Goal: Task Accomplishment & Management: Manage account settings

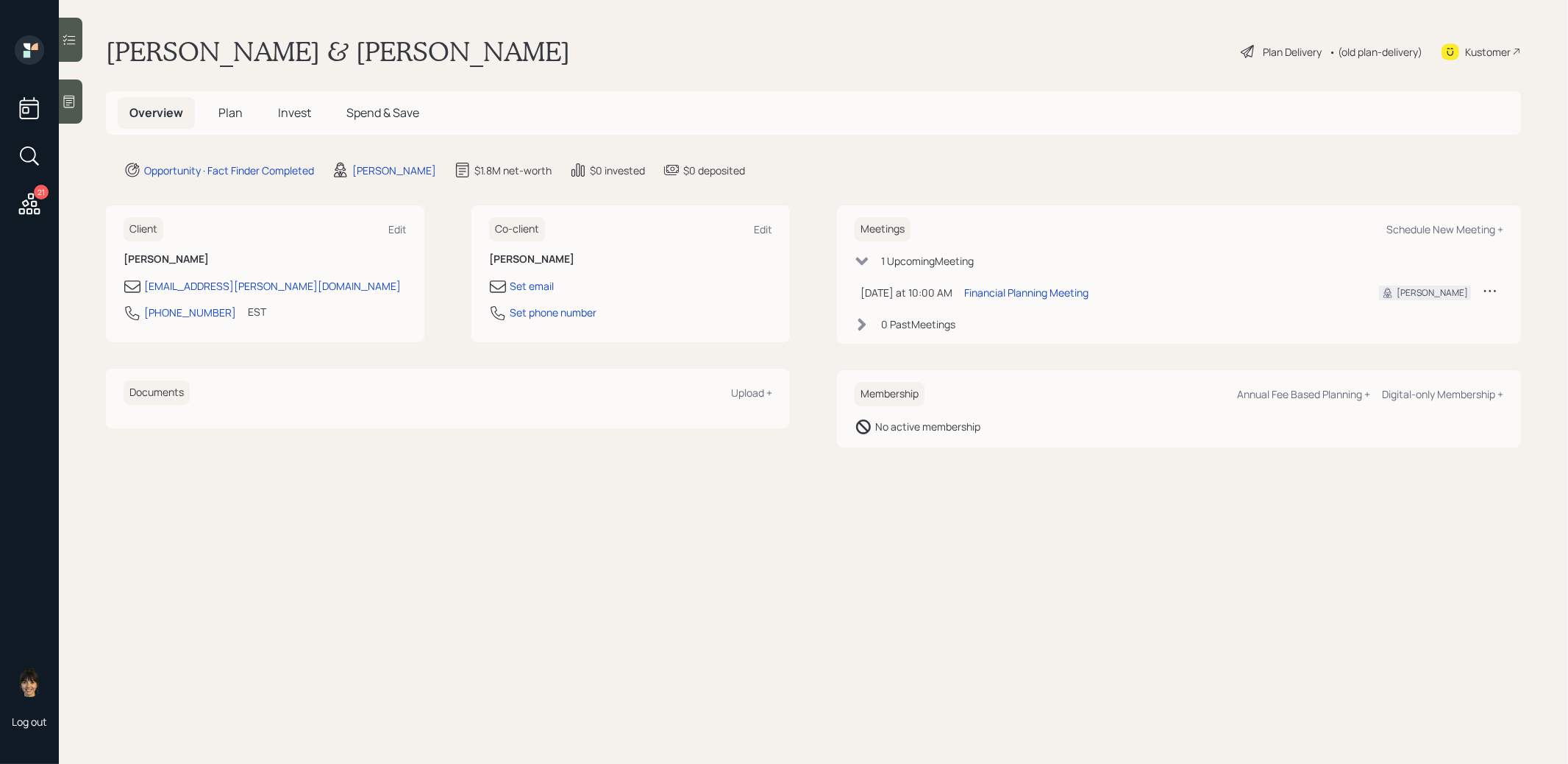
click at [236, 109] on span "Plan" at bounding box center [231, 113] width 24 height 16
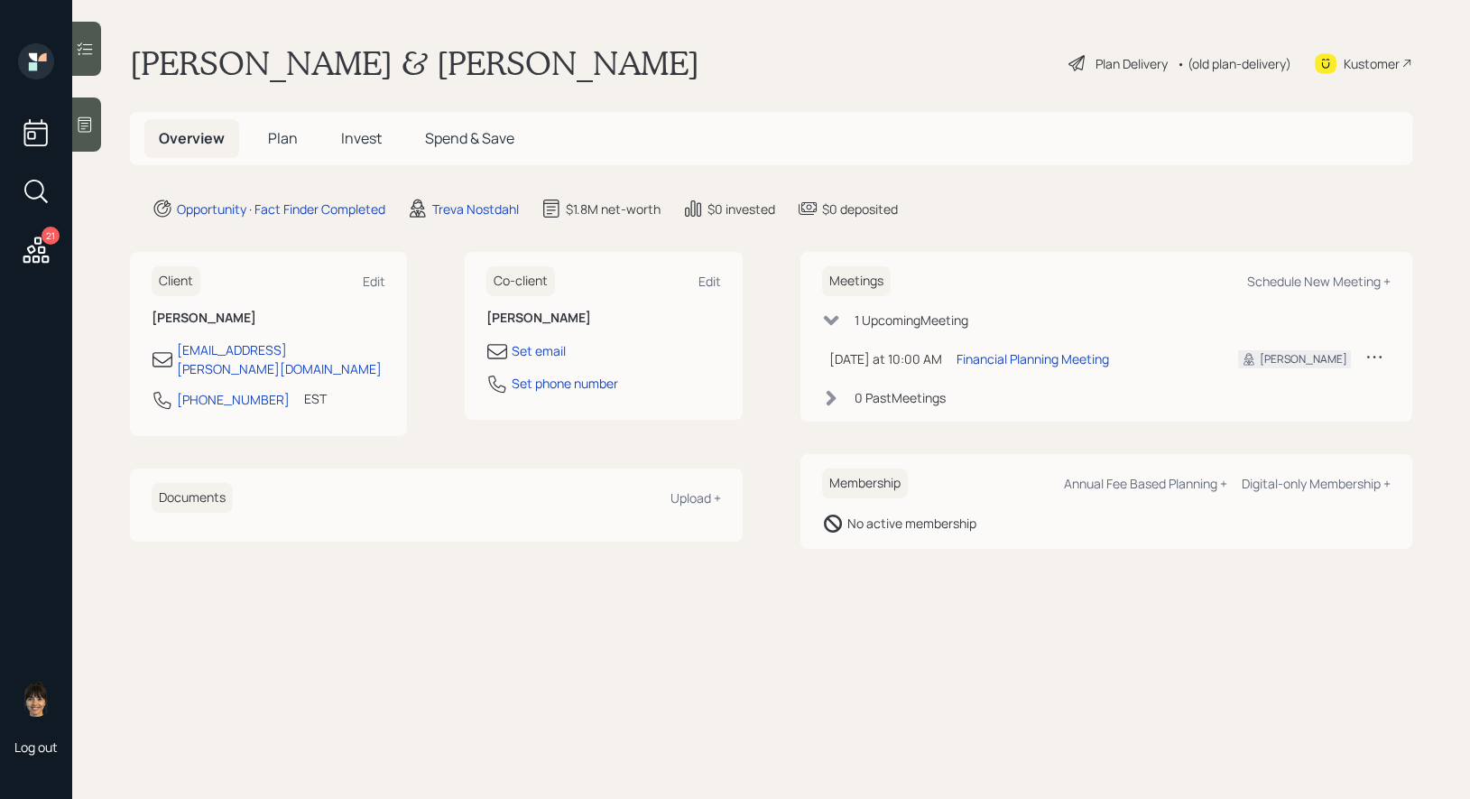
click at [84, 116] on icon at bounding box center [85, 124] width 18 height 18
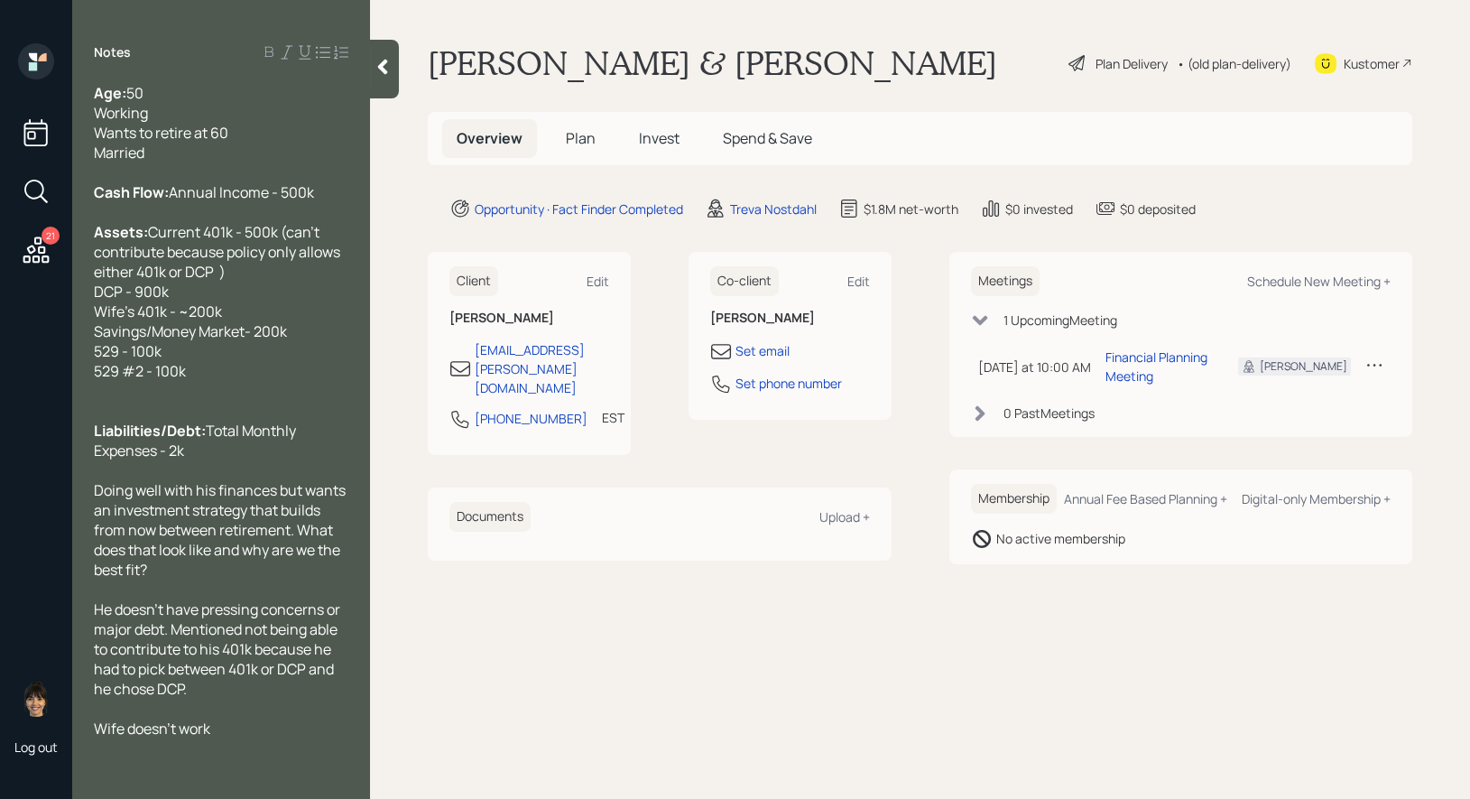
click at [1095, 60] on div "Plan Delivery" at bounding box center [1131, 63] width 72 height 19
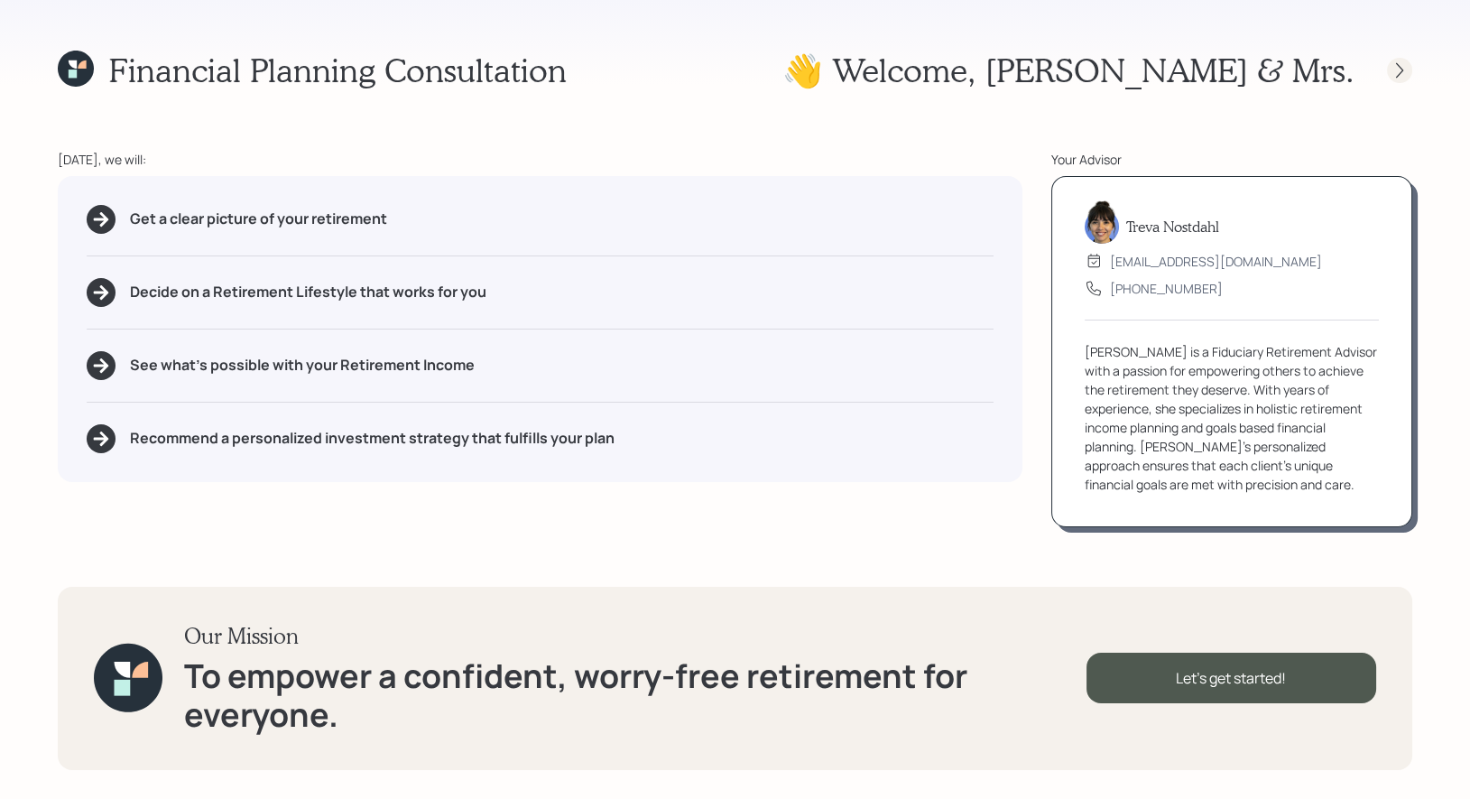
click at [1399, 67] on icon at bounding box center [1399, 69] width 7 height 15
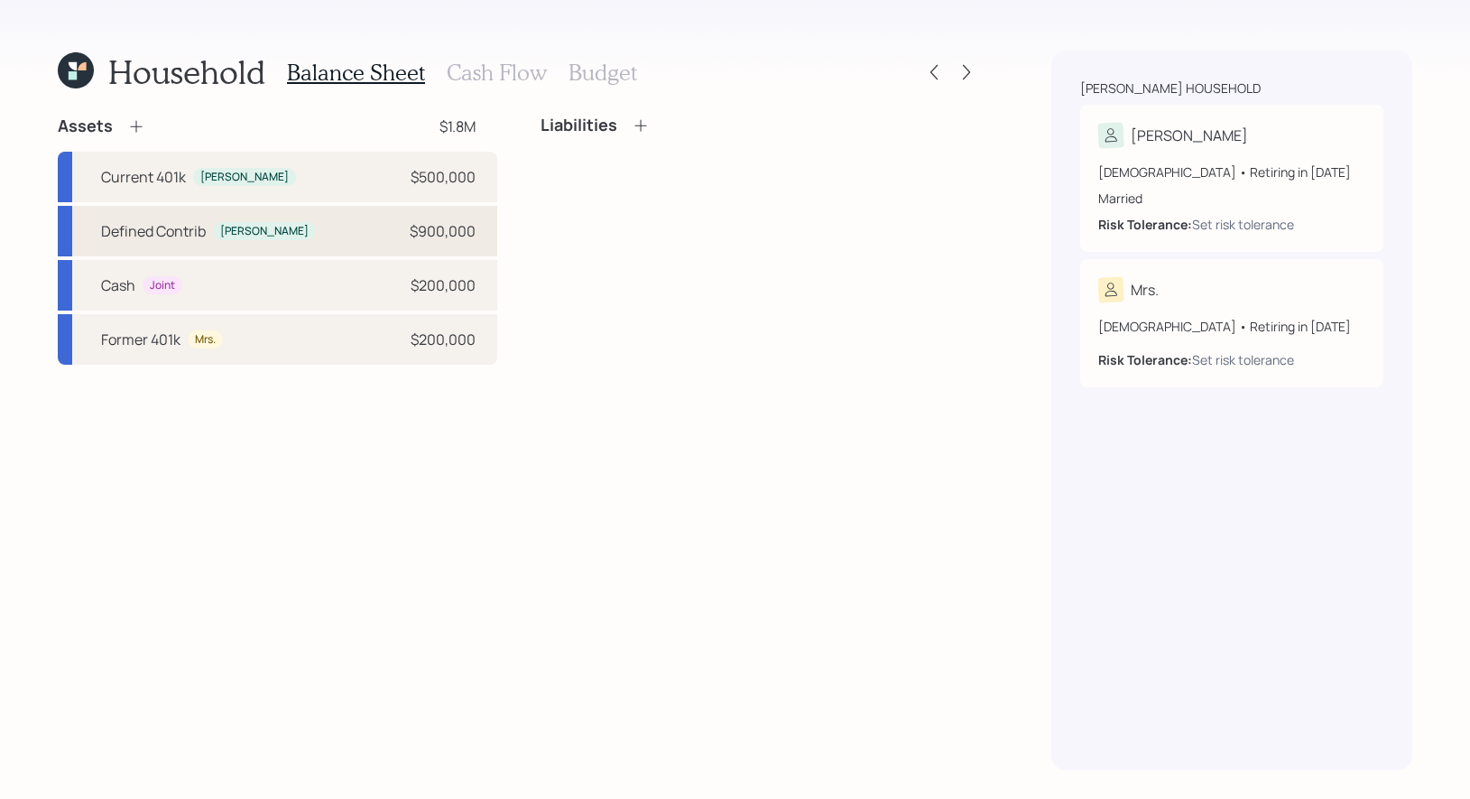
click at [297, 230] on div "Defined Contrib Benjamin $900,000" at bounding box center [277, 231] width 439 height 51
select select "company_sponsored"
select select "balanced"
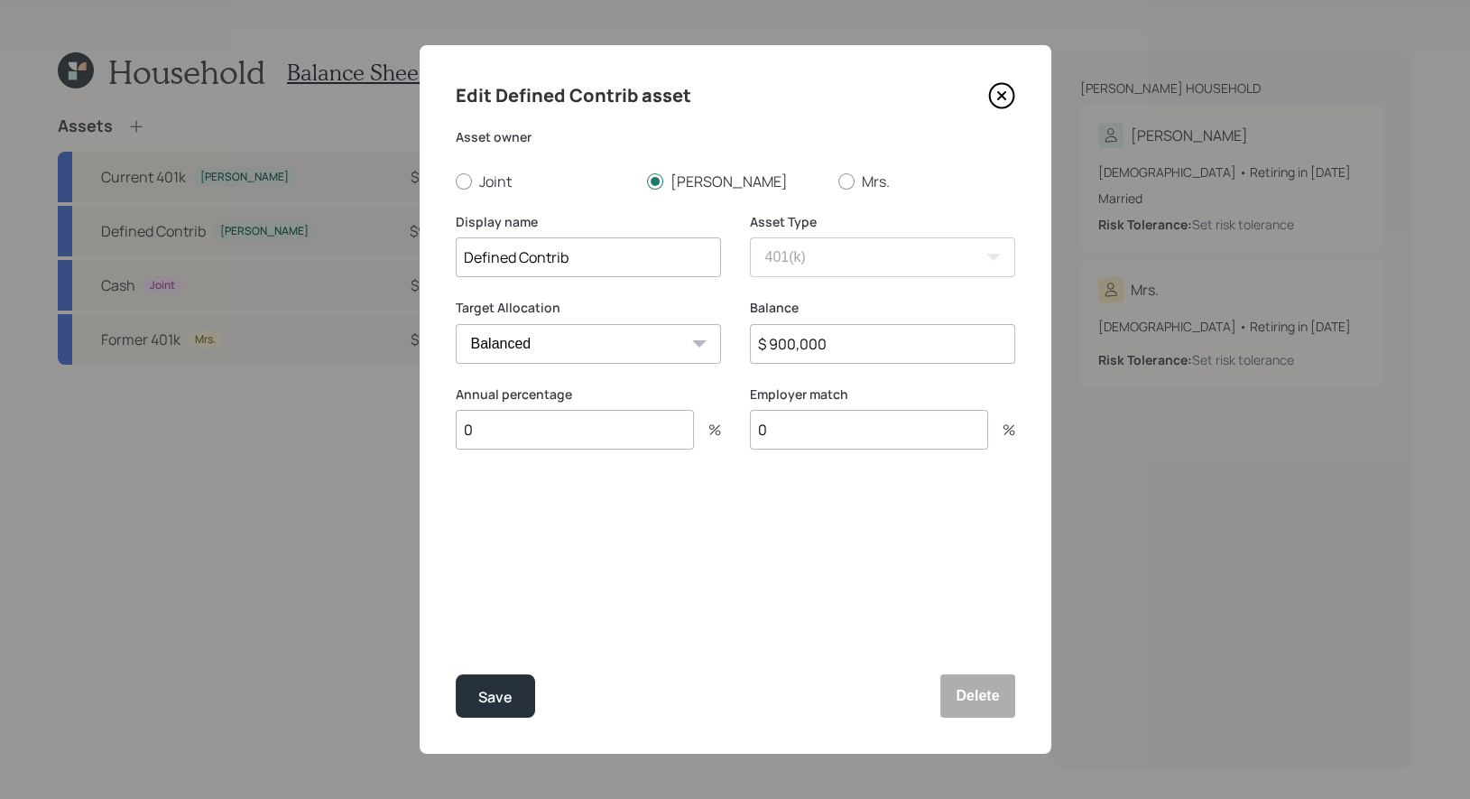
click at [516, 434] on input "0" at bounding box center [575, 430] width 238 height 40
type input "100"
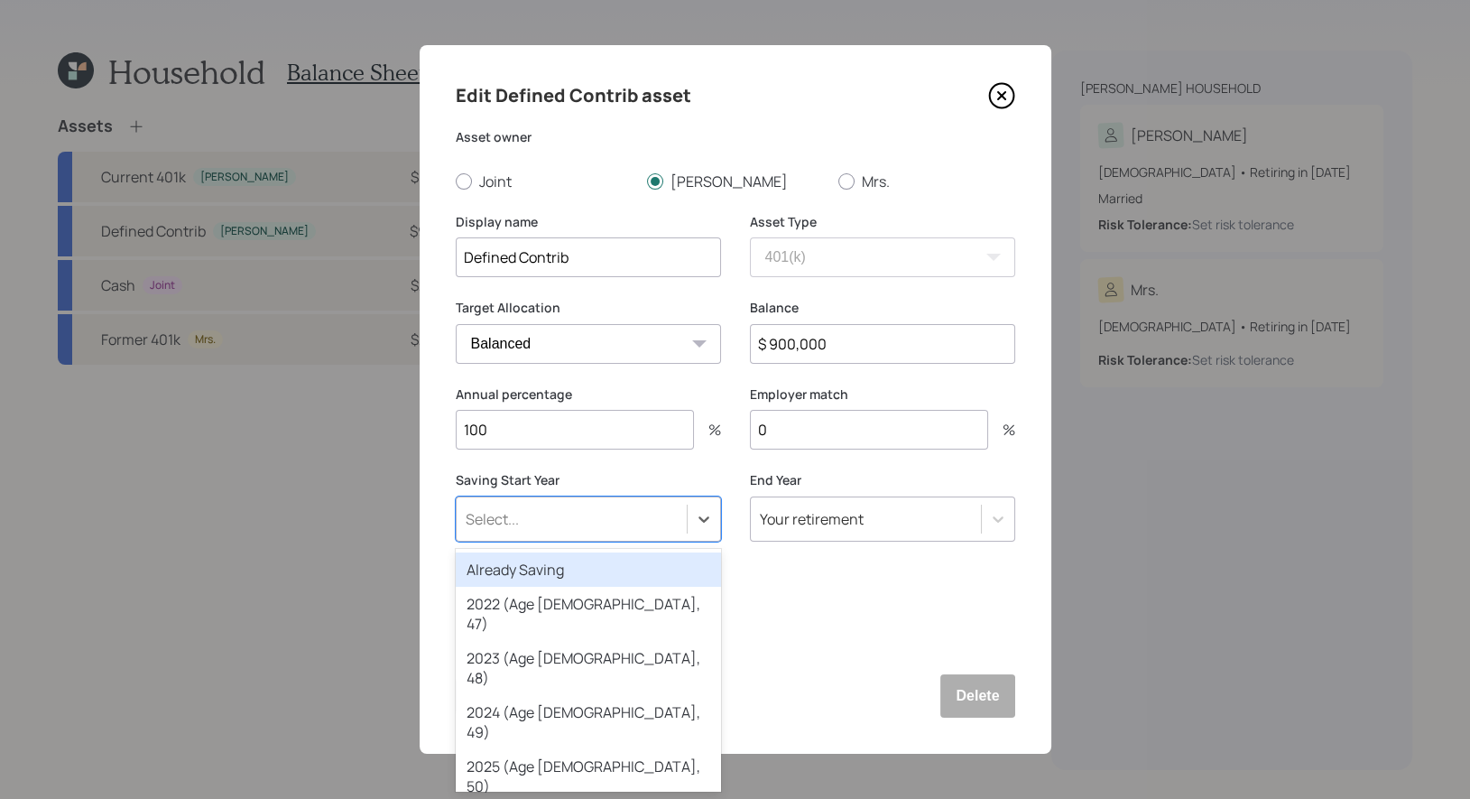
click at [512, 529] on div "Select..." at bounding box center [572, 518] width 230 height 31
click at [508, 577] on div "Already Saving" at bounding box center [588, 569] width 265 height 34
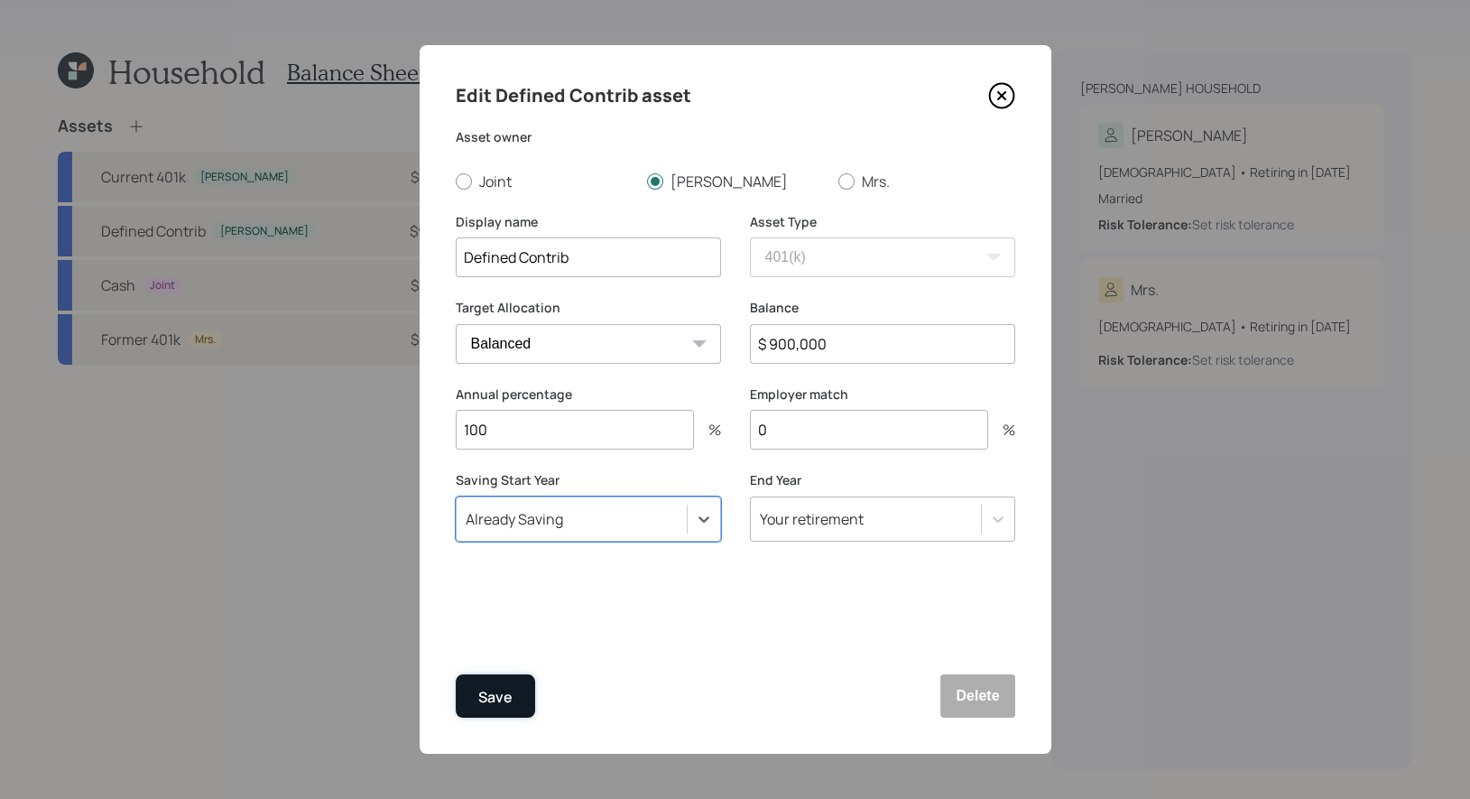
click at [491, 703] on div "Save" at bounding box center [495, 697] width 34 height 24
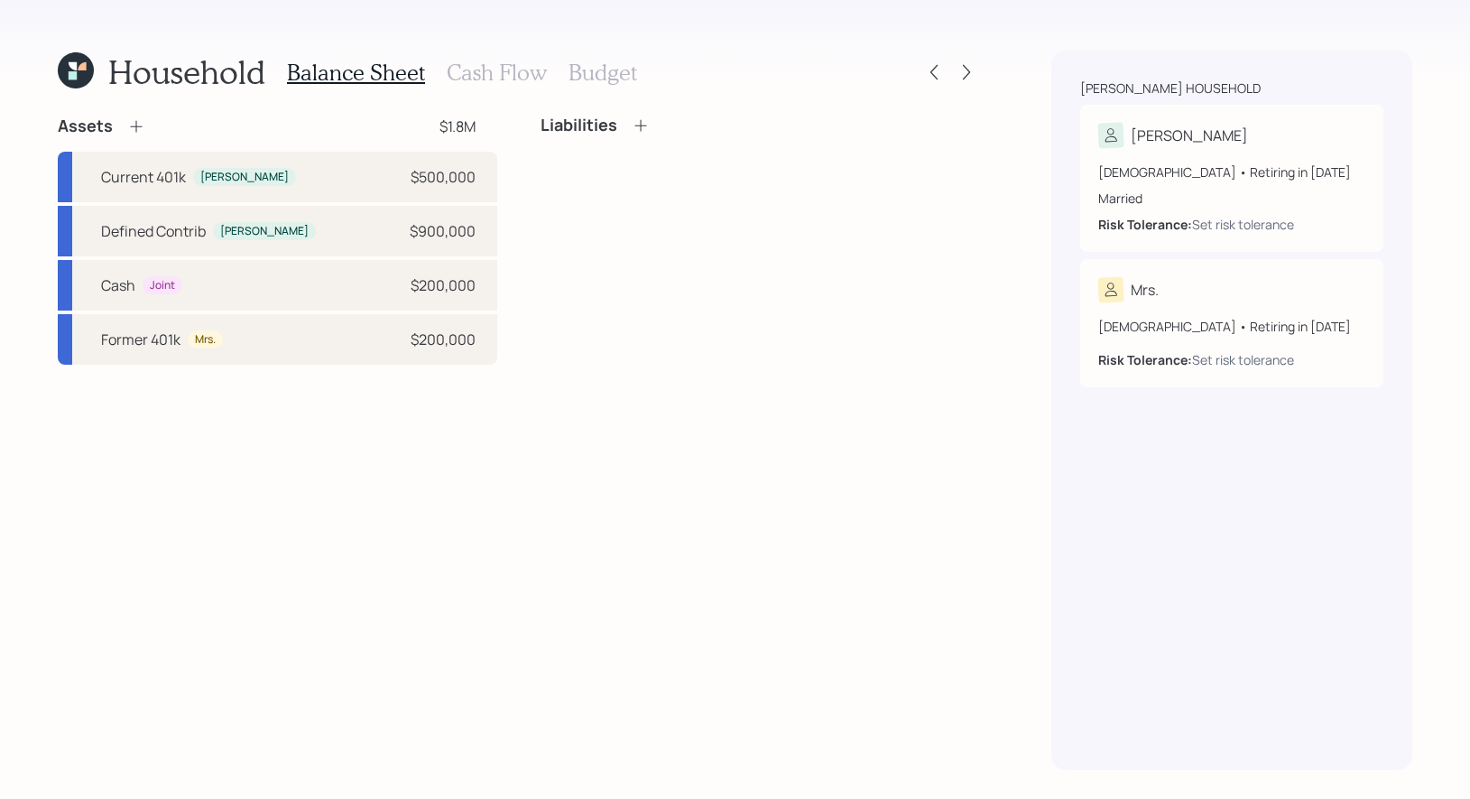
click at [459, 79] on h3 "Cash Flow" at bounding box center [497, 73] width 100 height 26
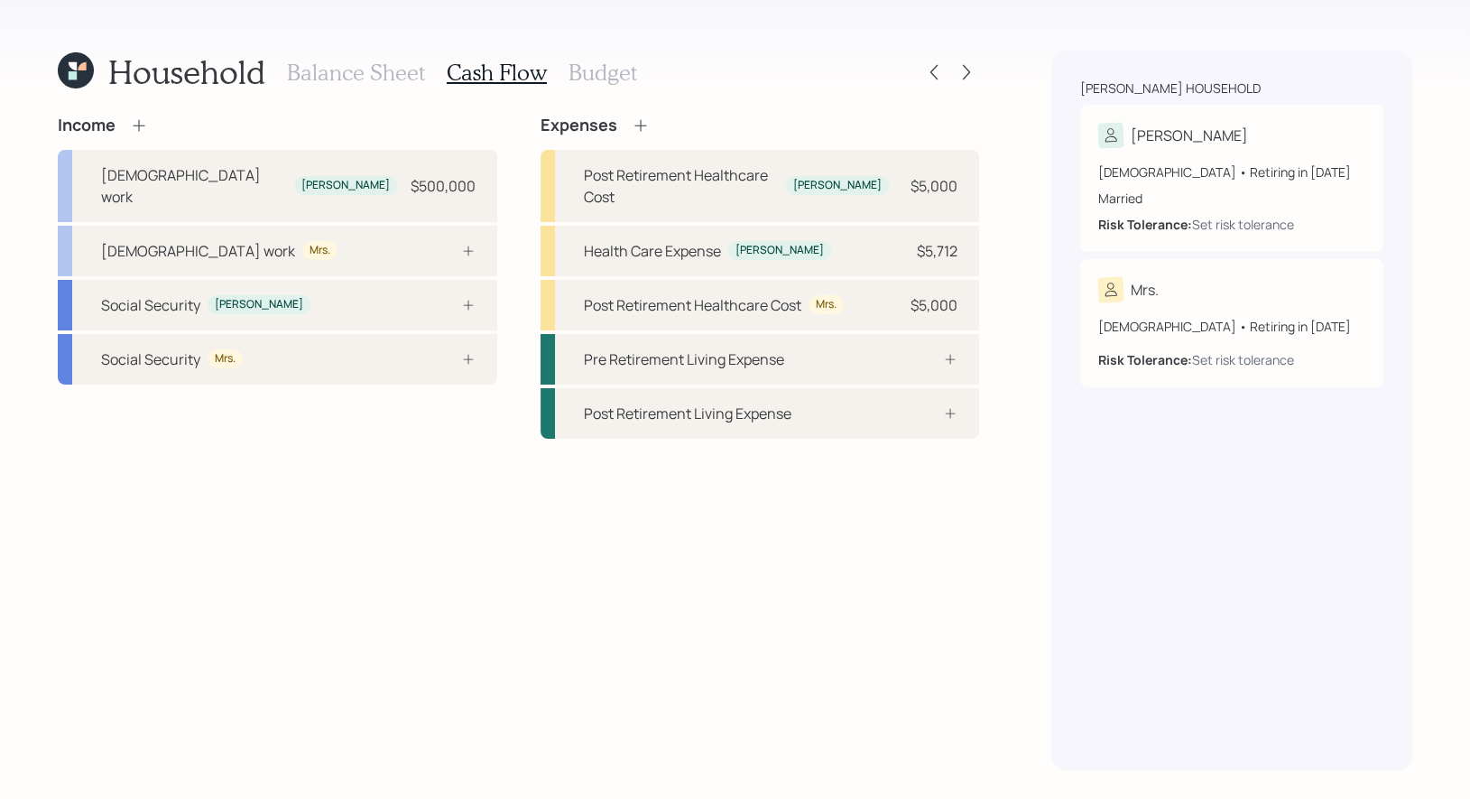
click at [605, 69] on h3 "Budget" at bounding box center [602, 73] width 69 height 26
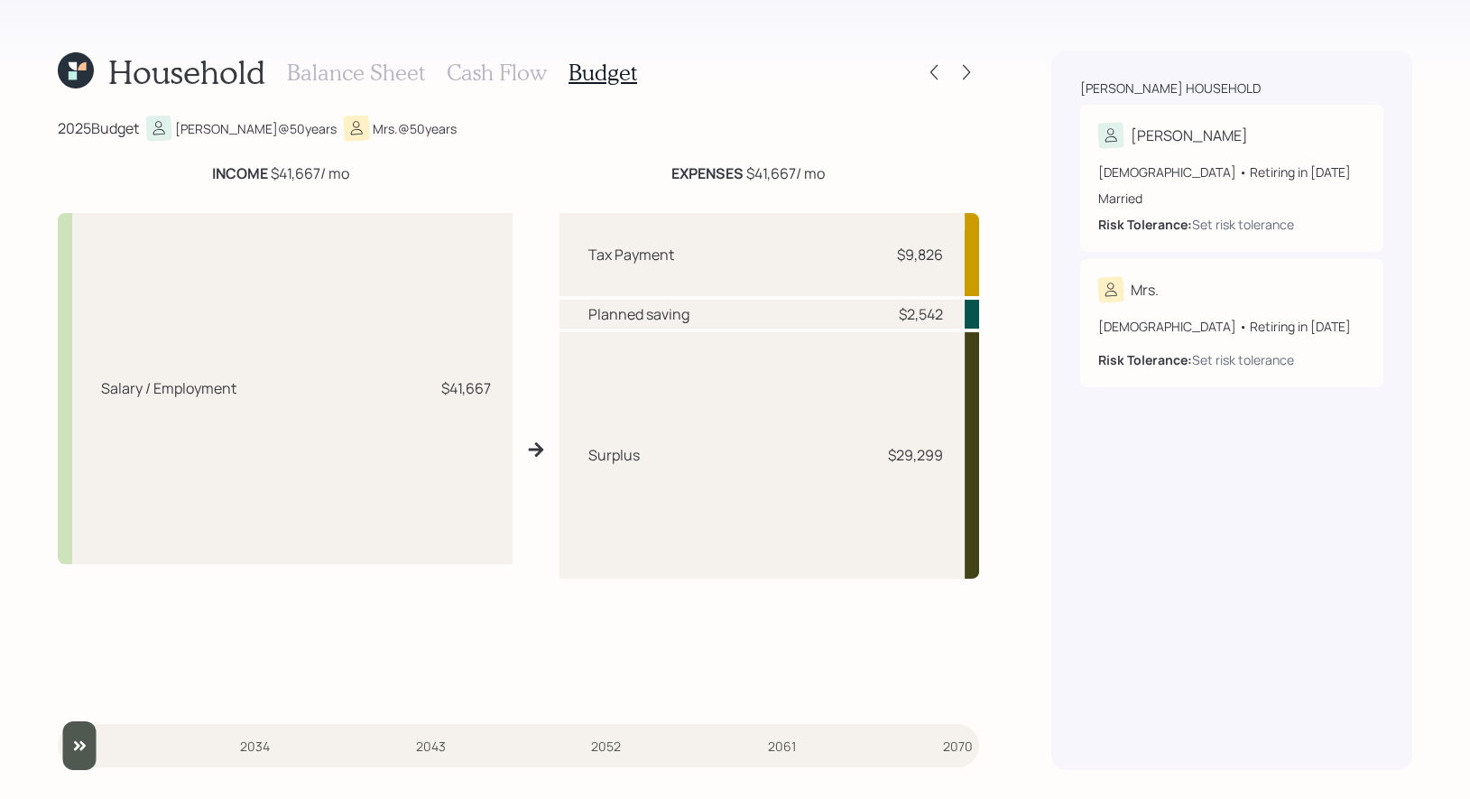
click at [473, 75] on h3 "Cash Flow" at bounding box center [497, 73] width 100 height 26
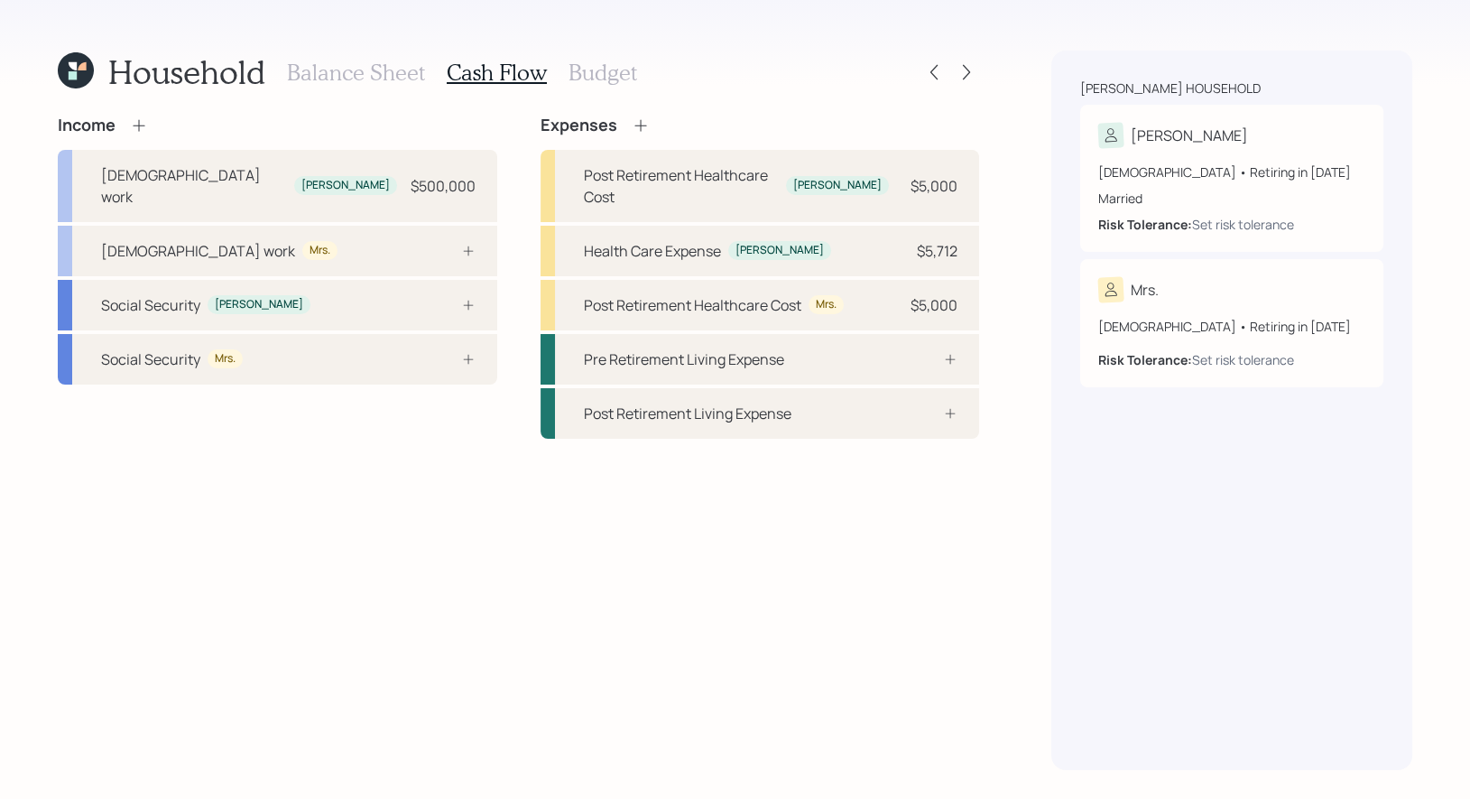
click at [76, 65] on icon at bounding box center [73, 66] width 8 height 8
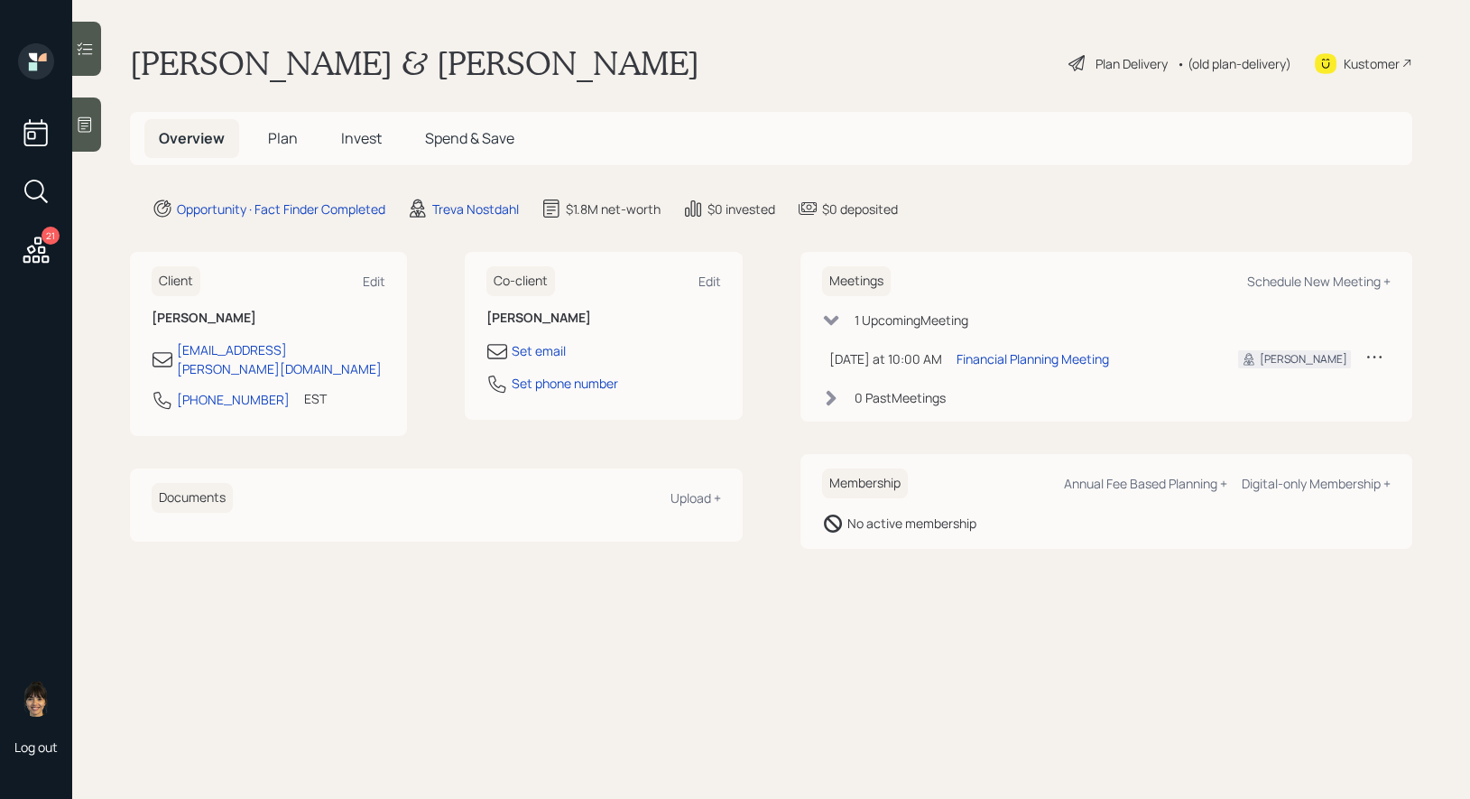
click at [1069, 65] on icon at bounding box center [1077, 63] width 22 height 22
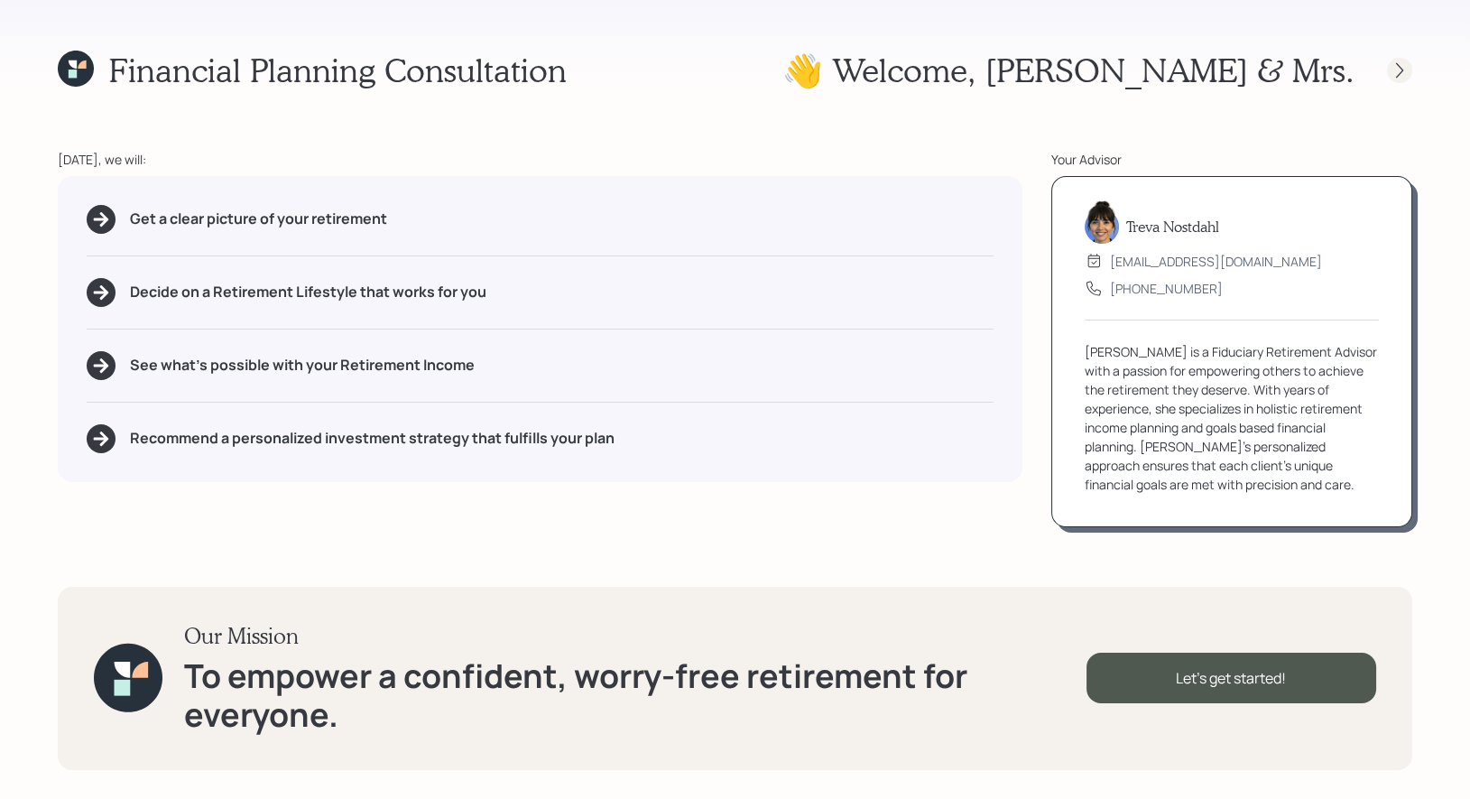
click at [1396, 65] on icon at bounding box center [1399, 70] width 18 height 18
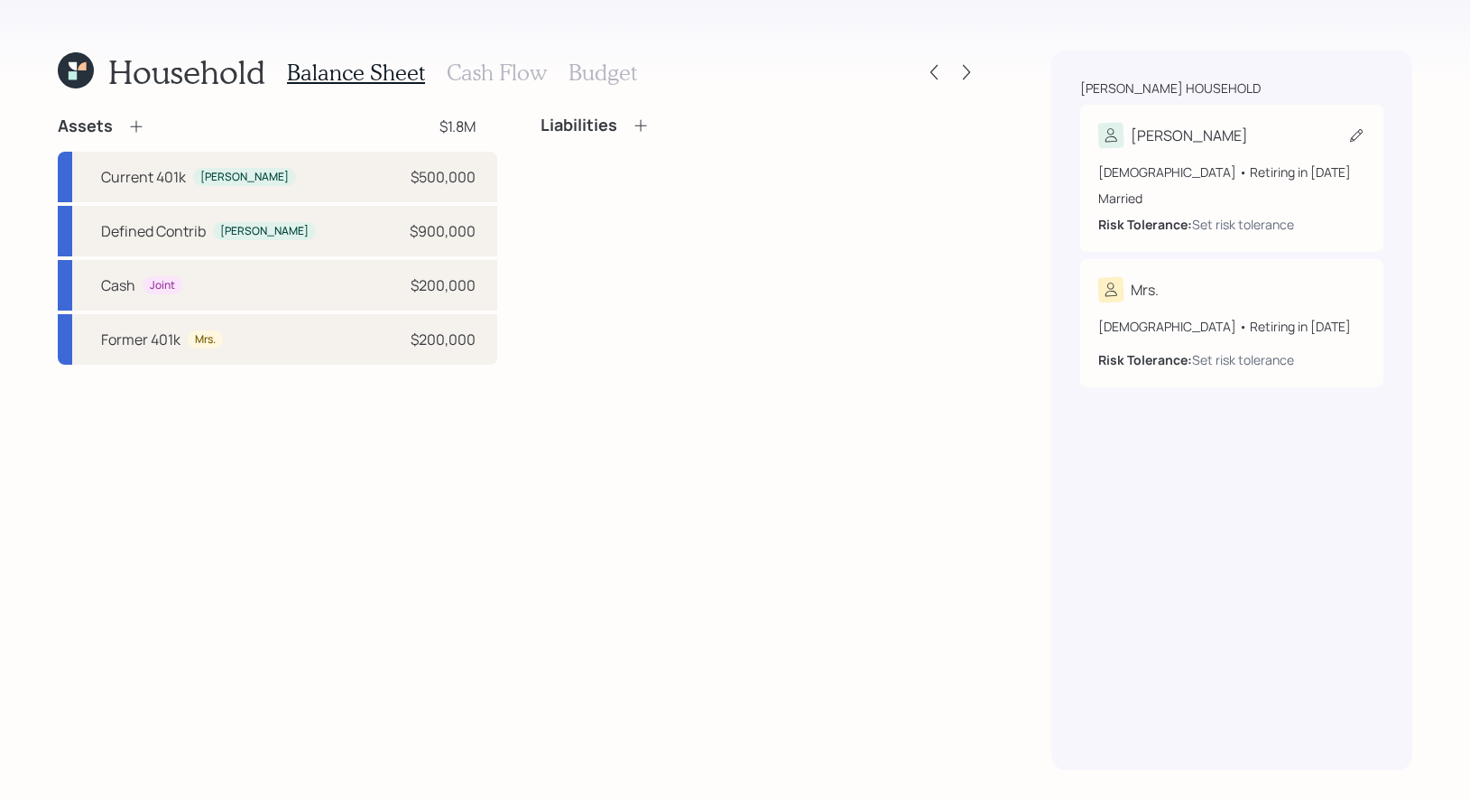
click at [1351, 134] on icon at bounding box center [1356, 135] width 18 height 18
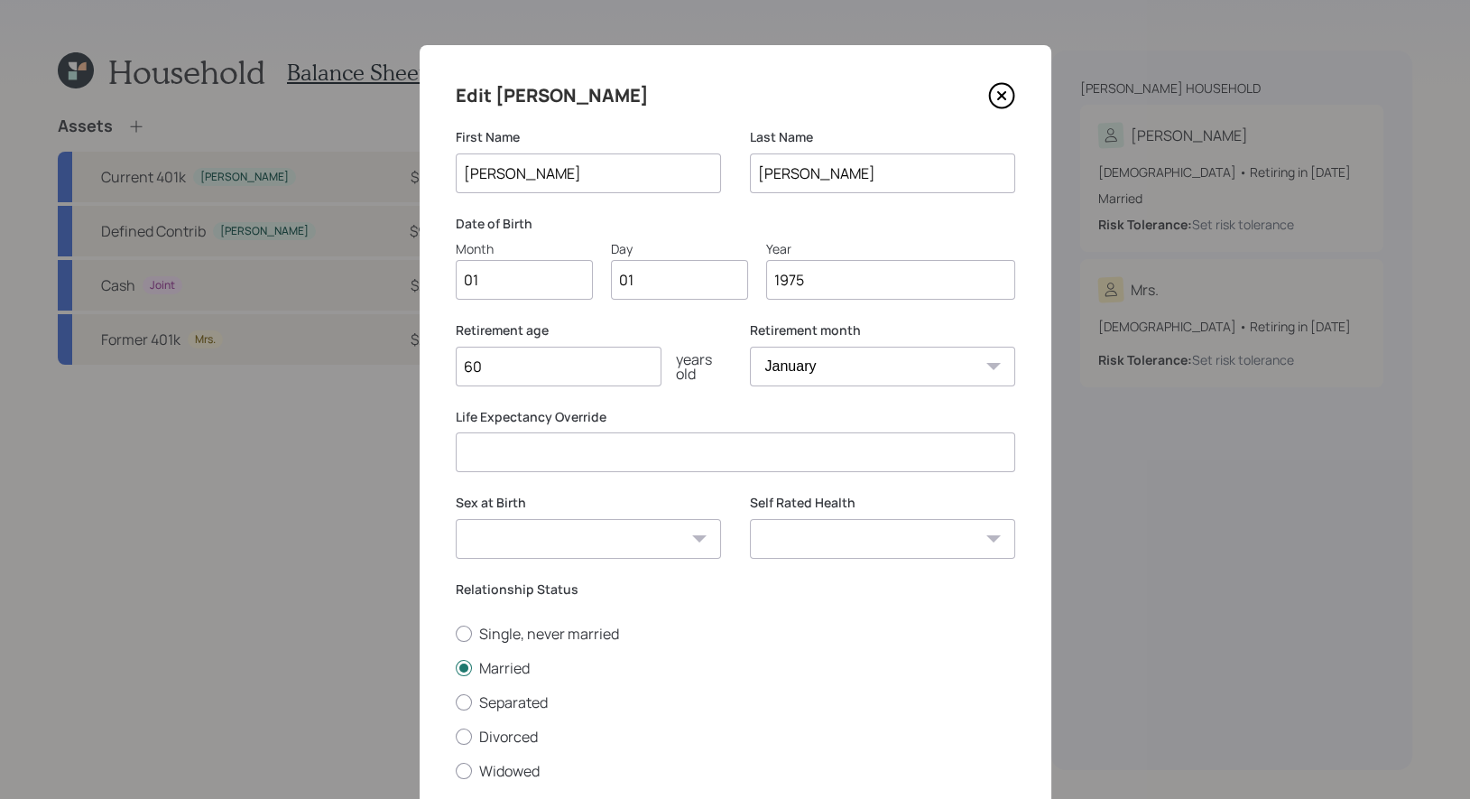
click at [529, 286] on input "01" at bounding box center [524, 280] width 137 height 40
click at [636, 279] on input "01" at bounding box center [679, 280] width 137 height 40
type input "0"
type input "21"
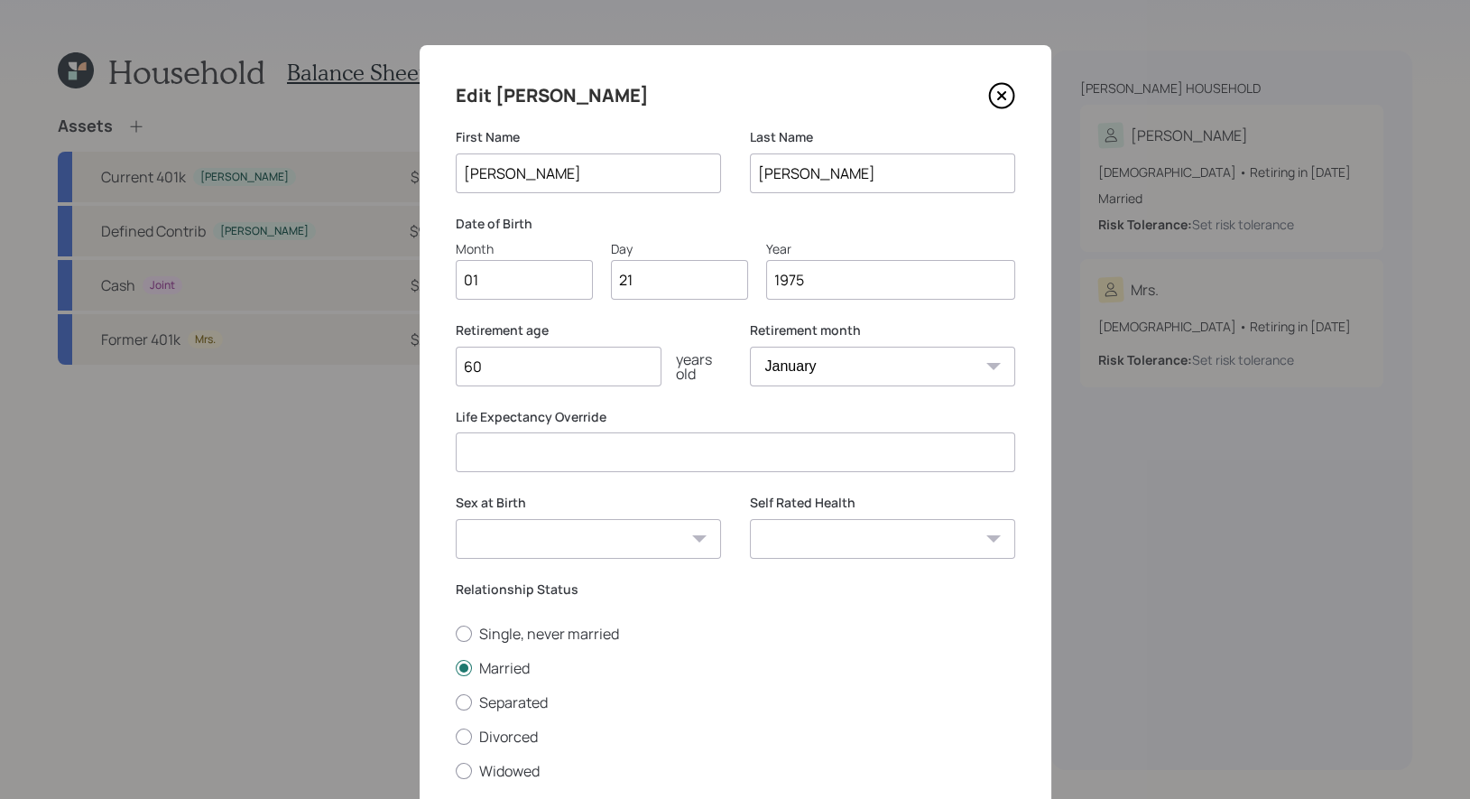
scroll to position [124, 0]
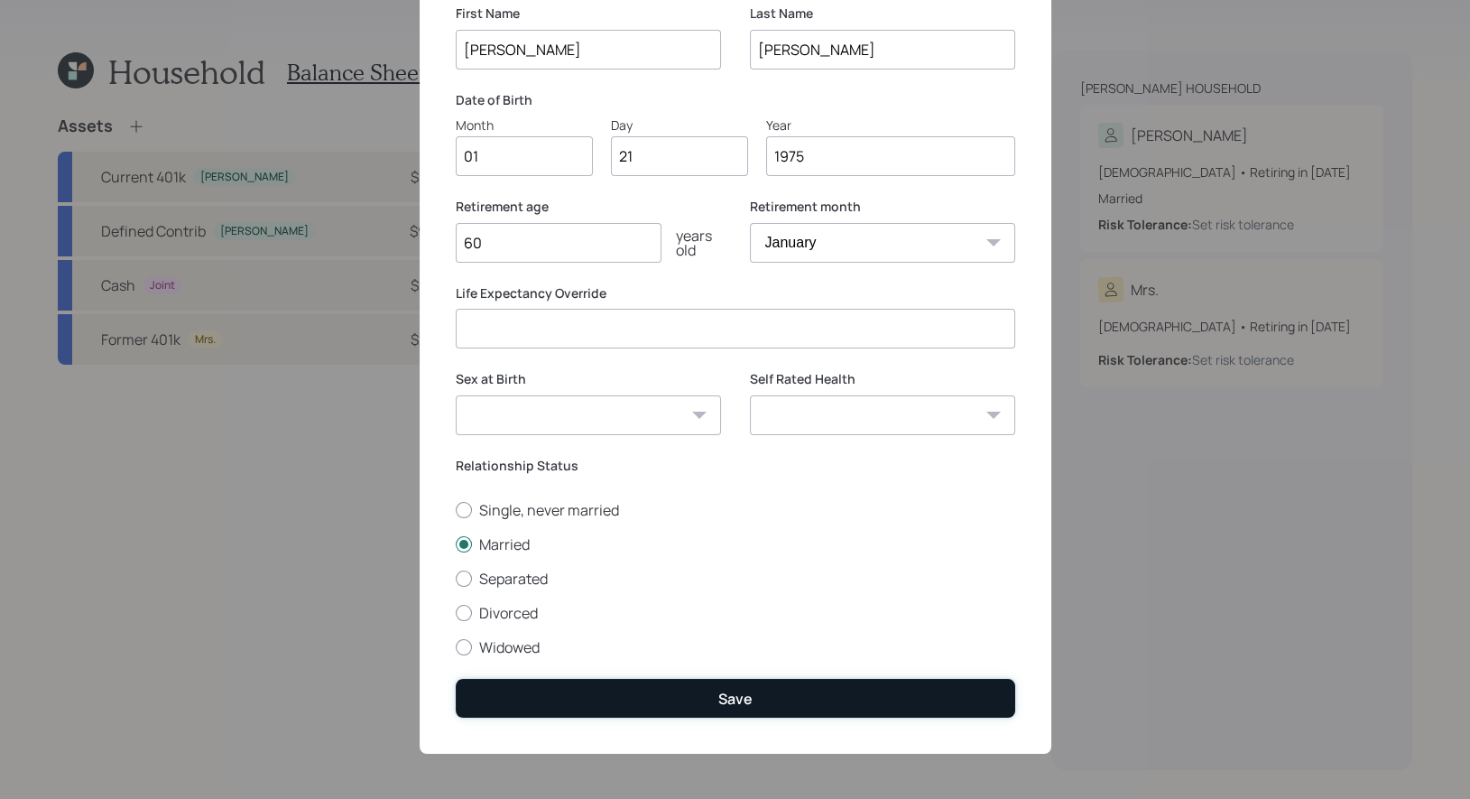
click at [691, 703] on button "Save" at bounding box center [735, 698] width 559 height 39
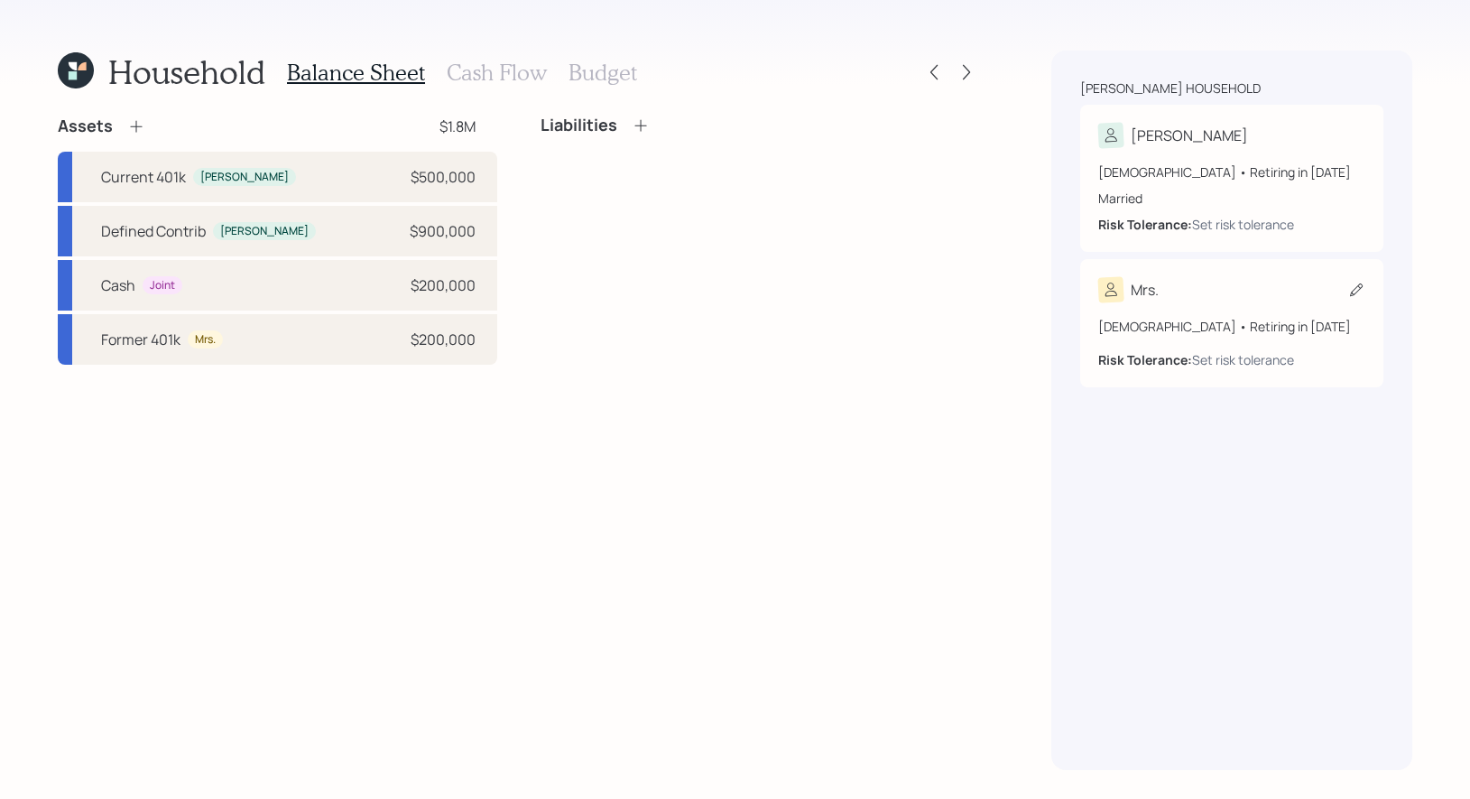
click at [1353, 288] on icon at bounding box center [1356, 290] width 18 height 18
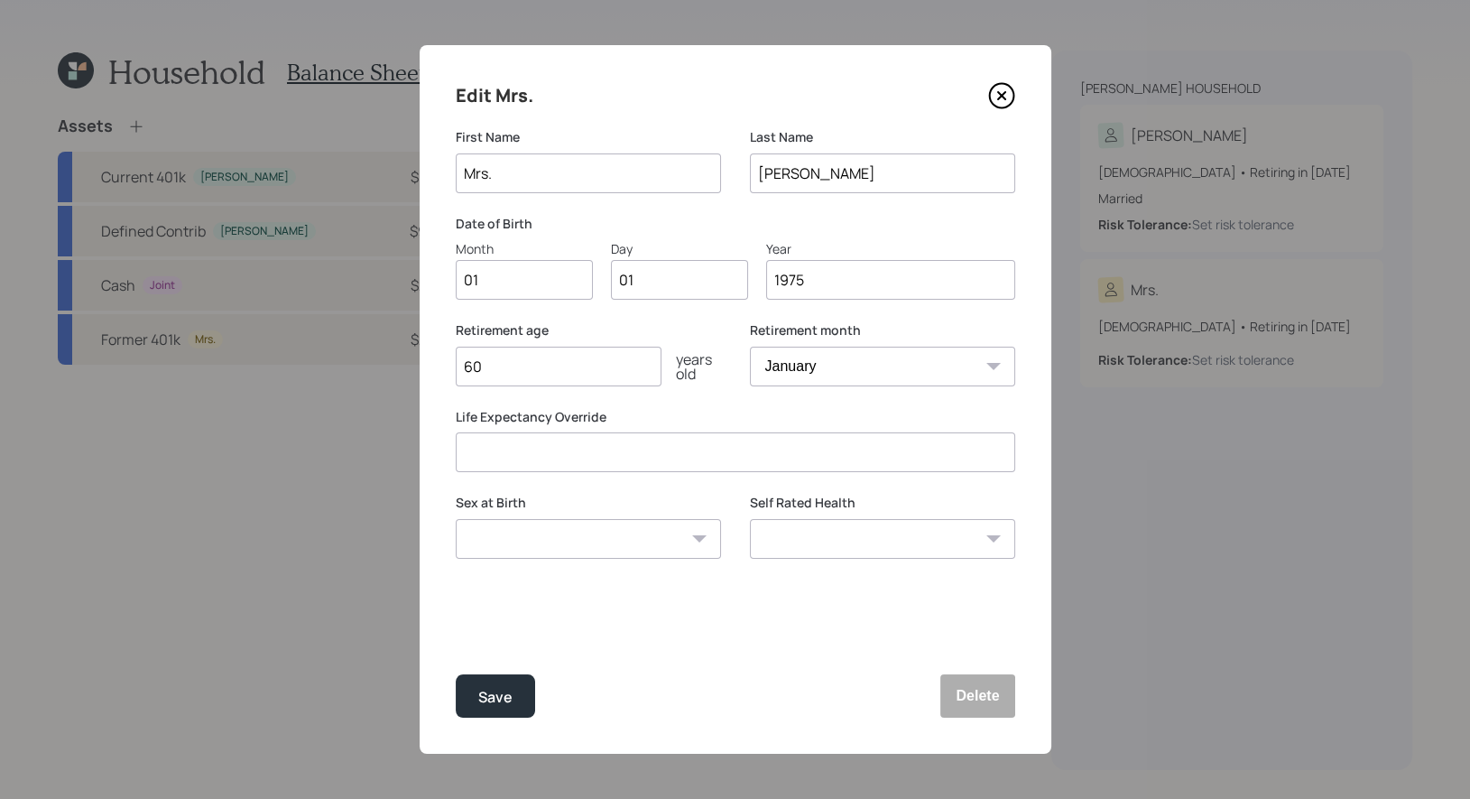
click at [554, 179] on input "Mrs." at bounding box center [588, 173] width 265 height 40
type input "[PERSON_NAME]"
click at [521, 283] on input "01" at bounding box center [524, 280] width 137 height 40
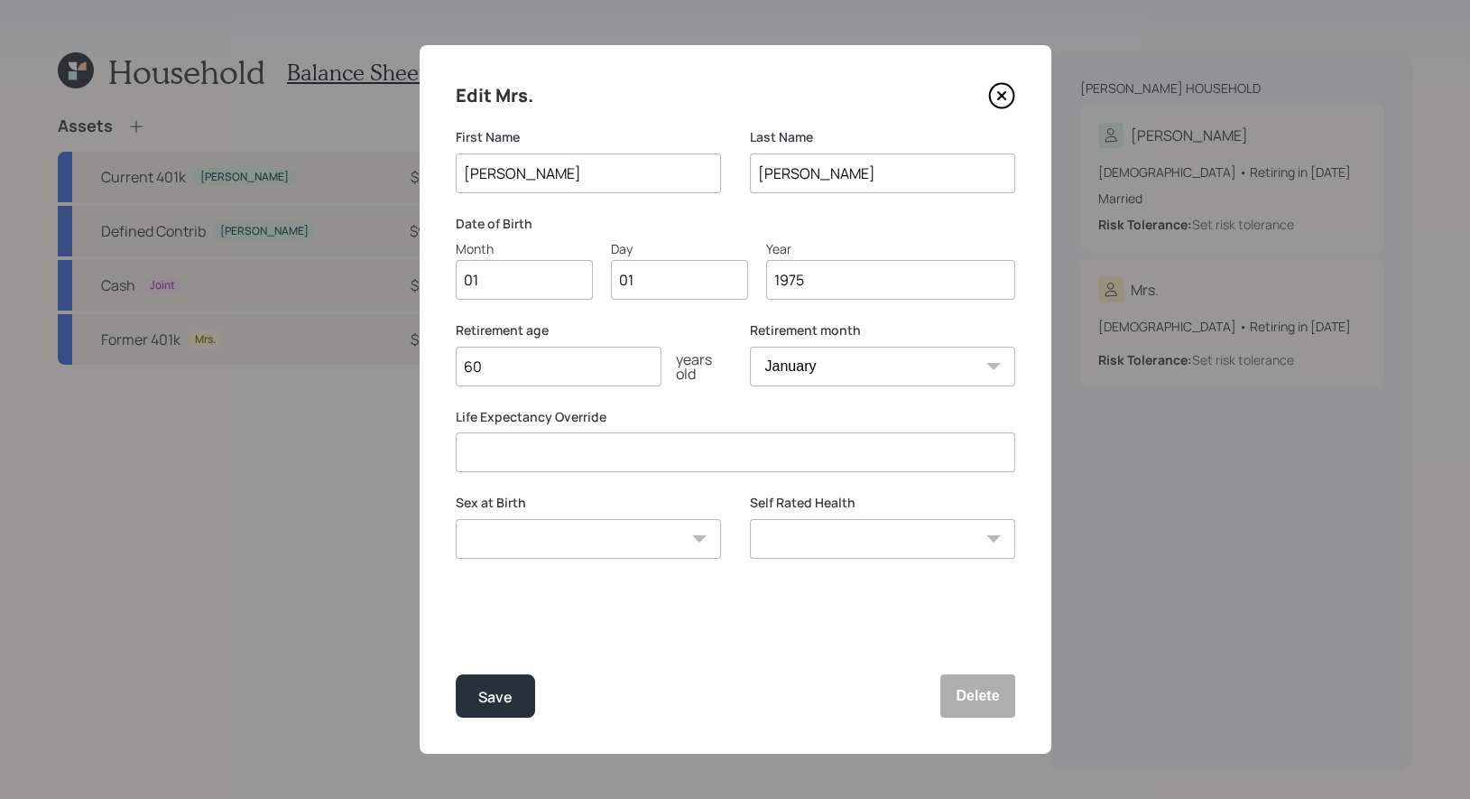
click at [521, 283] on input "01" at bounding box center [524, 280] width 137 height 40
click at [652, 282] on input "01" at bounding box center [679, 280] width 137 height 40
type input "0"
type input "19"
type input "1986"
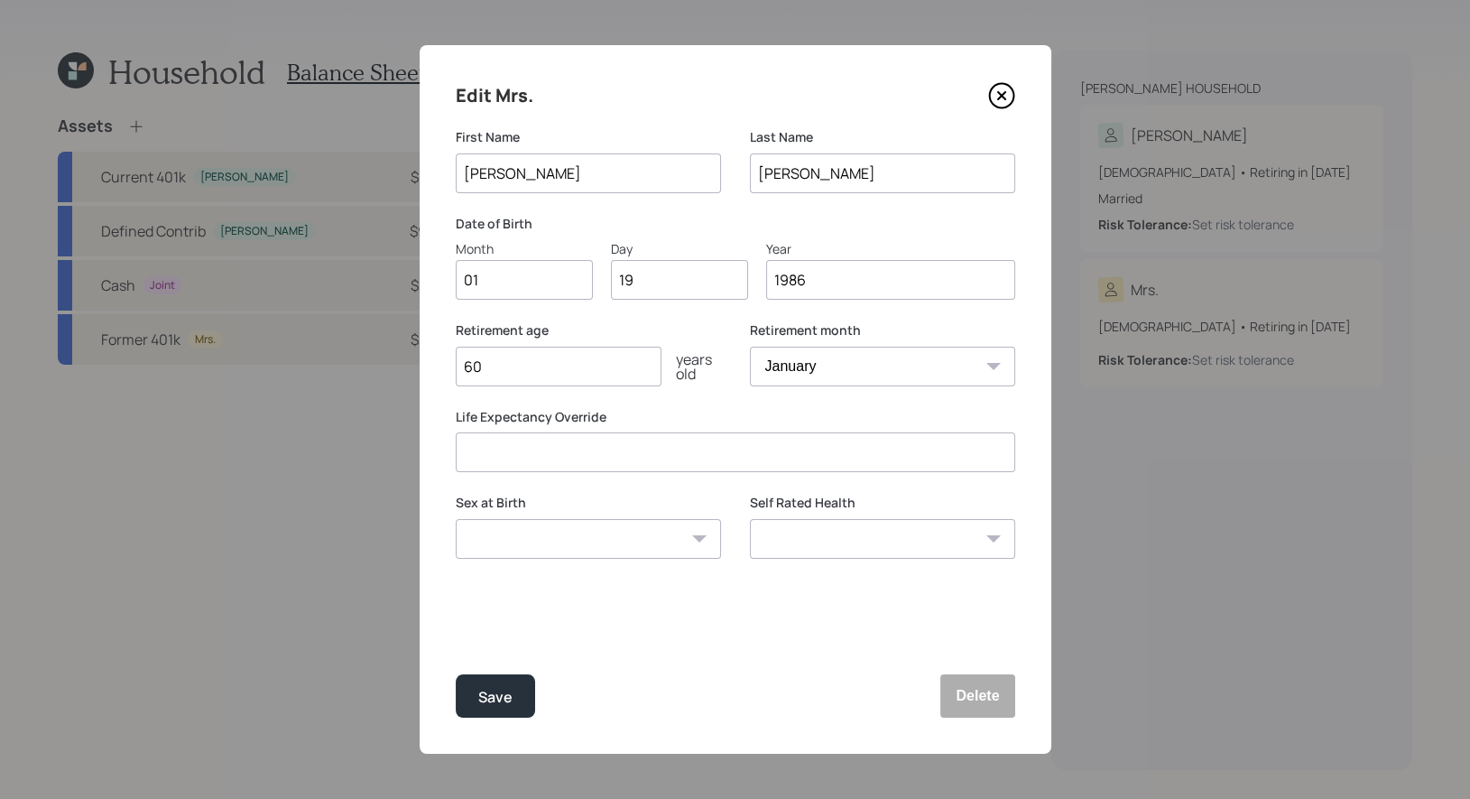
click at [615, 374] on input "60" at bounding box center [559, 366] width 206 height 40
type input "6"
type input "20"
click at [505, 688] on div "Save" at bounding box center [495, 697] width 34 height 24
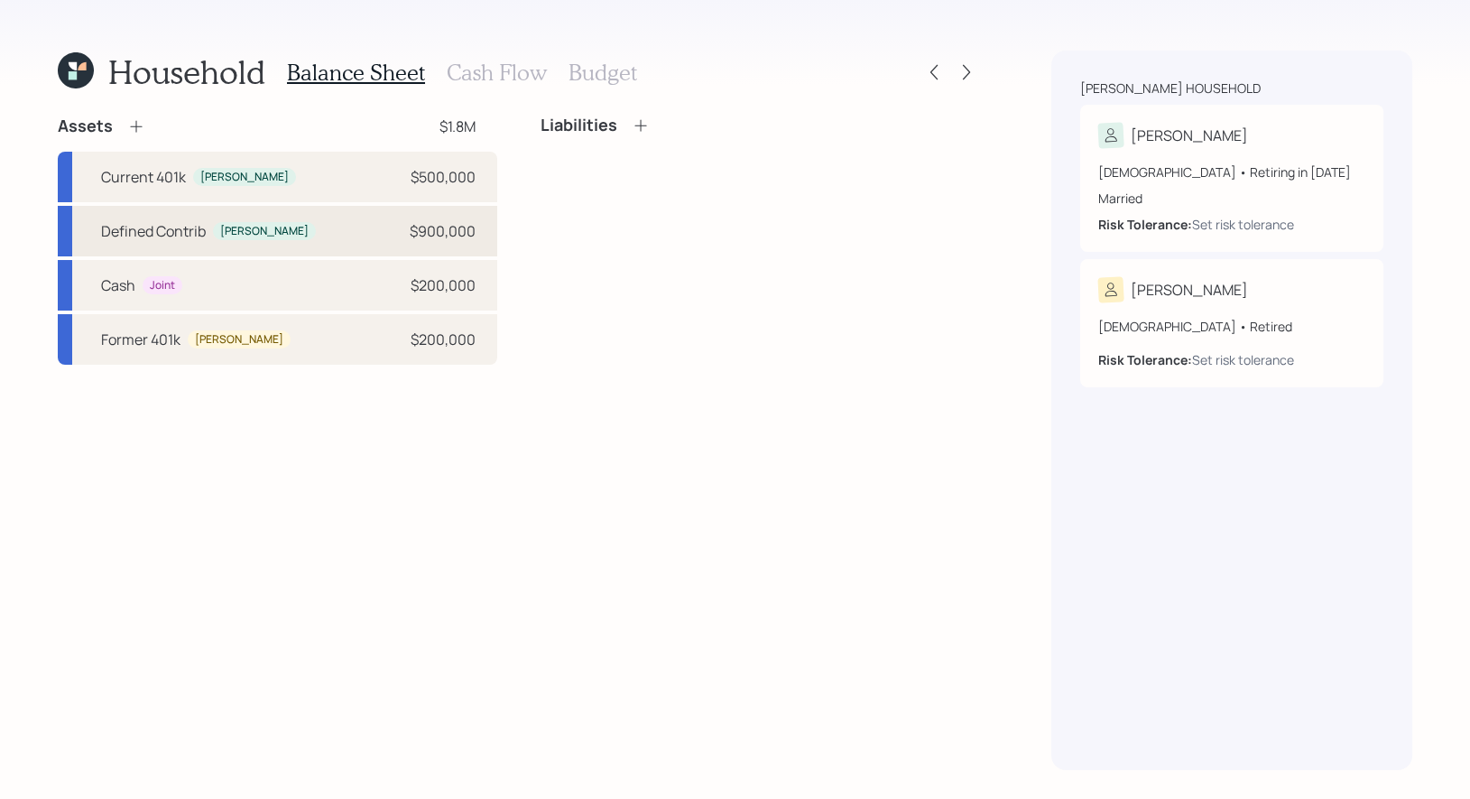
click at [284, 233] on div "Defined Contrib Benjamin $900,000" at bounding box center [277, 231] width 439 height 51
select select "company_sponsored"
select select "balanced"
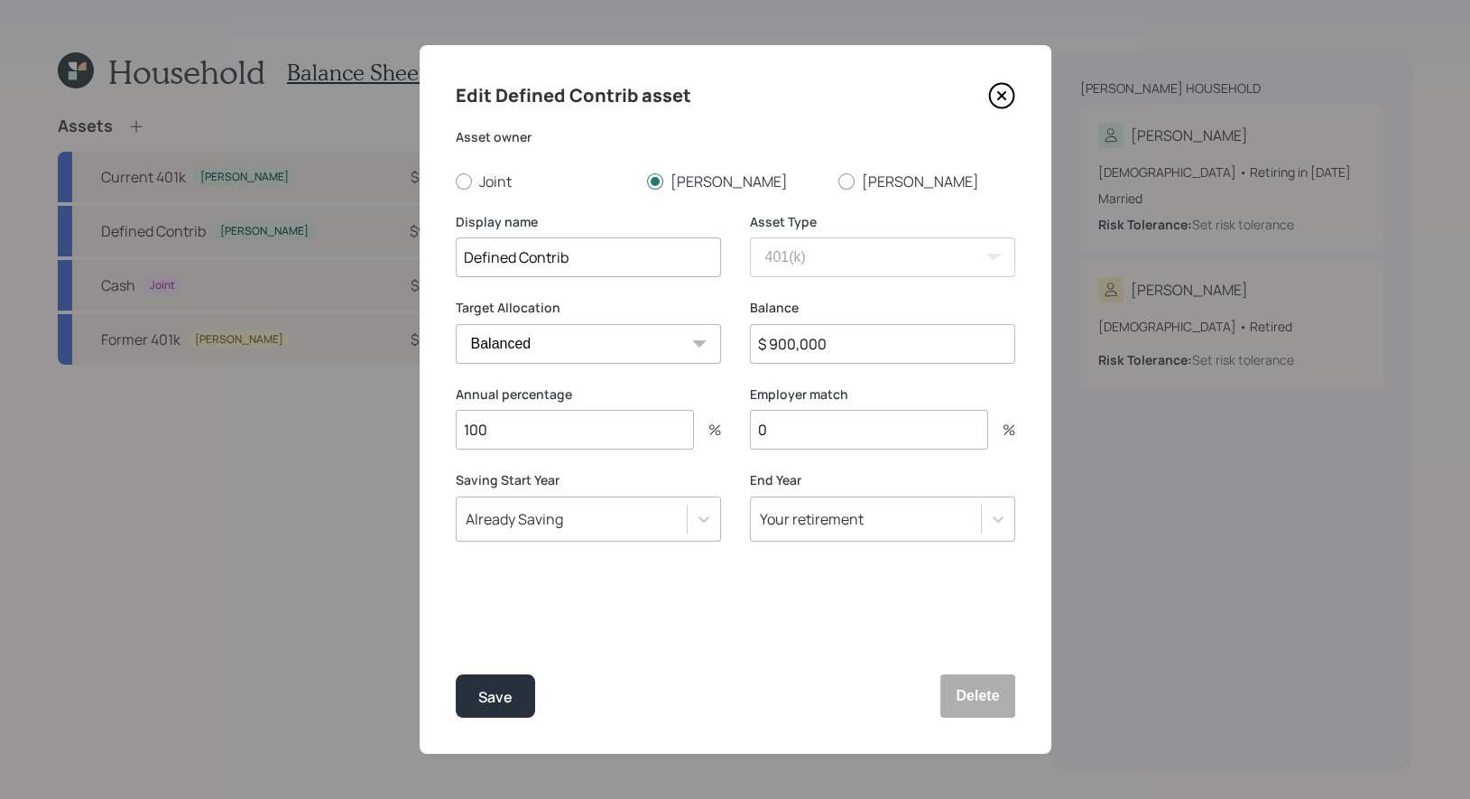
click at [632, 266] on input "Defined Contrib" at bounding box center [588, 257] width 265 height 40
type input "Deferred Comp Plan"
click at [529, 438] on input "100" at bounding box center [575, 430] width 238 height 40
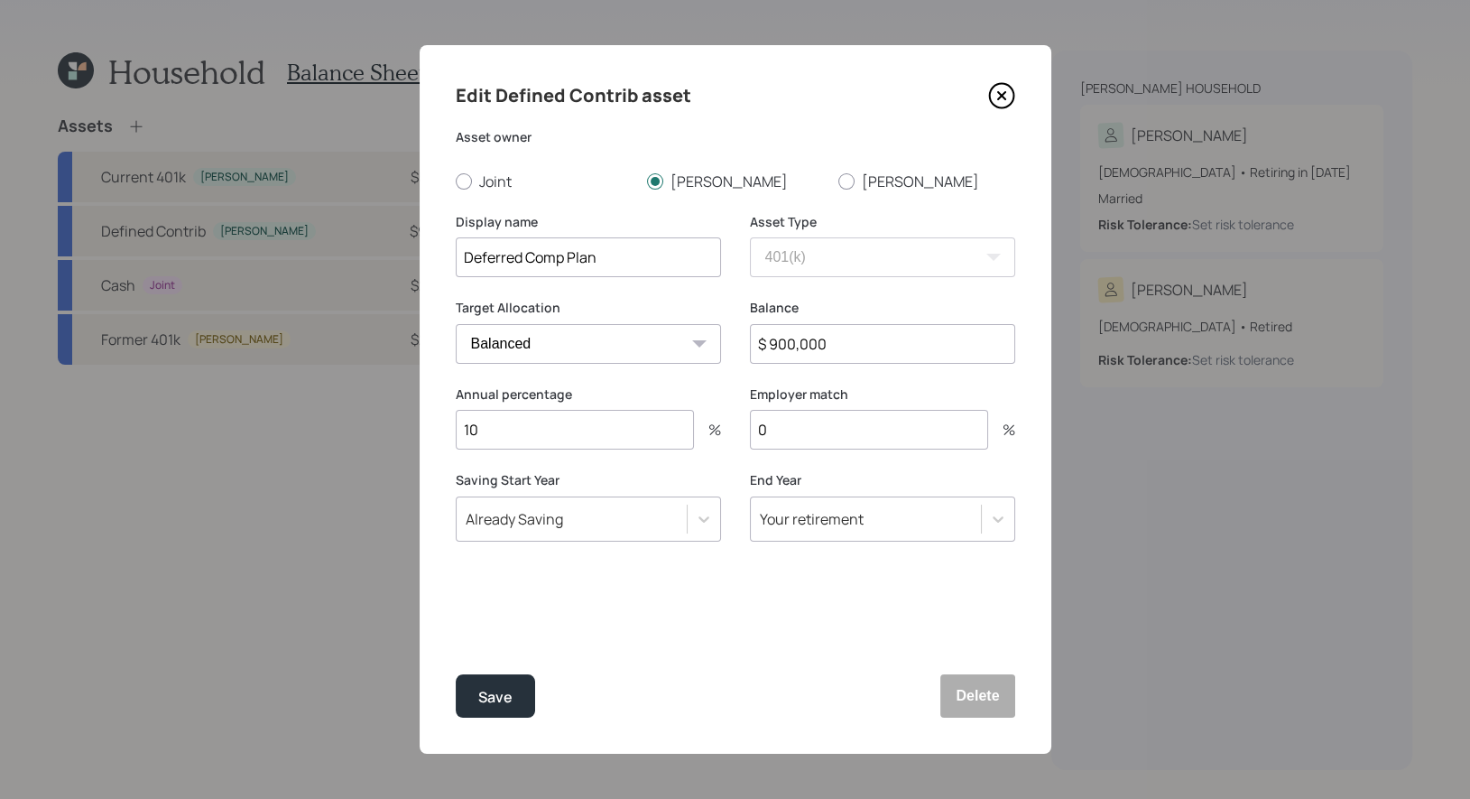
type input "1"
type input "0"
click at [485, 693] on div "Save" at bounding box center [495, 697] width 34 height 24
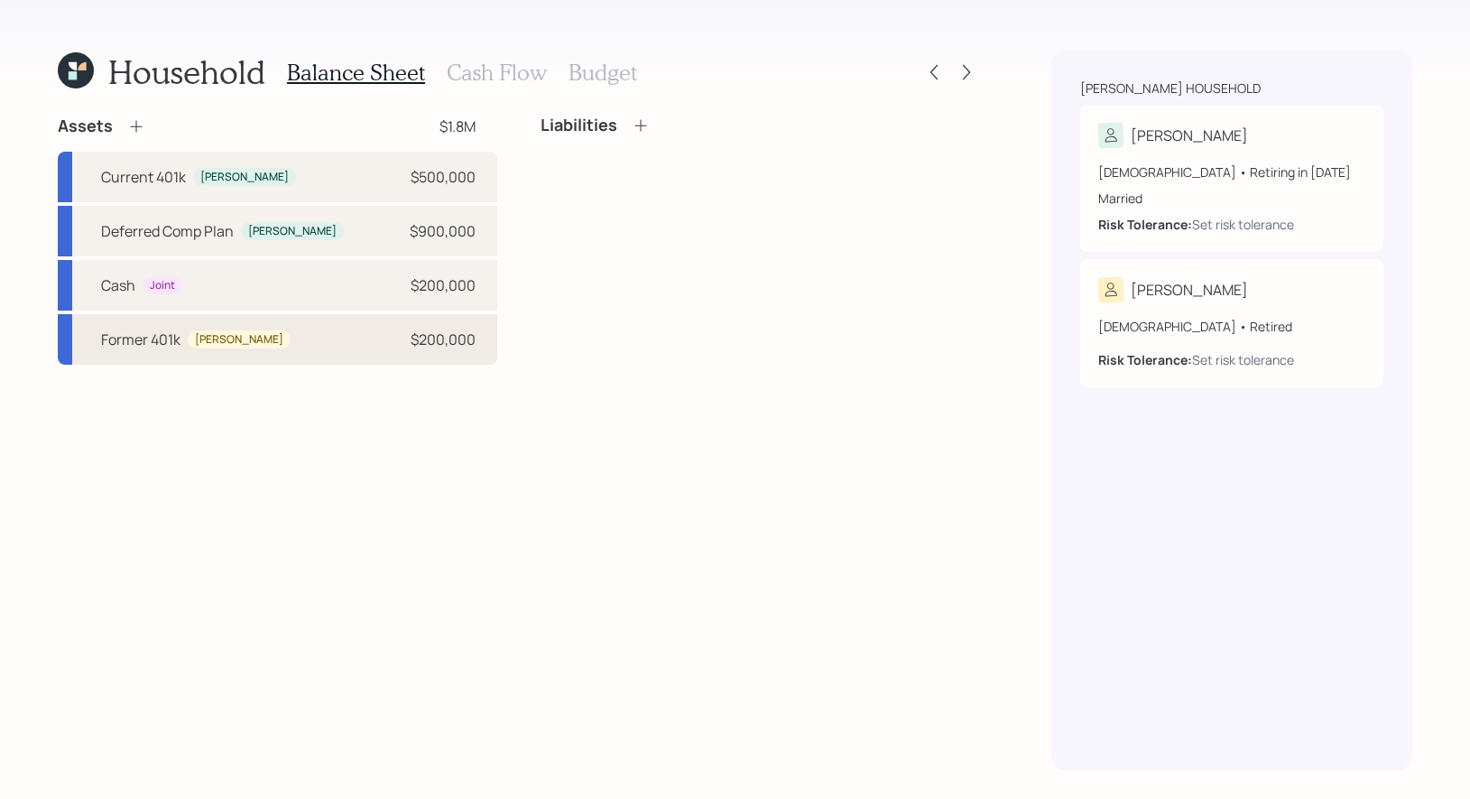
click at [160, 342] on div "Former 401k" at bounding box center [140, 339] width 79 height 22
select select "company_sponsored"
select select "balanced"
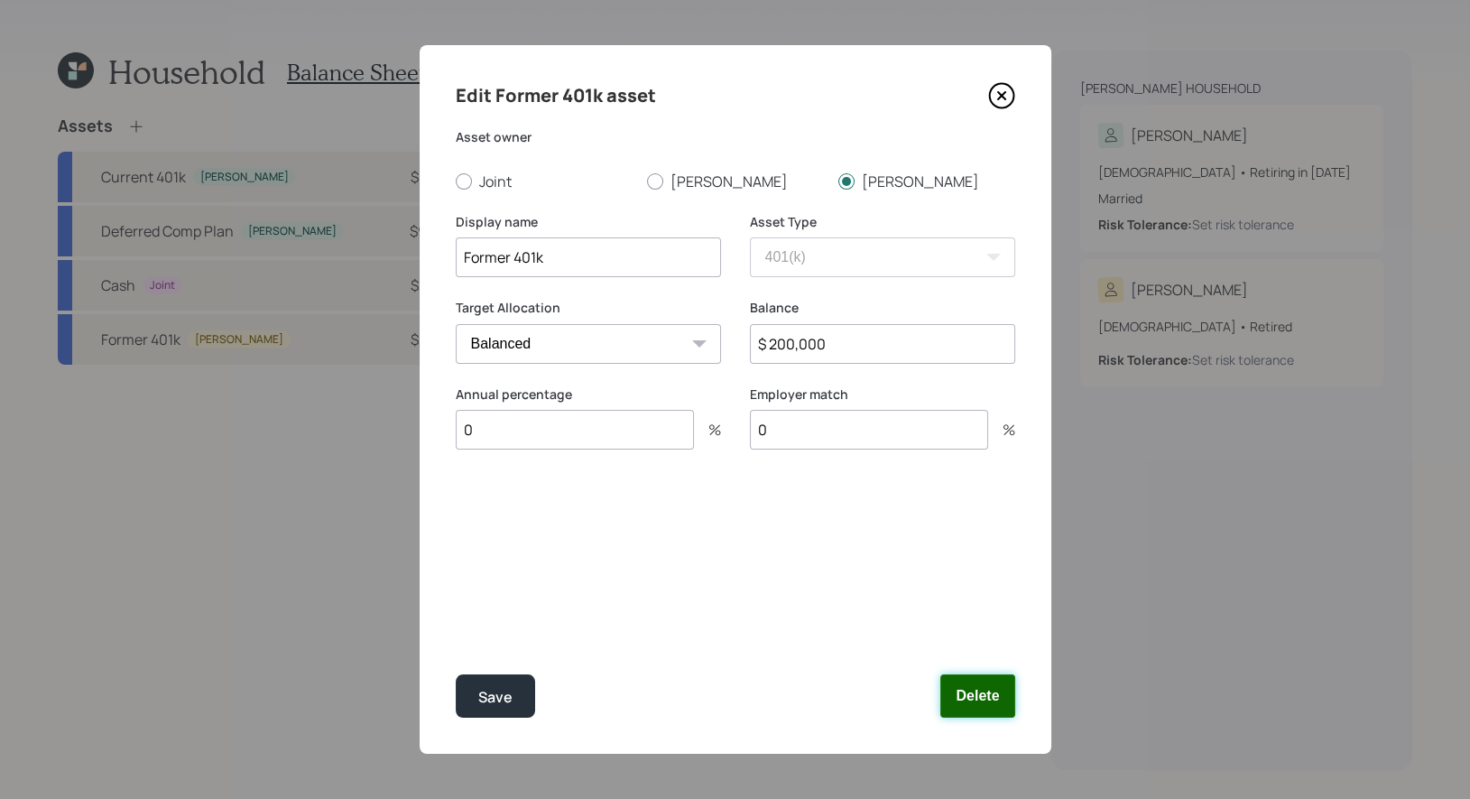
click at [987, 695] on button "Delete" at bounding box center [977, 695] width 74 height 43
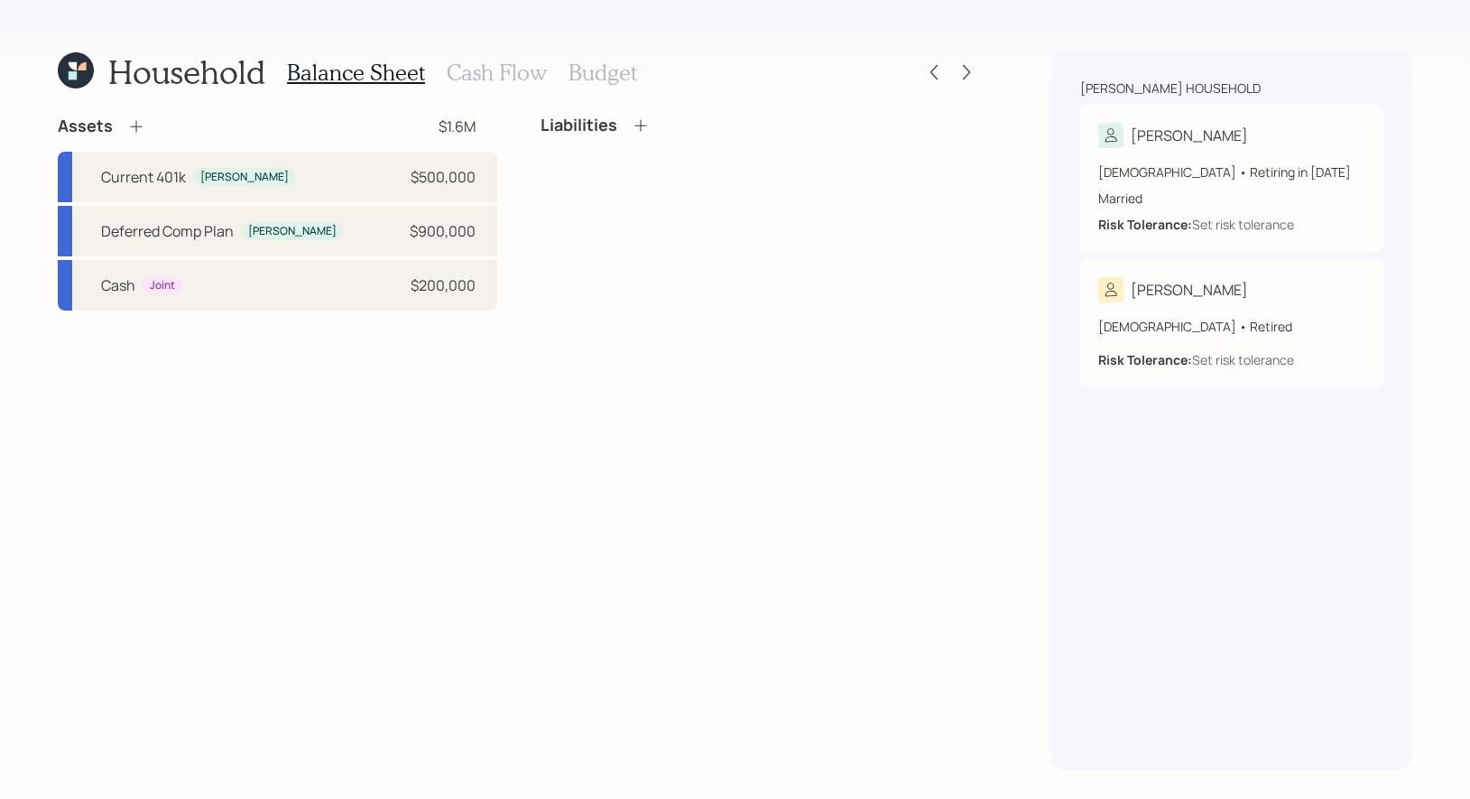
click at [135, 128] on icon at bounding box center [136, 126] width 18 height 18
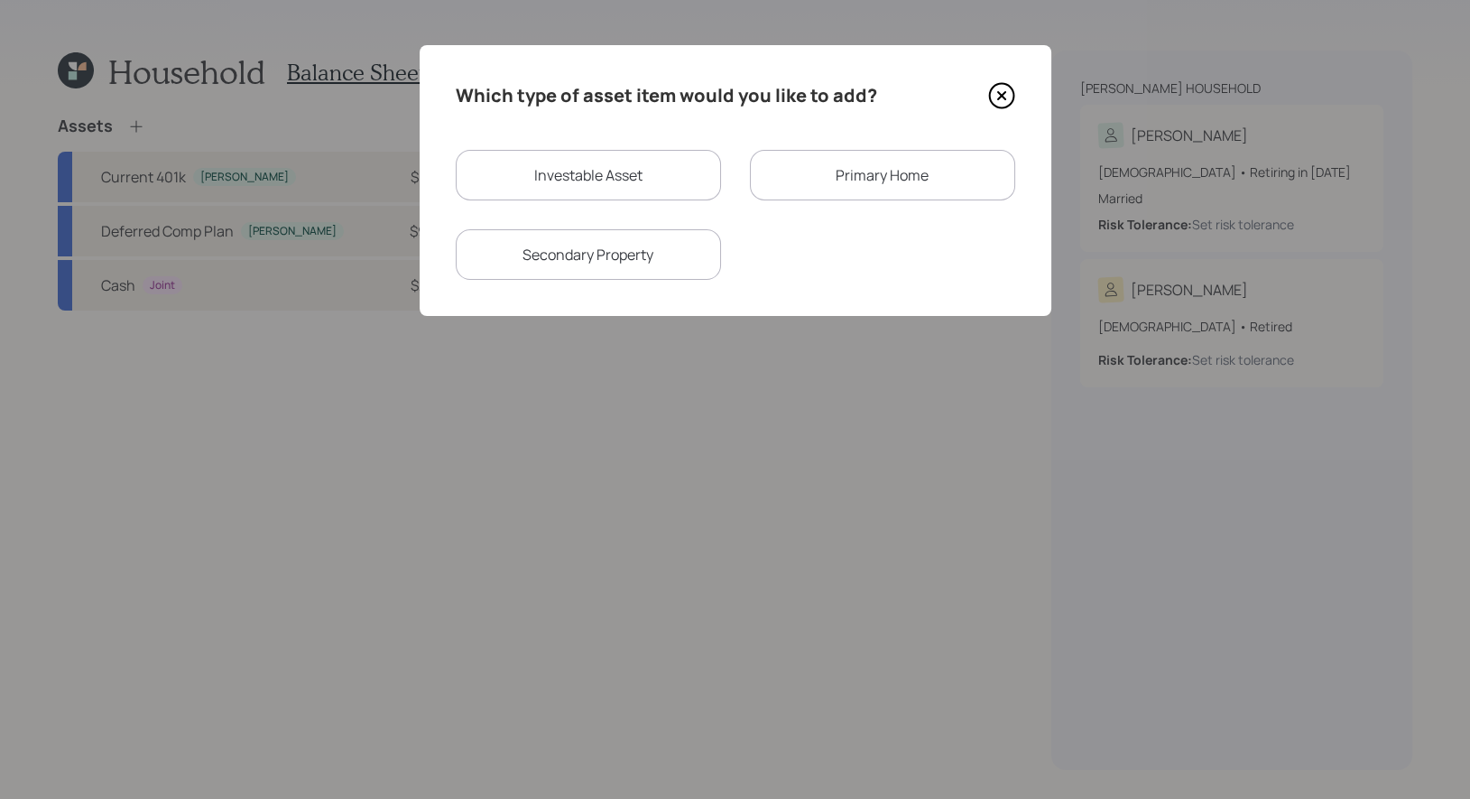
click at [586, 170] on div "Investable Asset" at bounding box center [588, 175] width 265 height 51
select select "taxable"
select select "balanced"
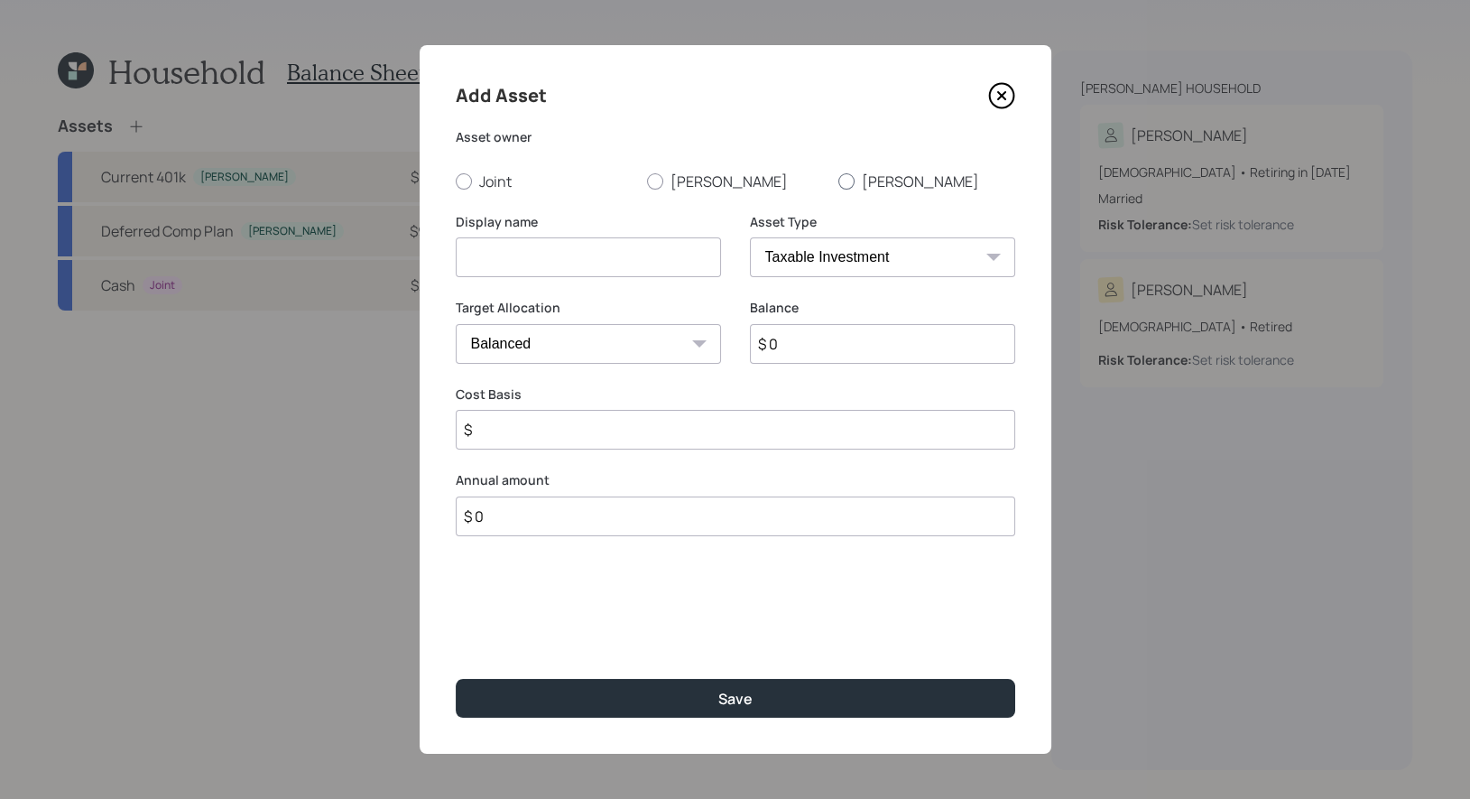
click at [846, 180] on div at bounding box center [846, 181] width 16 height 16
click at [838, 180] on input "[PERSON_NAME]" at bounding box center [837, 180] width 1 height 1
radio input "true"
click at [604, 253] on input at bounding box center [588, 257] width 265 height 40
type input "Rollover IRA"
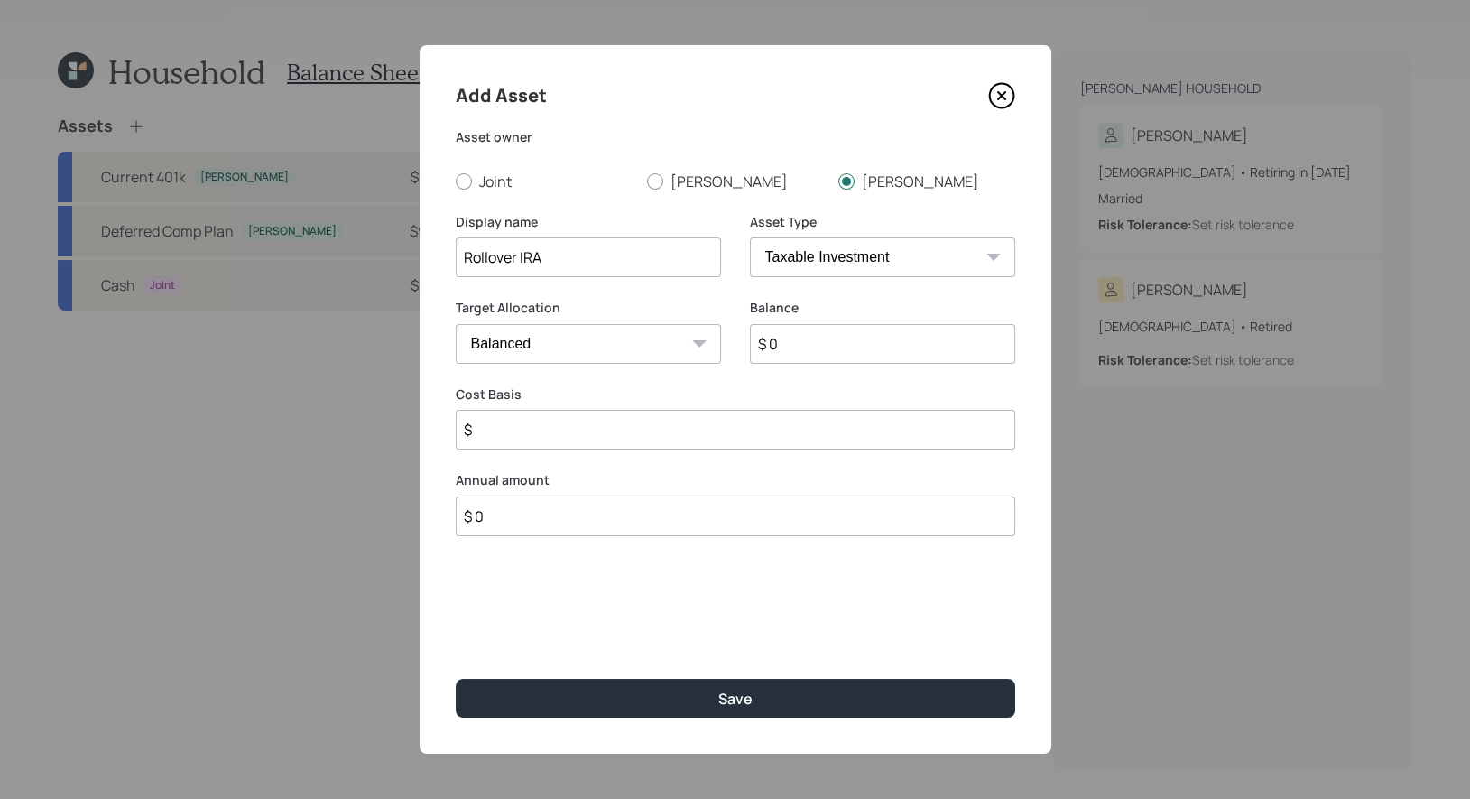
click at [825, 269] on select "SEP IRA IRA Roth IRA 401(k) Roth 401(k) 403(b) Roth 403(b) 457(b) Roth 457(b) H…" at bounding box center [882, 257] width 265 height 40
select select "ira"
click at [750, 237] on select "SEP IRA IRA Roth IRA 401(k) Roth 401(k) 403(b) Roth 403(b) 457(b) Roth 457(b) H…" at bounding box center [882, 257] width 265 height 40
type input "$"
click at [817, 350] on input "$ 0" at bounding box center [882, 344] width 265 height 40
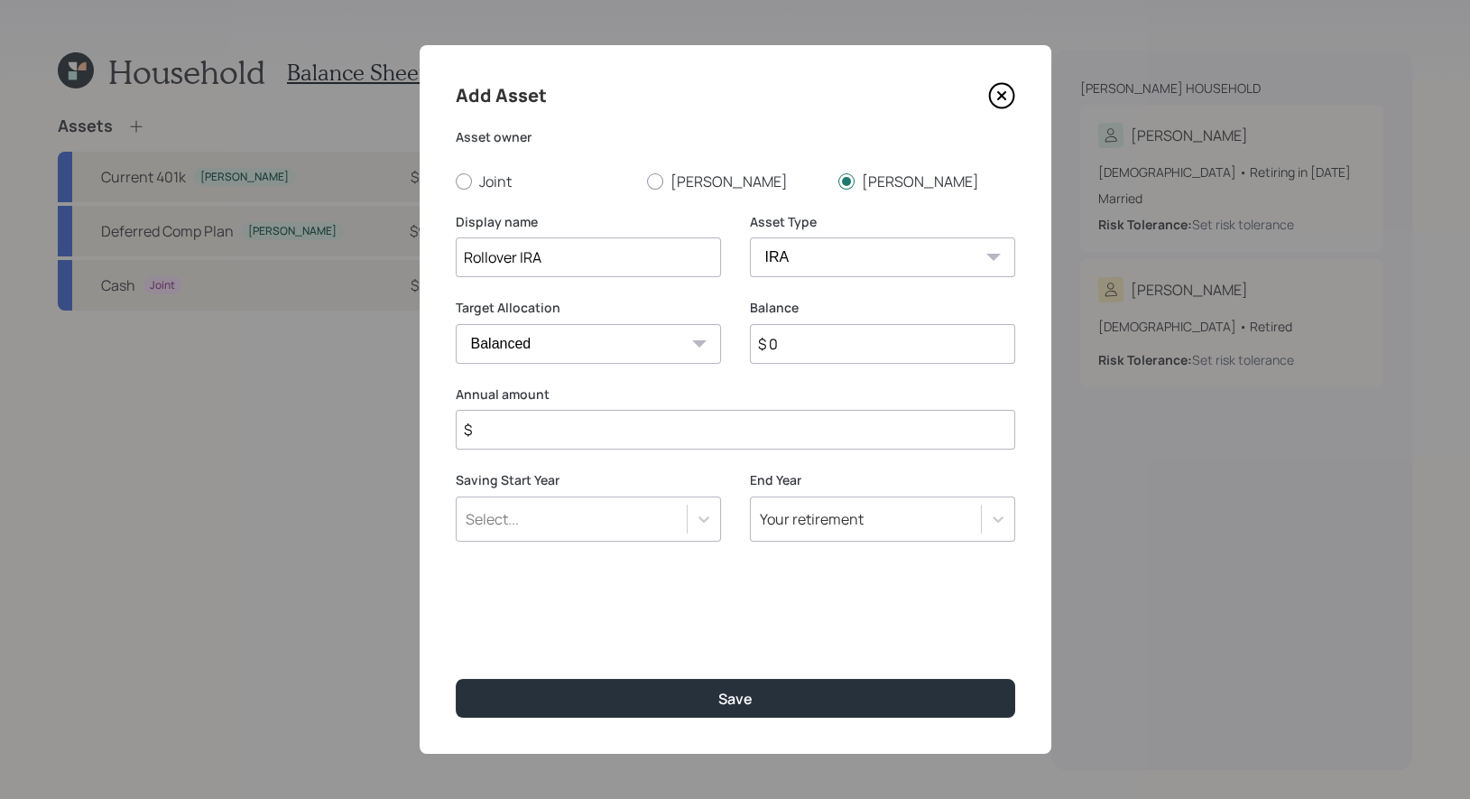
click at [817, 350] on input "$ 0" at bounding box center [882, 344] width 265 height 40
type input "$ 200,000"
click at [671, 431] on input "$" at bounding box center [735, 430] width 559 height 40
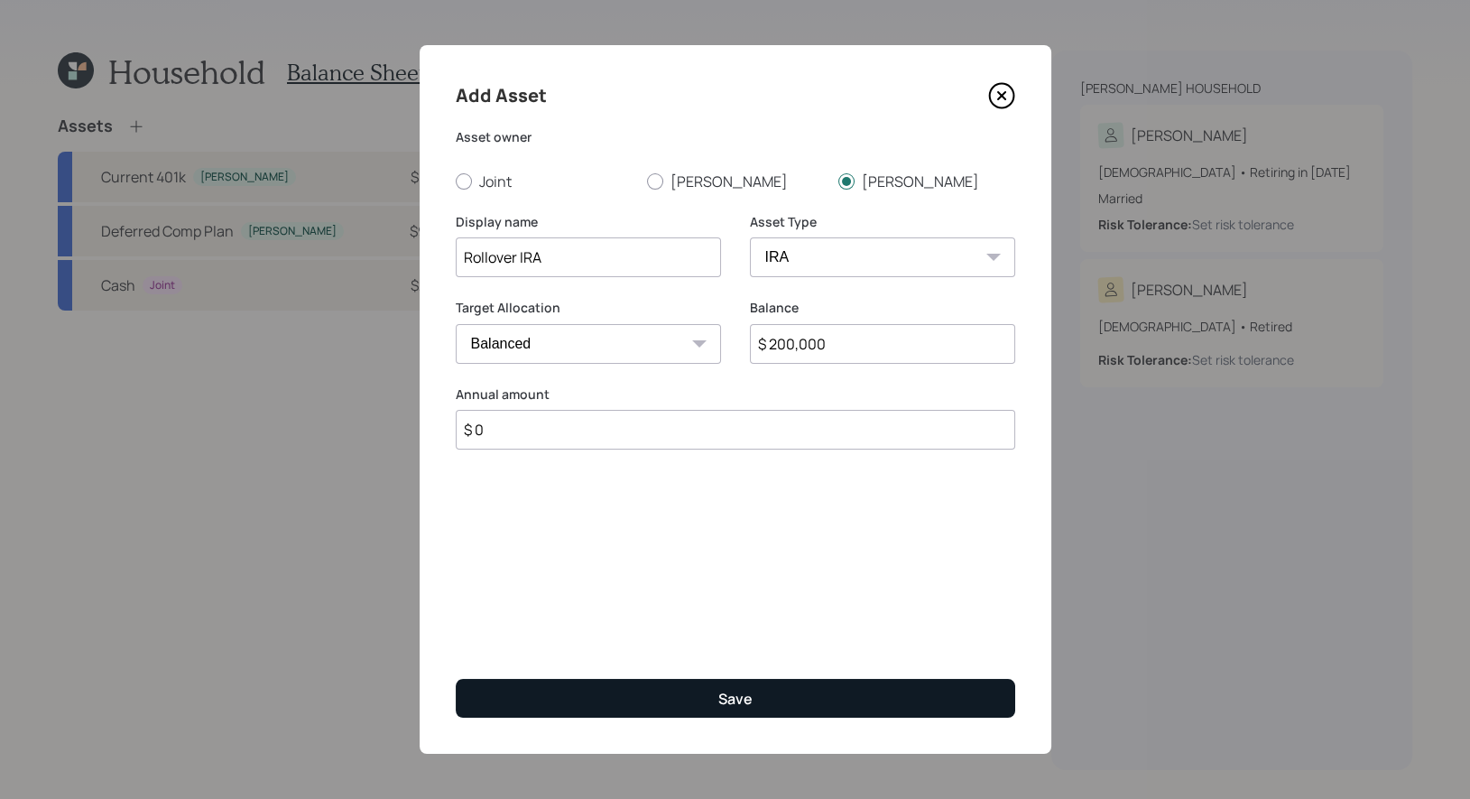
type input "$ 0"
click at [664, 694] on button "Save" at bounding box center [735, 698] width 559 height 39
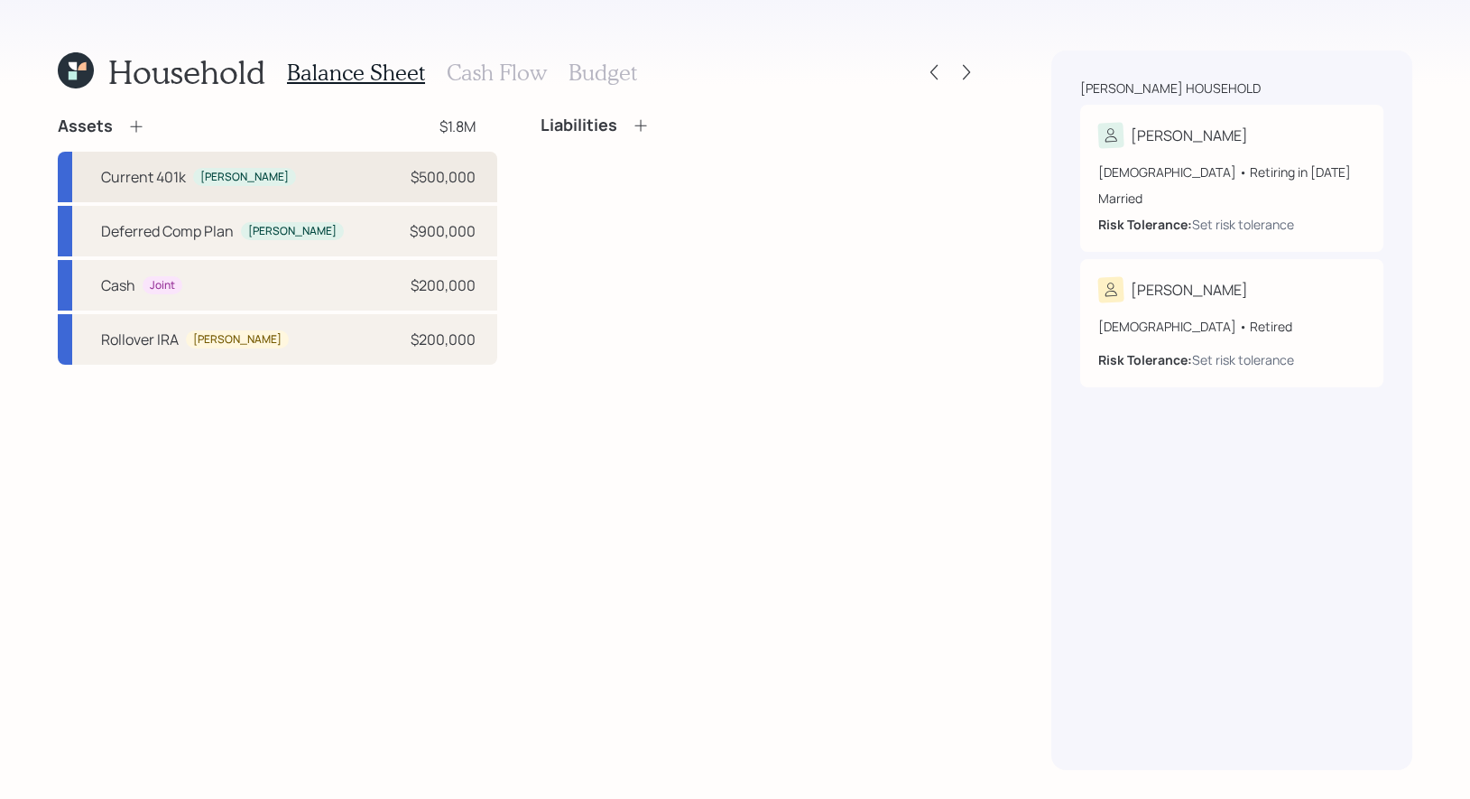
click at [280, 180] on div "Current 401k Benjamin $500,000" at bounding box center [277, 177] width 439 height 51
select select "company_sponsored"
select select "balanced"
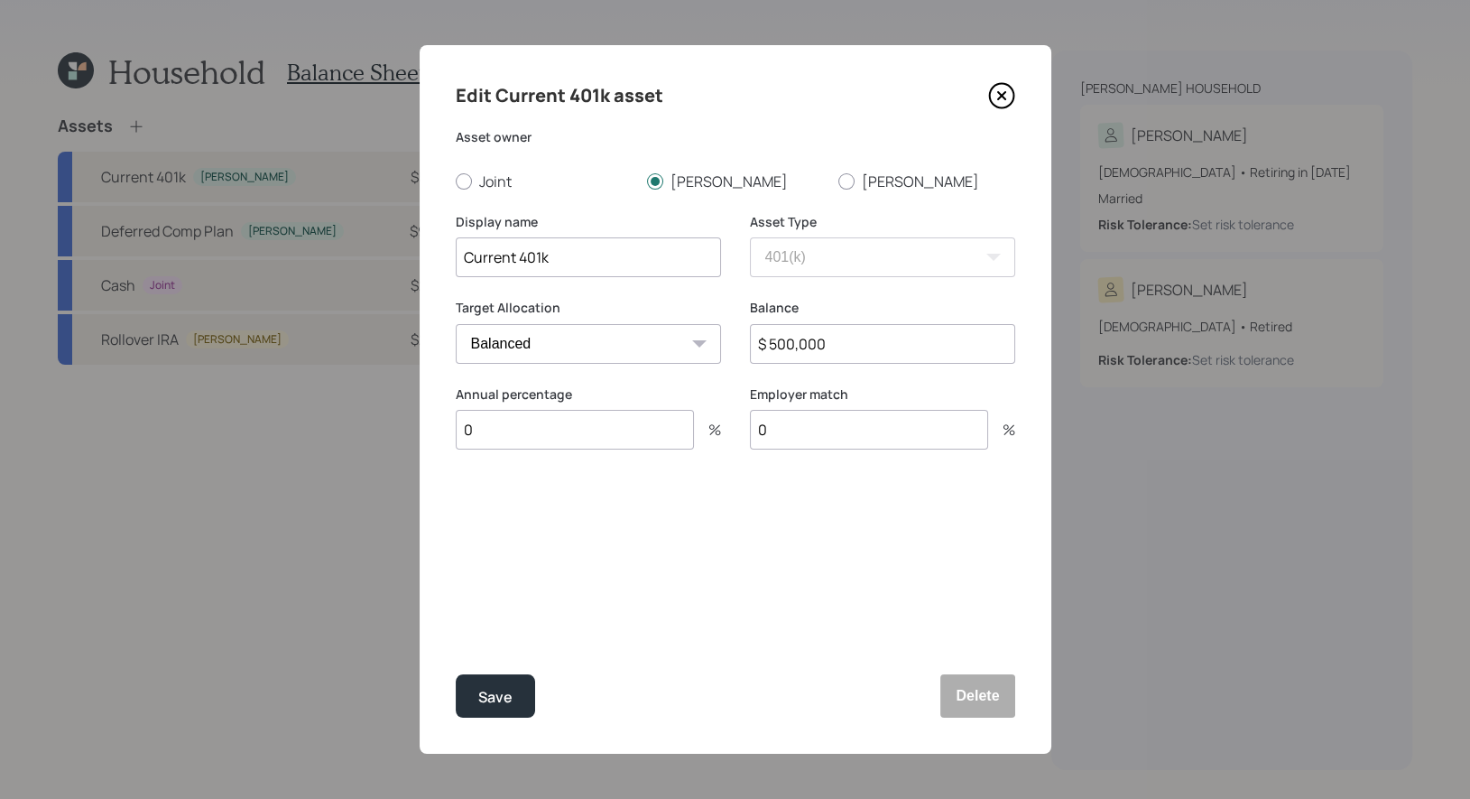
click at [847, 346] on input "$ 500,000" at bounding box center [882, 344] width 265 height 40
type input "$ 516,000"
click at [502, 696] on div "Save" at bounding box center [495, 697] width 34 height 24
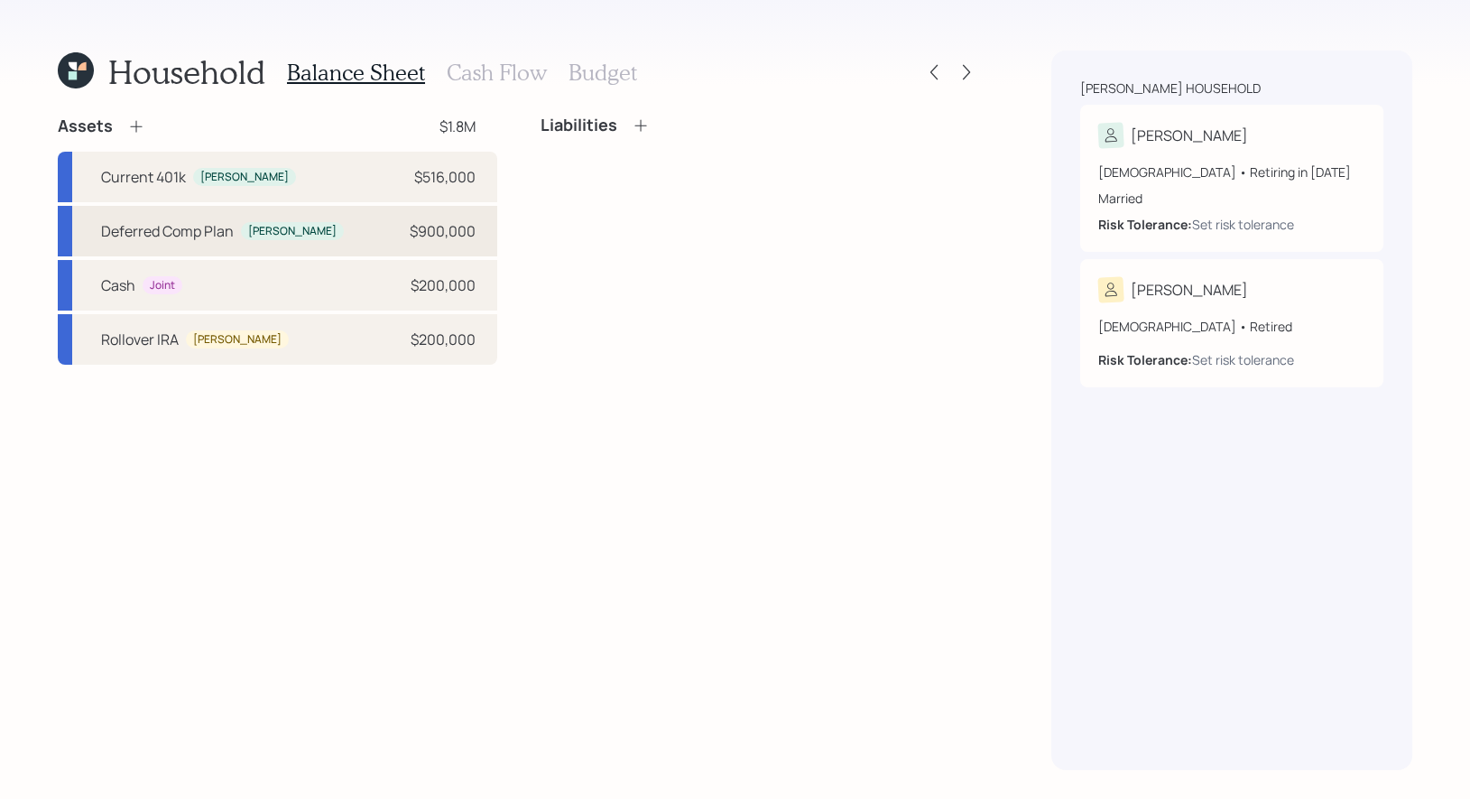
click at [351, 226] on div "Deferred Comp Plan Benjamin $900,000" at bounding box center [277, 231] width 439 height 51
select select "company_sponsored"
select select "balanced"
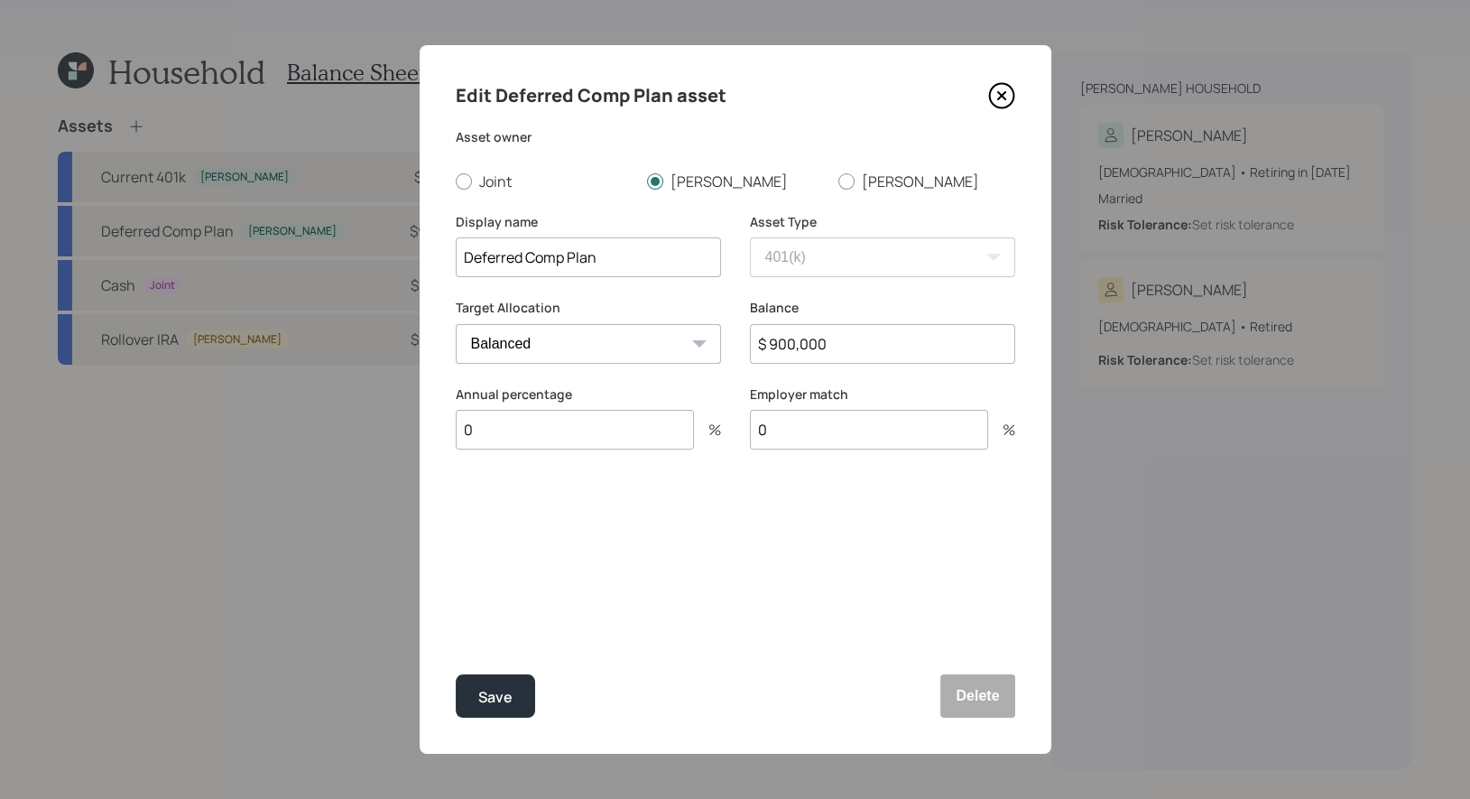
click at [853, 352] on input "$ 900,000" at bounding box center [882, 344] width 265 height 40
type input "$ 917,000"
click at [490, 697] on div "Save" at bounding box center [495, 697] width 34 height 24
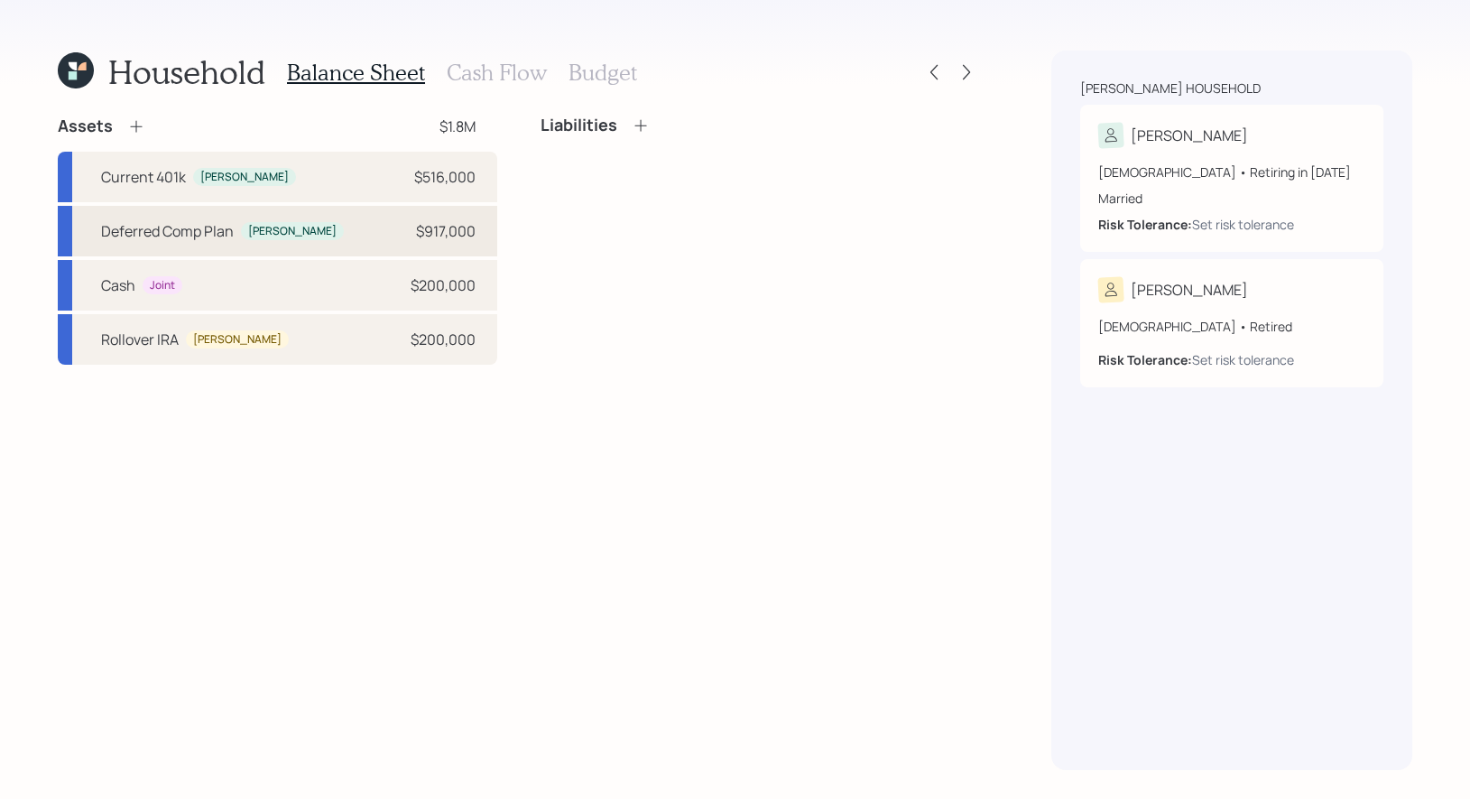
click at [308, 234] on div "Deferred Comp Plan Benjamin $917,000" at bounding box center [277, 231] width 439 height 51
select select "company_sponsored"
select select "balanced"
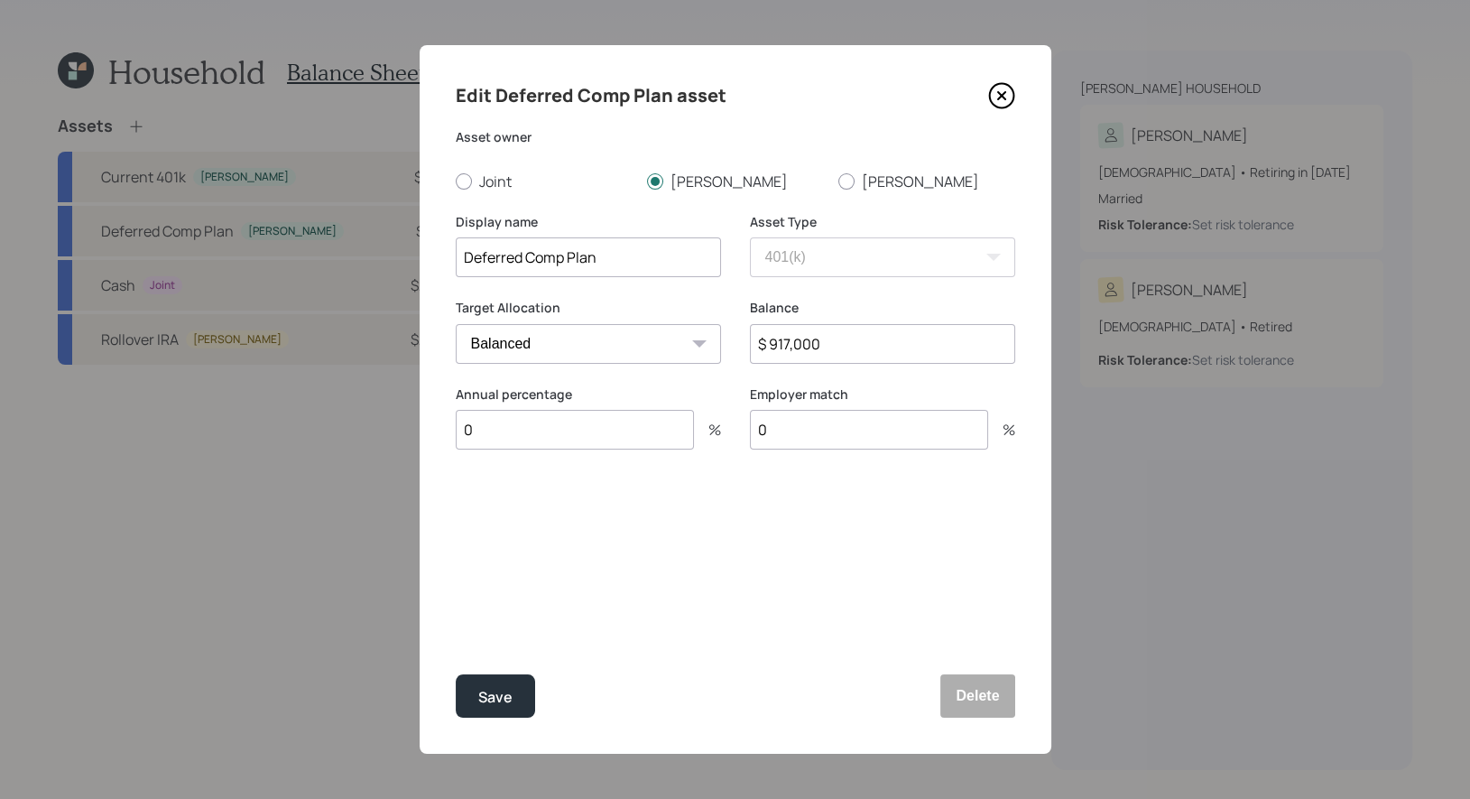
click at [503, 443] on input "0" at bounding box center [575, 430] width 238 height 40
type input "10"
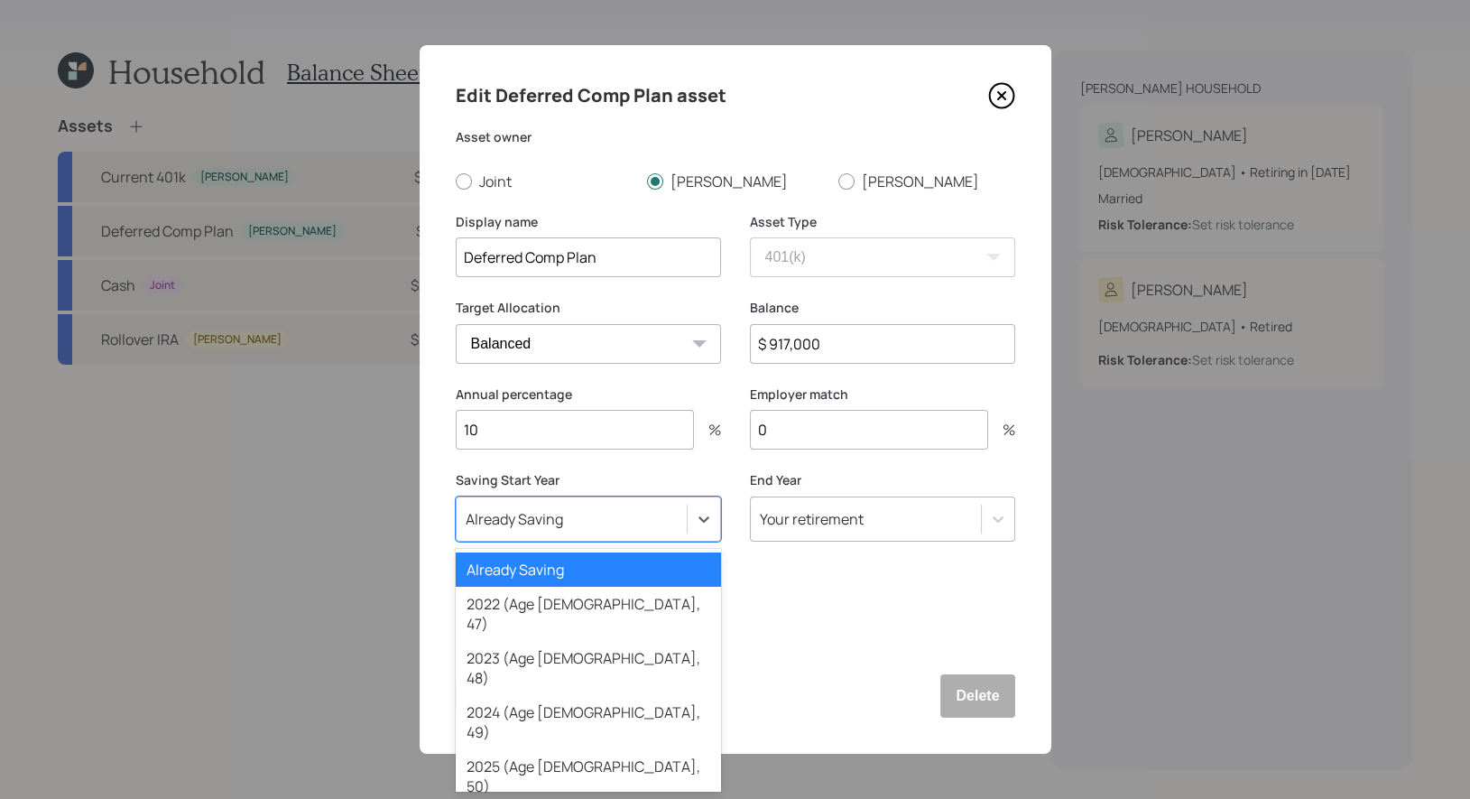
click at [549, 523] on div "Already Saving" at bounding box center [514, 519] width 97 height 20
click at [531, 579] on div "Already Saving" at bounding box center [588, 569] width 265 height 34
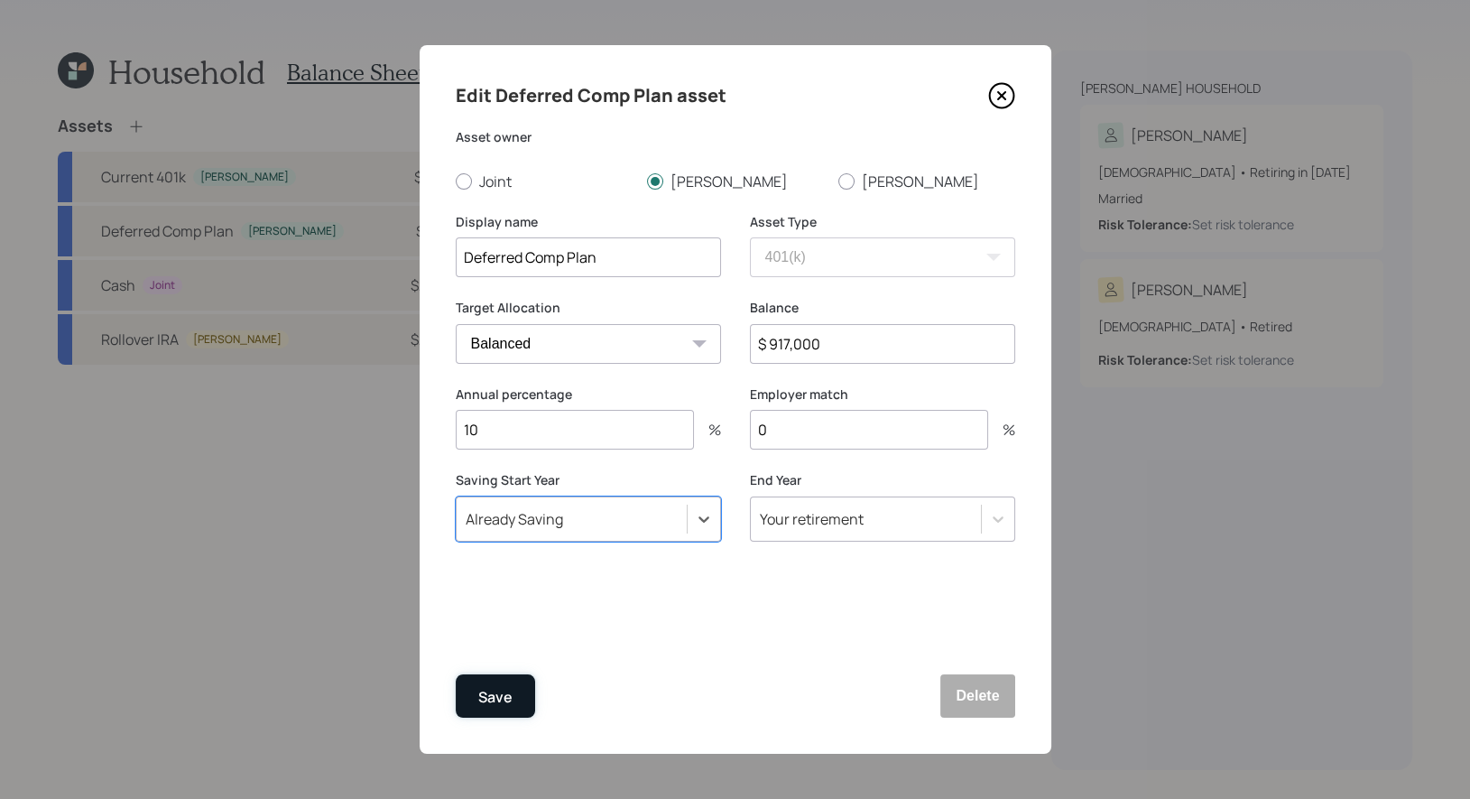
click at [503, 690] on div "Save" at bounding box center [495, 697] width 34 height 24
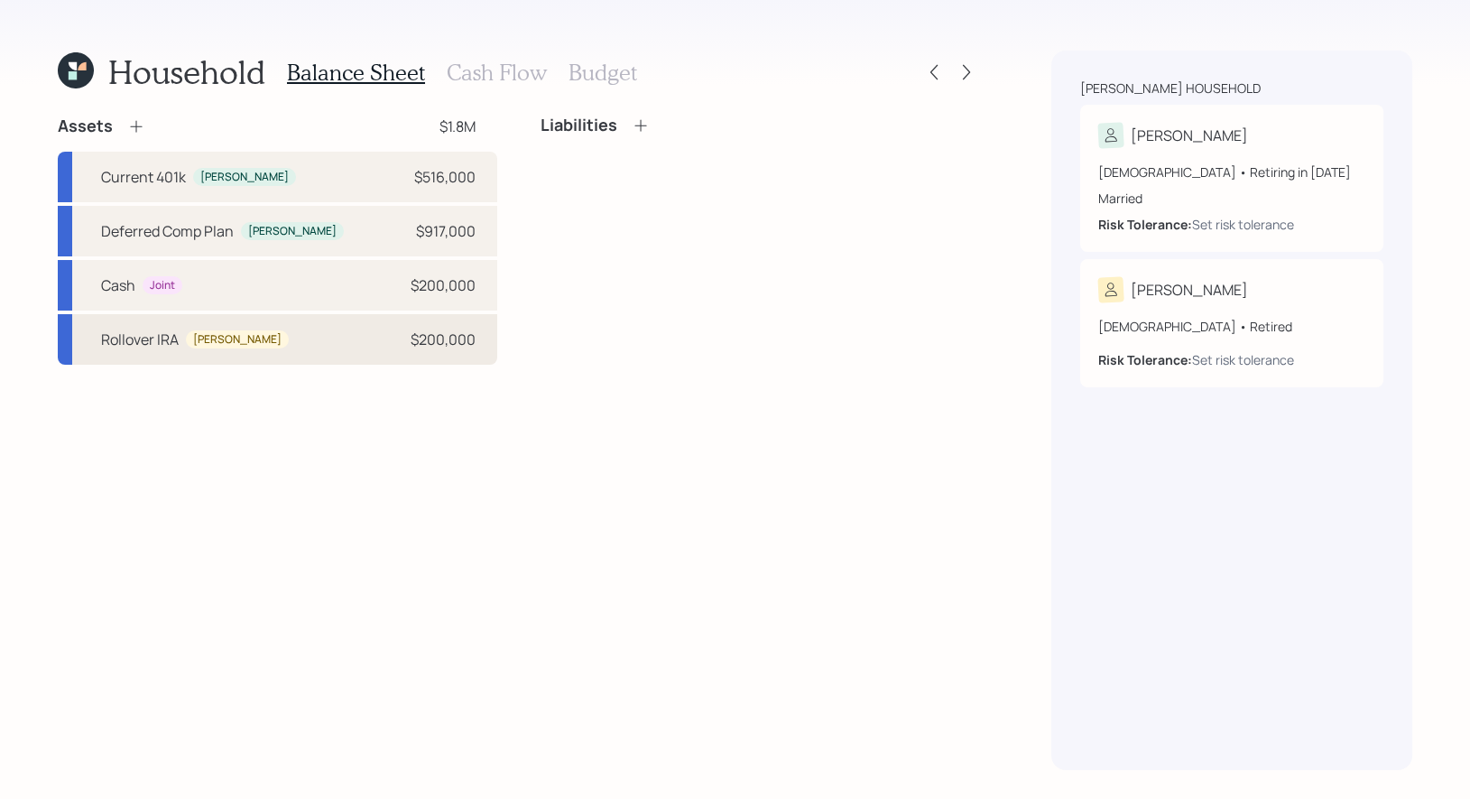
click at [309, 348] on div "Rollover IRA Sarah $200,000" at bounding box center [277, 339] width 439 height 51
select select "ira"
select select "balanced"
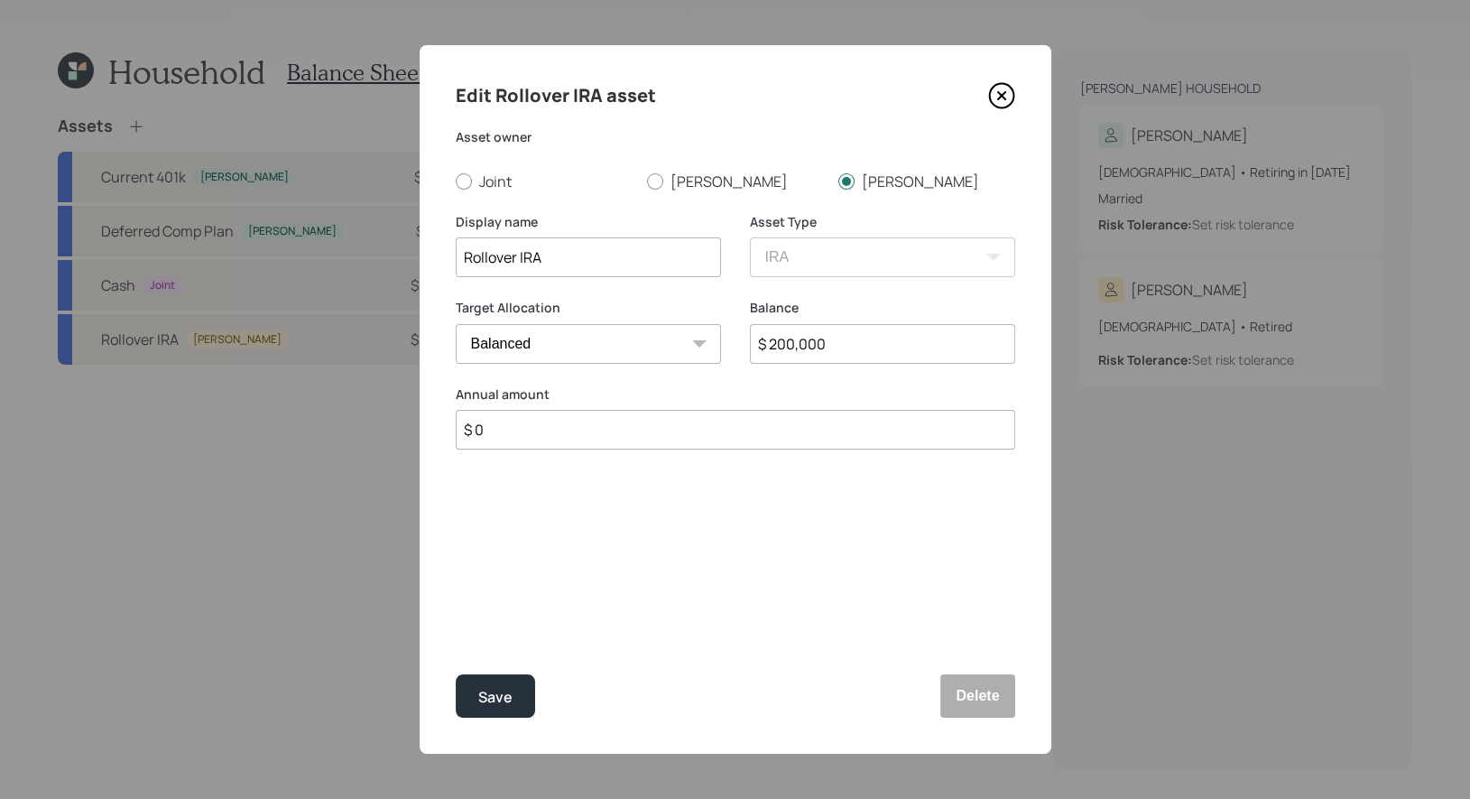
click at [921, 349] on input "$ 200,000" at bounding box center [882, 344] width 265 height 40
type input "$ 185,000"
click at [504, 693] on div "Save" at bounding box center [495, 697] width 34 height 24
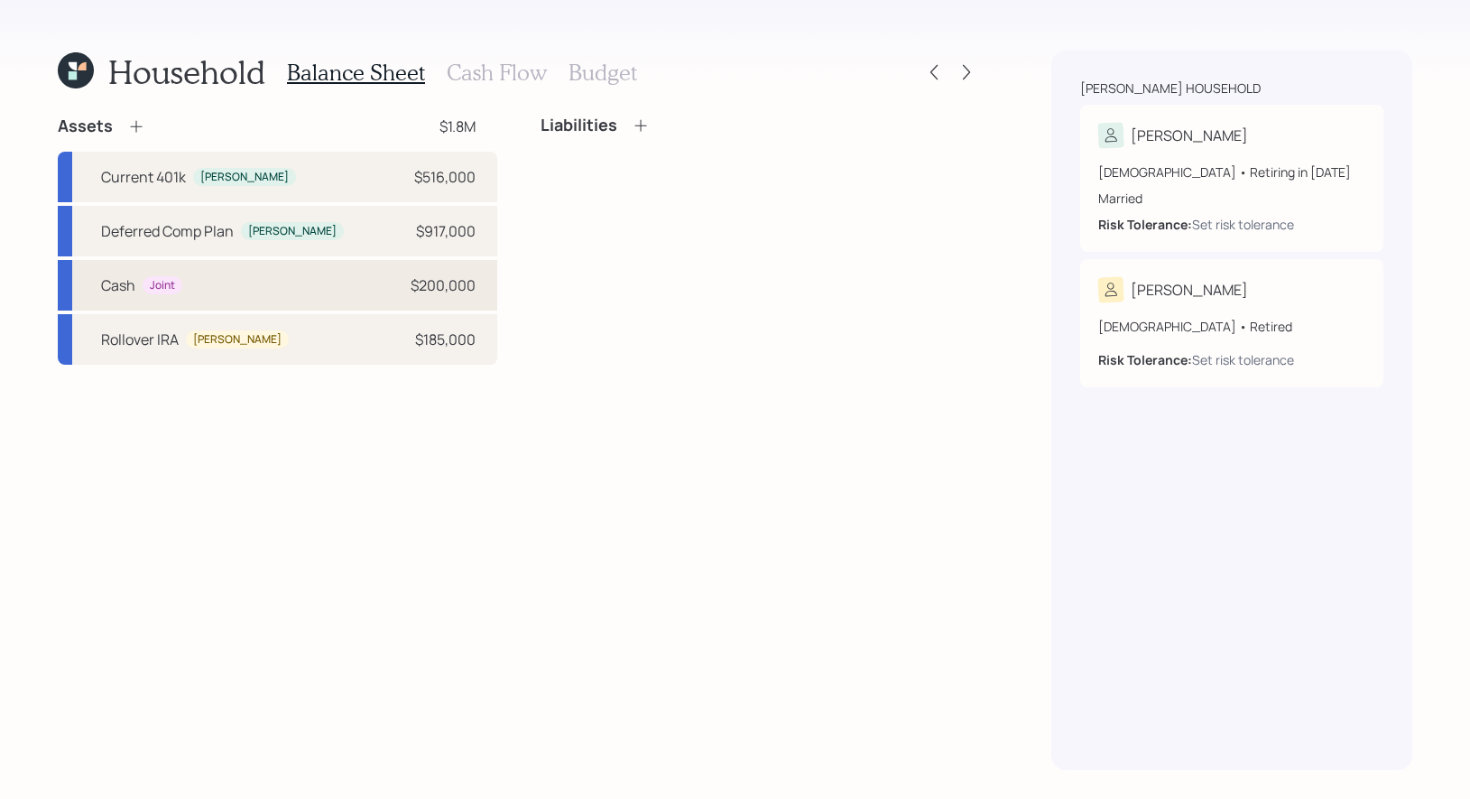
click at [323, 292] on div "Cash Joint $200,000" at bounding box center [277, 285] width 439 height 51
select select "taxable"
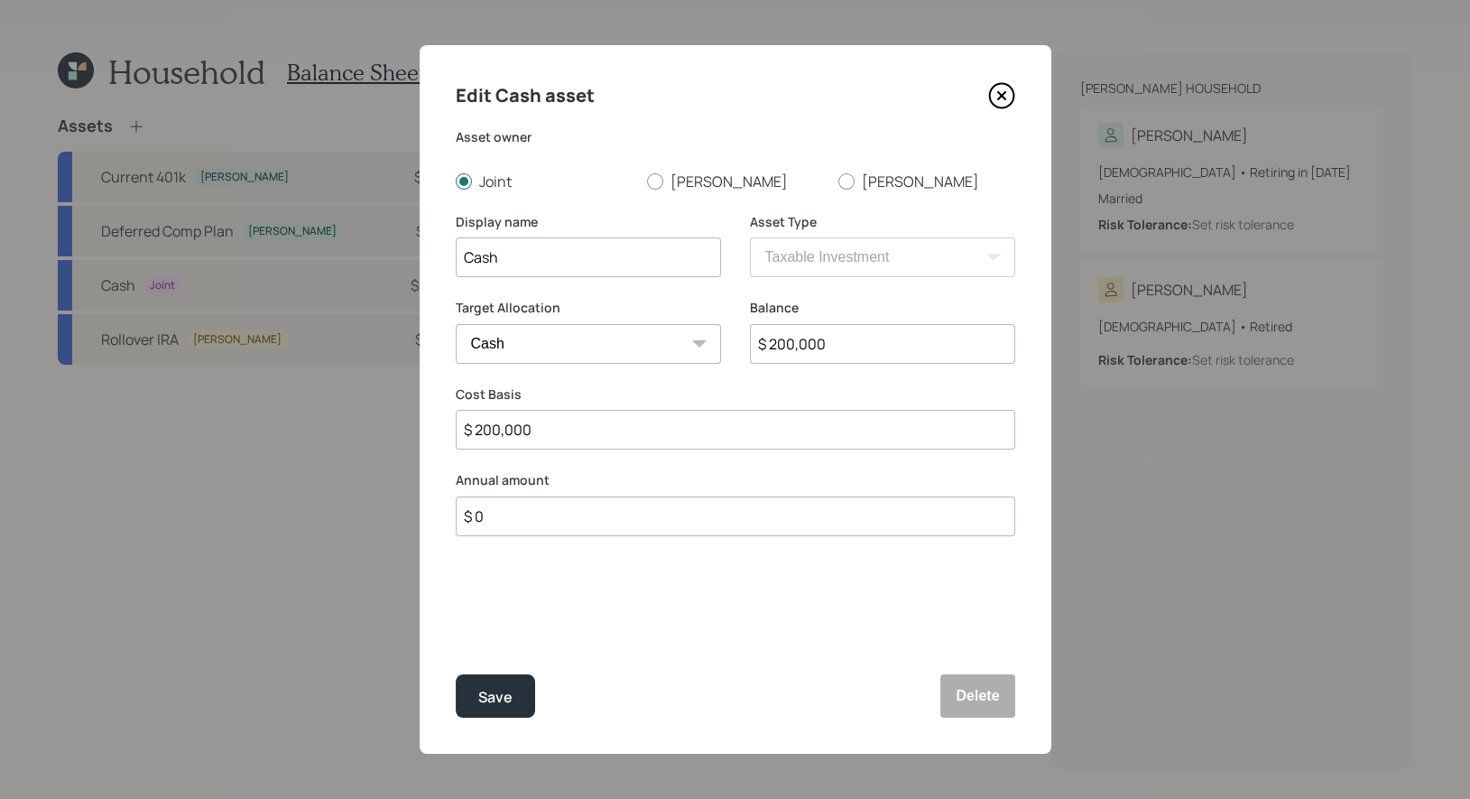
click at [845, 340] on input "$ 200,000" at bounding box center [882, 344] width 265 height 40
type input "$ 3"
type input "$ 32"
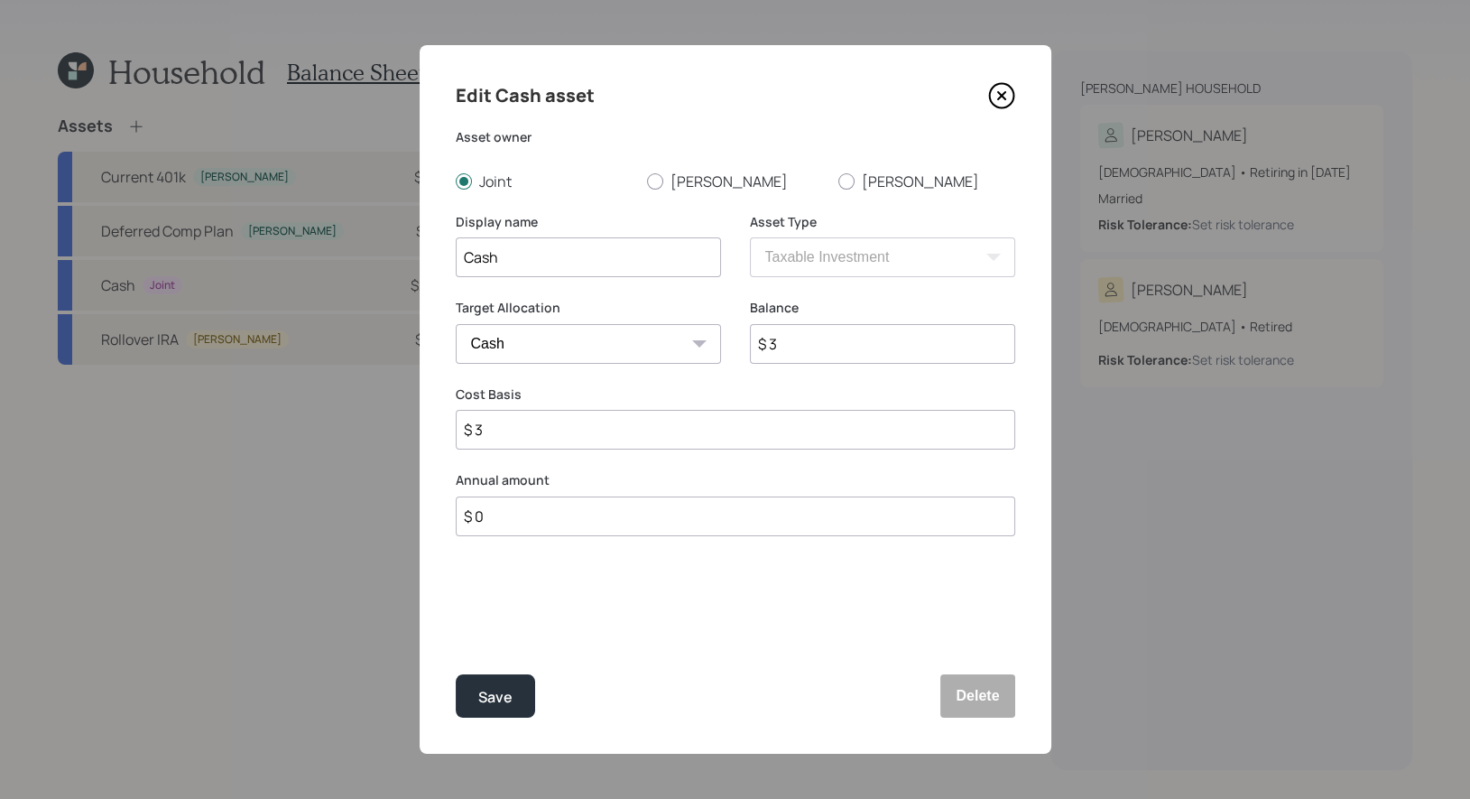
type input "$ 32"
type input "$ 325"
type input "$ 3,250"
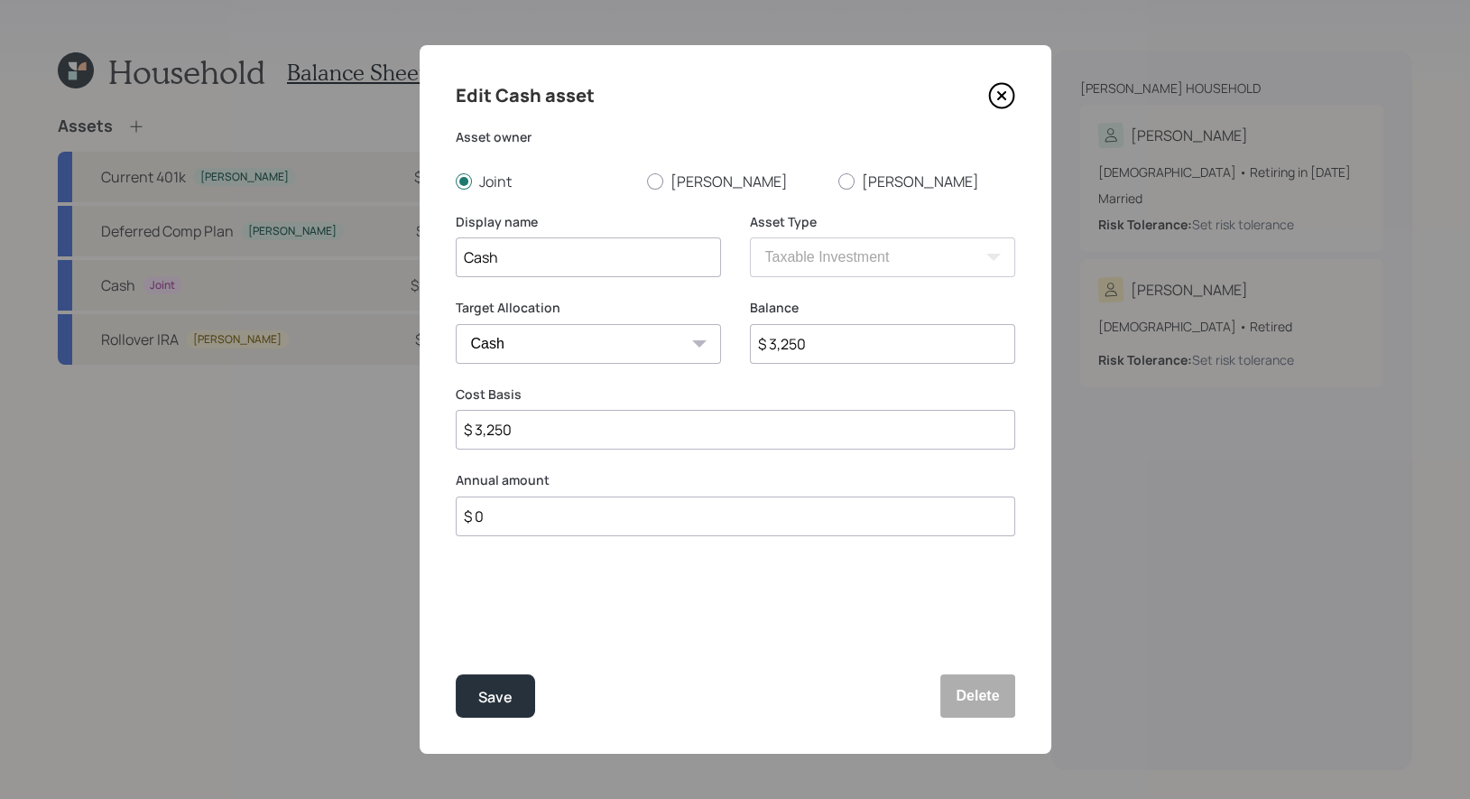
type input "$ 32,500"
type input "$ 325,000"
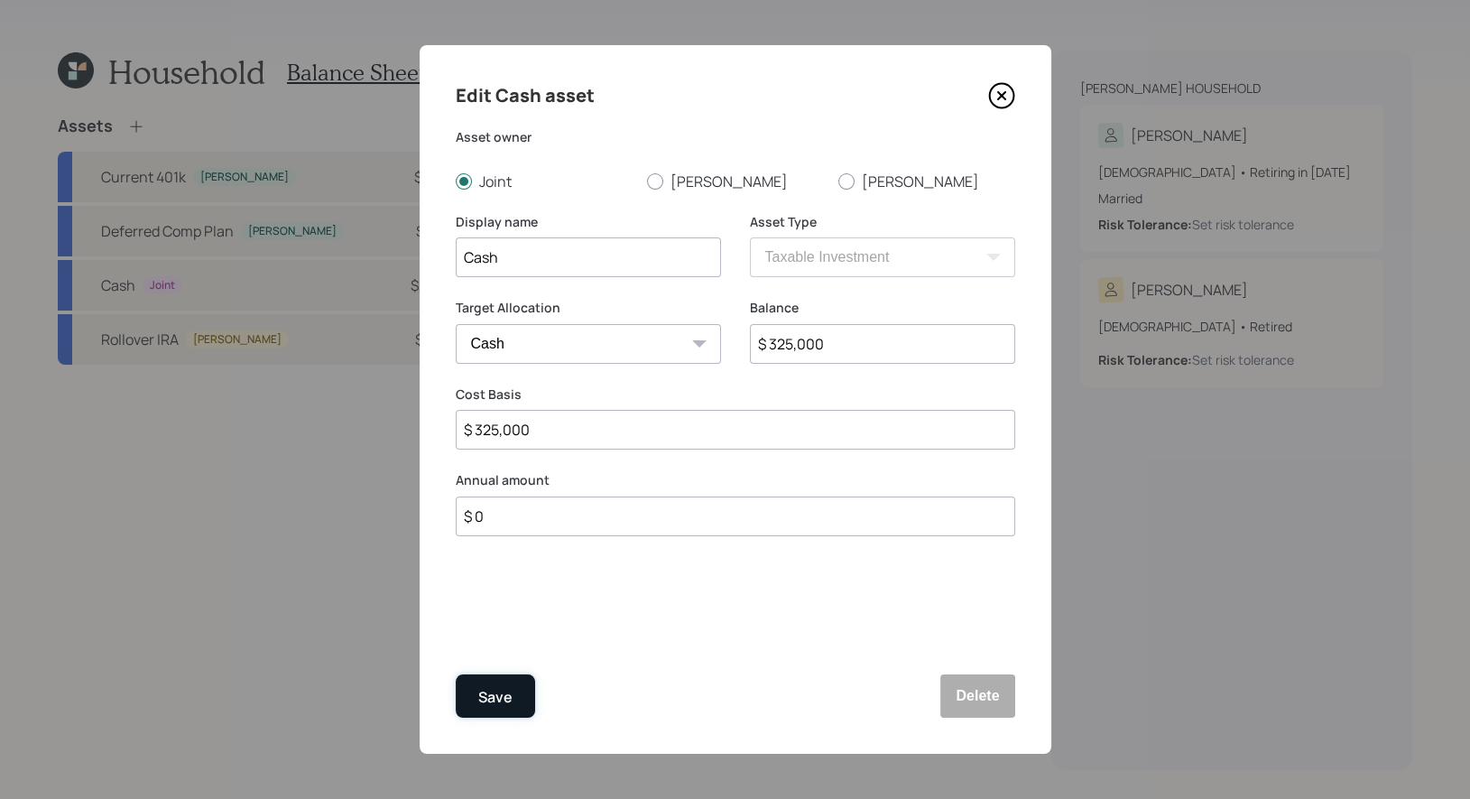
click at [487, 703] on div "Save" at bounding box center [495, 697] width 34 height 24
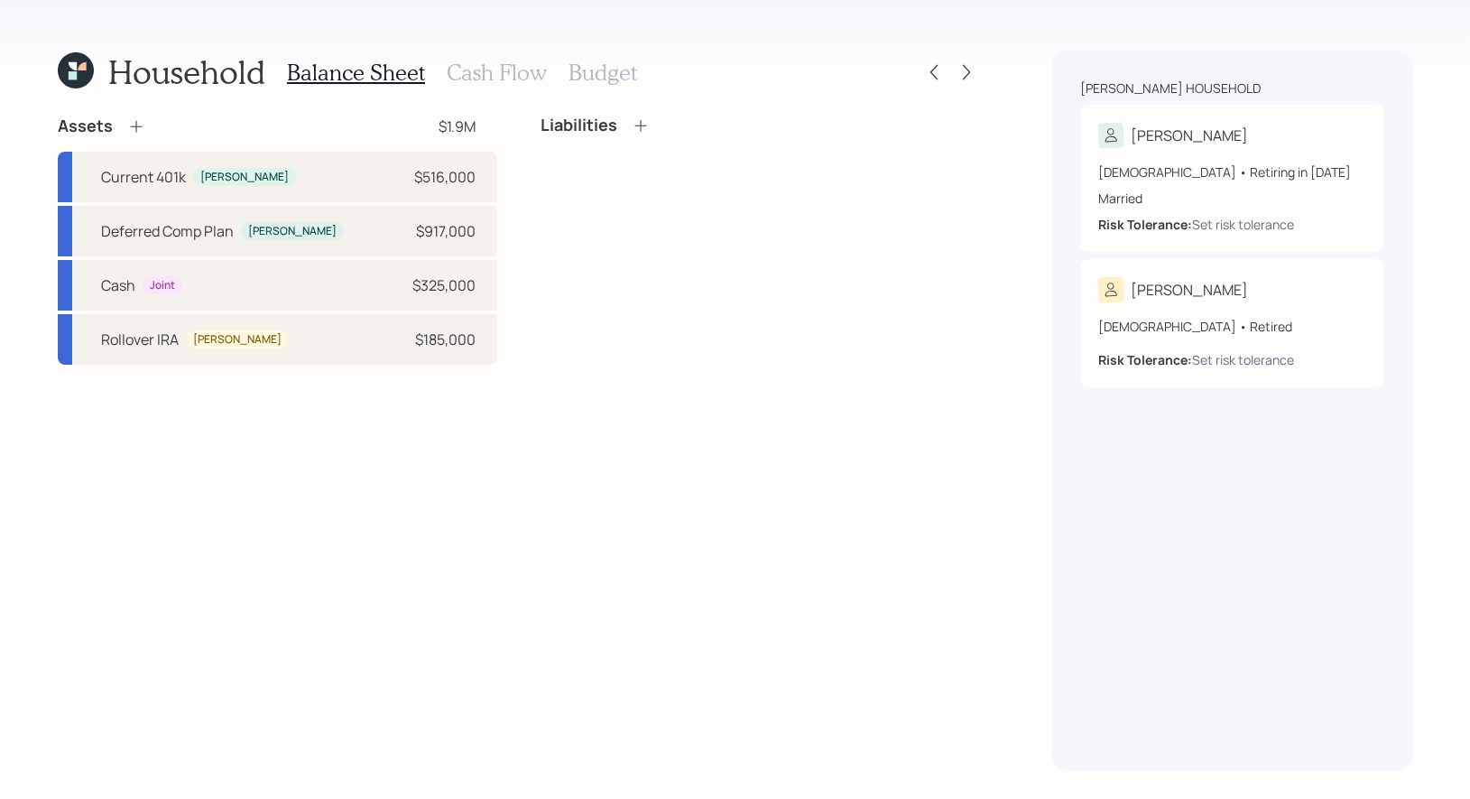
click at [134, 126] on icon at bounding box center [136, 127] width 12 height 12
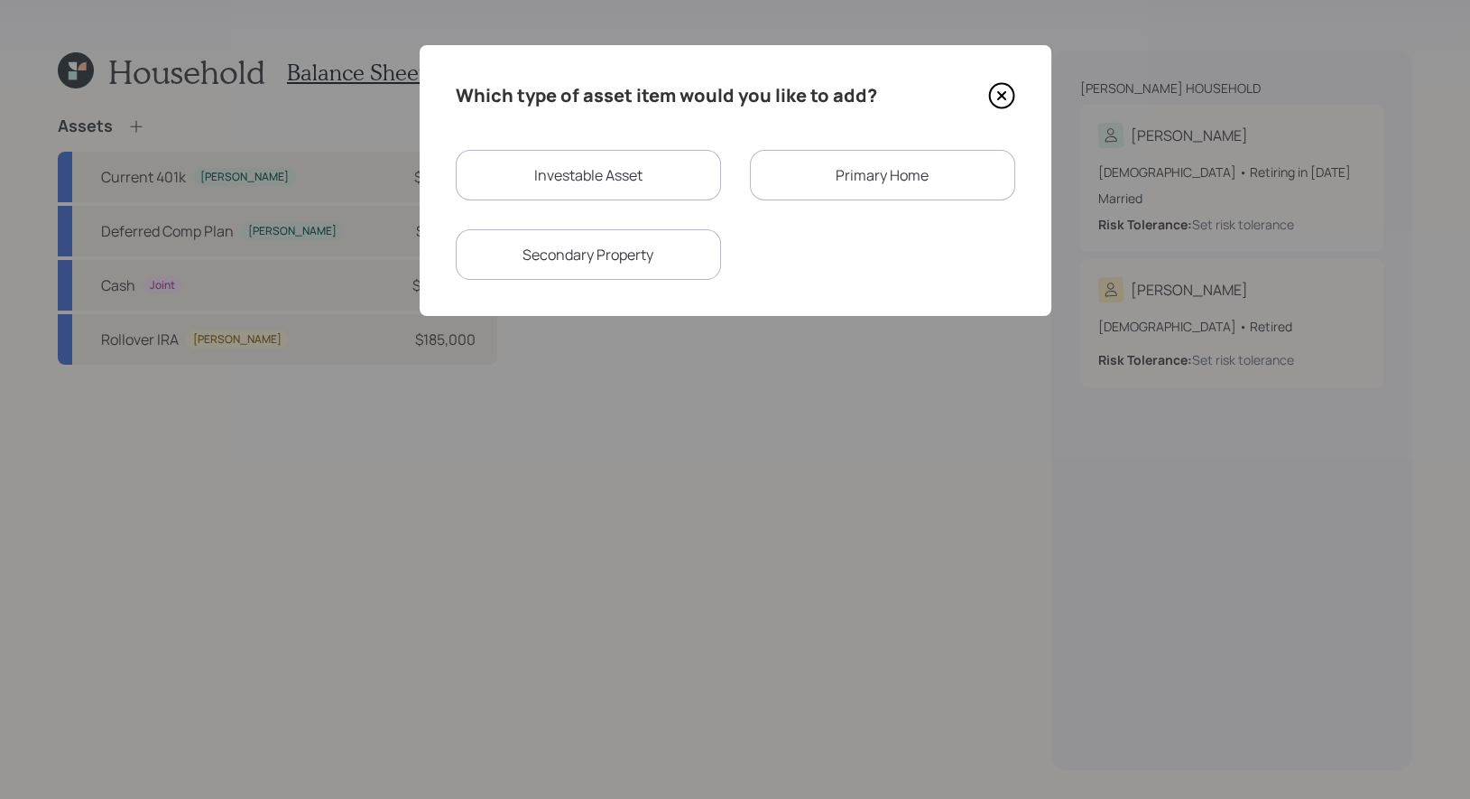
click at [1002, 87] on icon at bounding box center [1001, 95] width 27 height 27
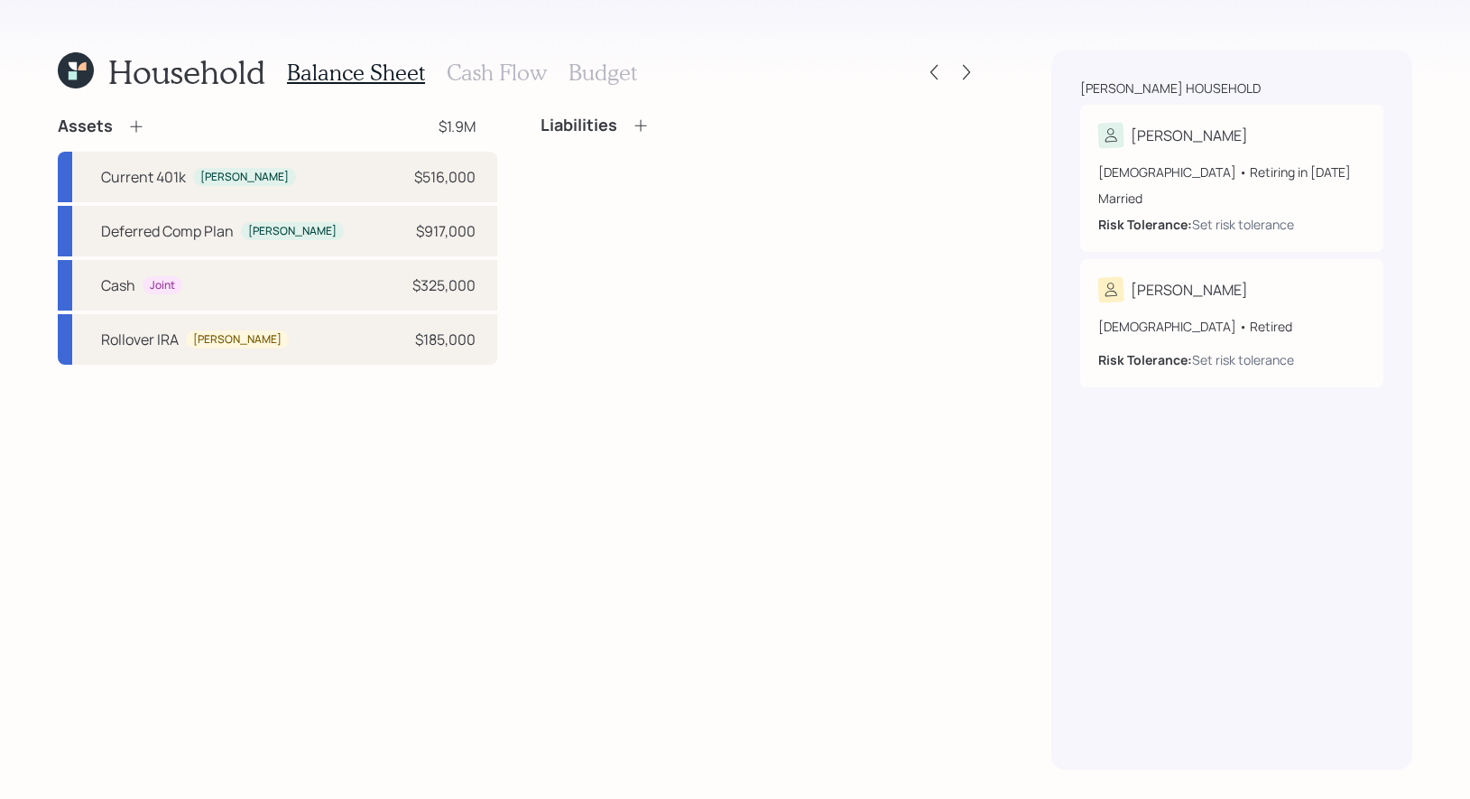
click at [138, 125] on icon at bounding box center [136, 126] width 18 height 18
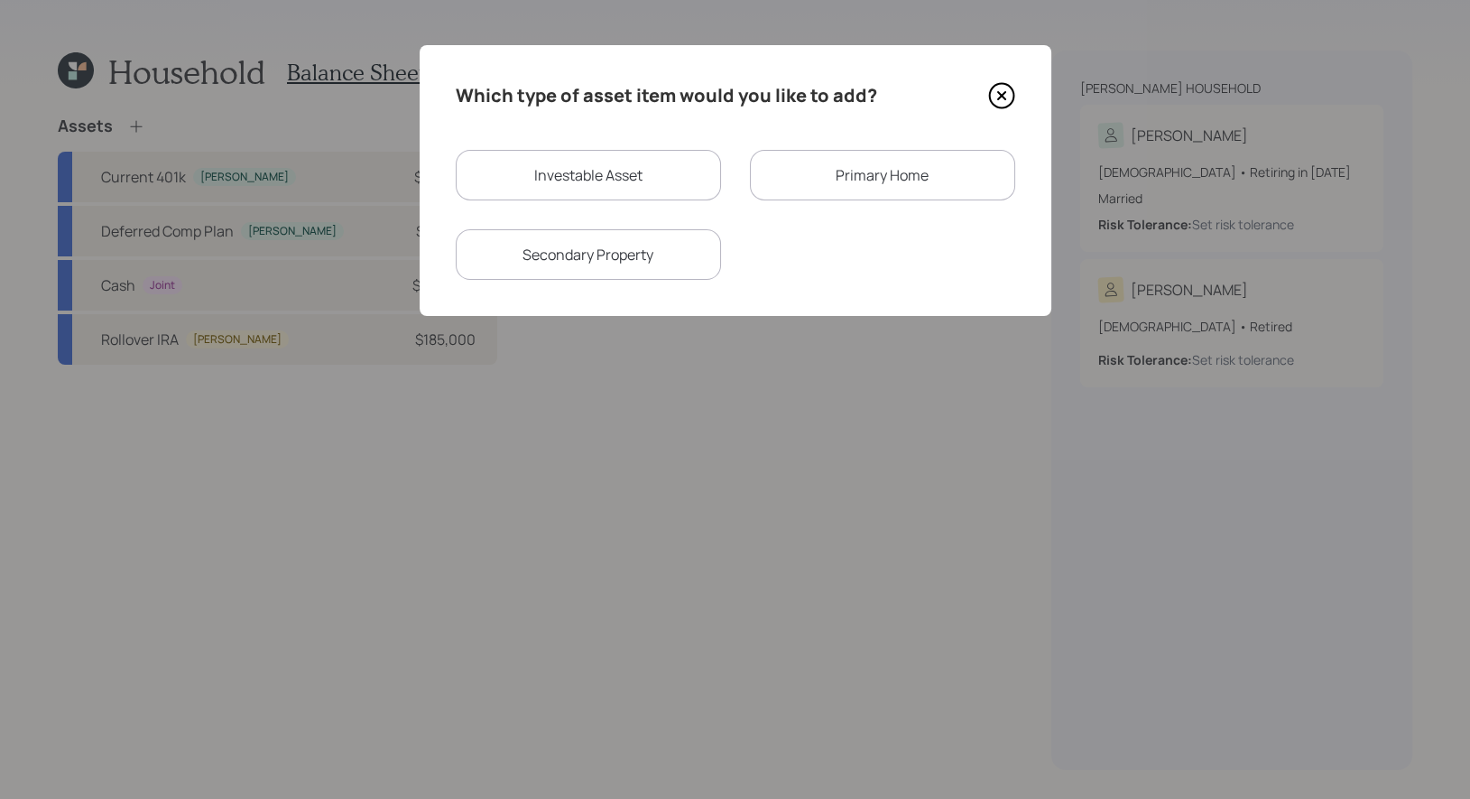
click at [577, 166] on div "Investable Asset" at bounding box center [588, 175] width 265 height 51
select select "taxable"
select select "balanced"
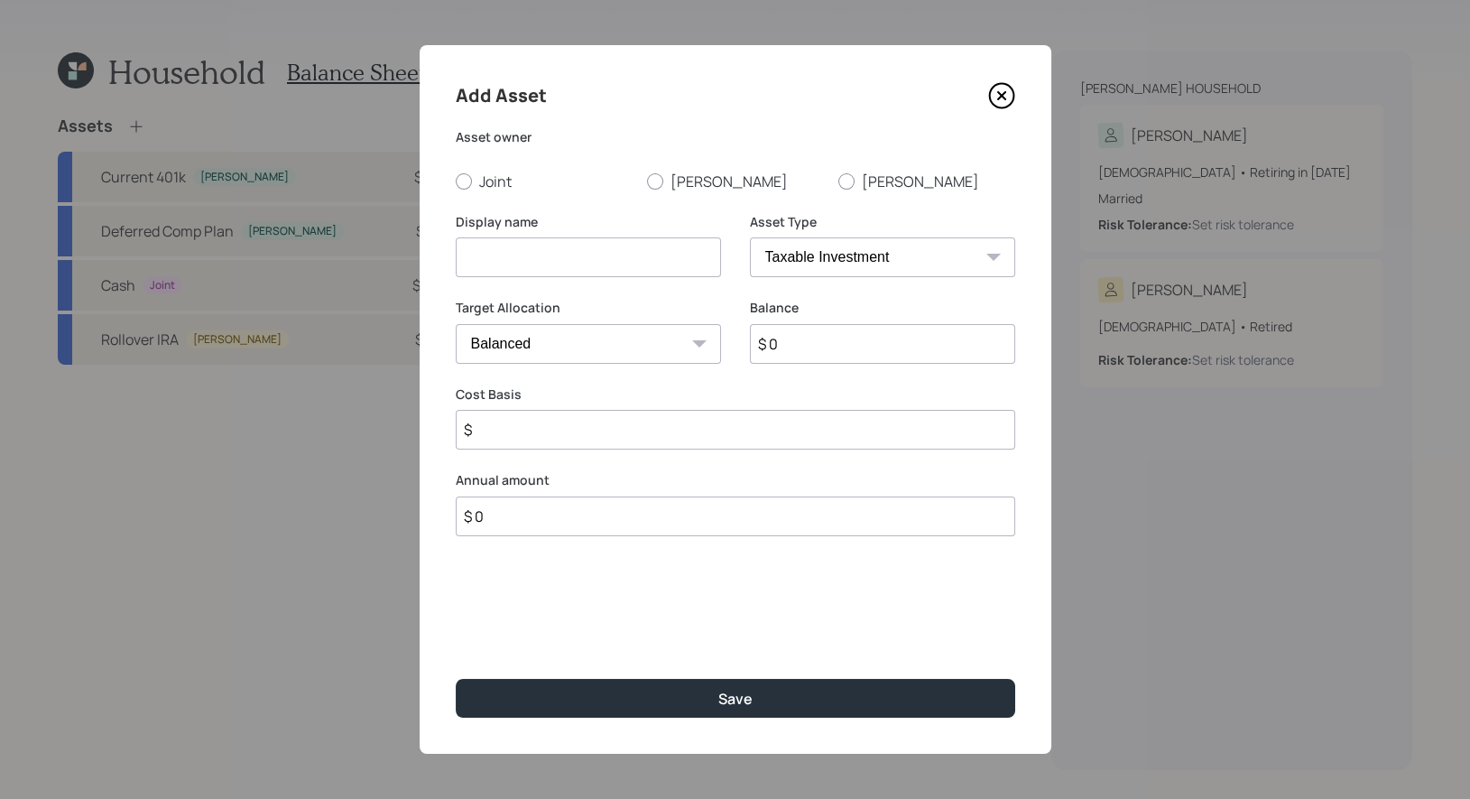
click at [645, 260] on input at bounding box center [588, 257] width 265 height 40
type input "IRA"
click at [657, 177] on div at bounding box center [655, 181] width 16 height 16
click at [647, 180] on input "[PERSON_NAME]" at bounding box center [646, 180] width 1 height 1
radio input "true"
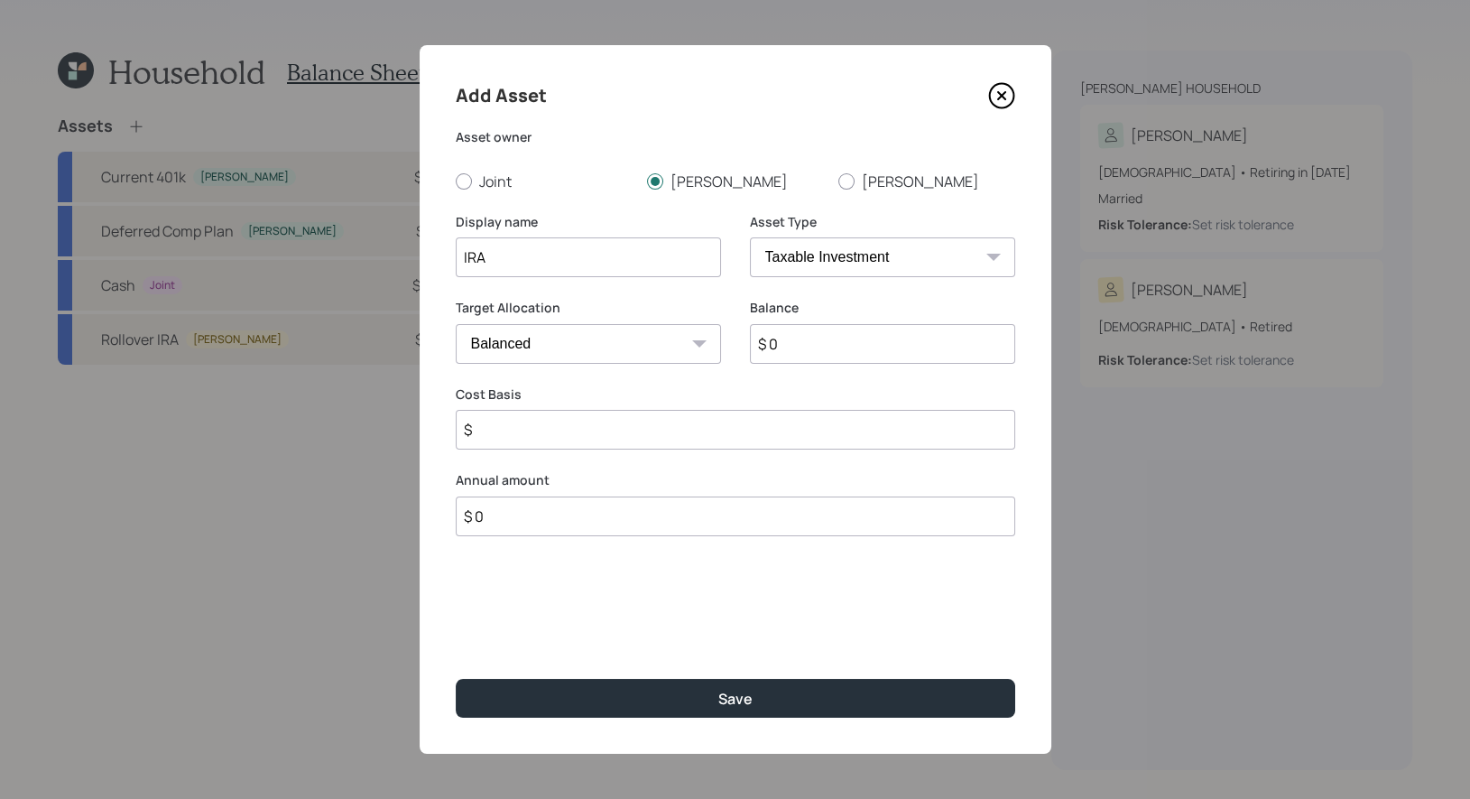
click at [851, 254] on select "SEP IRA IRA Roth IRA 401(k) Roth 401(k) 403(b) Roth 403(b) 457(b) Roth 457(b) H…" at bounding box center [882, 257] width 265 height 40
select select "ira"
click at [750, 237] on select "SEP IRA IRA Roth IRA 401(k) Roth 401(k) 403(b) Roth 403(b) 457(b) Roth 457(b) H…" at bounding box center [882, 257] width 265 height 40
type input "$"
click at [779, 350] on input "$ 0" at bounding box center [882, 344] width 265 height 40
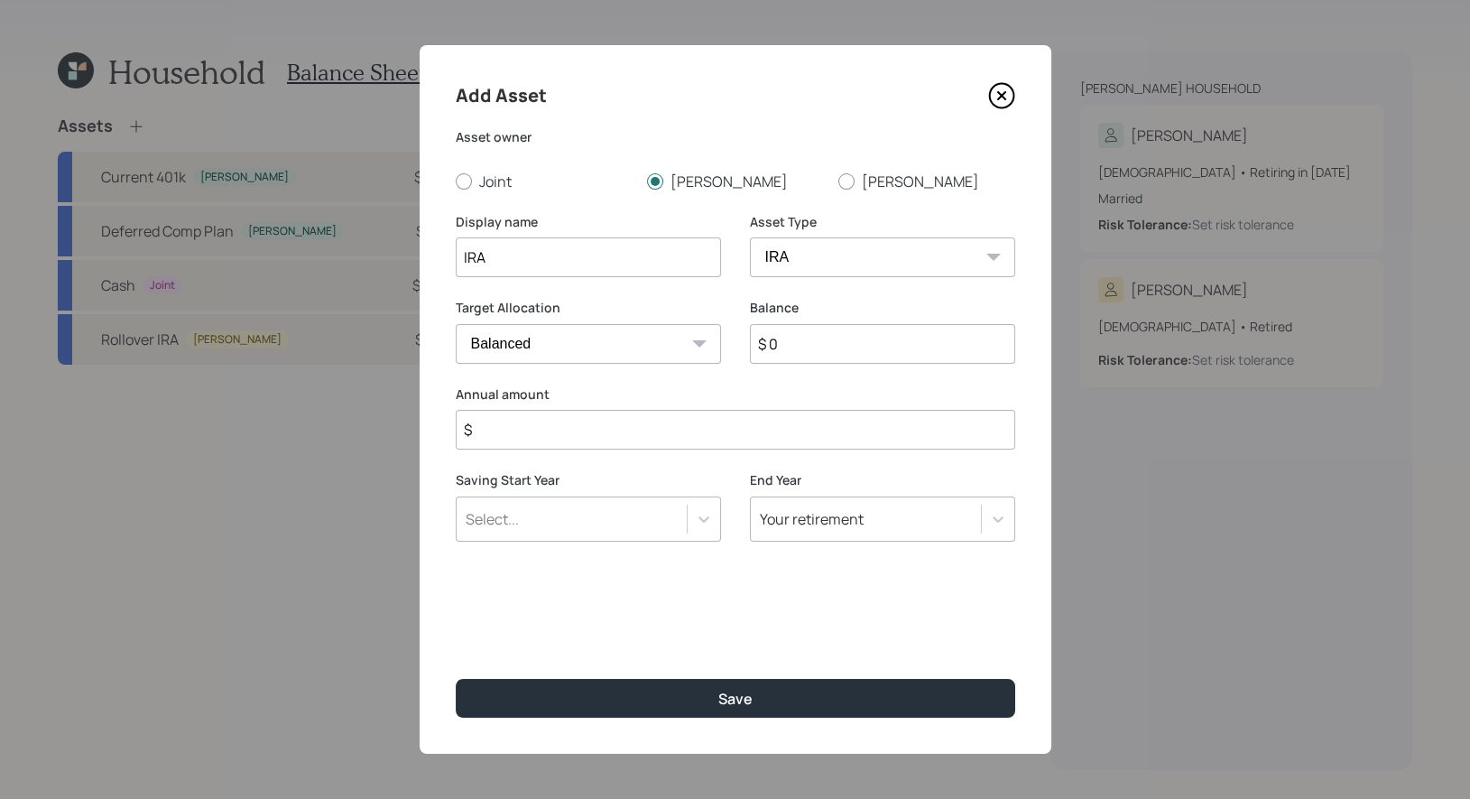
click at [779, 350] on input "$ 0" at bounding box center [882, 344] width 265 height 40
type input "$ 9,000"
click at [620, 432] on input "$" at bounding box center [735, 430] width 559 height 40
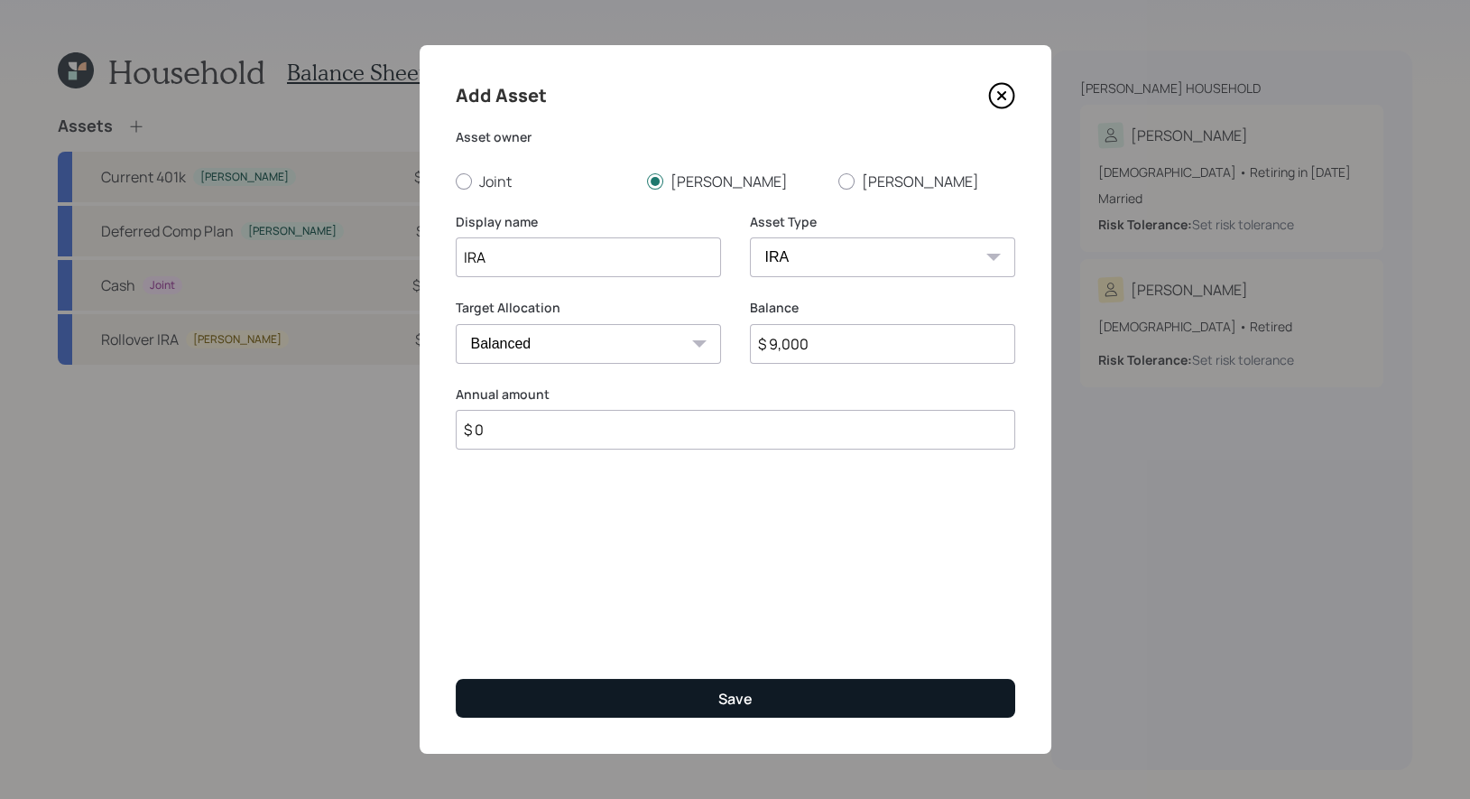
type input "$ 0"
click at [652, 702] on button "Save" at bounding box center [735, 698] width 559 height 39
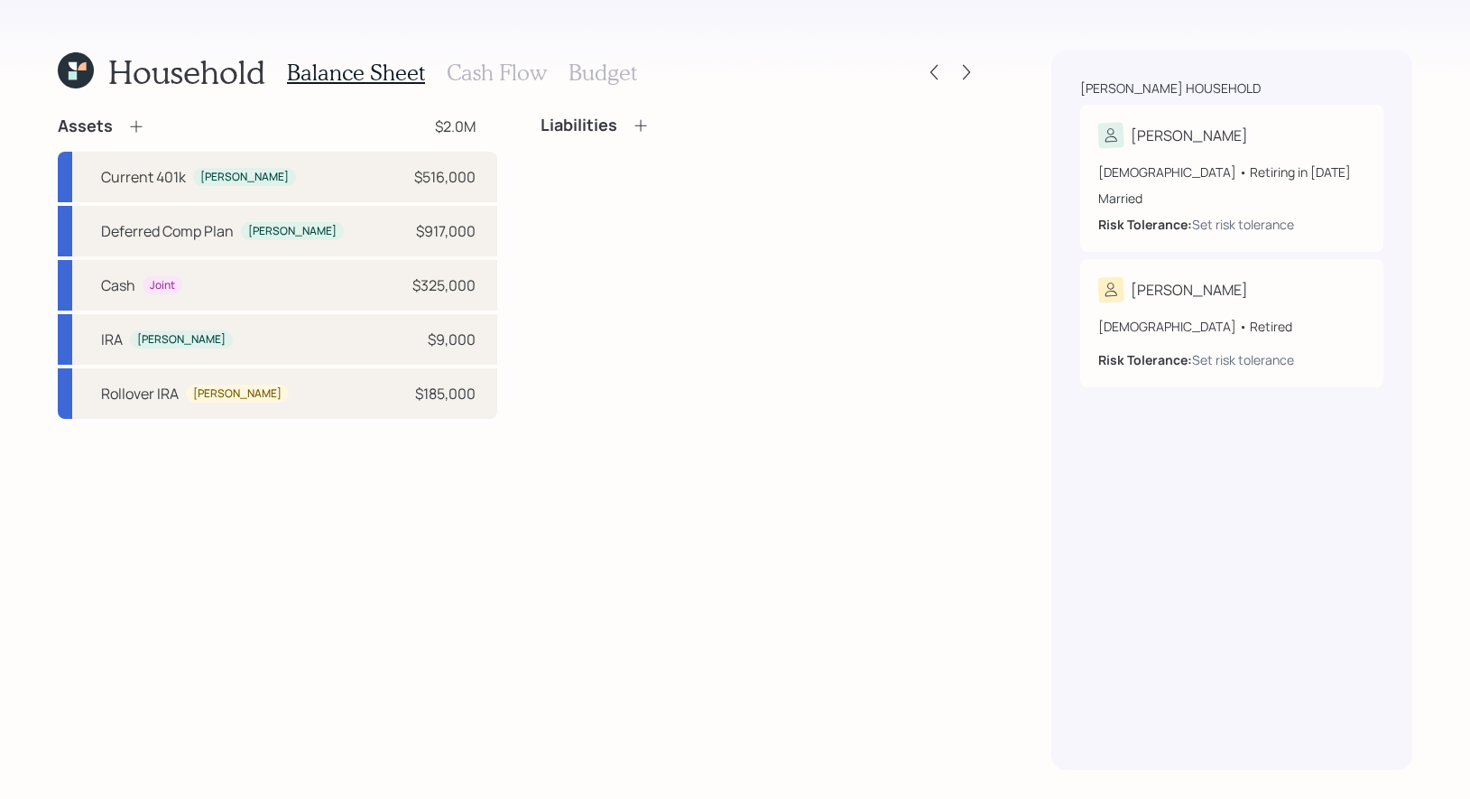
click at [132, 128] on icon at bounding box center [136, 126] width 18 height 18
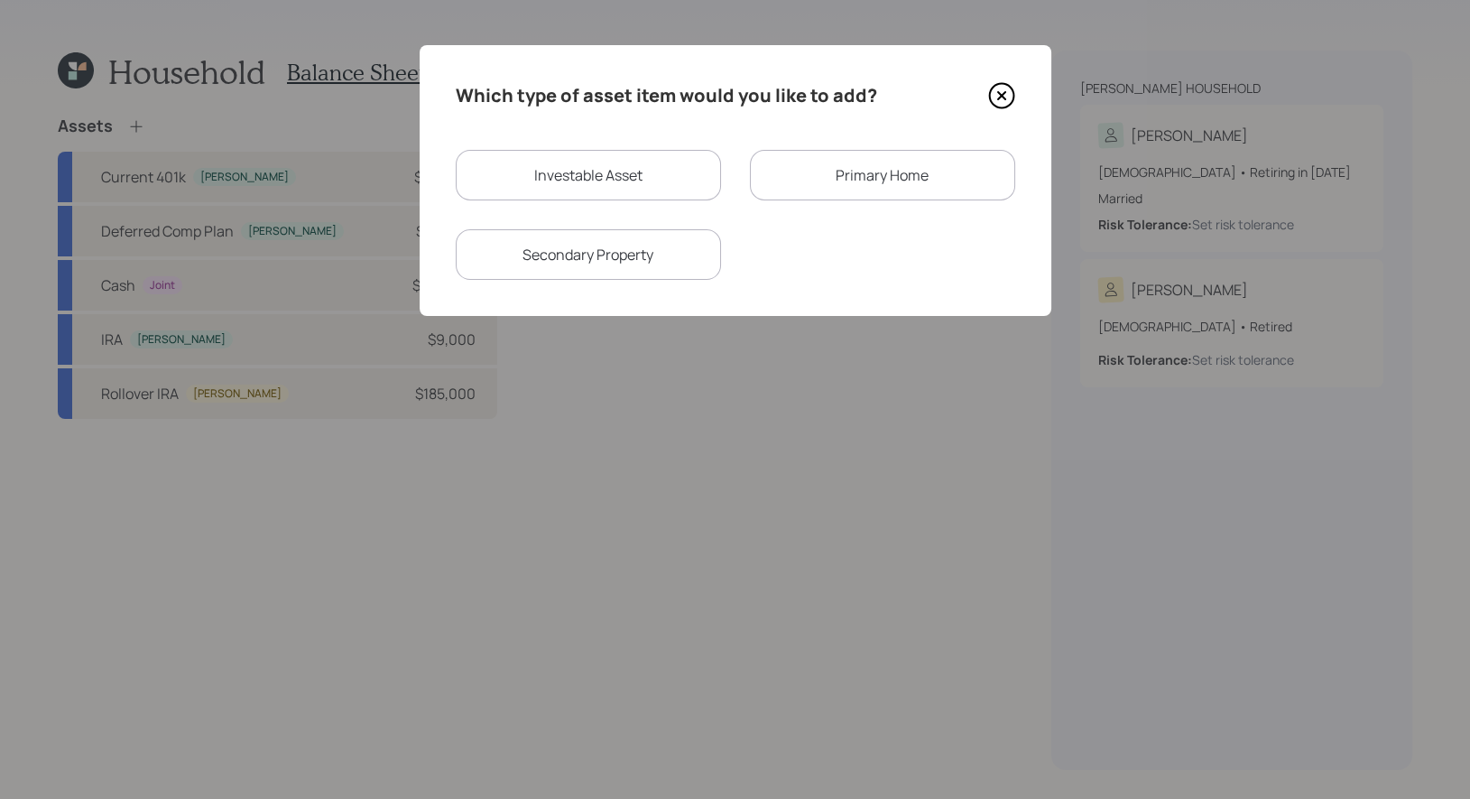
click at [662, 251] on div "Secondary Property" at bounding box center [588, 254] width 265 height 51
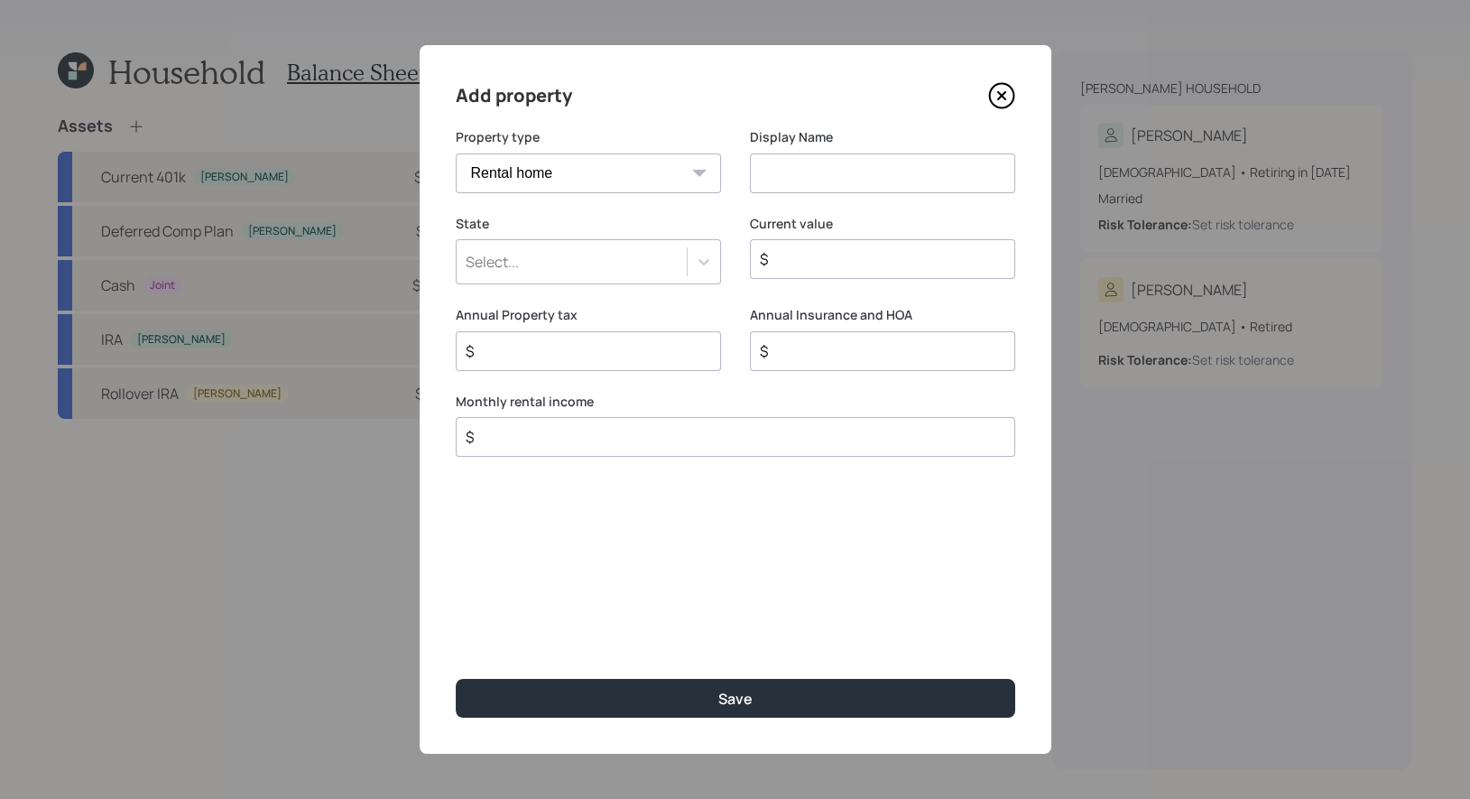
click at [783, 171] on input at bounding box center [882, 173] width 265 height 40
click at [631, 168] on select "Vacation home Rental home" at bounding box center [588, 173] width 265 height 40
select select "vacation_property"
click at [456, 153] on select "Vacation home Rental home" at bounding box center [588, 173] width 265 height 40
click at [804, 175] on input at bounding box center [882, 173] width 265 height 40
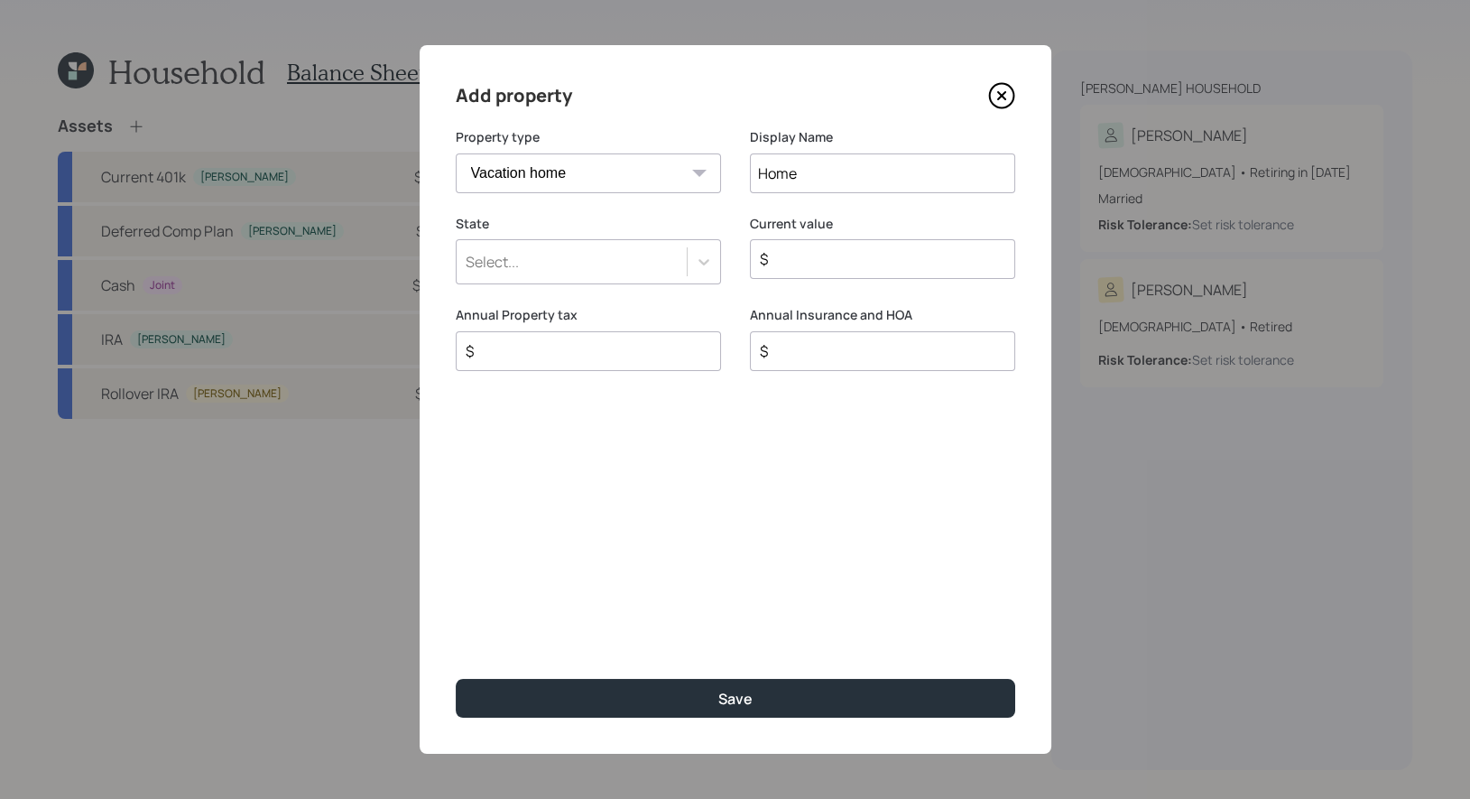
type input "Home"
click at [676, 257] on div "Select..." at bounding box center [572, 261] width 230 height 31
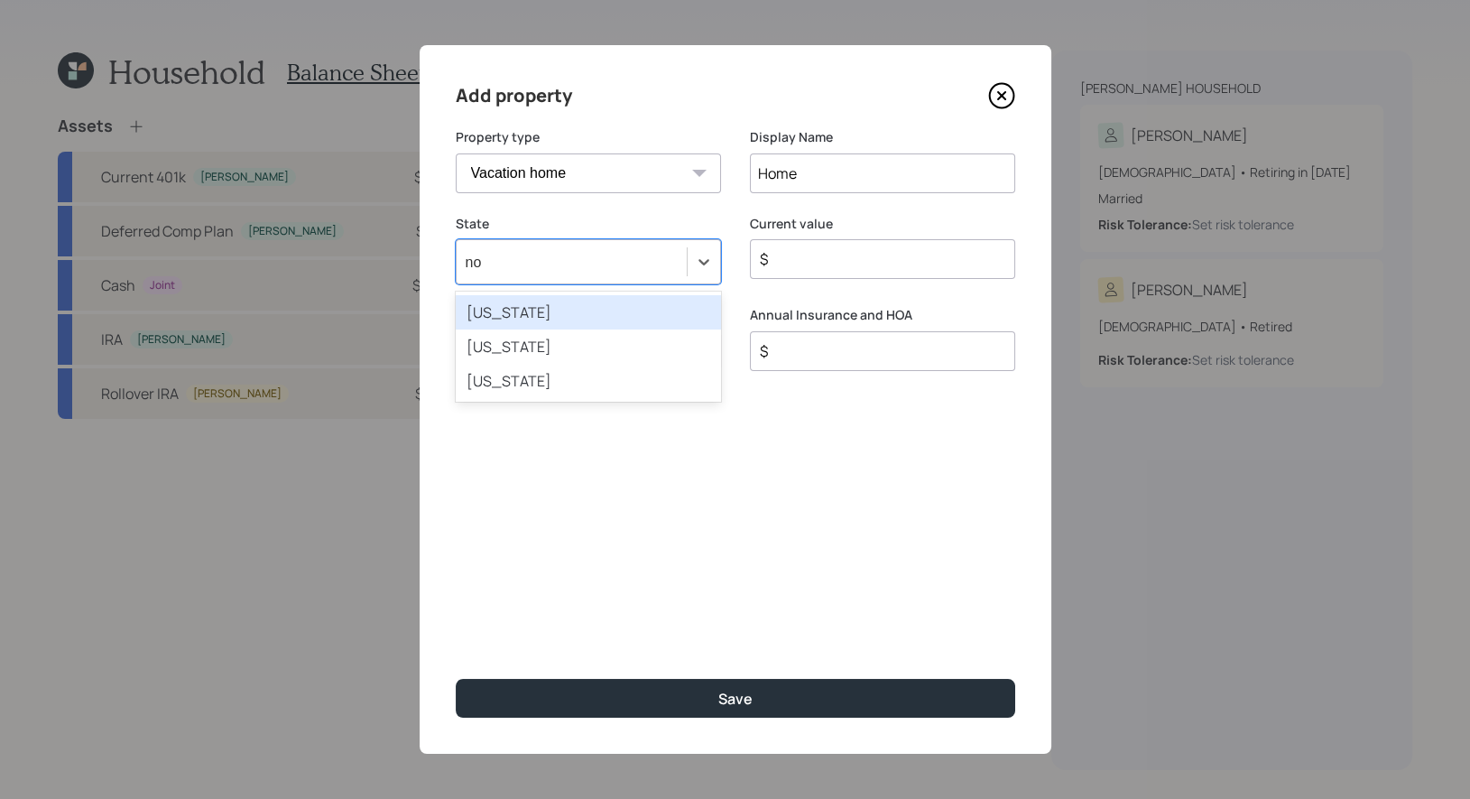
type input "nor"
click at [605, 315] on div "North Carolina" at bounding box center [588, 312] width 265 height 34
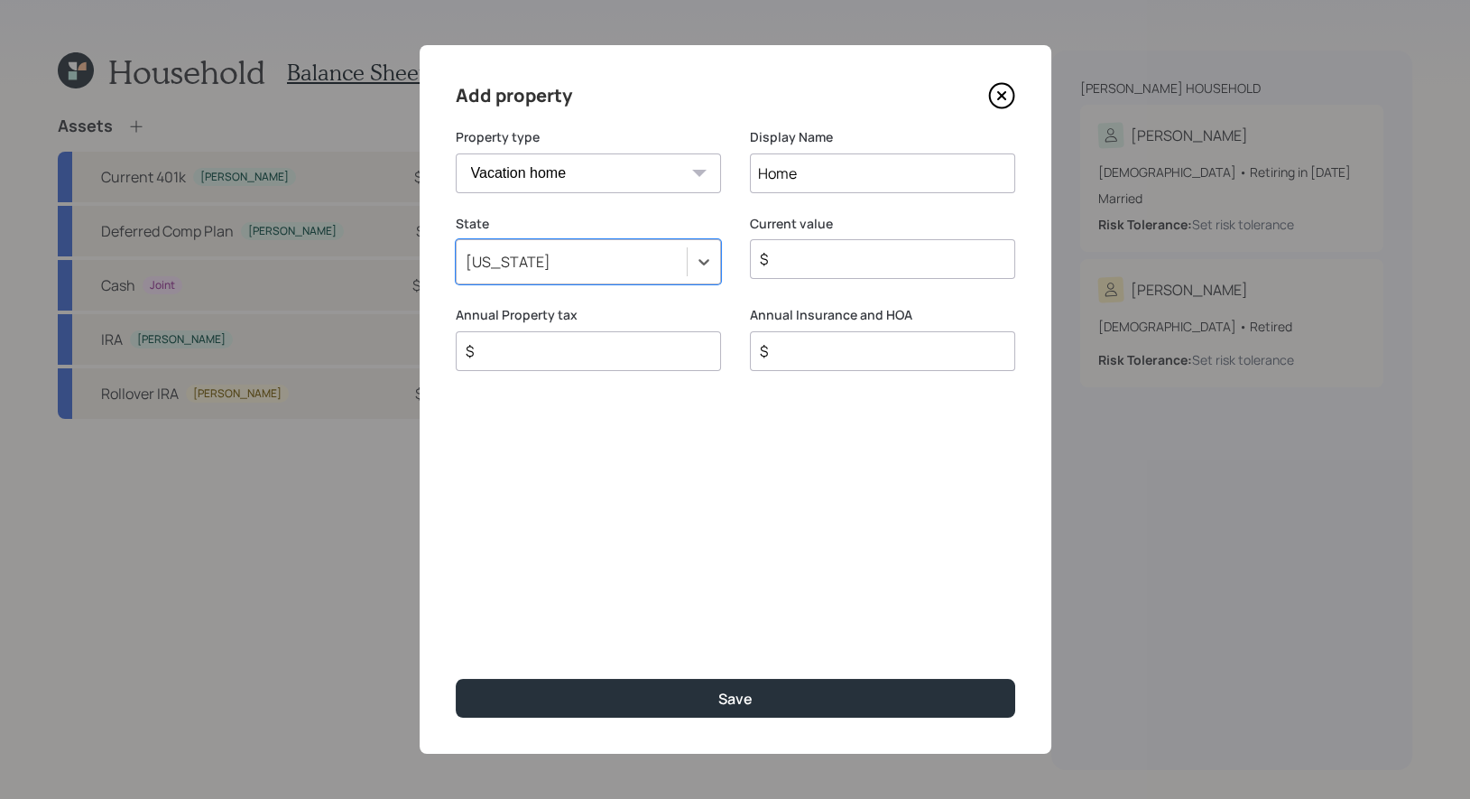
click at [809, 261] on input "$" at bounding box center [875, 259] width 235 height 22
type input "$ 1,300,000"
click at [756, 174] on input "Home" at bounding box center [882, 173] width 265 height 40
type input "2nd Home"
click at [616, 352] on input "$" at bounding box center [581, 351] width 235 height 22
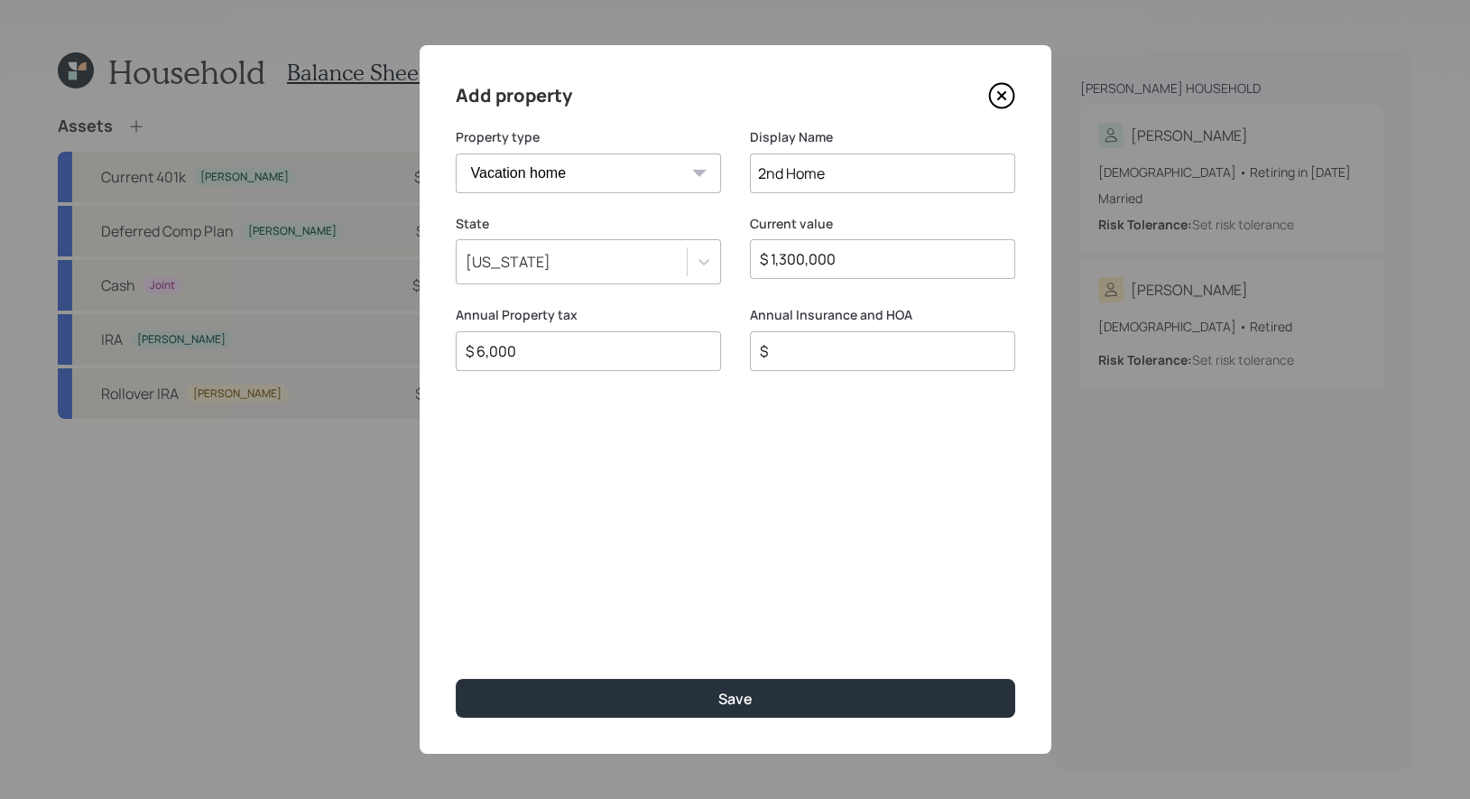
type input "$ 6,000"
click at [790, 356] on input "$" at bounding box center [875, 351] width 235 height 22
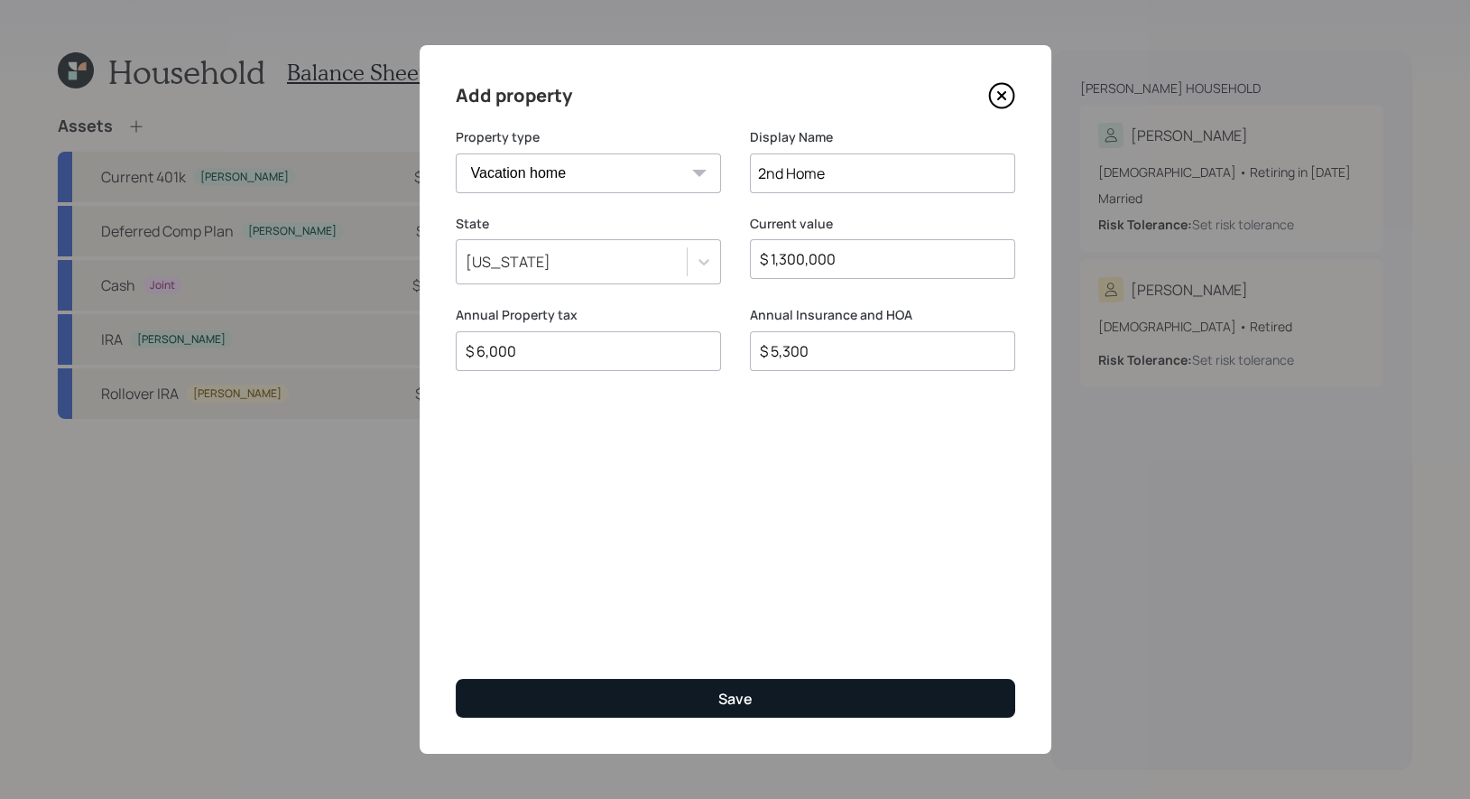
type input "$ 5,300"
click at [777, 703] on button "Save" at bounding box center [735, 698] width 559 height 39
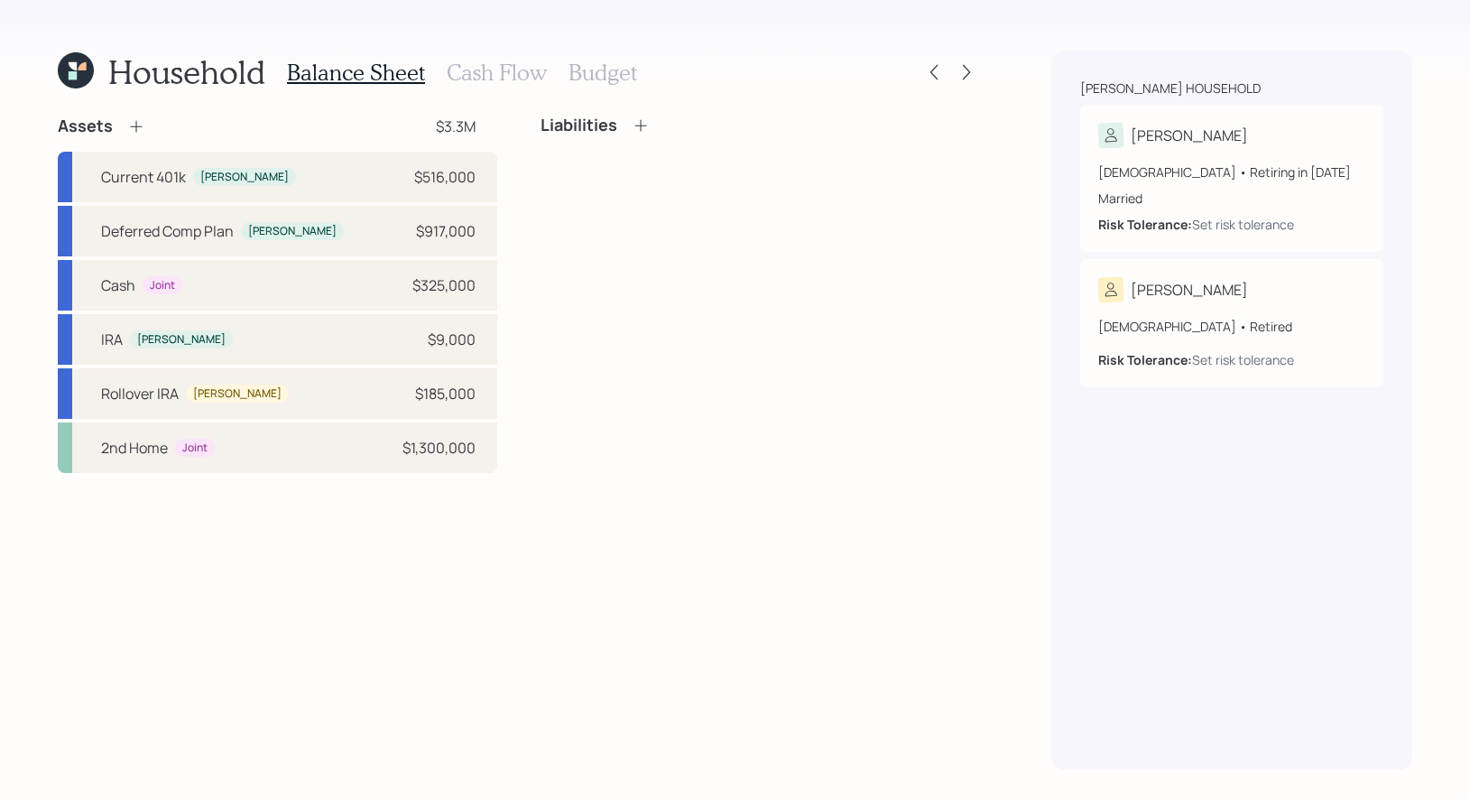
click at [493, 73] on h3 "Cash Flow" at bounding box center [497, 73] width 100 height 26
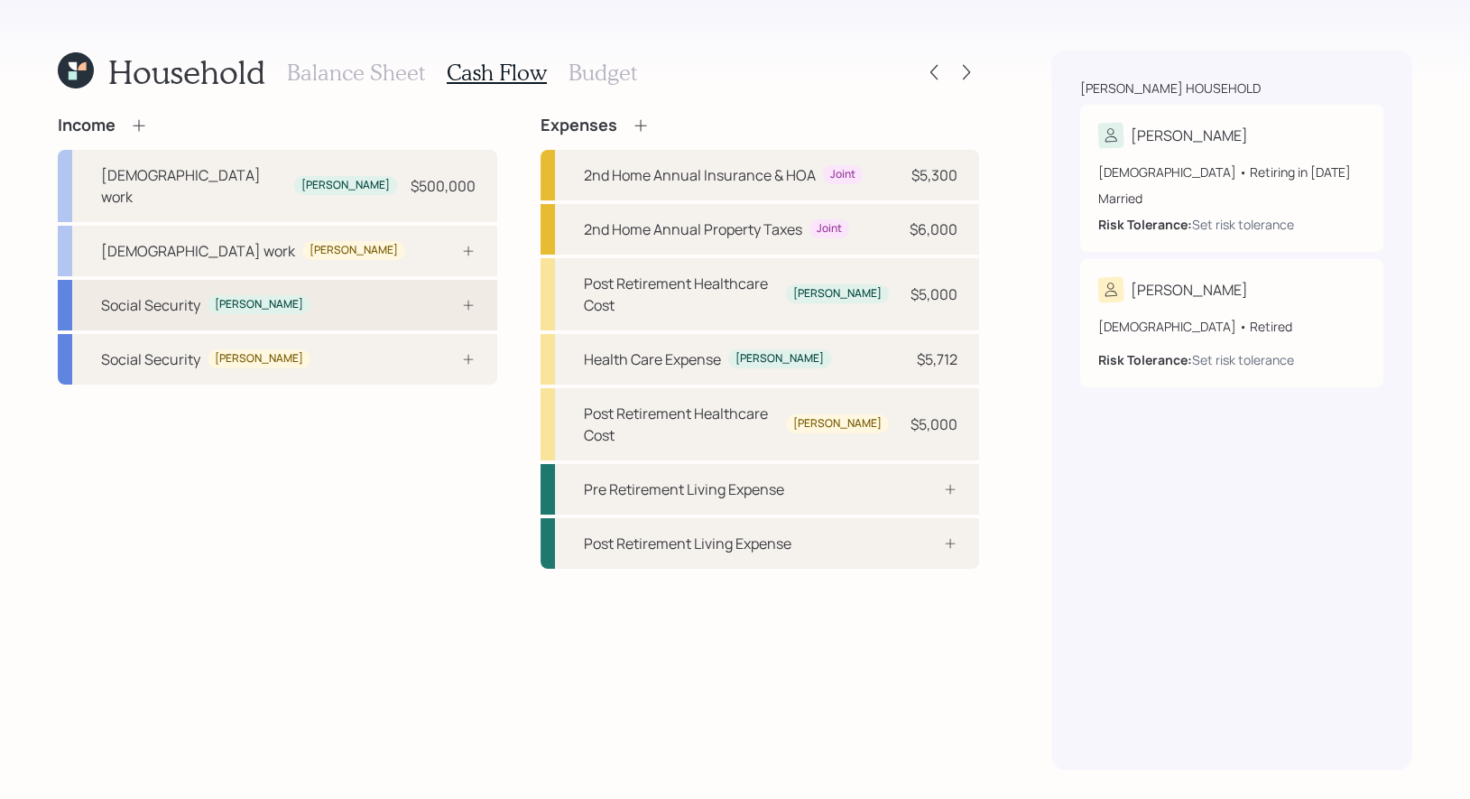
click at [439, 298] on div at bounding box center [448, 305] width 54 height 14
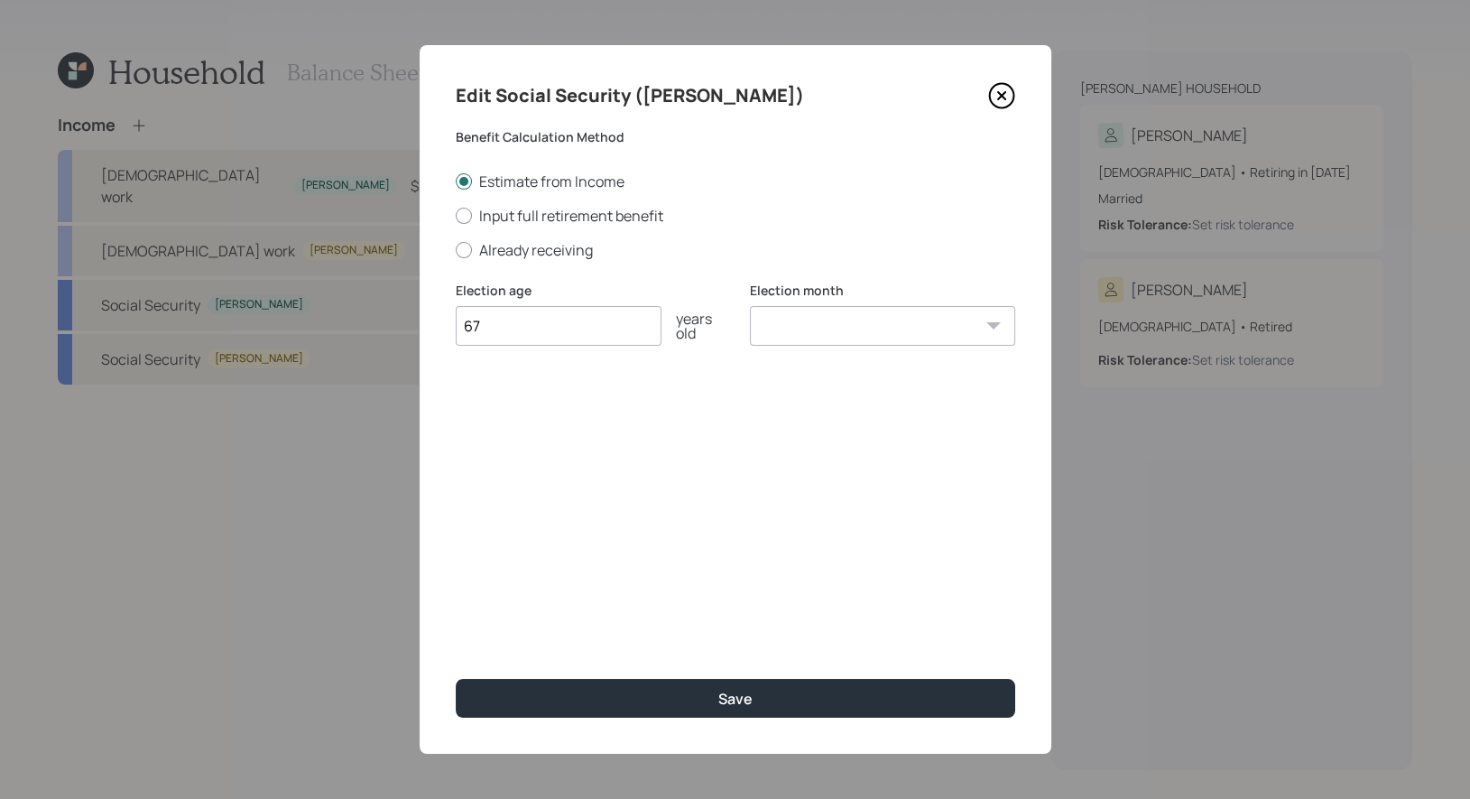
type input "67"
click at [869, 327] on select "January February March April May June July August September October November De…" at bounding box center [882, 326] width 265 height 40
select select "1"
click at [750, 306] on select "January February March April May June July August September October November De…" at bounding box center [882, 326] width 265 height 40
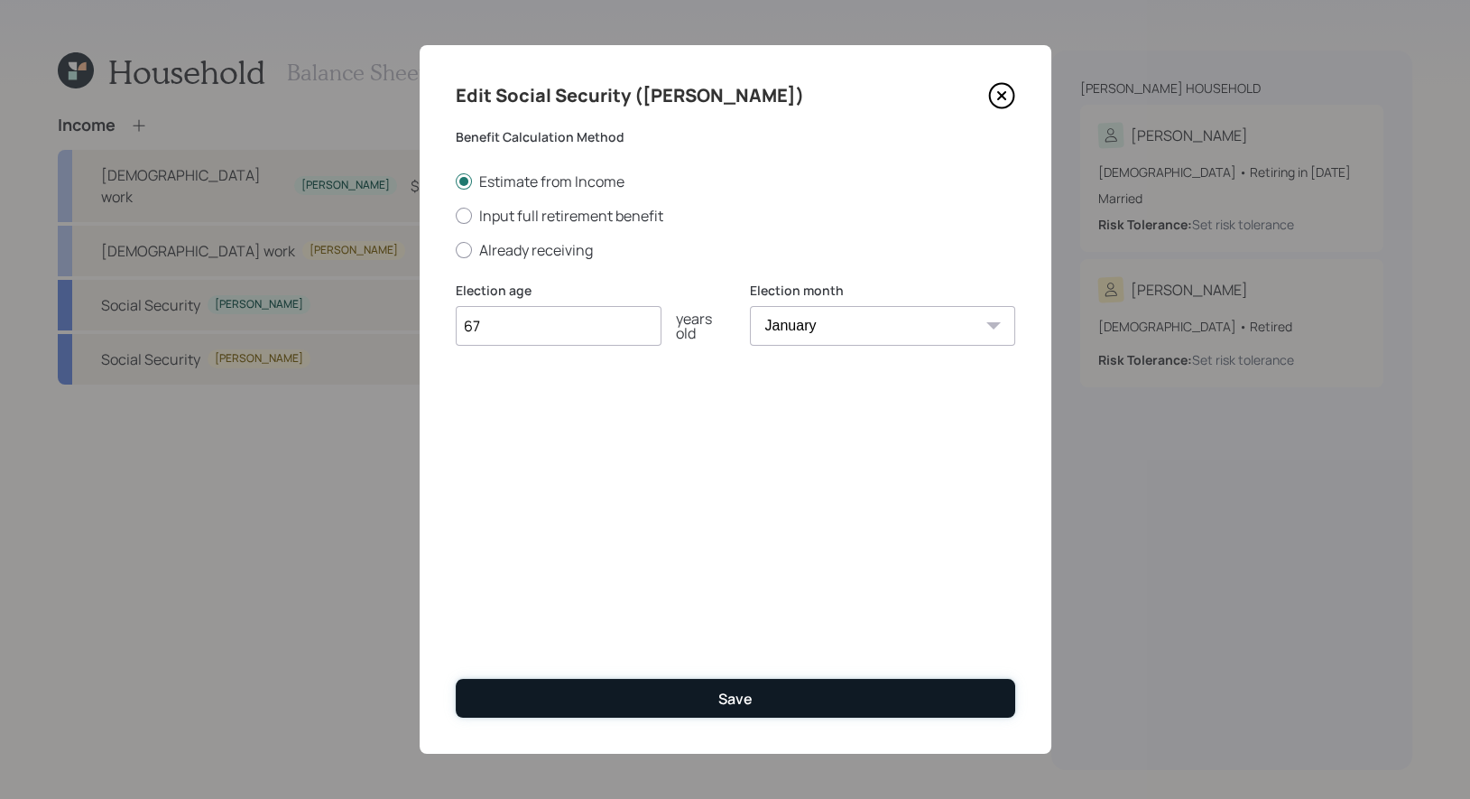
click at [750, 706] on div "Save" at bounding box center [735, 698] width 34 height 20
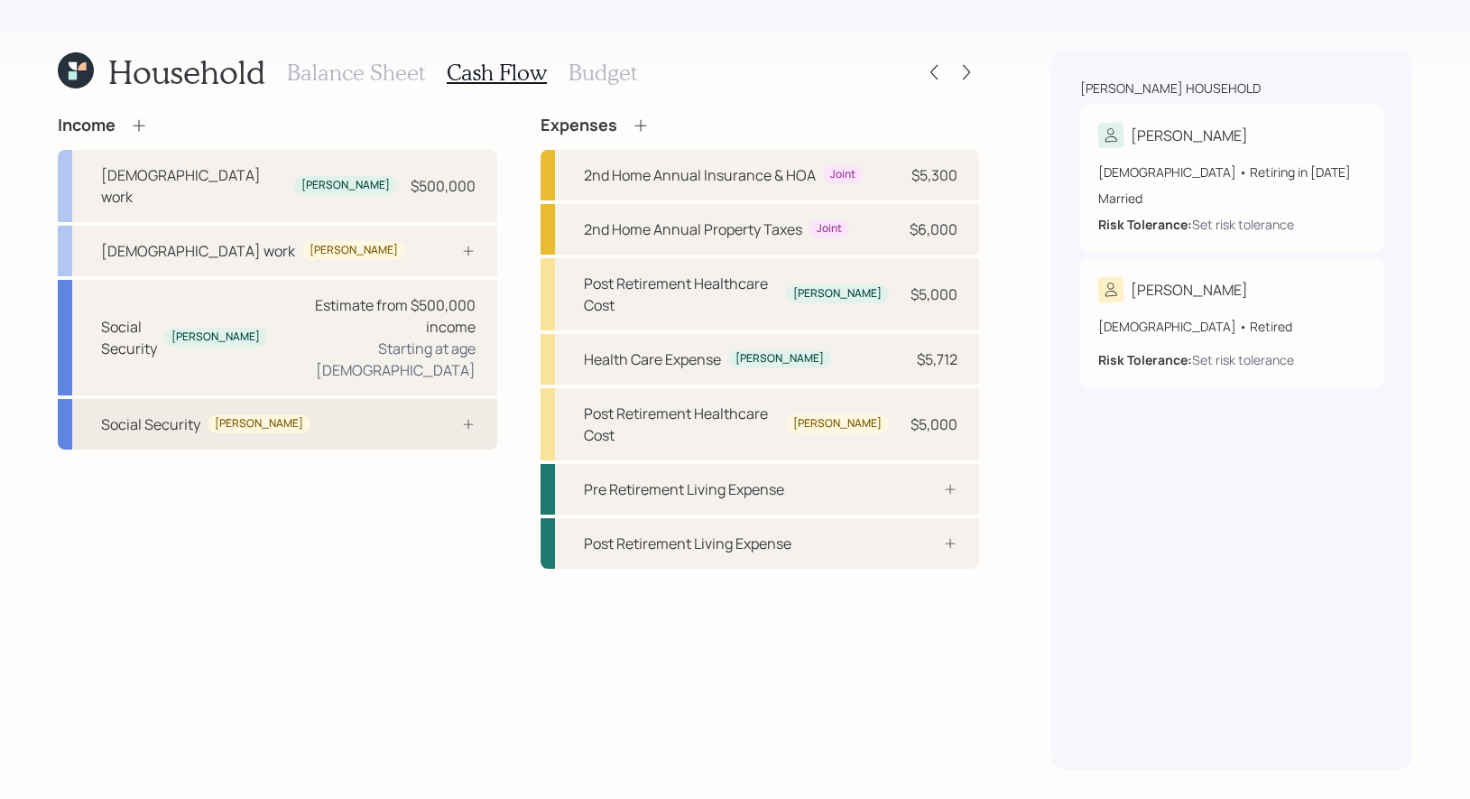
click at [310, 399] on div "Social Security Sarah" at bounding box center [277, 424] width 439 height 51
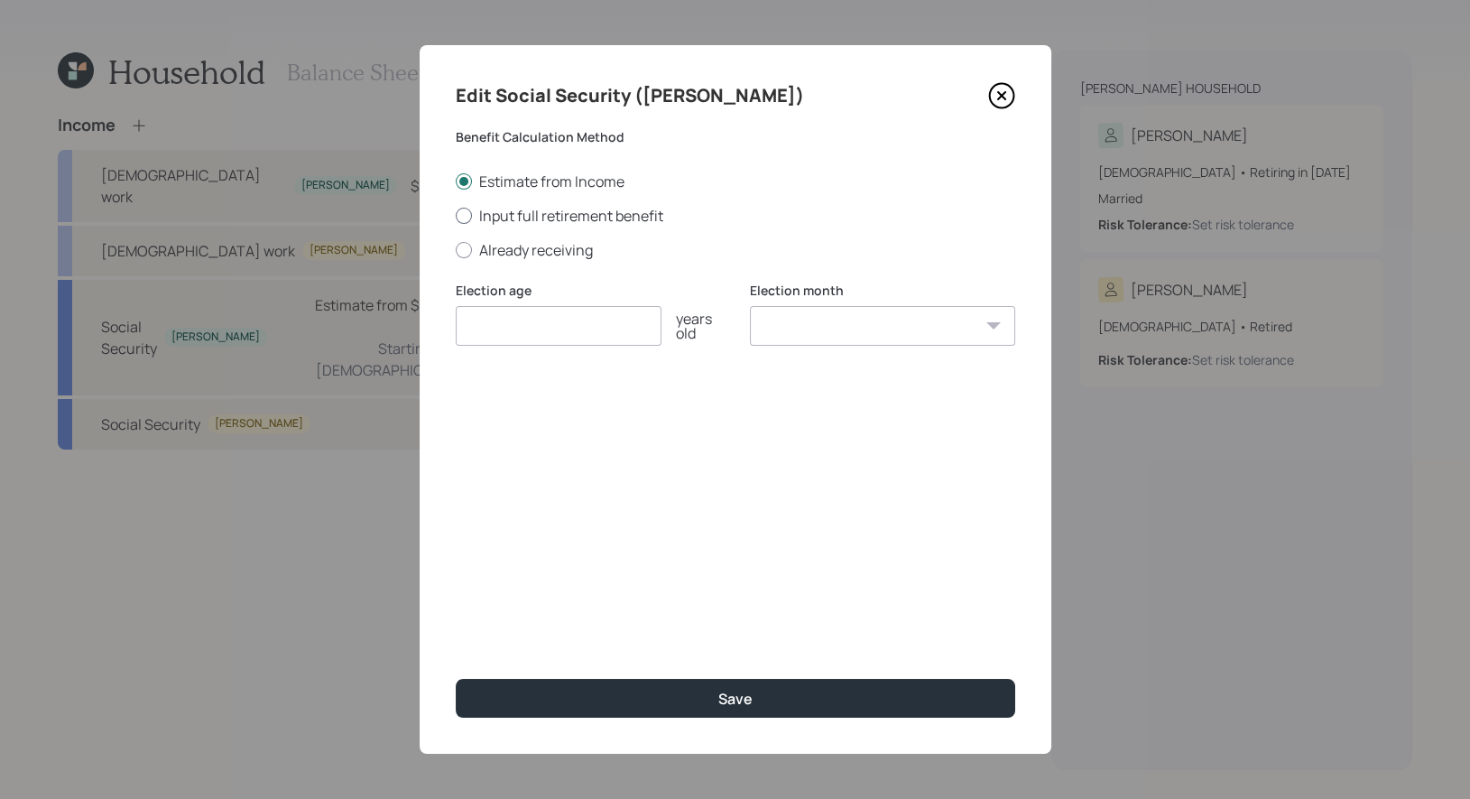
click at [462, 211] on div at bounding box center [464, 216] width 16 height 16
click at [456, 215] on input "Input full retirement benefit" at bounding box center [455, 215] width 1 height 1
radio input "true"
click at [533, 315] on input "number" at bounding box center [559, 326] width 206 height 40
type input "67"
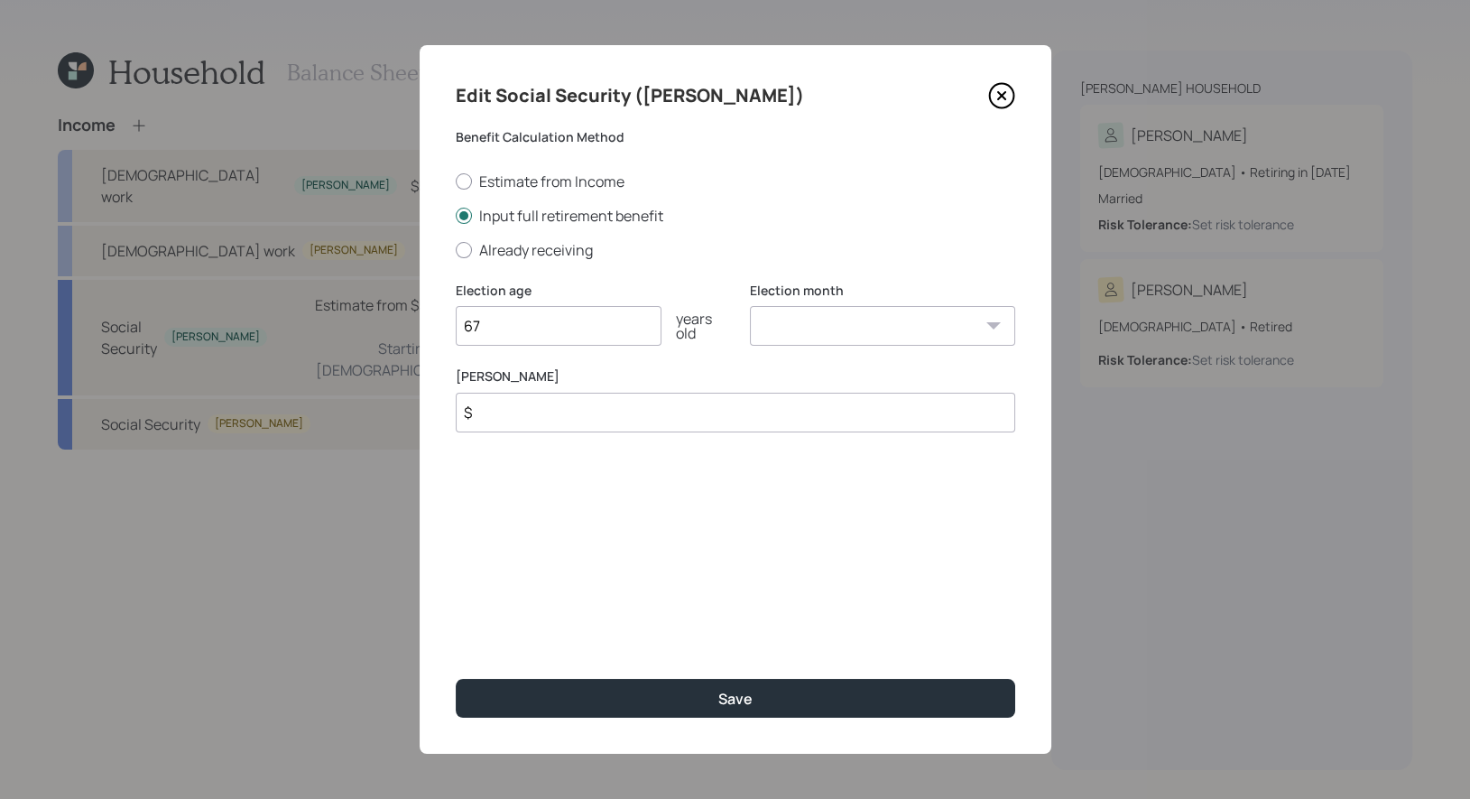
click at [872, 330] on select "January February March April May June July August September October November De…" at bounding box center [882, 326] width 265 height 40
select select "1"
click at [750, 306] on select "January February March April May June July August September October November De…" at bounding box center [882, 326] width 265 height 40
click at [463, 180] on div at bounding box center [464, 181] width 16 height 16
click at [456, 180] on input "Estimate from Income" at bounding box center [455, 180] width 1 height 1
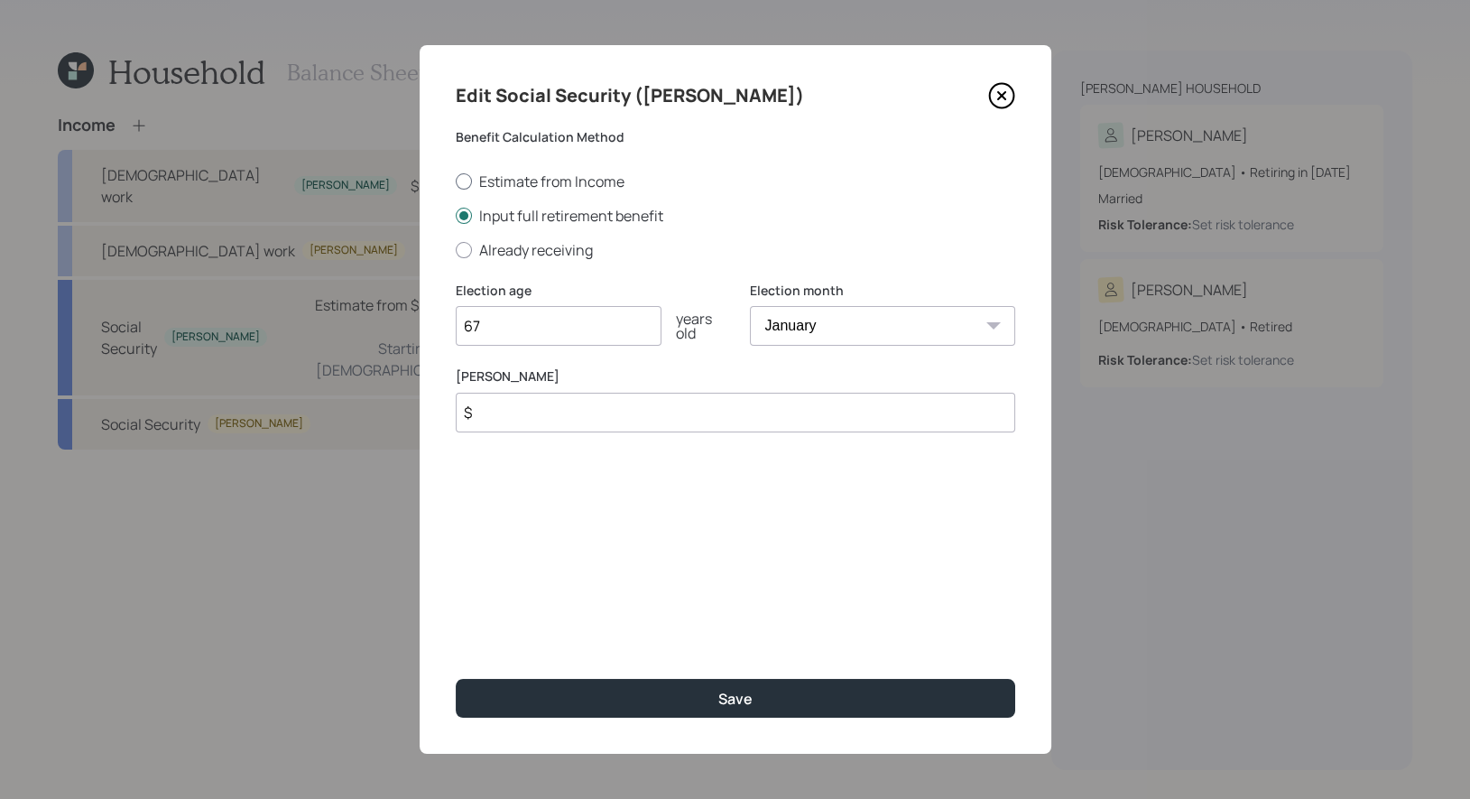
radio input "true"
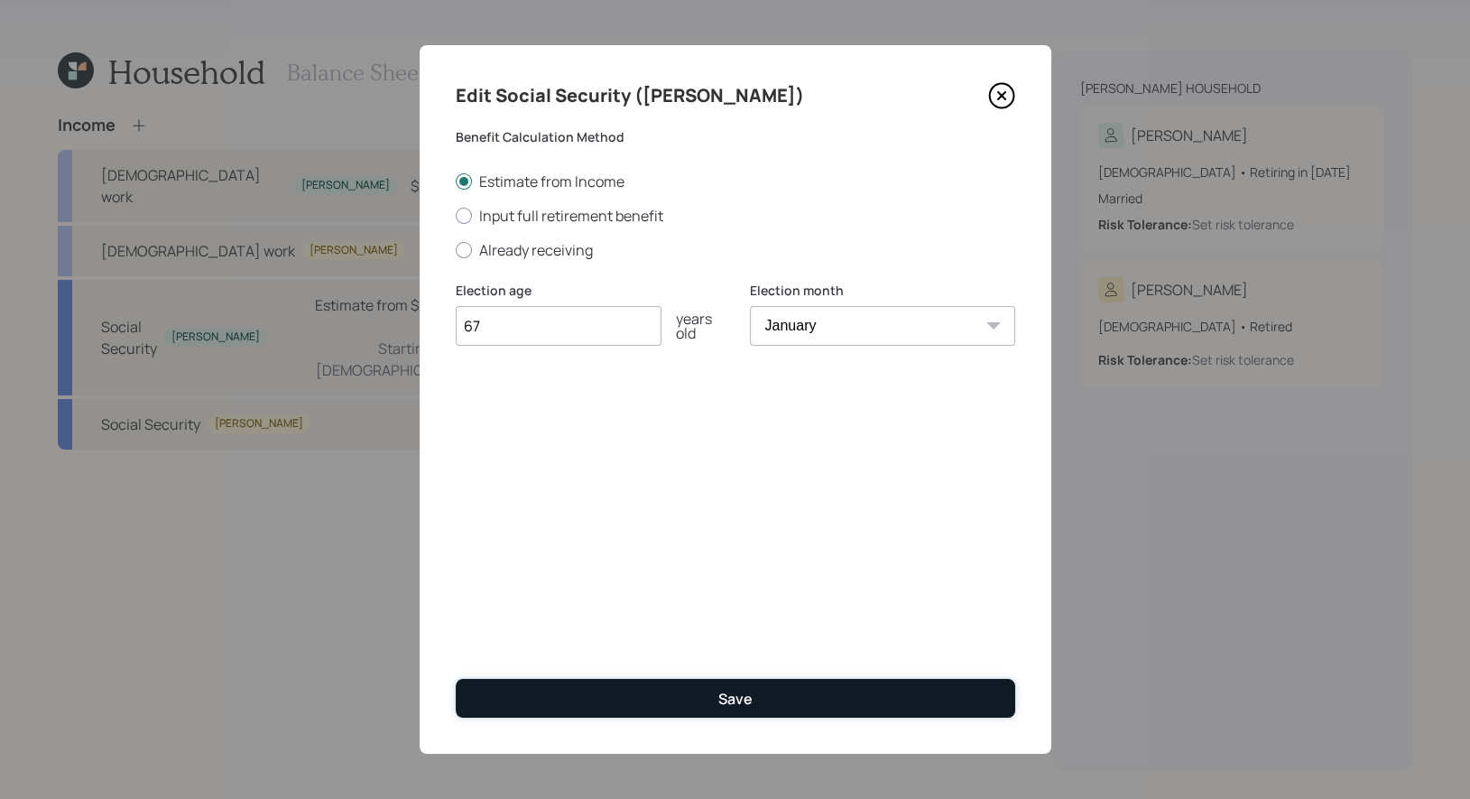
click at [638, 692] on button "Save" at bounding box center [735, 698] width 559 height 39
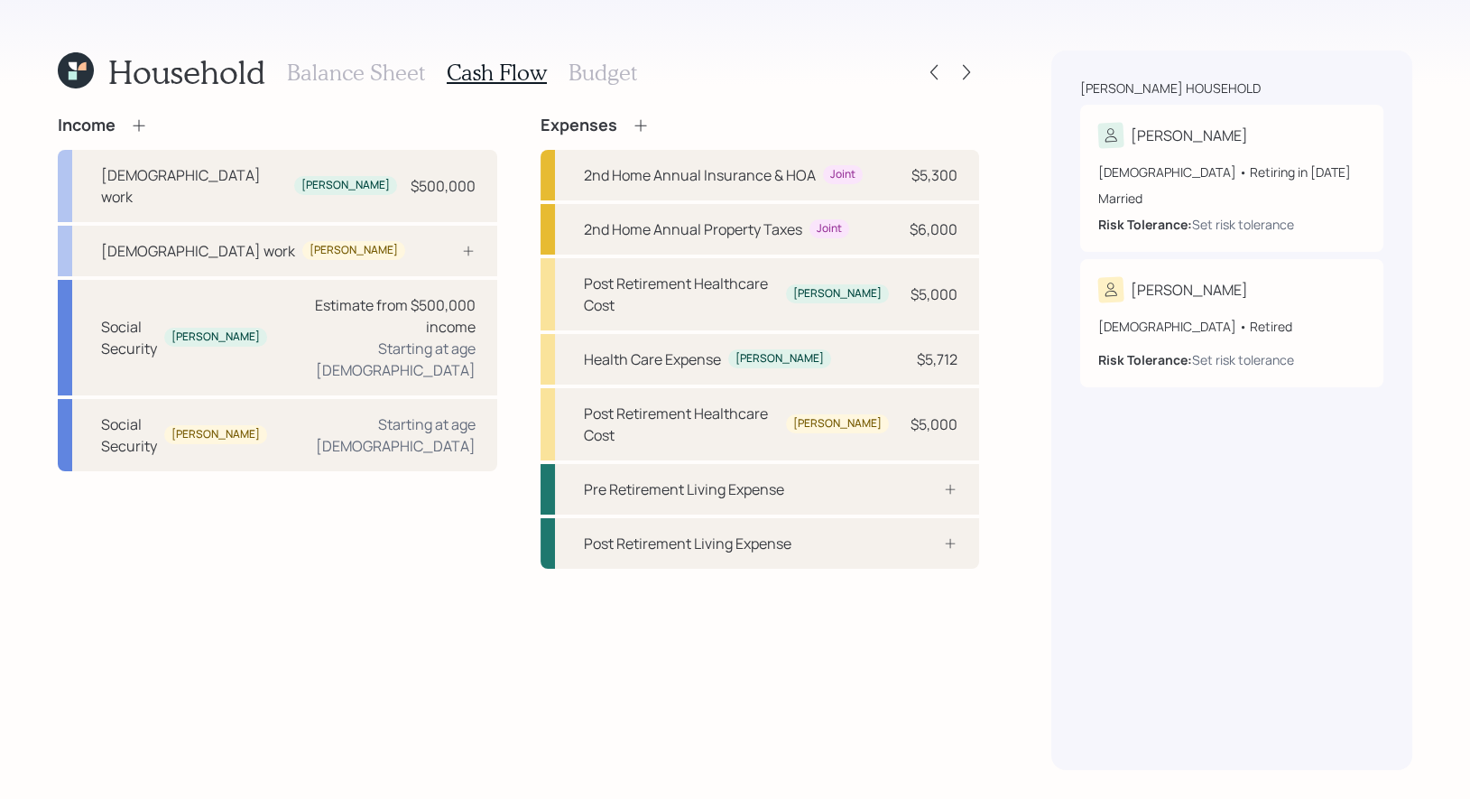
click at [140, 125] on icon at bounding box center [139, 125] width 12 height 12
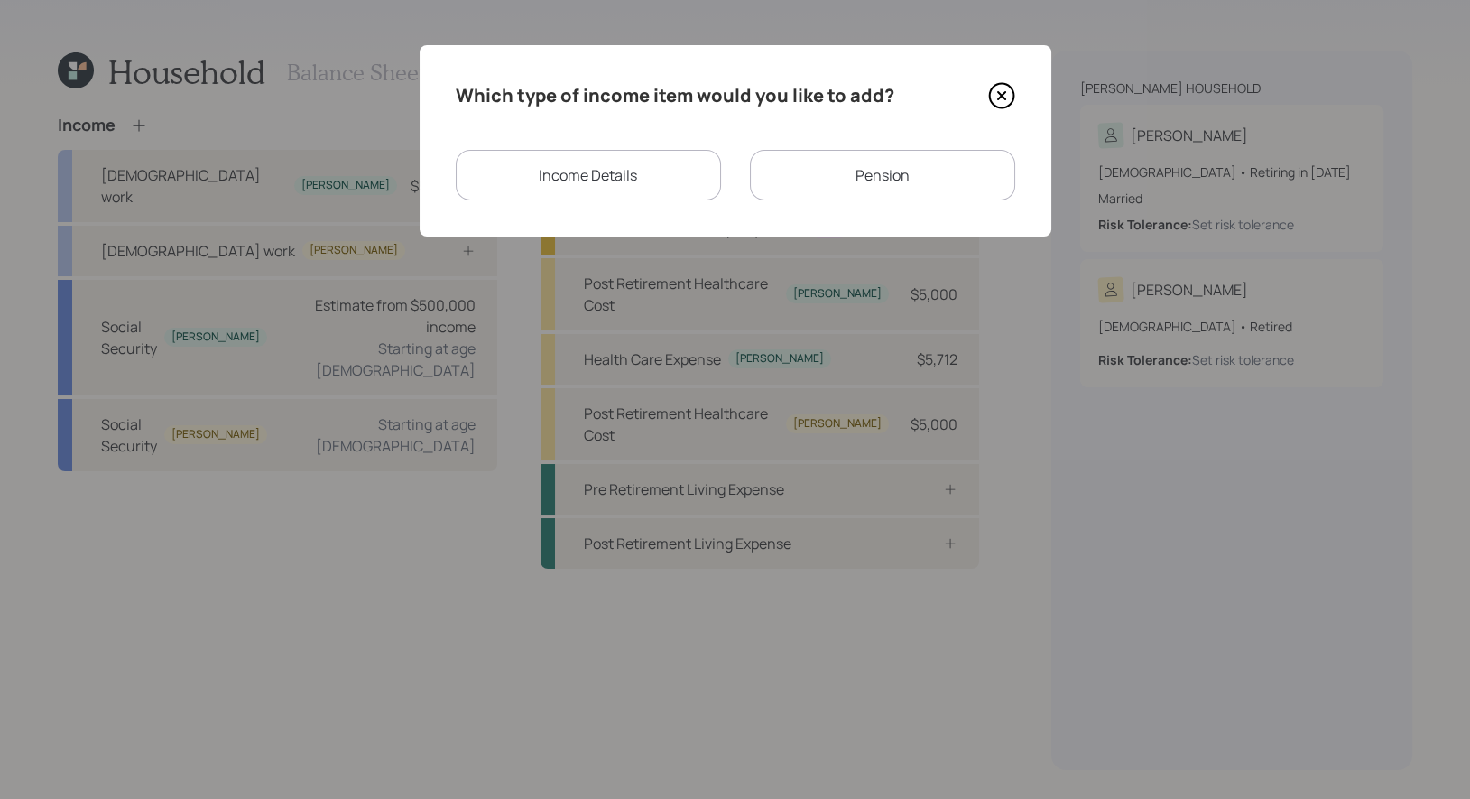
click at [819, 174] on div "Pension" at bounding box center [882, 175] width 265 height 51
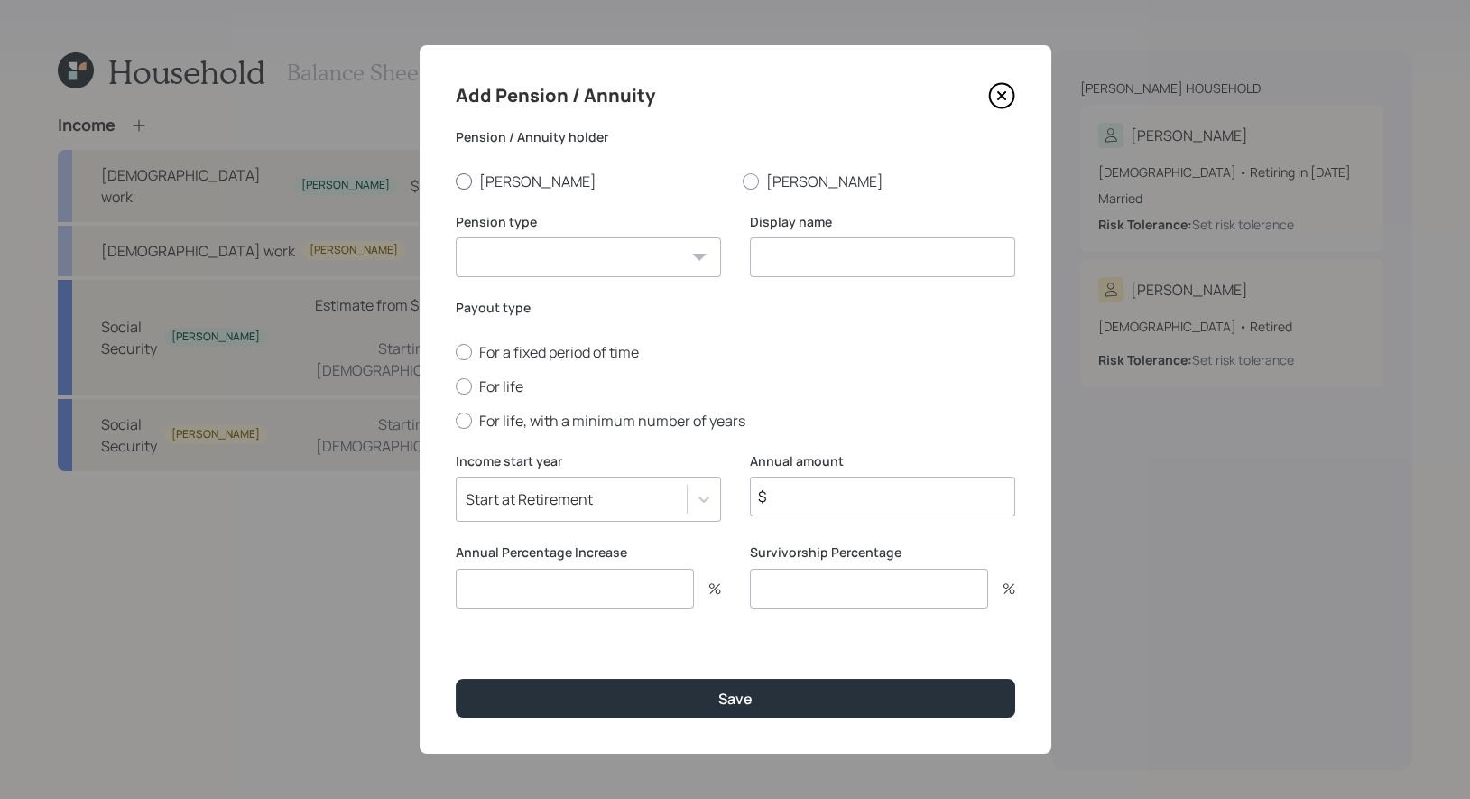
click at [462, 180] on div at bounding box center [464, 181] width 16 height 16
click at [456, 180] on input "[PERSON_NAME]" at bounding box center [455, 180] width 1 height 1
radio input "true"
click at [489, 263] on select "Pension Annuity" at bounding box center [588, 257] width 265 height 40
select select "pension"
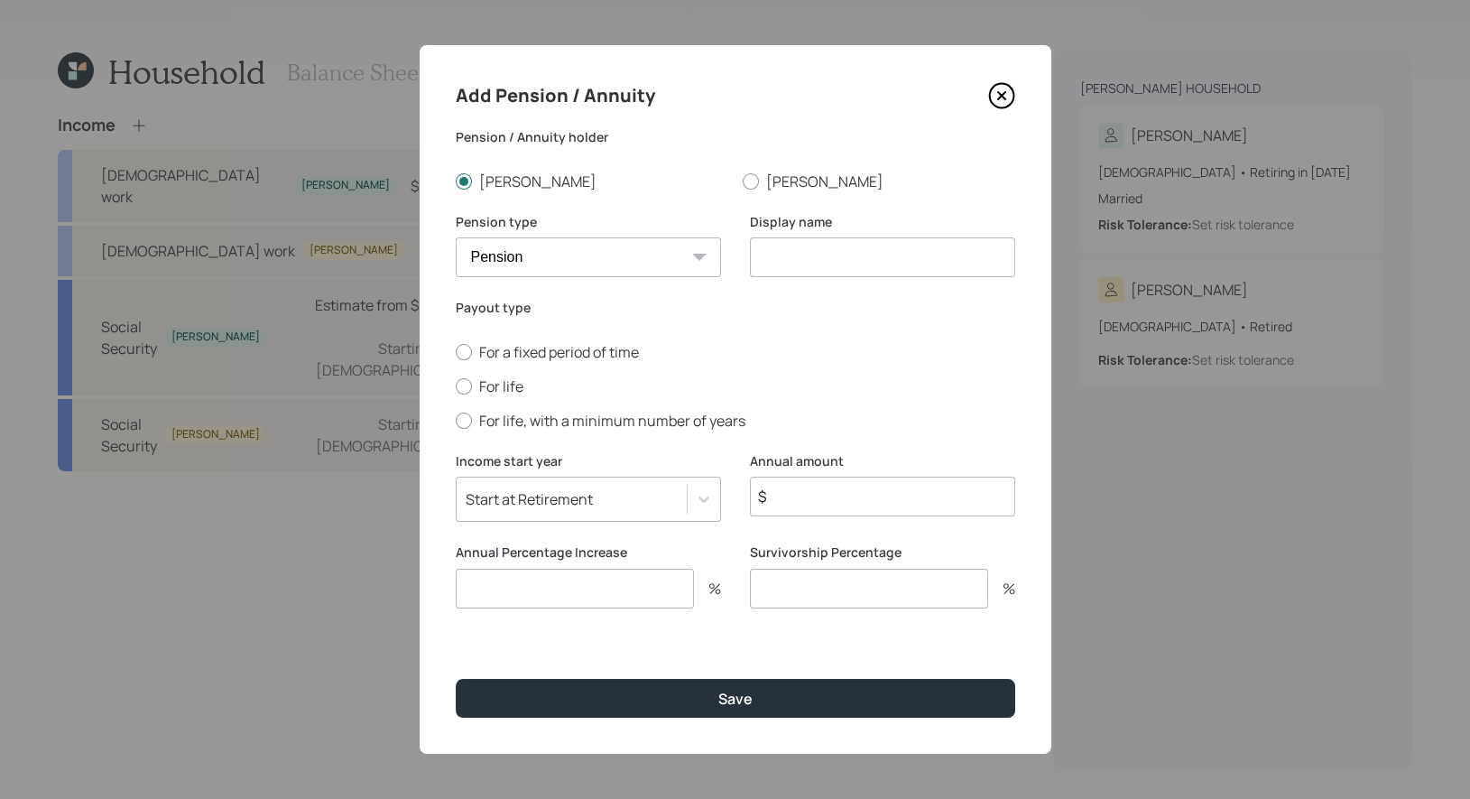
click at [456, 237] on select "Pension Annuity" at bounding box center [588, 257] width 265 height 40
click at [855, 265] on input at bounding box center [882, 257] width 265 height 40
type input "Pension"
click at [462, 386] on div at bounding box center [464, 386] width 16 height 16
click at [456, 386] on input "For life" at bounding box center [455, 385] width 1 height 1
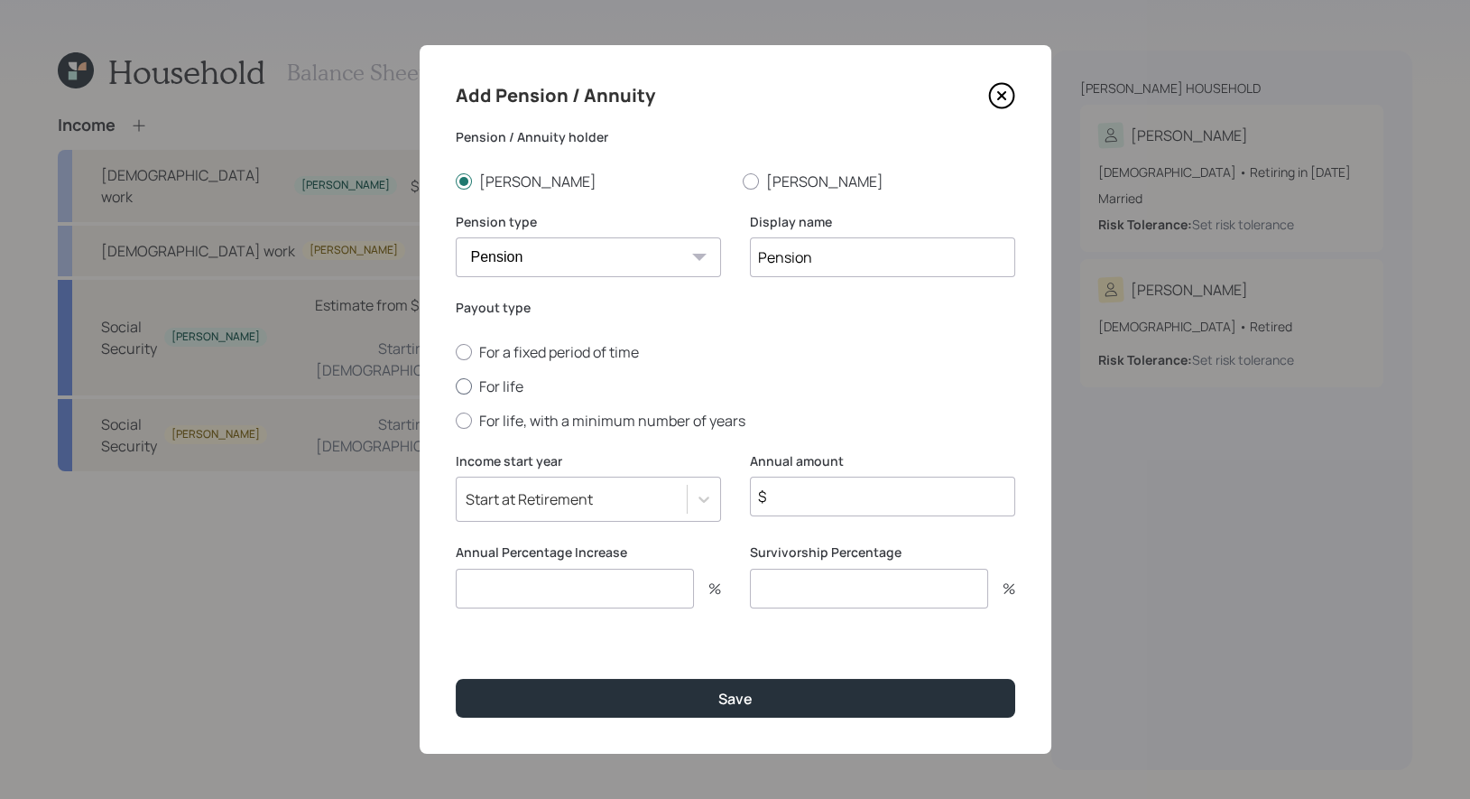
radio input "true"
click at [618, 504] on div "Start at Retirement" at bounding box center [572, 499] width 230 height 31
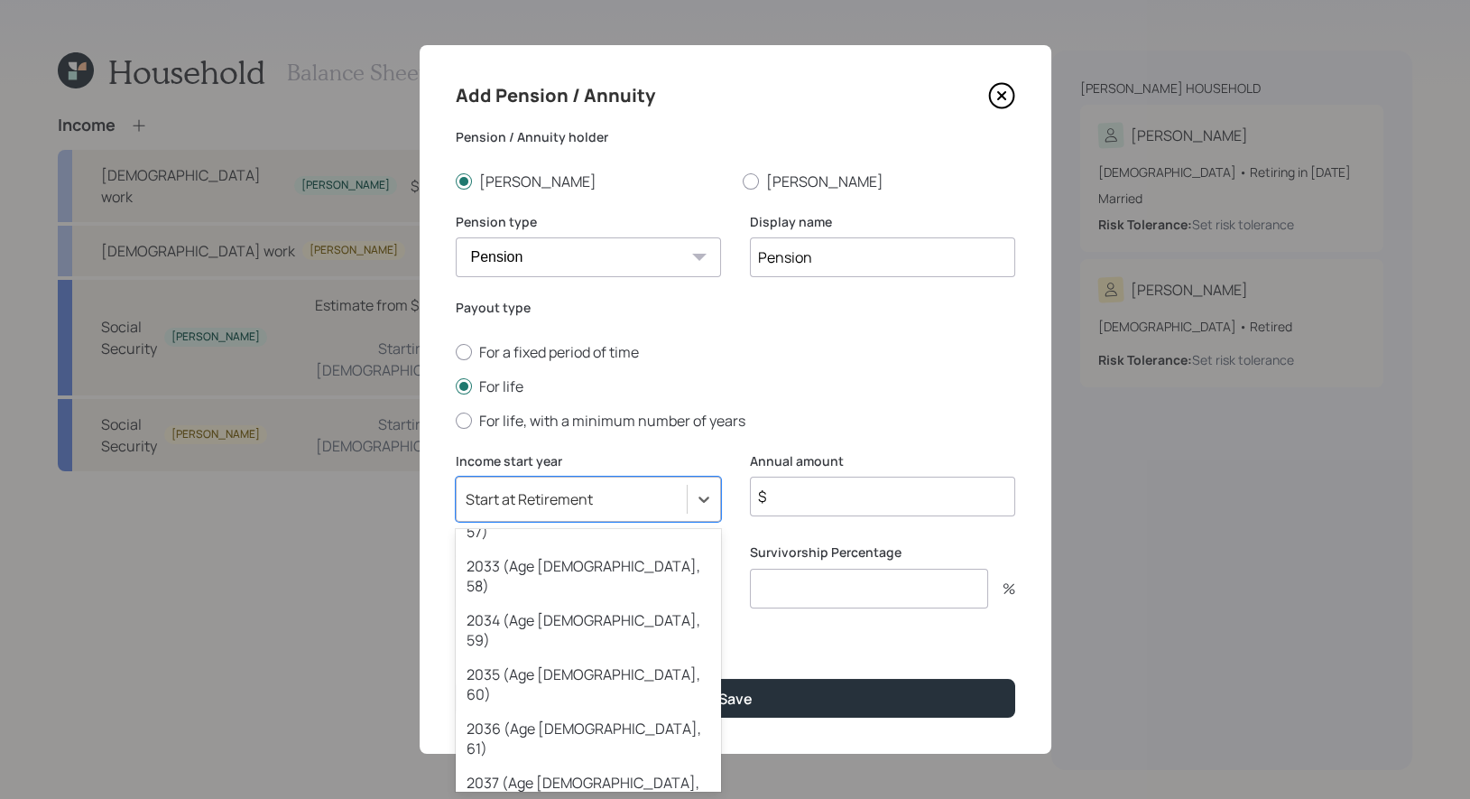
scroll to position [612, 0]
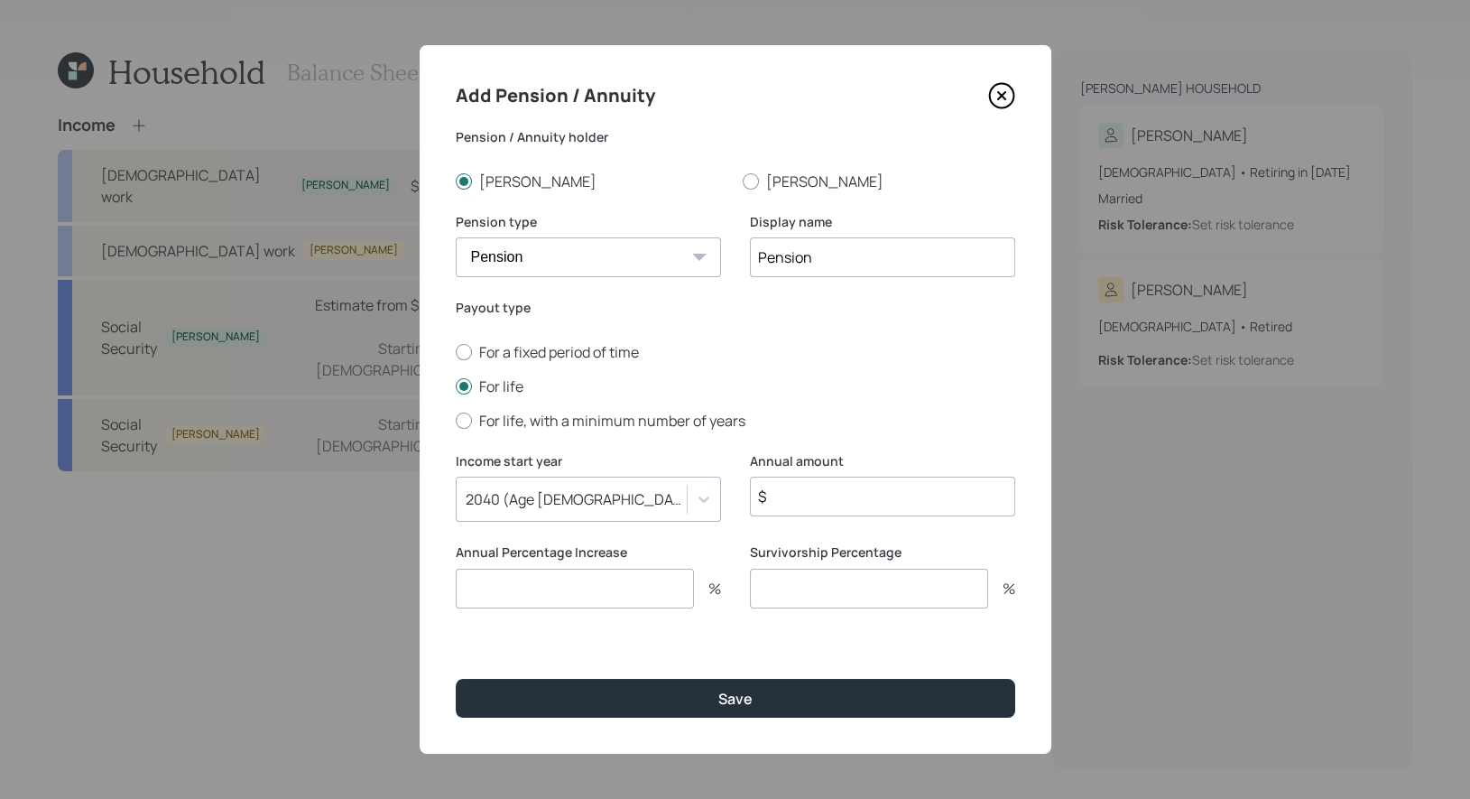
click at [796, 494] on input "$" at bounding box center [882, 496] width 265 height 40
type input "$ 3,600"
click at [524, 596] on input "number" at bounding box center [575, 588] width 238 height 40
type input "0"
click at [779, 600] on input "number" at bounding box center [869, 588] width 238 height 40
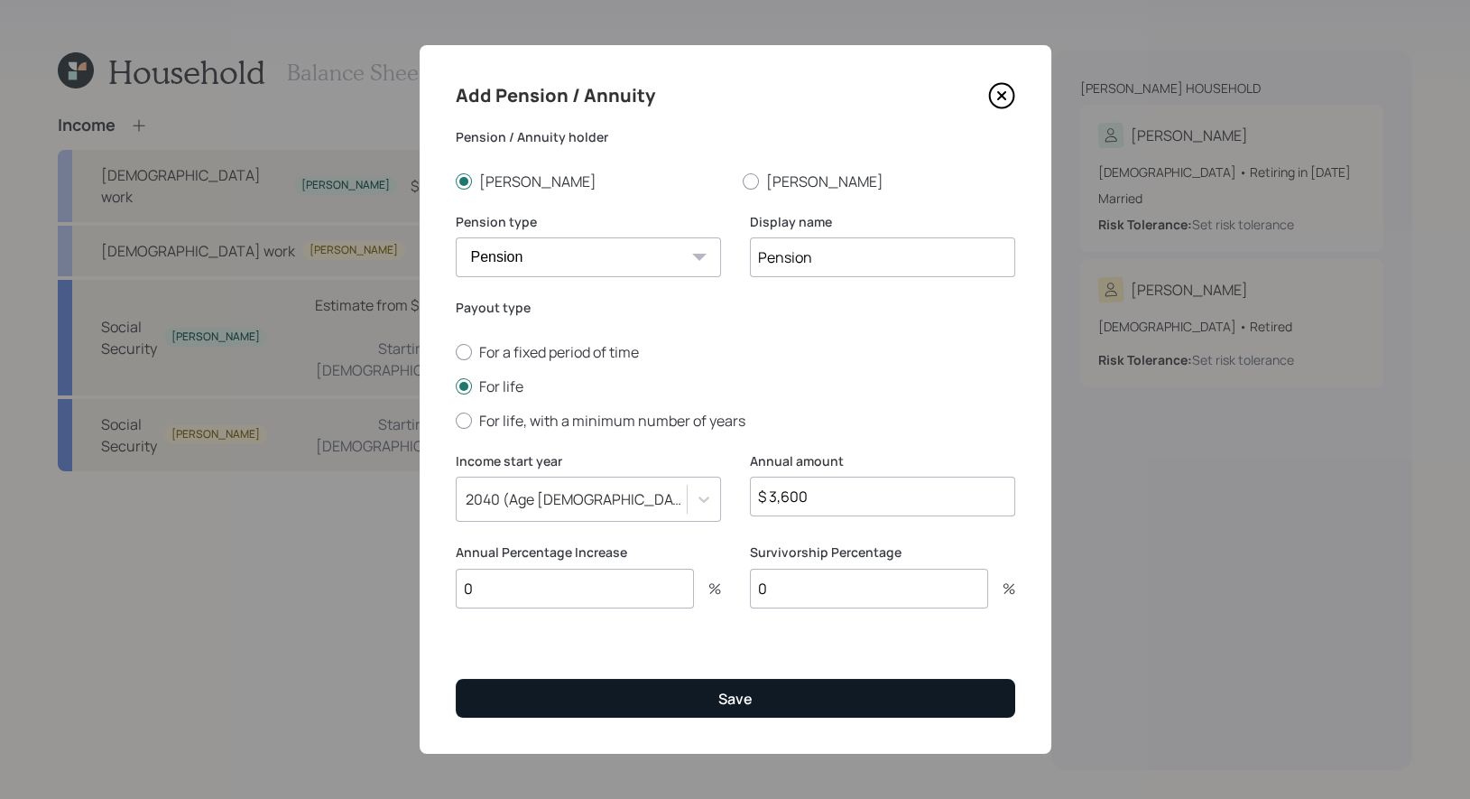
type input "0"
click at [760, 705] on button "Save" at bounding box center [735, 698] width 559 height 39
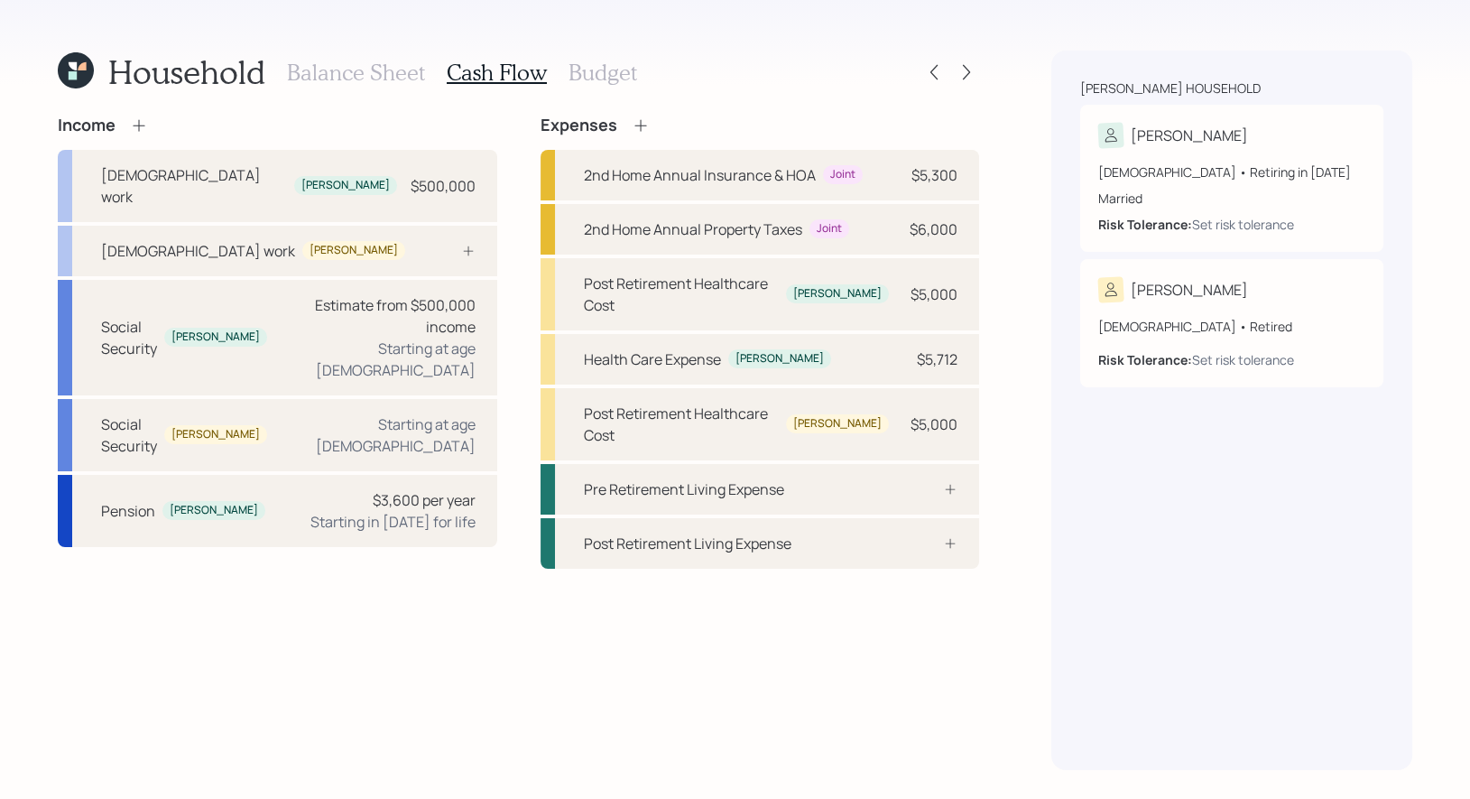
click at [140, 124] on icon at bounding box center [139, 125] width 18 height 18
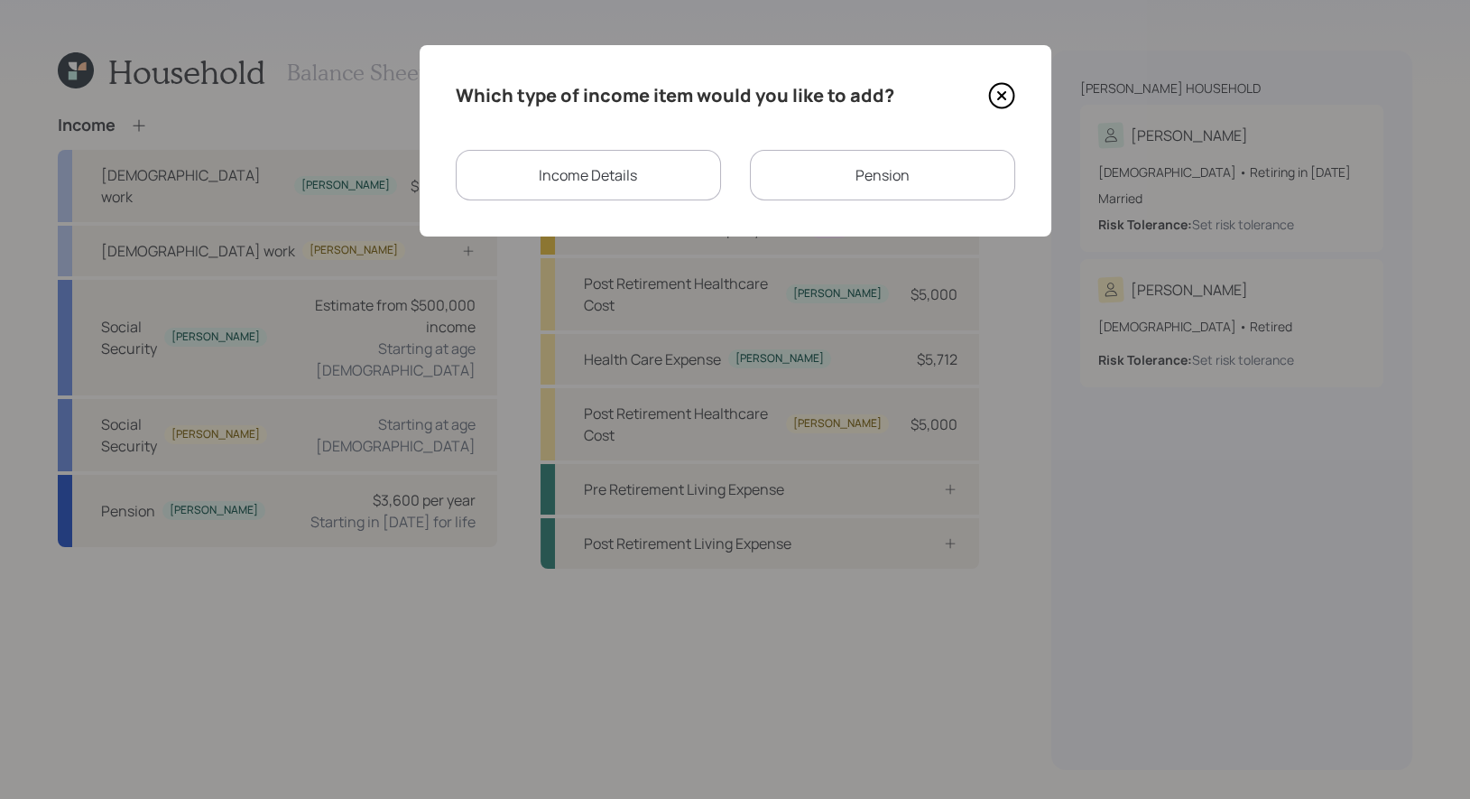
click at [782, 179] on div "Pension" at bounding box center [882, 175] width 265 height 51
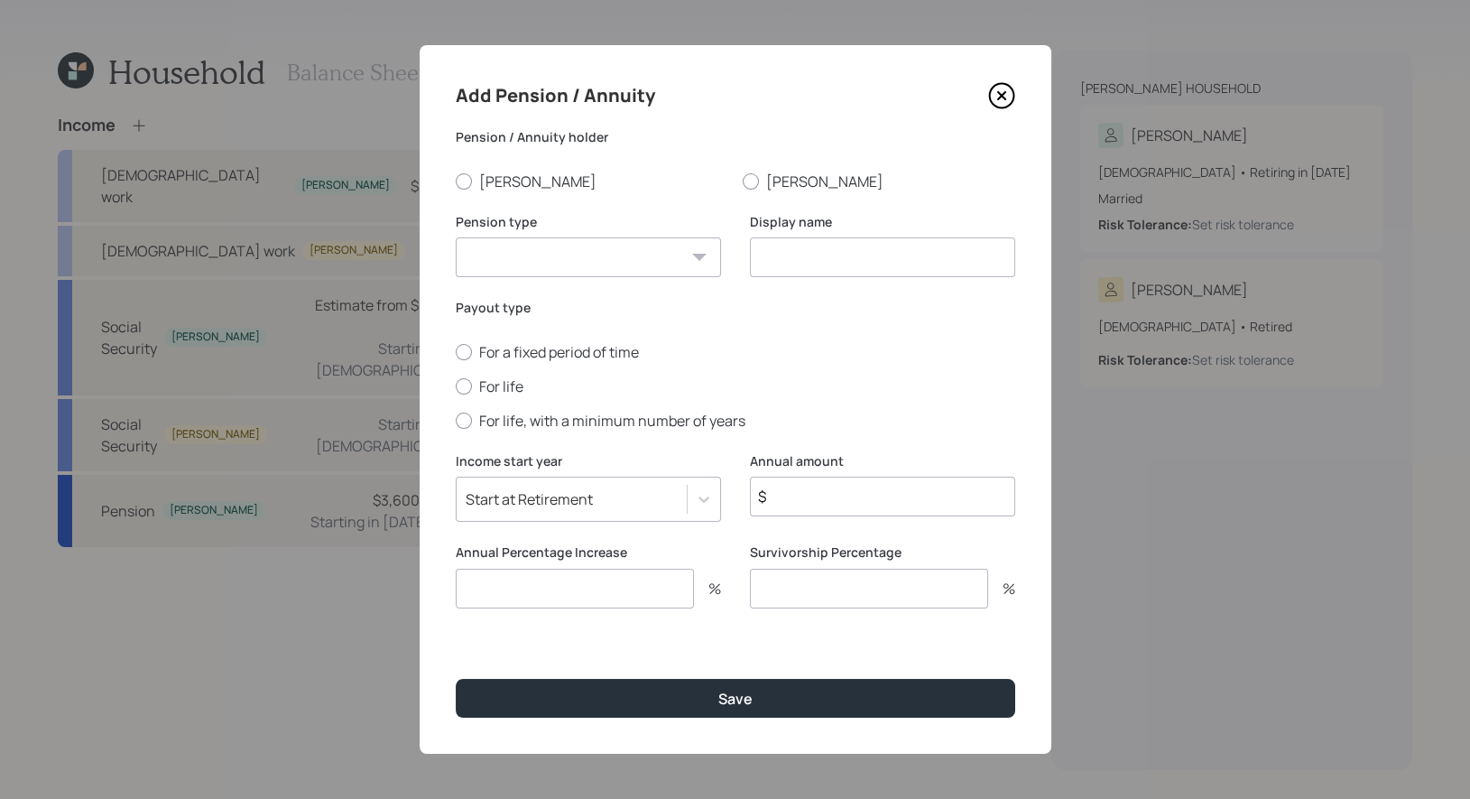
click at [532, 255] on select "Pension Annuity" at bounding box center [588, 257] width 265 height 40
select select "pension"
click at [456, 237] on select "Pension Annuity" at bounding box center [588, 257] width 265 height 40
click at [460, 182] on div at bounding box center [464, 181] width 16 height 16
click at [456, 181] on input "[PERSON_NAME]" at bounding box center [455, 180] width 1 height 1
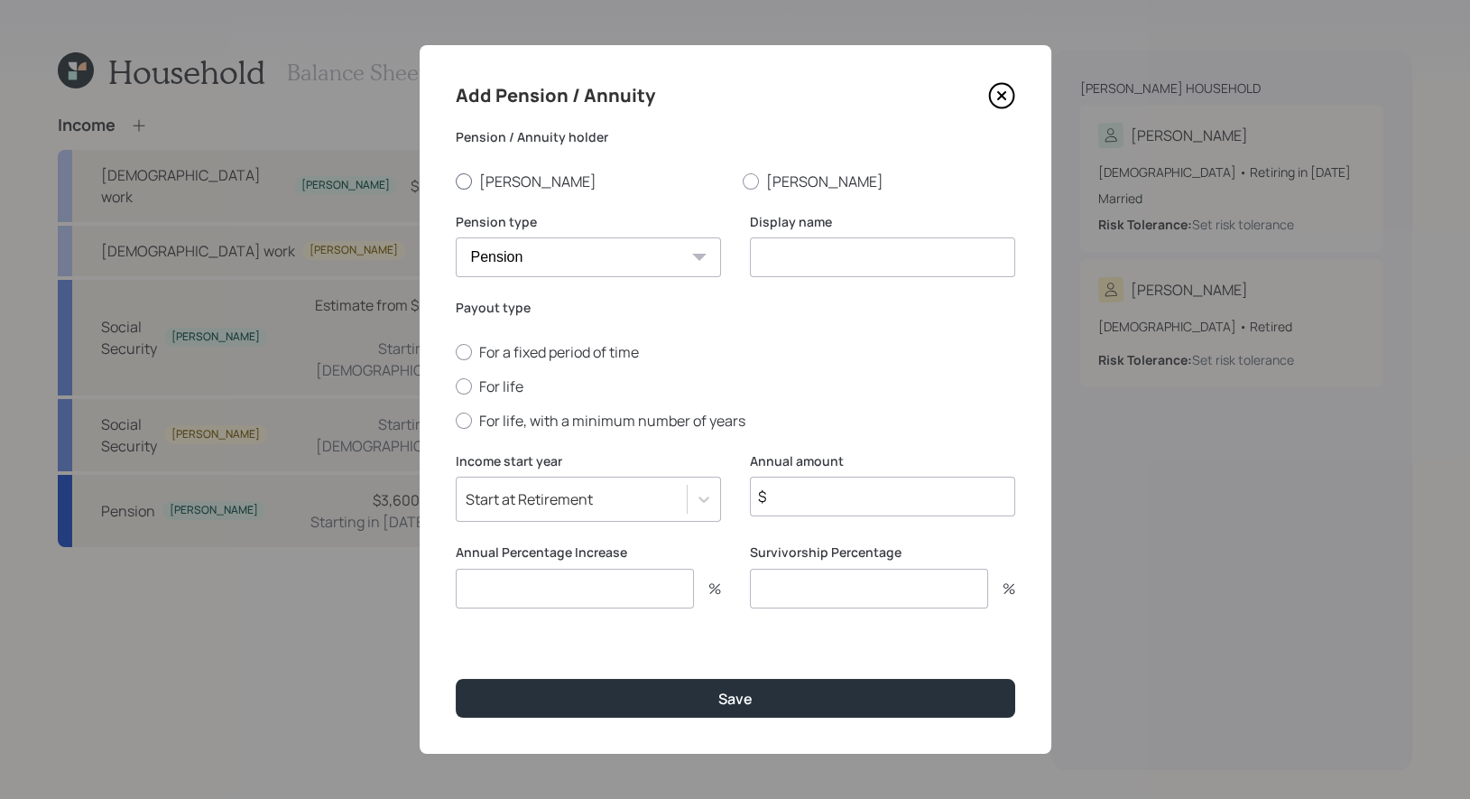
radio input "true"
click at [821, 263] on input at bounding box center [882, 257] width 265 height 40
type input "GE Pension"
click at [465, 383] on div at bounding box center [464, 386] width 16 height 16
click at [456, 385] on input "For life" at bounding box center [455, 385] width 1 height 1
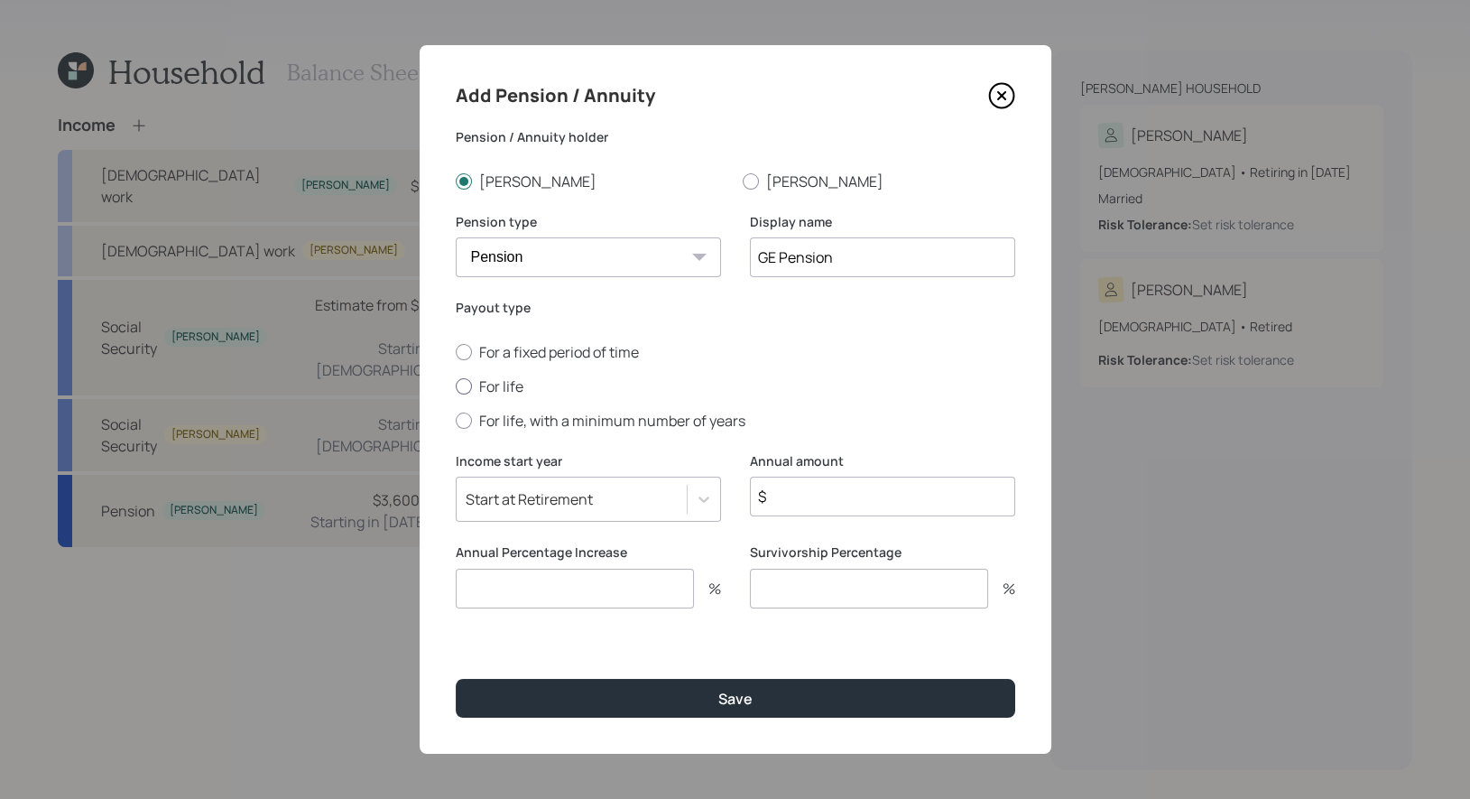
radio input "true"
click at [599, 507] on div "Start at Retirement" at bounding box center [572, 499] width 230 height 31
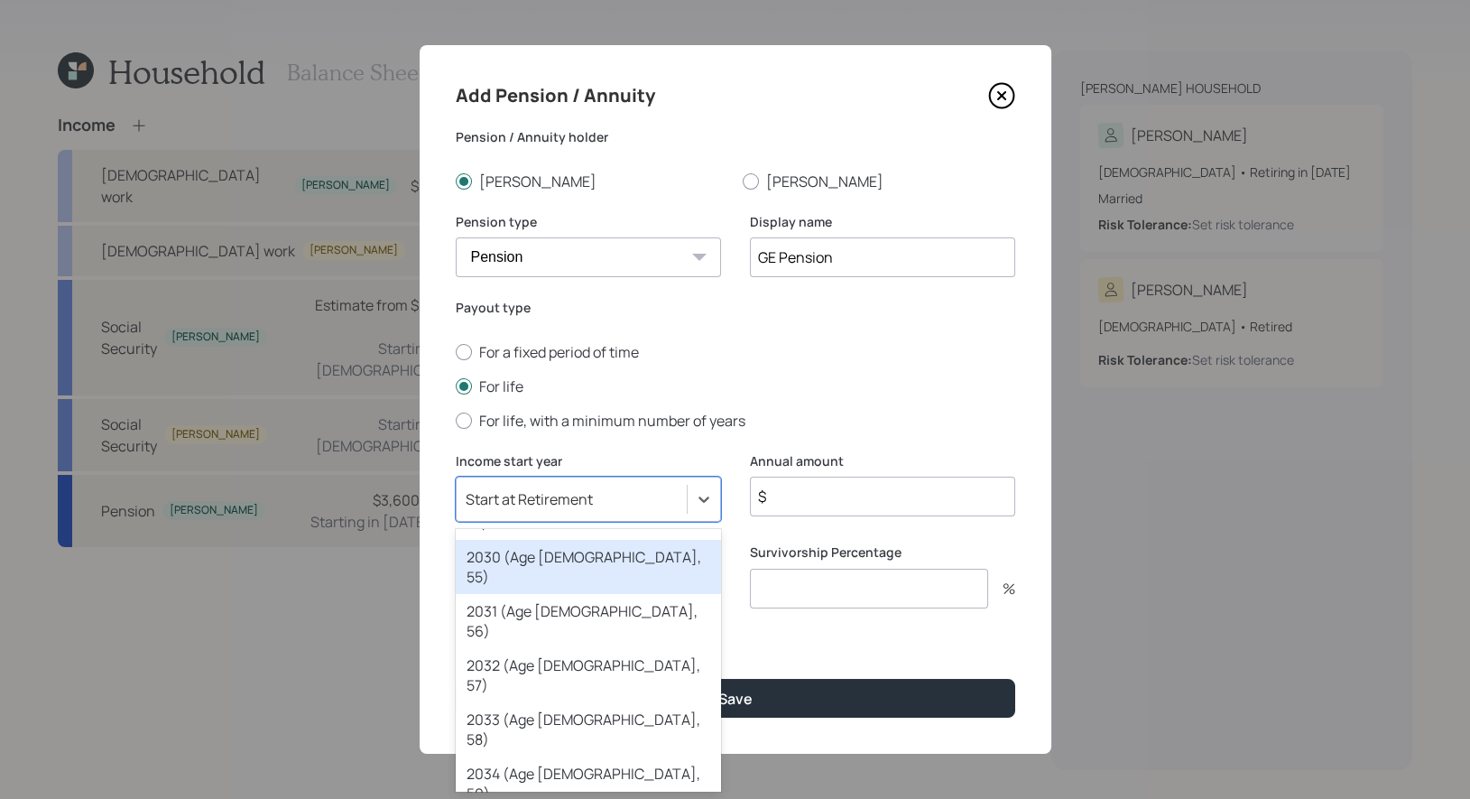
scroll to position [494, 0]
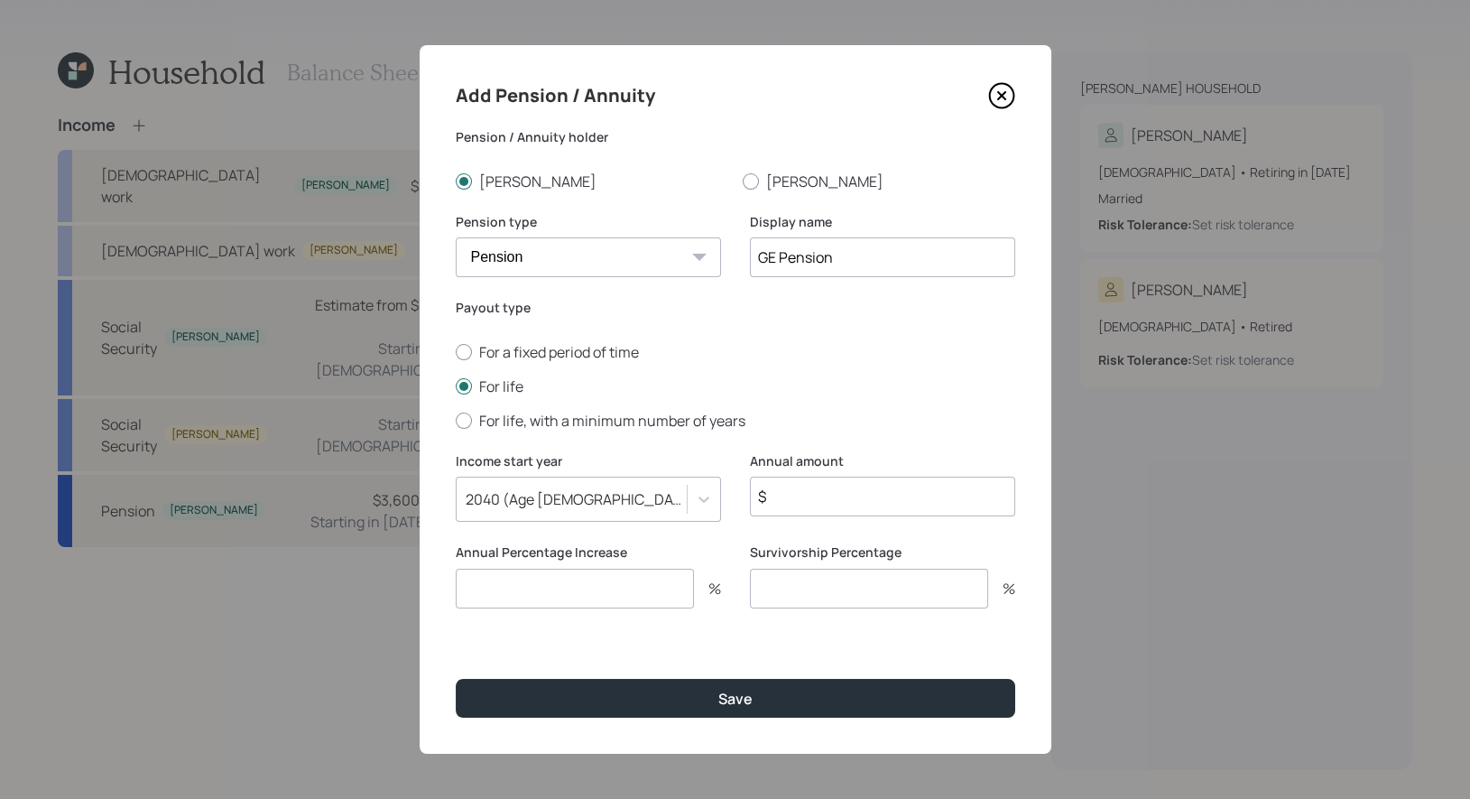
click at [795, 503] on input "$" at bounding box center [882, 496] width 265 height 40
type input "$ 3,000"
click at [569, 596] on input "number" at bounding box center [575, 588] width 238 height 40
type input "0"
click at [888, 595] on input "number" at bounding box center [869, 588] width 238 height 40
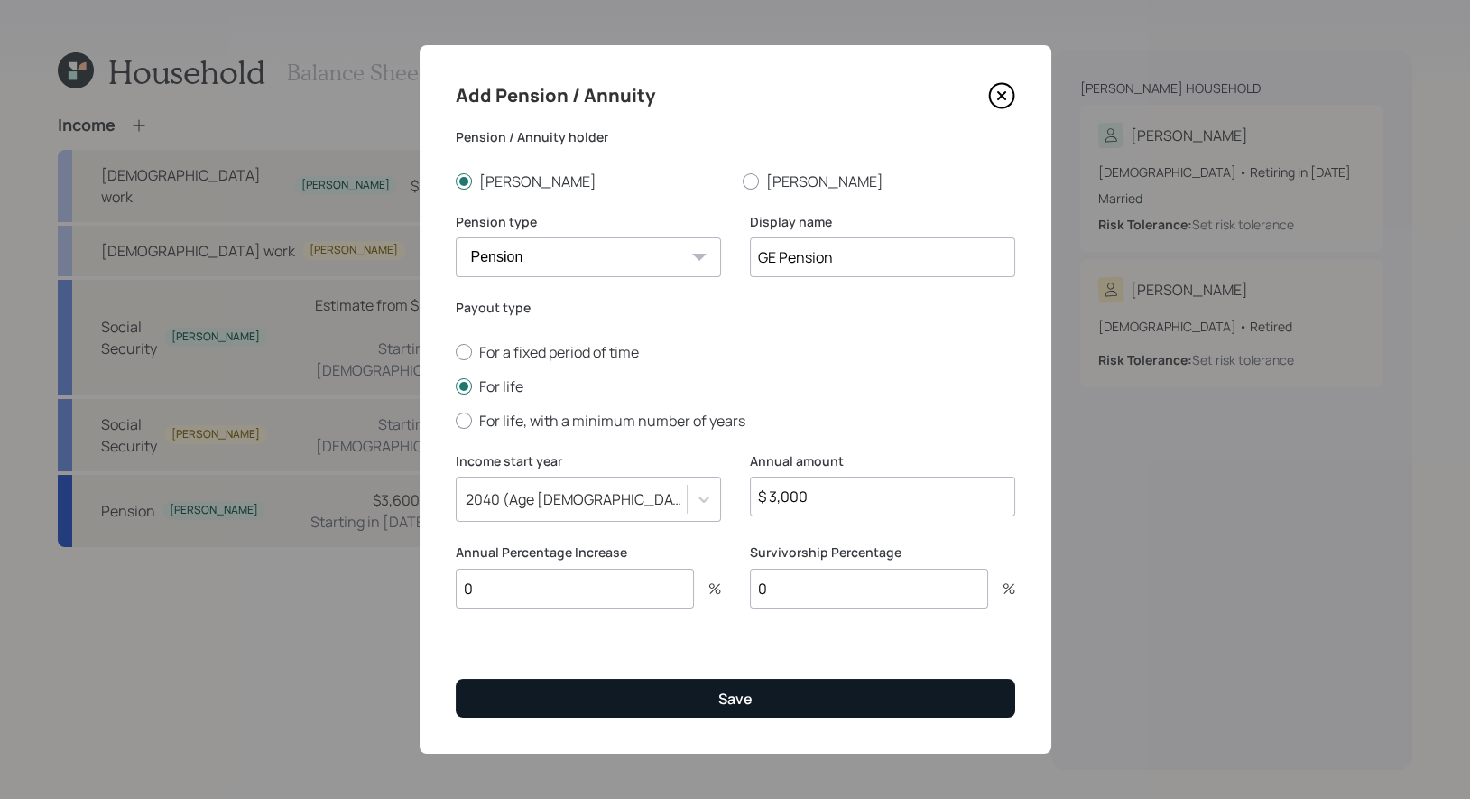
type input "0"
click at [829, 696] on button "Save" at bounding box center [735, 698] width 559 height 39
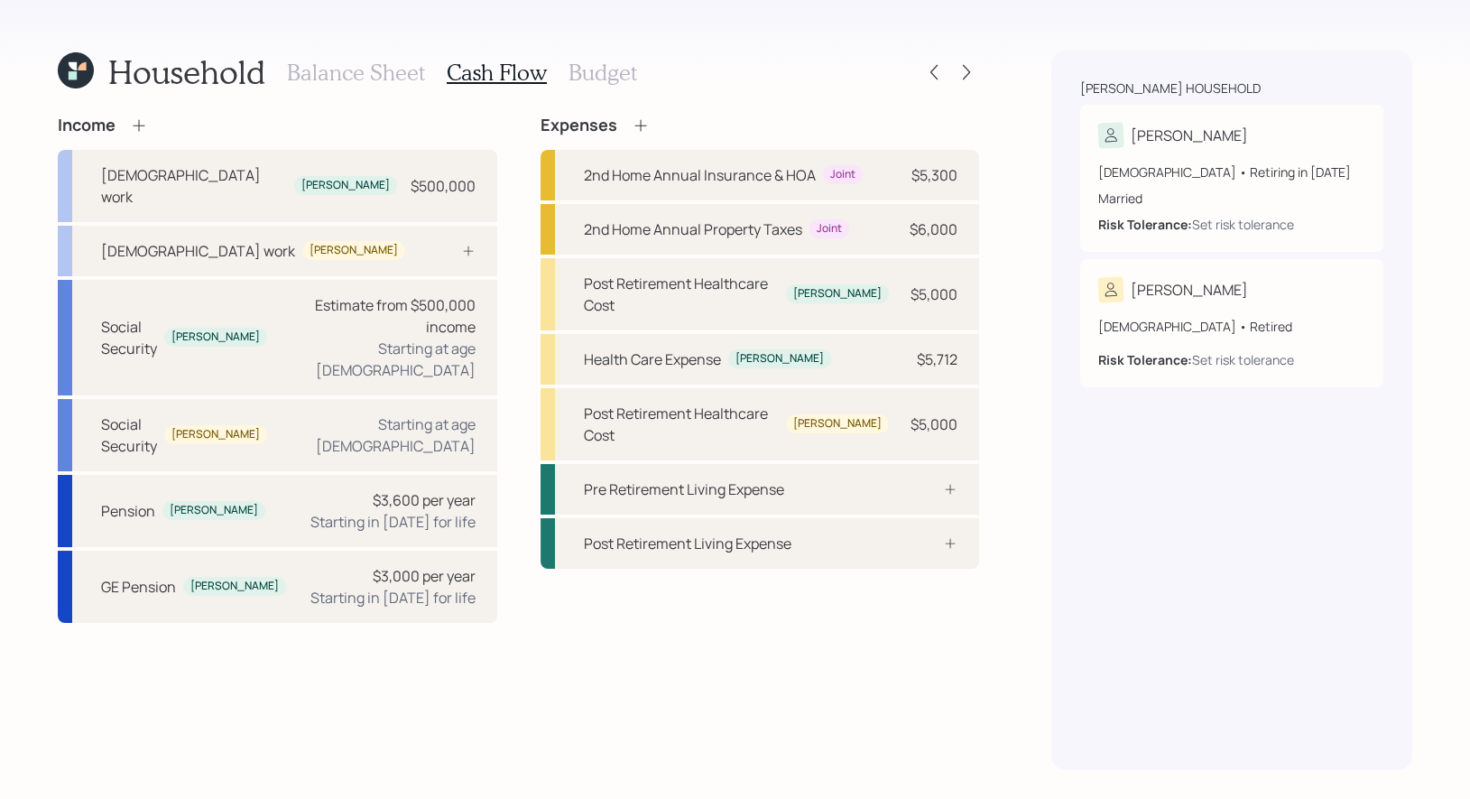
click at [642, 124] on icon at bounding box center [641, 125] width 18 height 18
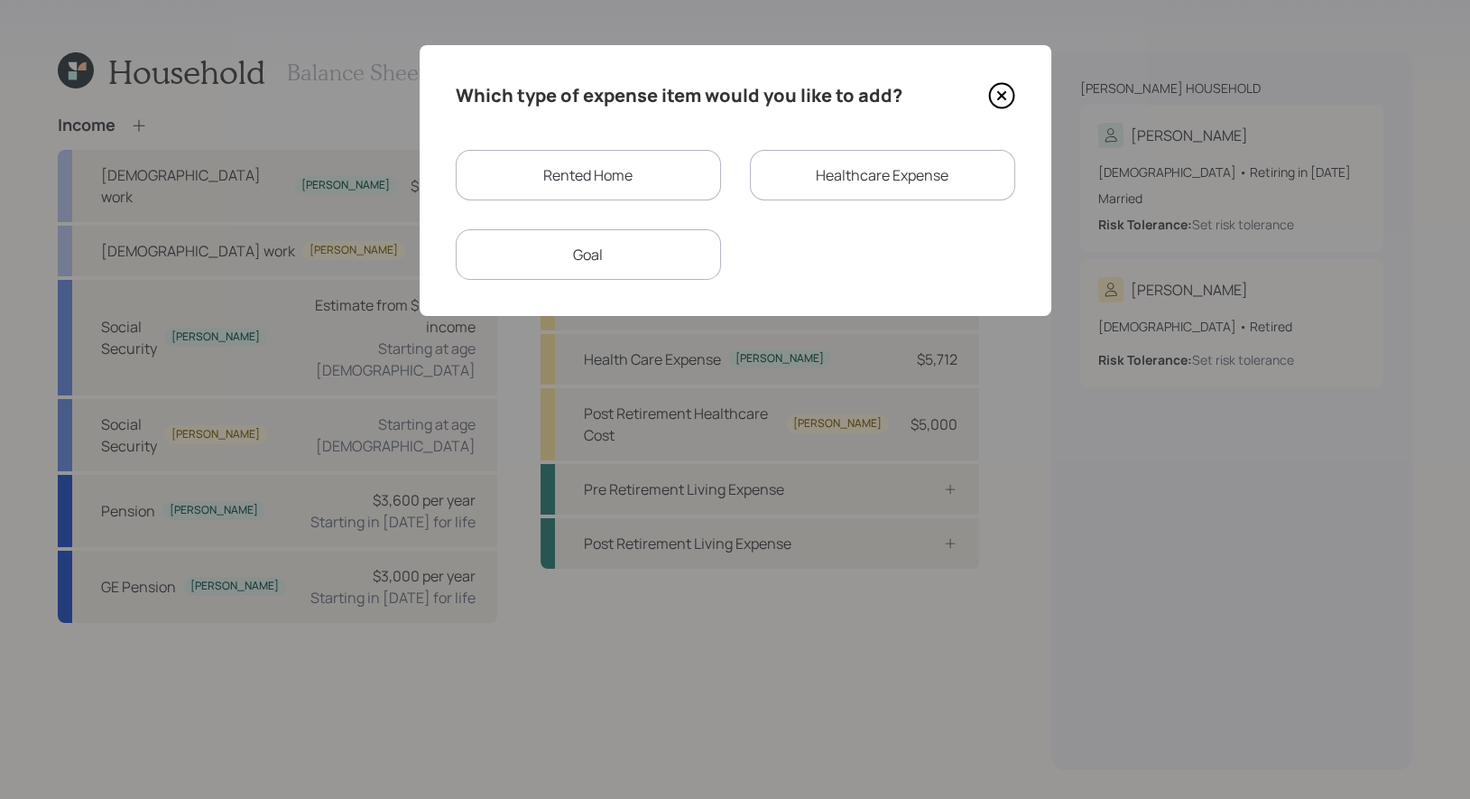
click at [624, 266] on div "Goal" at bounding box center [588, 254] width 265 height 51
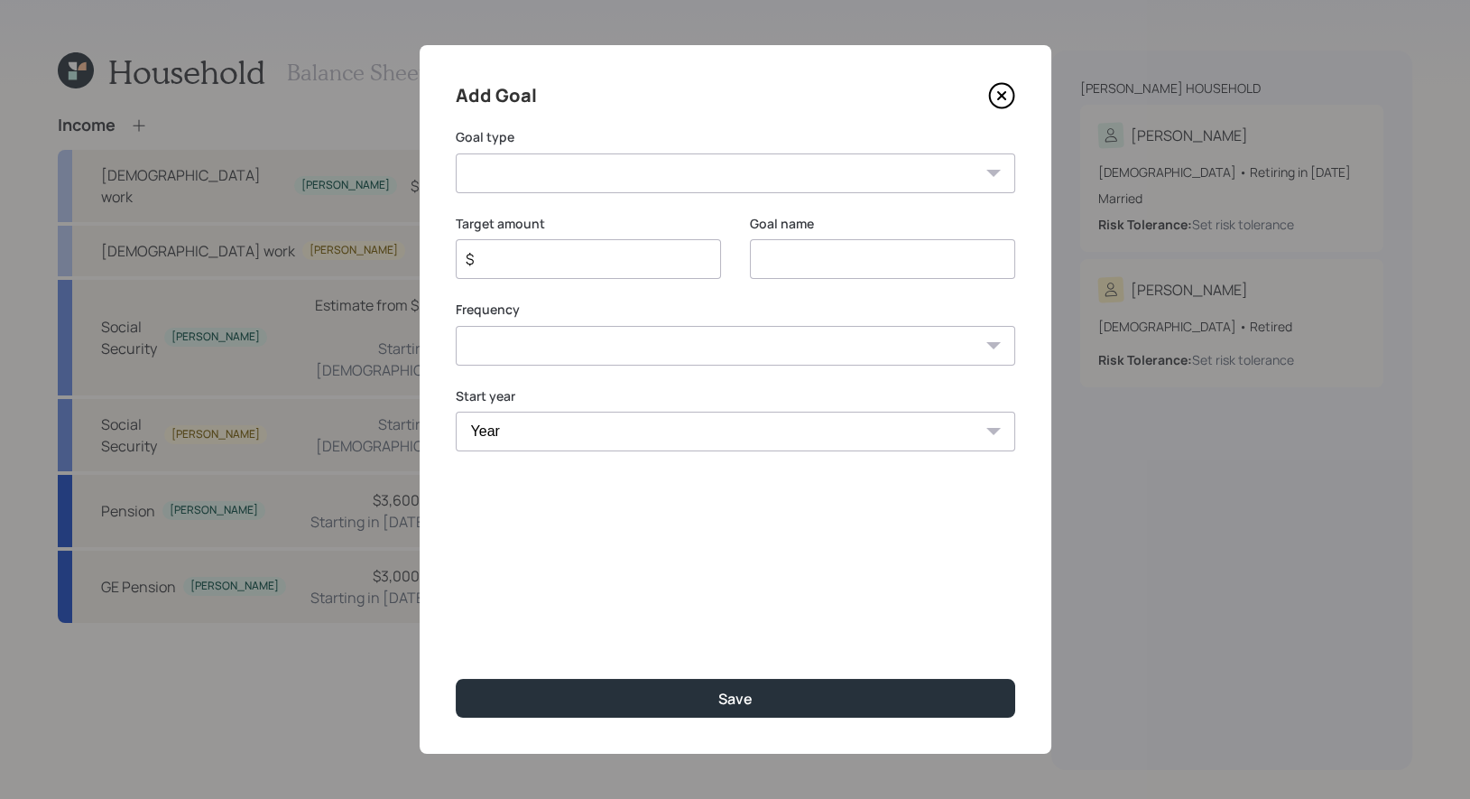
click at [1000, 94] on icon at bounding box center [1000, 95] width 7 height 7
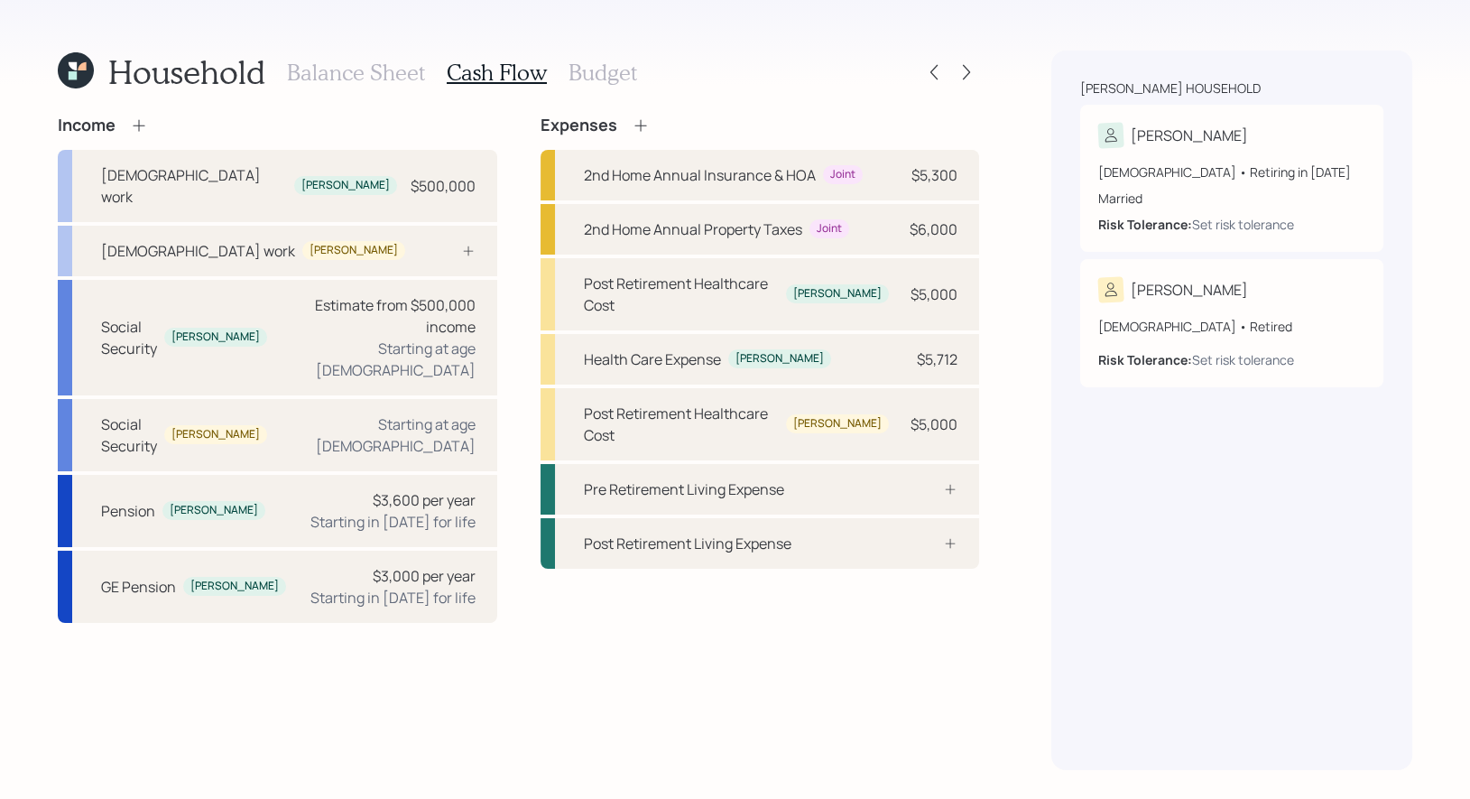
click at [642, 126] on icon at bounding box center [641, 125] width 18 height 18
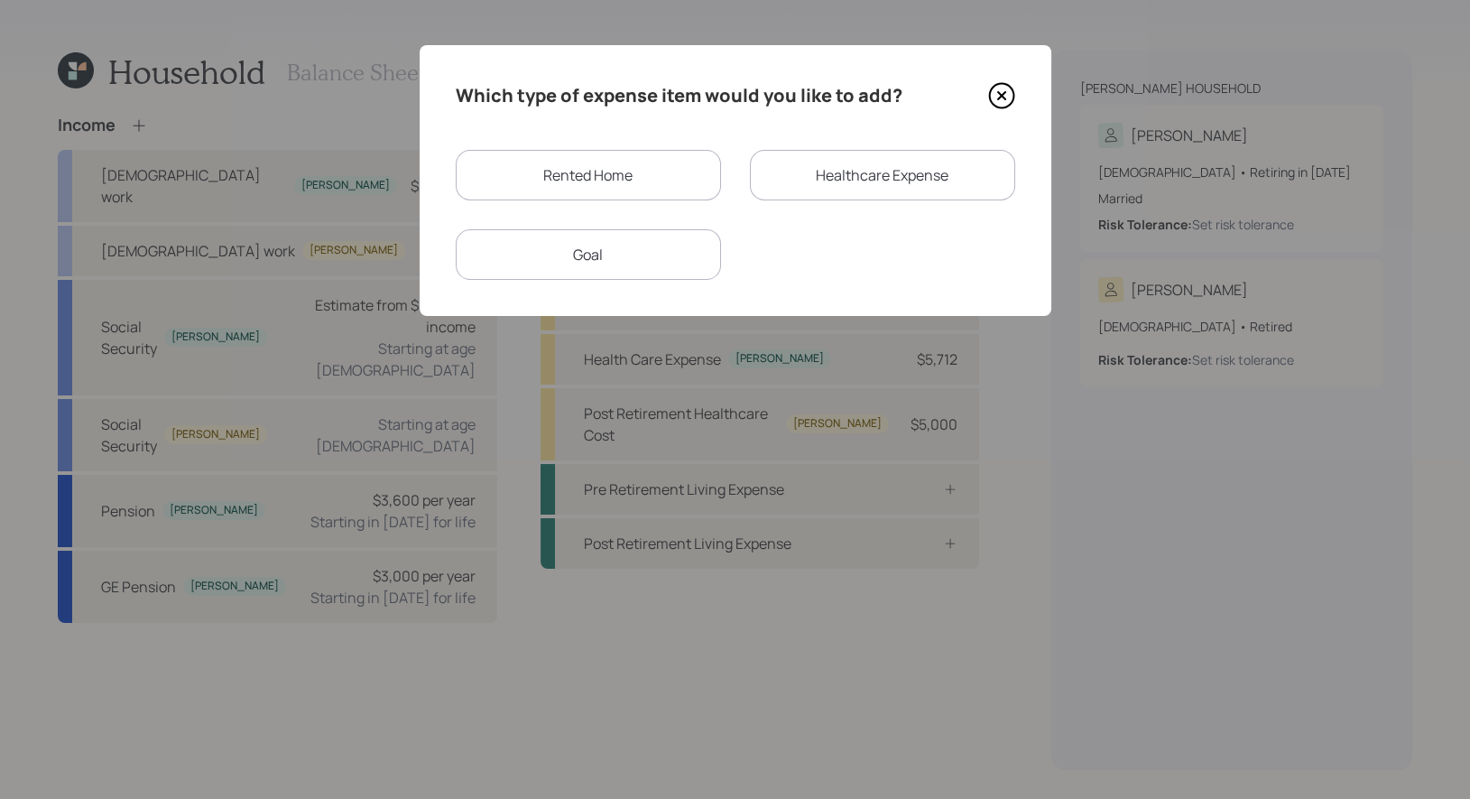
click at [605, 171] on div "Rented Home" at bounding box center [588, 175] width 265 height 51
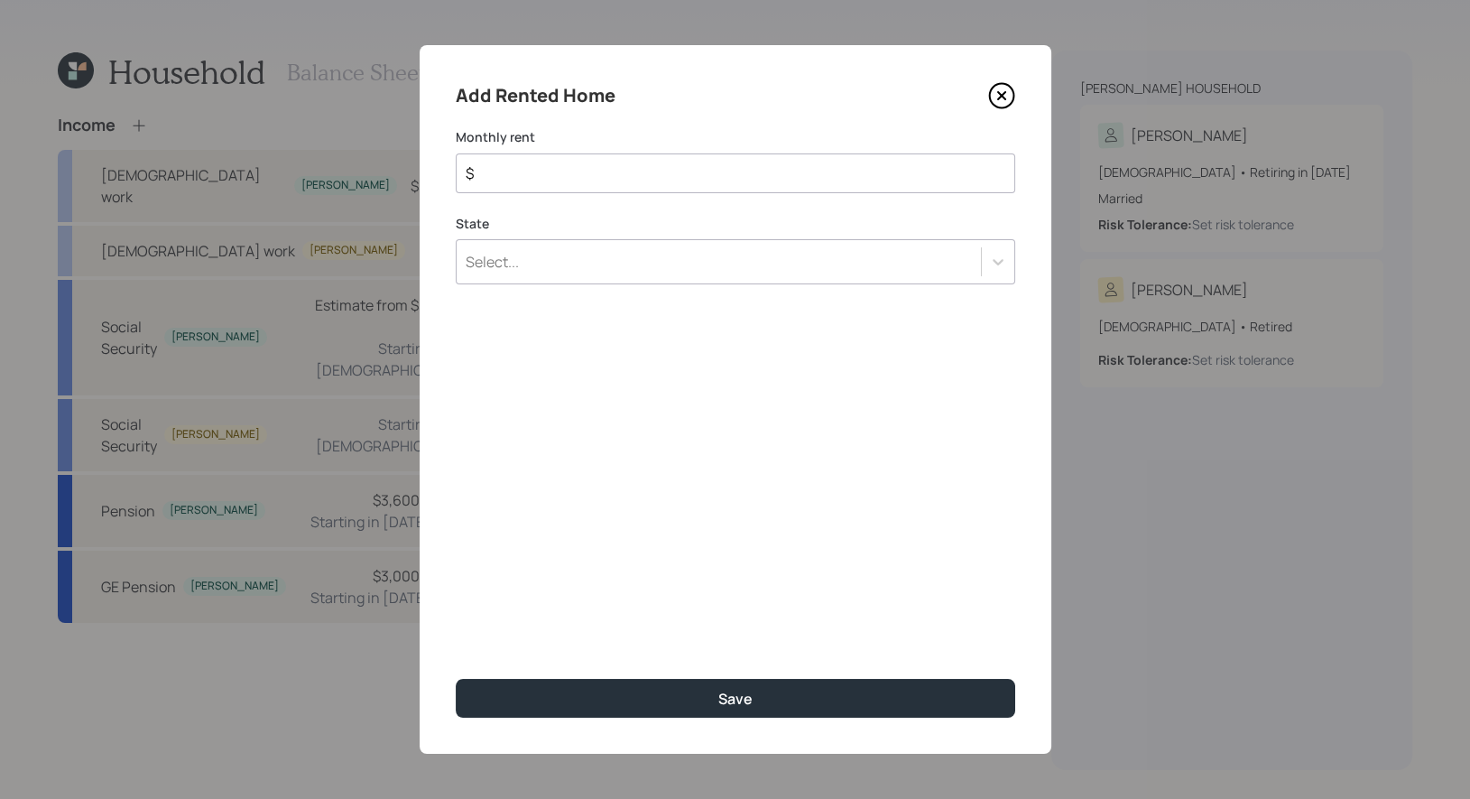
click at [664, 257] on div "State Select..." at bounding box center [735, 250] width 559 height 70
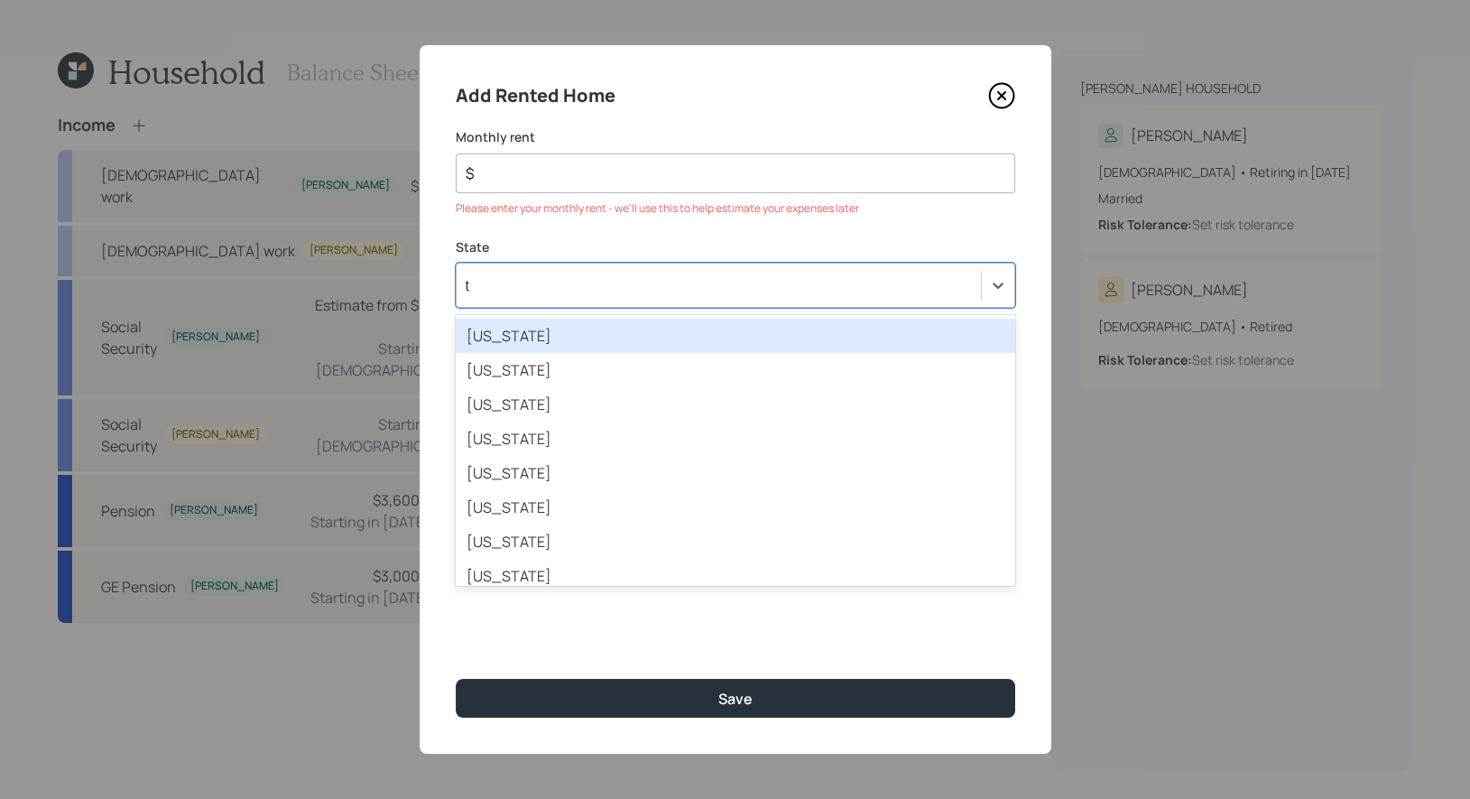
type input "te"
click at [596, 331] on div "Tennessee" at bounding box center [735, 336] width 559 height 34
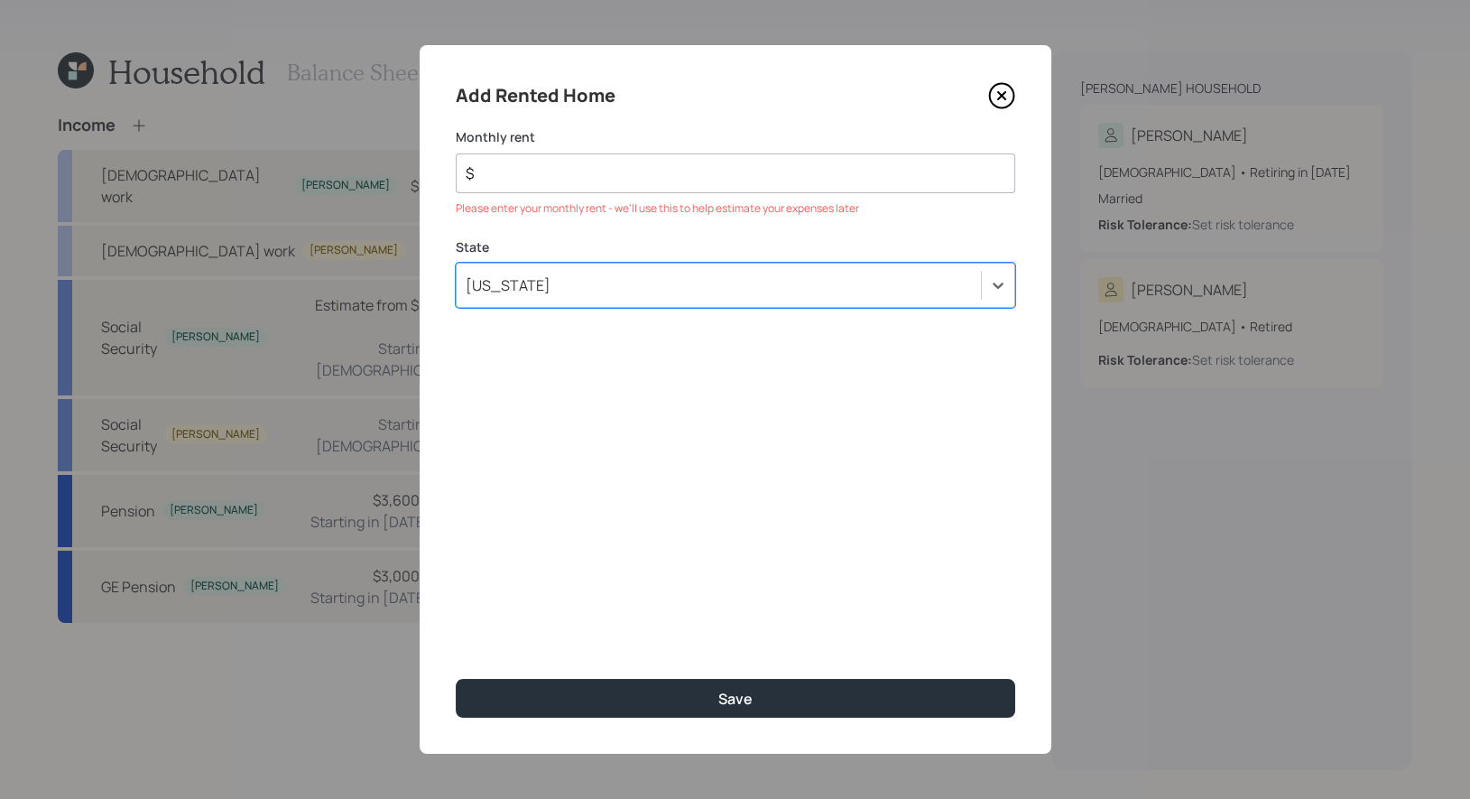
click at [532, 173] on input "$" at bounding box center [728, 173] width 529 height 22
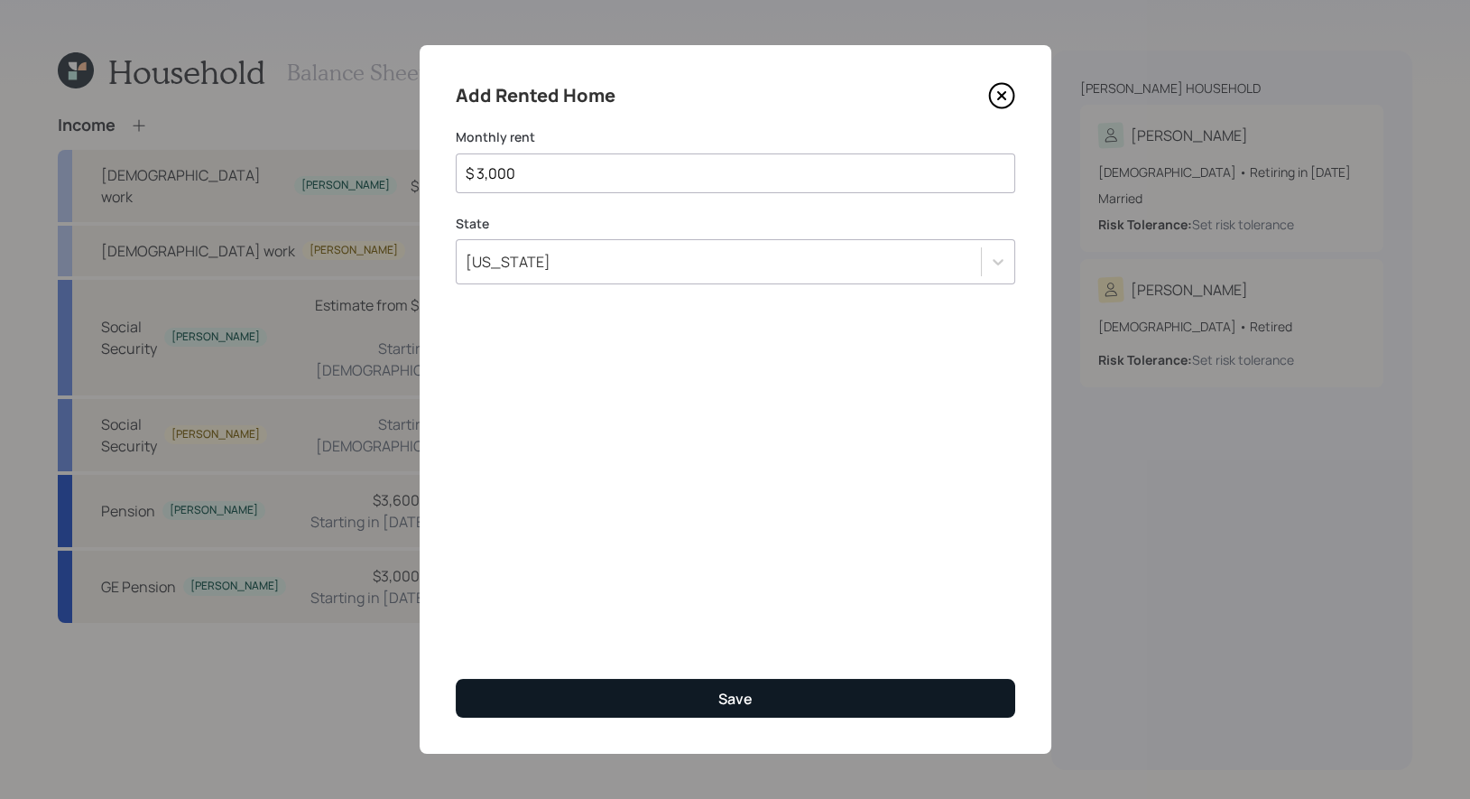
type input "$ 3,000"
click at [658, 703] on button "Save" at bounding box center [735, 698] width 559 height 39
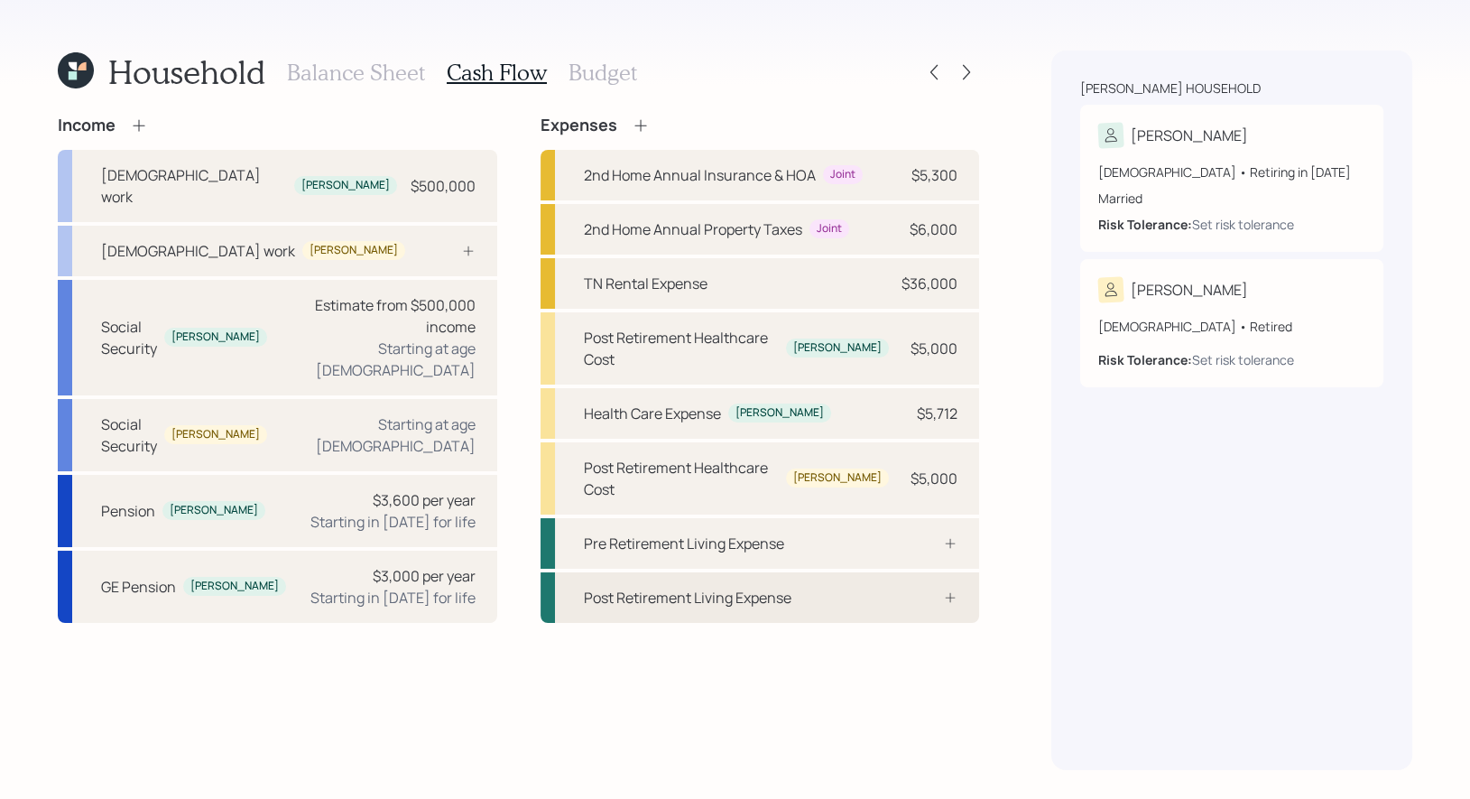
click at [672, 586] on div "Post Retirement Living Expense" at bounding box center [688, 597] width 208 height 22
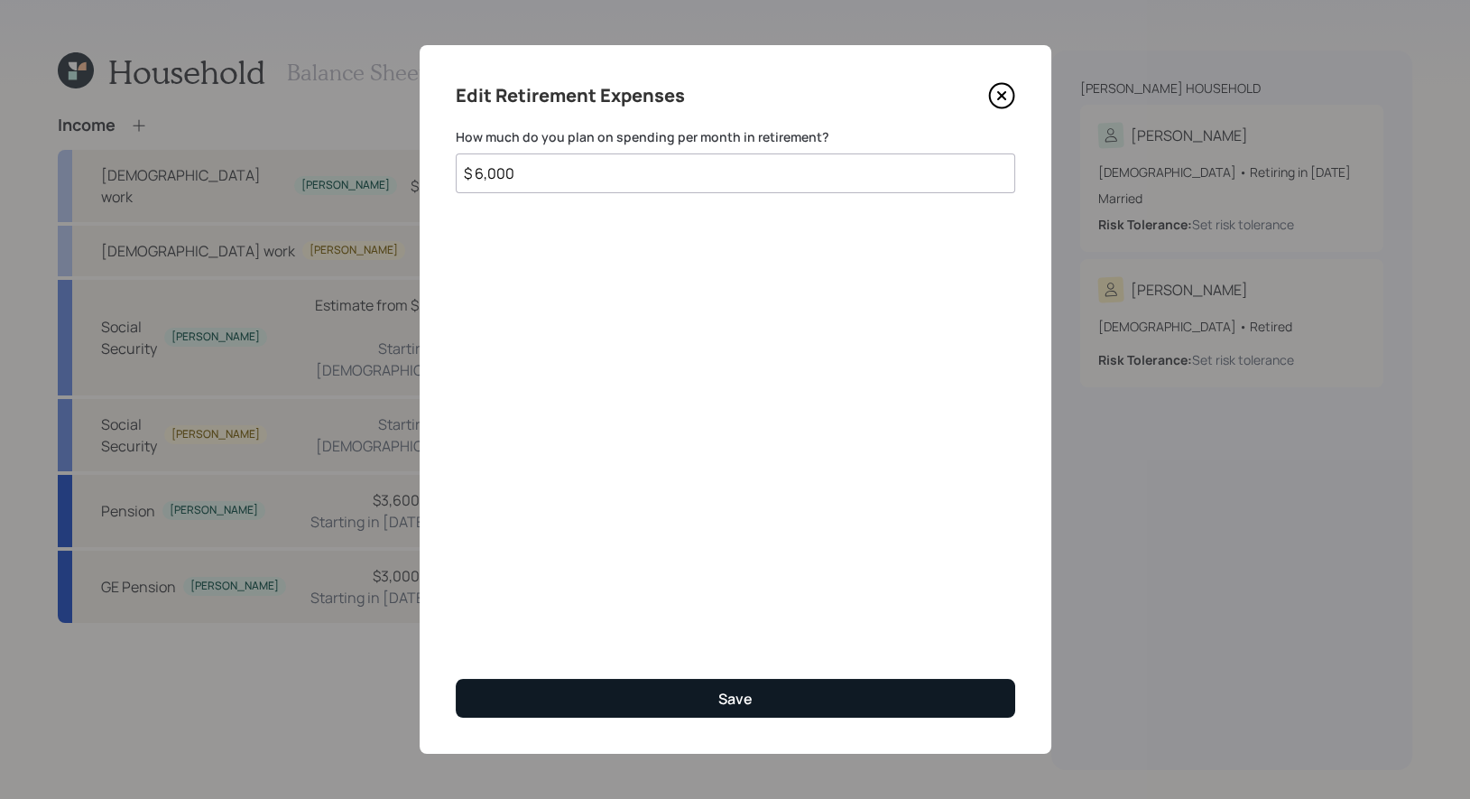
type input "$ 6,000"
click at [626, 698] on button "Save" at bounding box center [735, 698] width 559 height 39
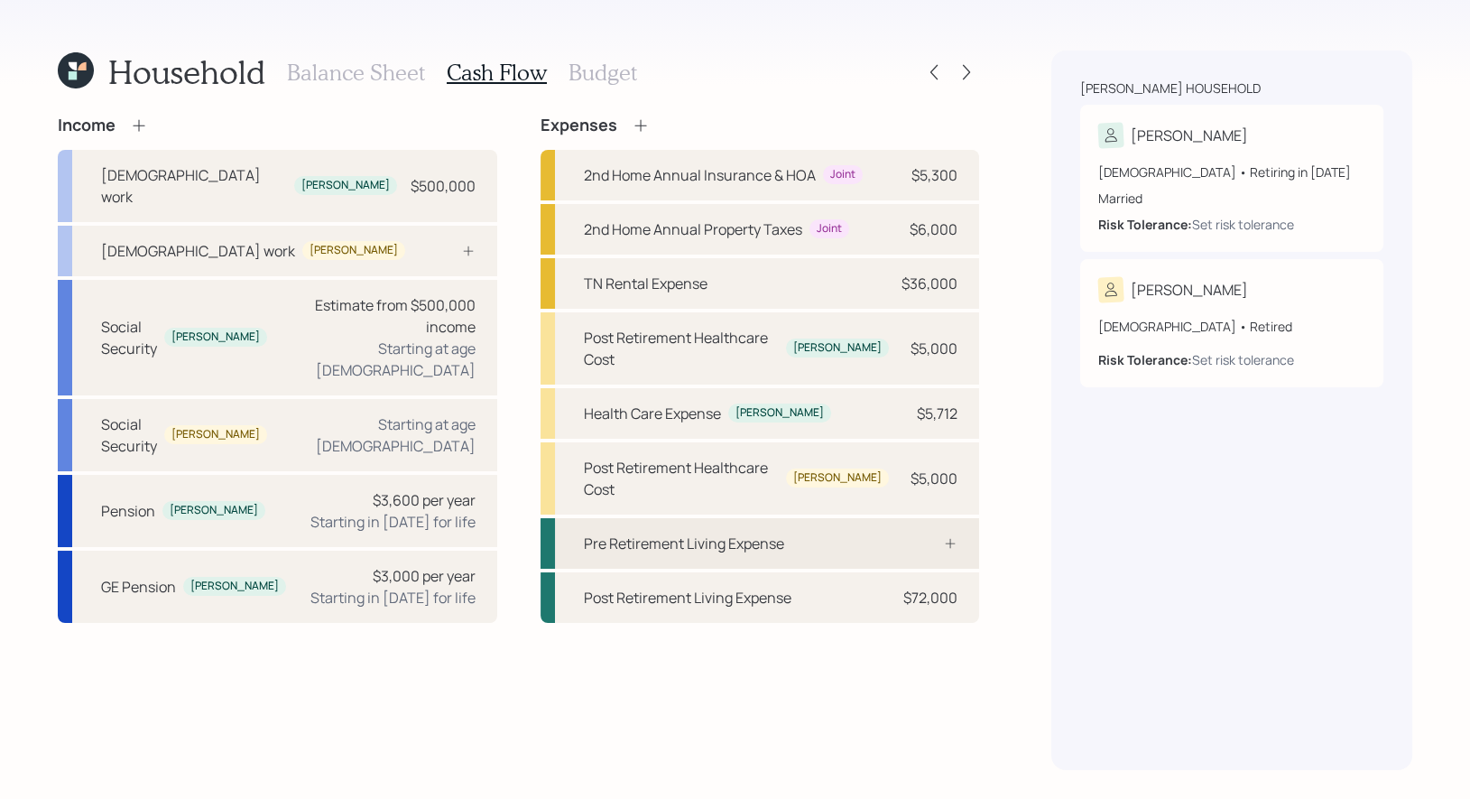
click at [704, 532] on div "Pre Retirement Living Expense" at bounding box center [684, 543] width 200 height 22
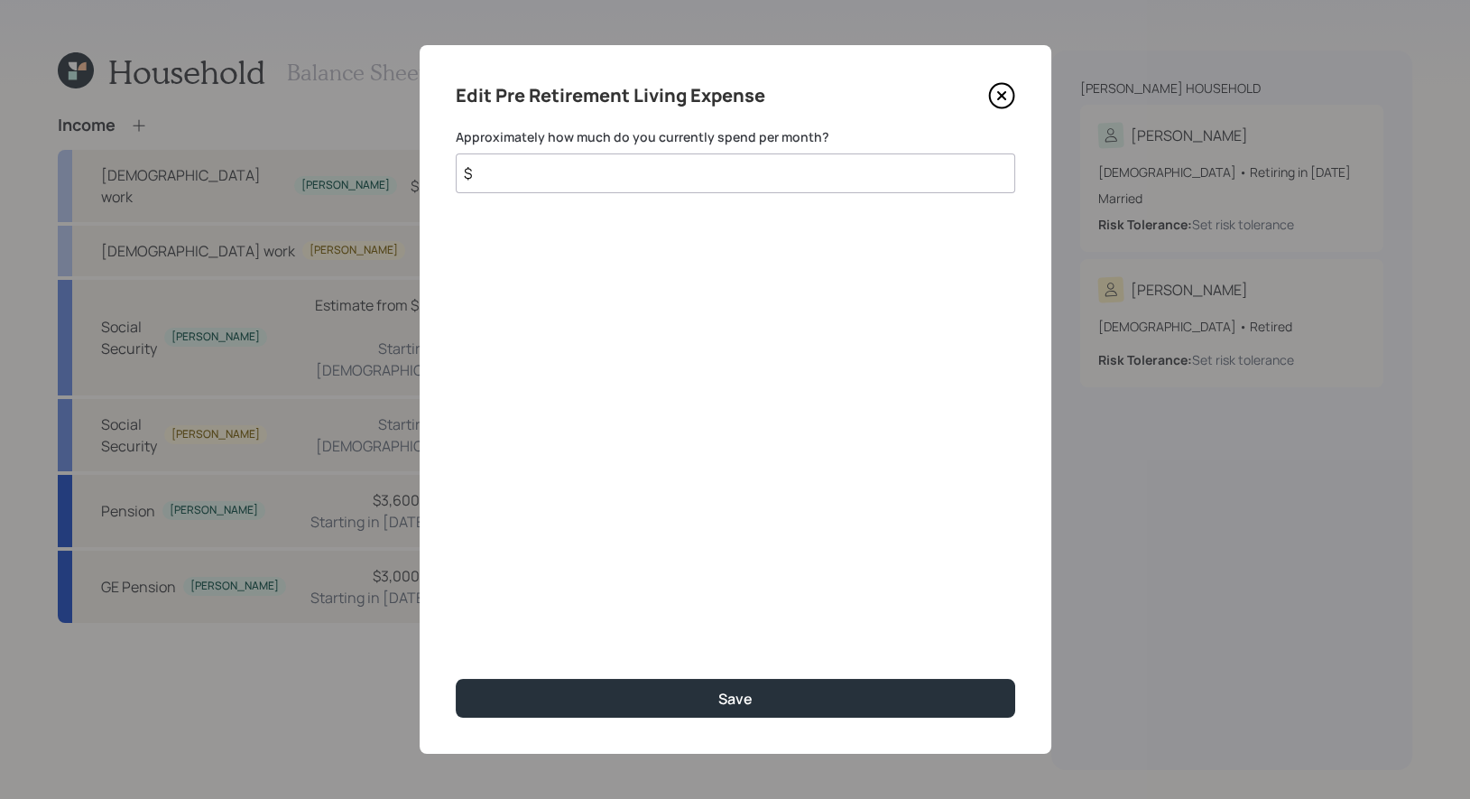
click at [588, 171] on input "$" at bounding box center [735, 173] width 559 height 40
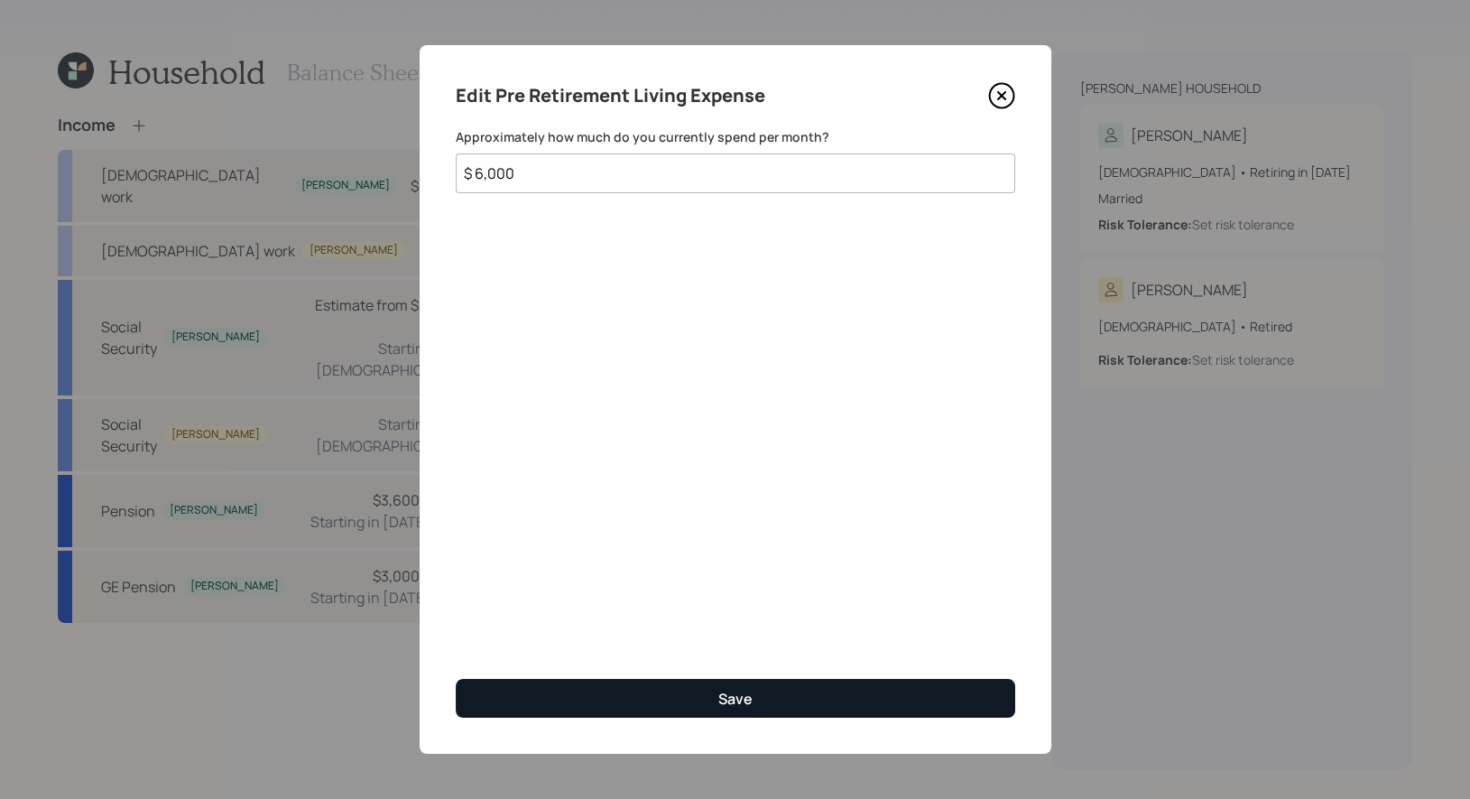
type input "$ 6,000"
click at [699, 688] on button "Save" at bounding box center [735, 698] width 559 height 39
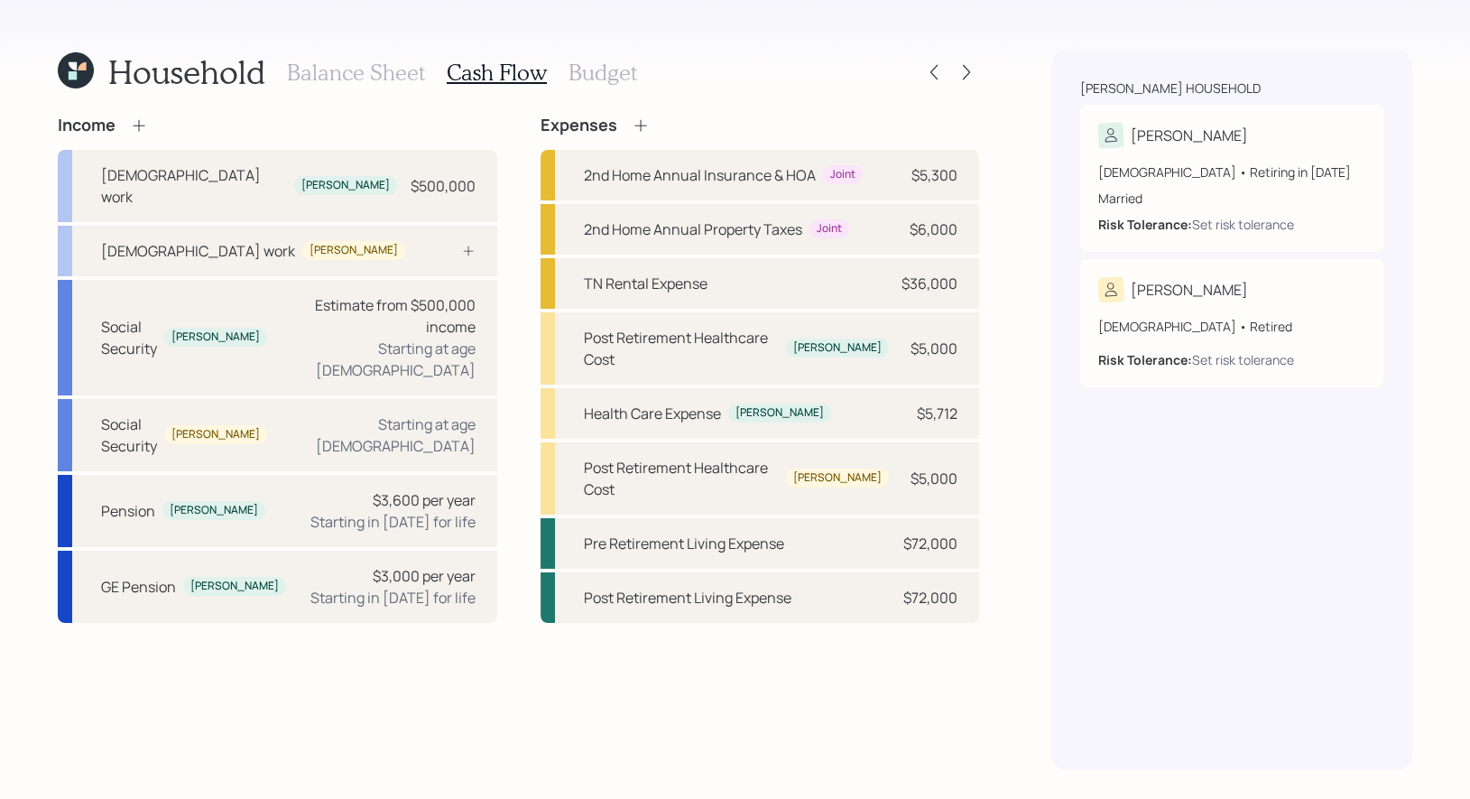
click at [591, 68] on h3 "Budget" at bounding box center [602, 73] width 69 height 26
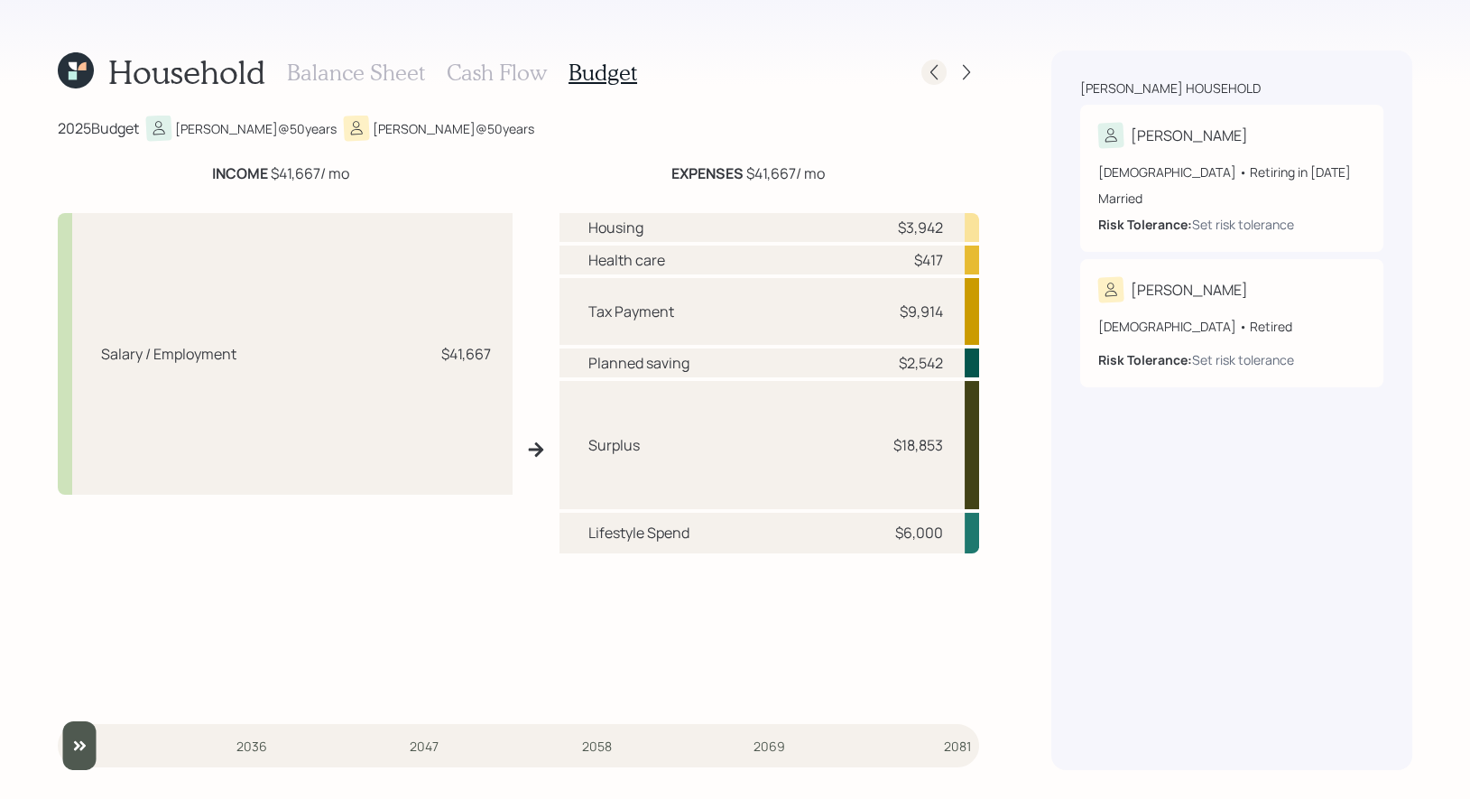
click at [931, 78] on icon at bounding box center [934, 72] width 18 height 18
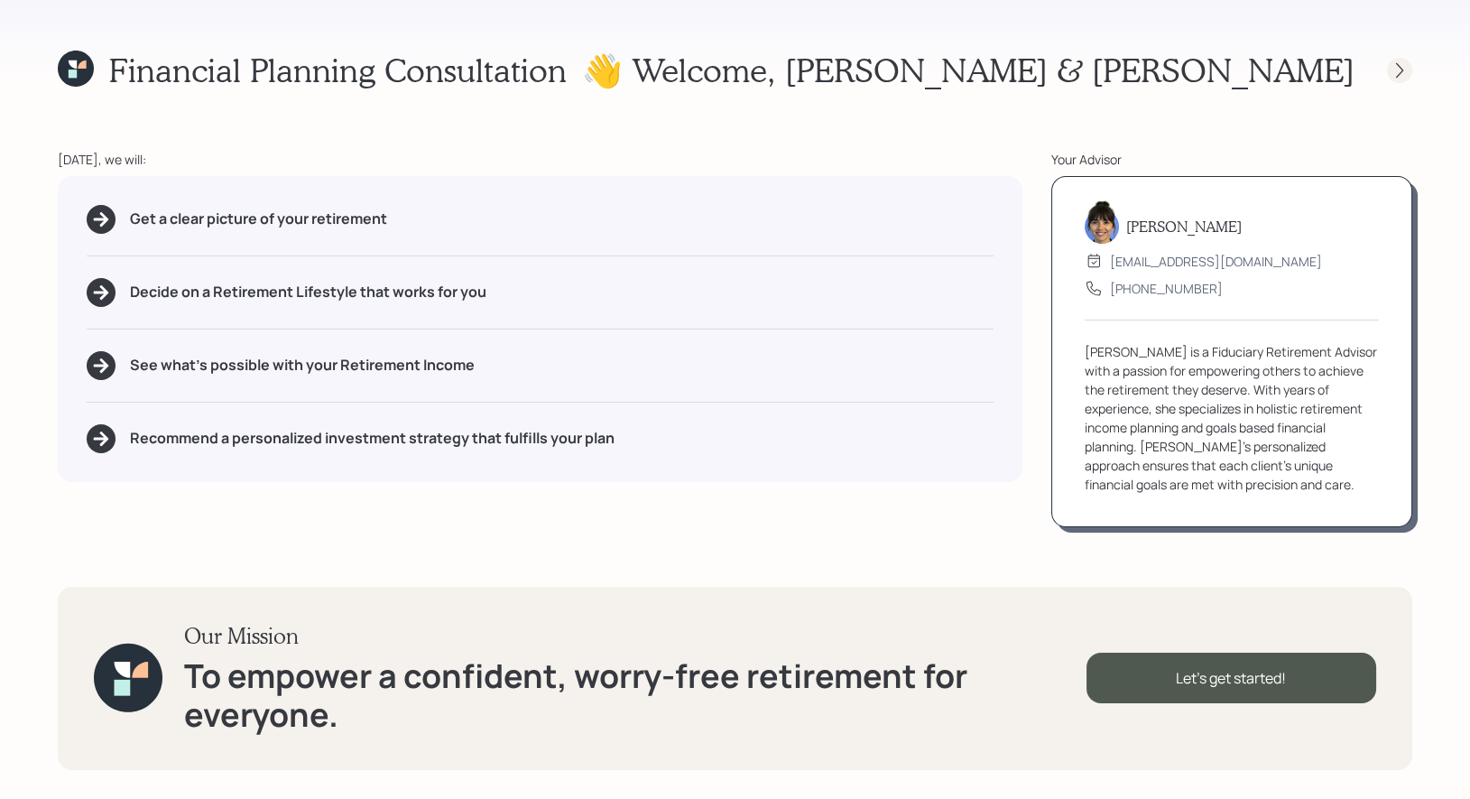
click at [1399, 70] on icon at bounding box center [1399, 70] width 18 height 18
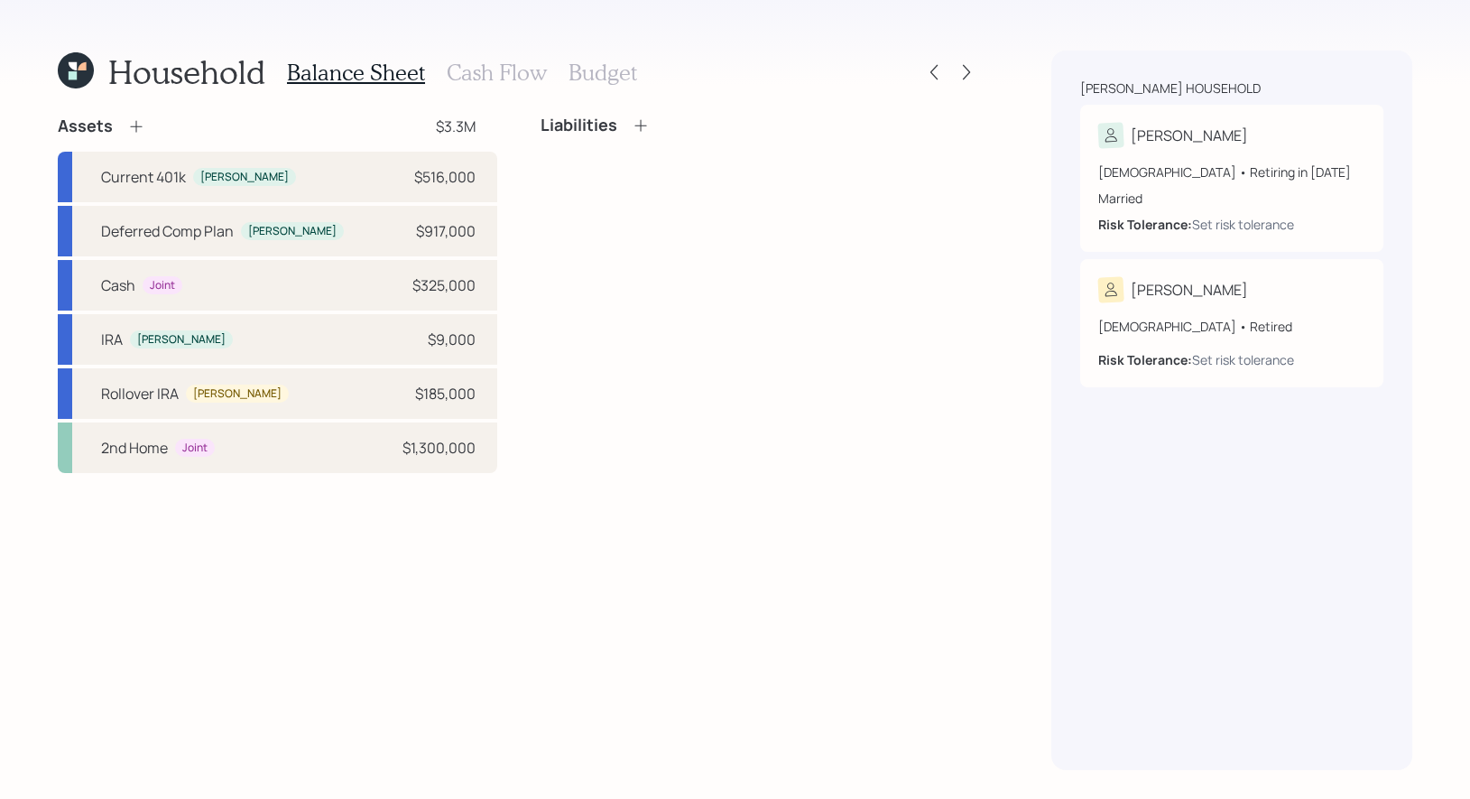
click at [499, 61] on h3 "Cash Flow" at bounding box center [497, 73] width 100 height 26
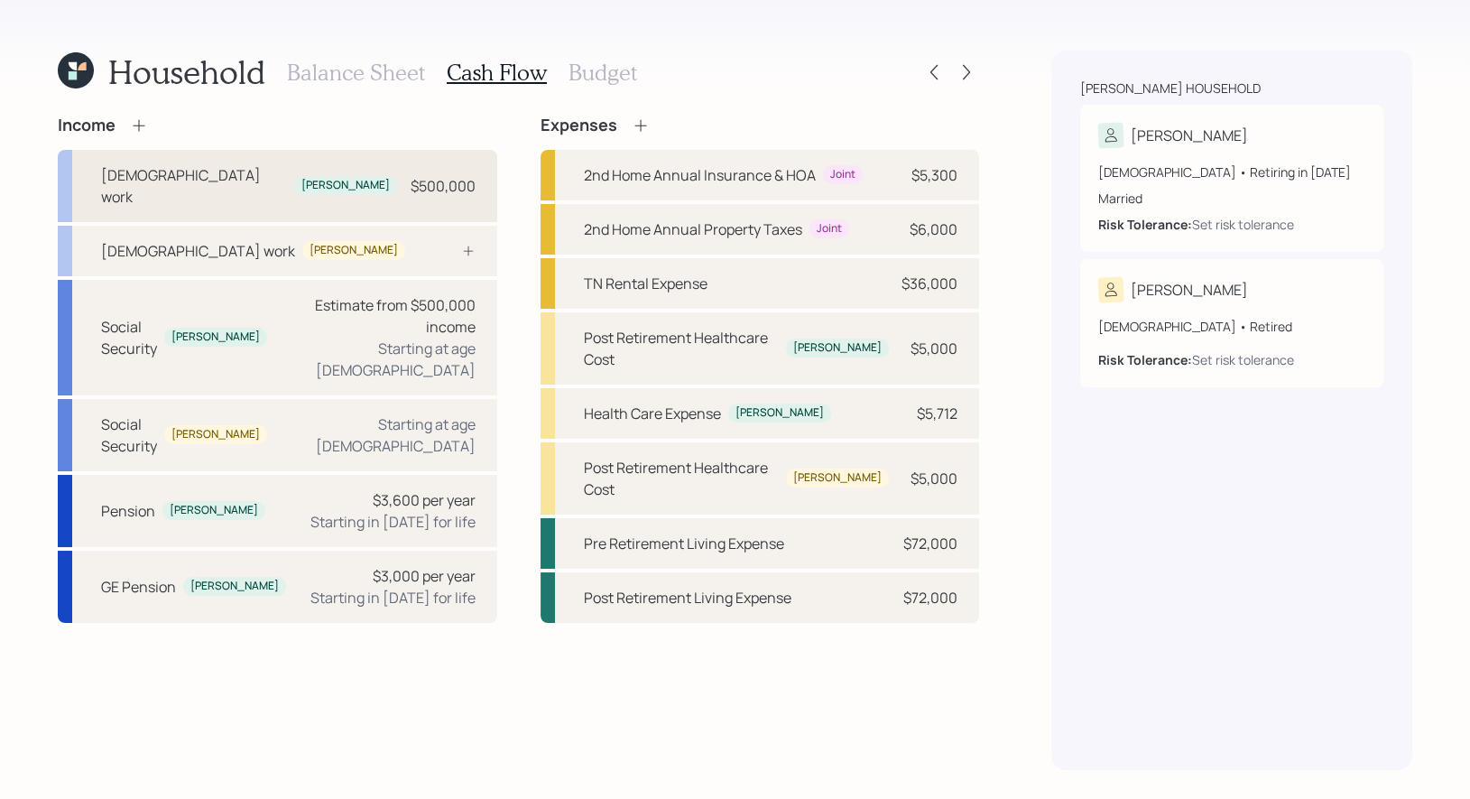
click at [301, 180] on div "[PERSON_NAME]" at bounding box center [345, 185] width 88 height 15
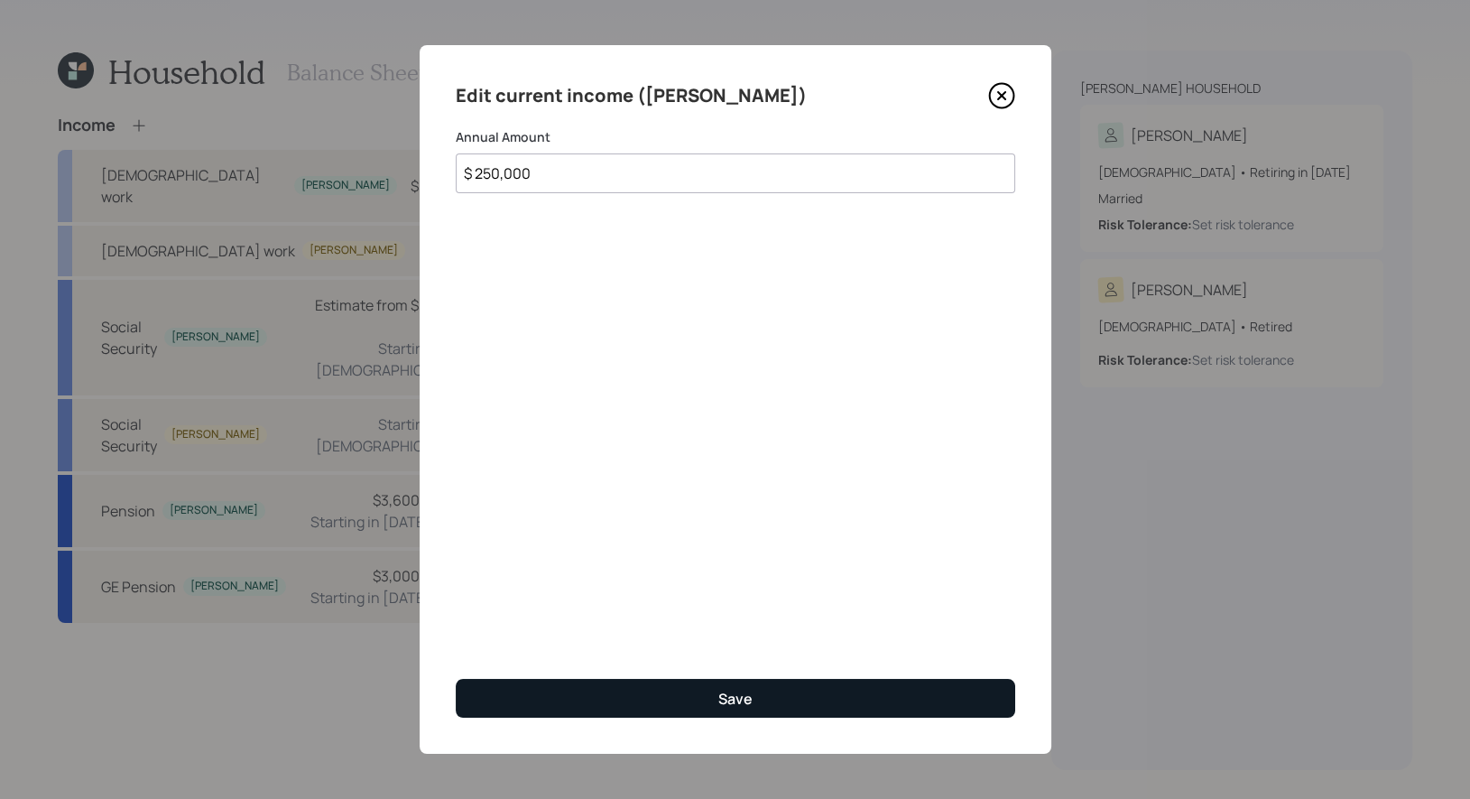
type input "$ 250,000"
click at [646, 700] on button "Save" at bounding box center [735, 698] width 559 height 39
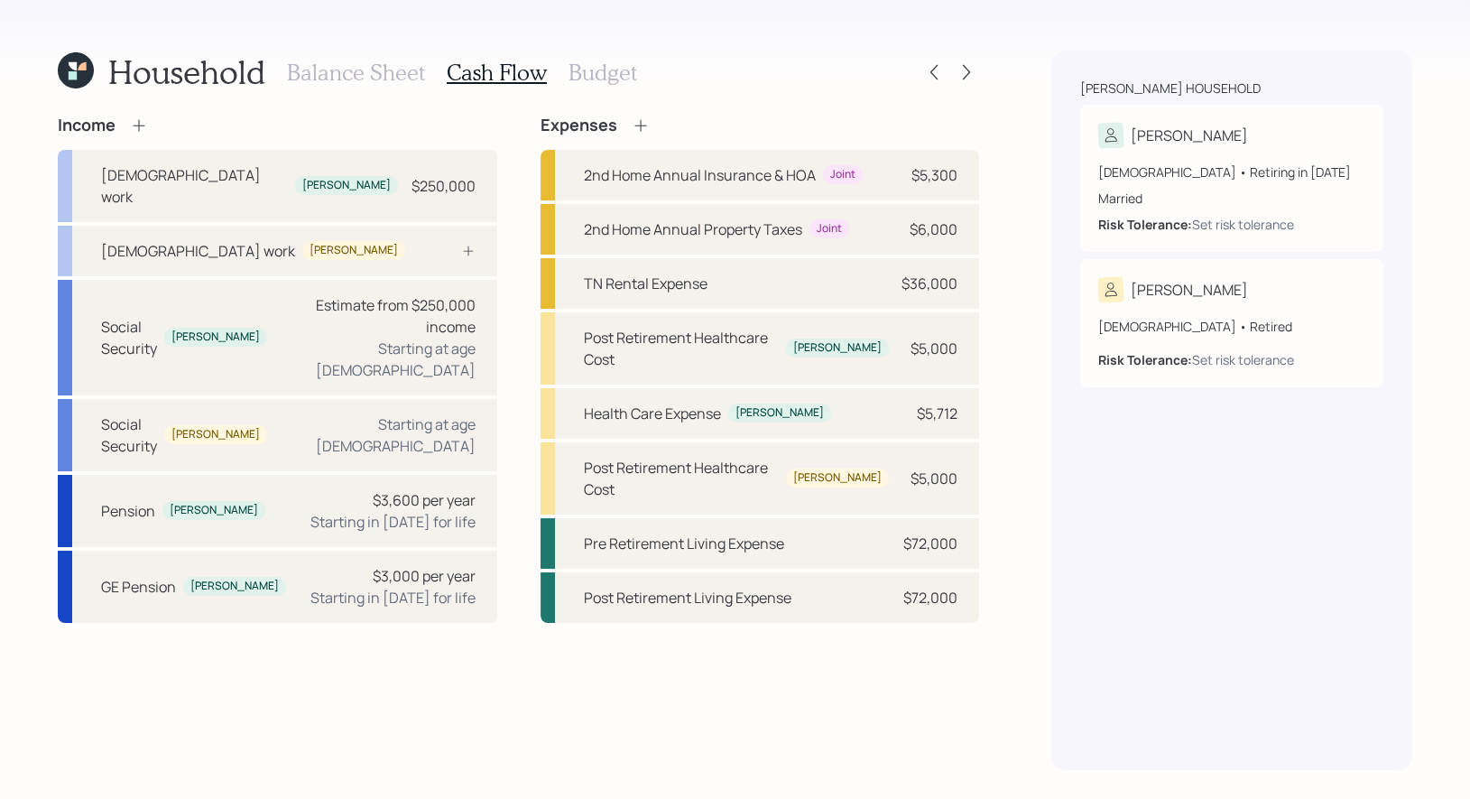
click at [136, 119] on icon at bounding box center [139, 125] width 18 height 18
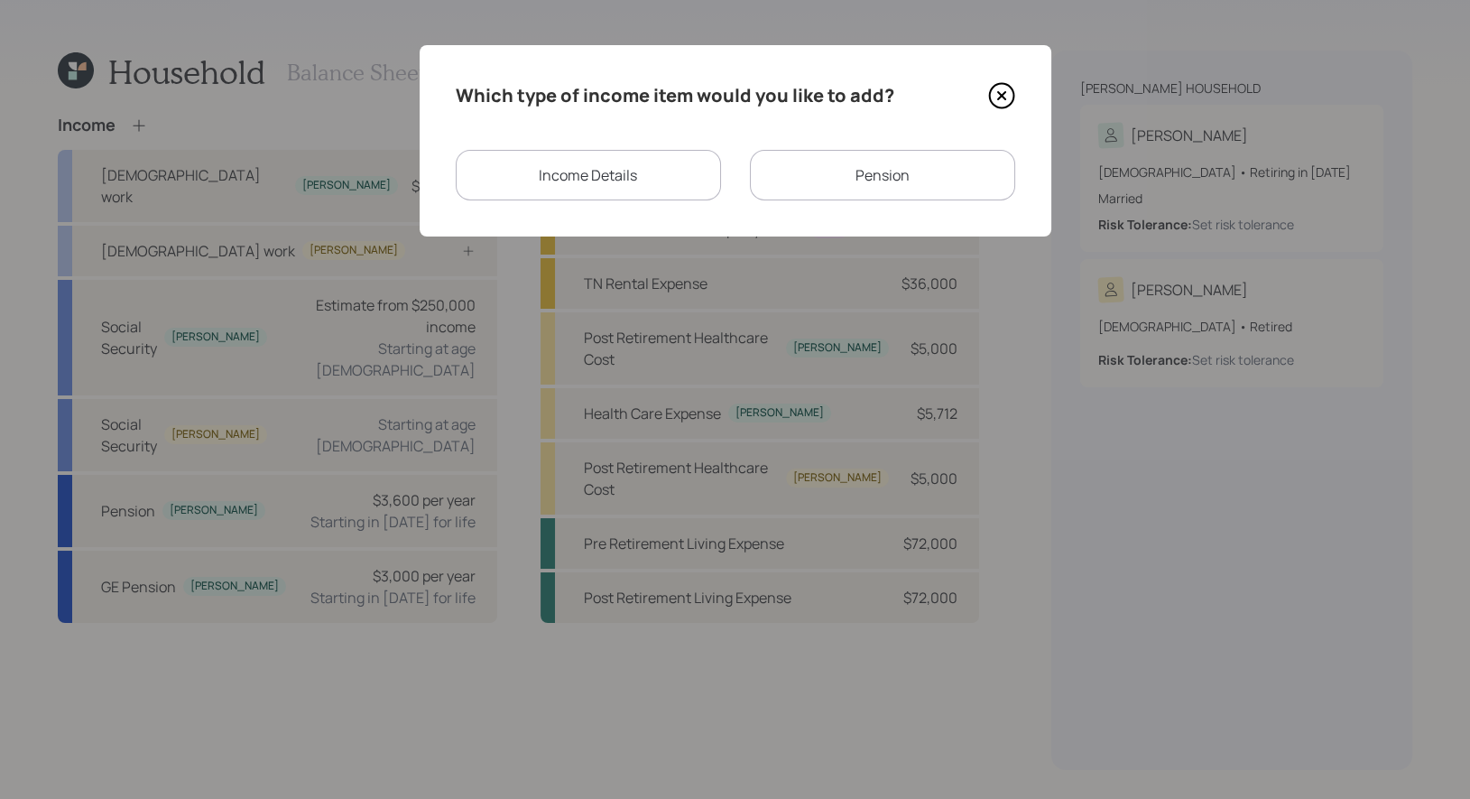
click at [649, 178] on div "Income Details" at bounding box center [588, 175] width 265 height 51
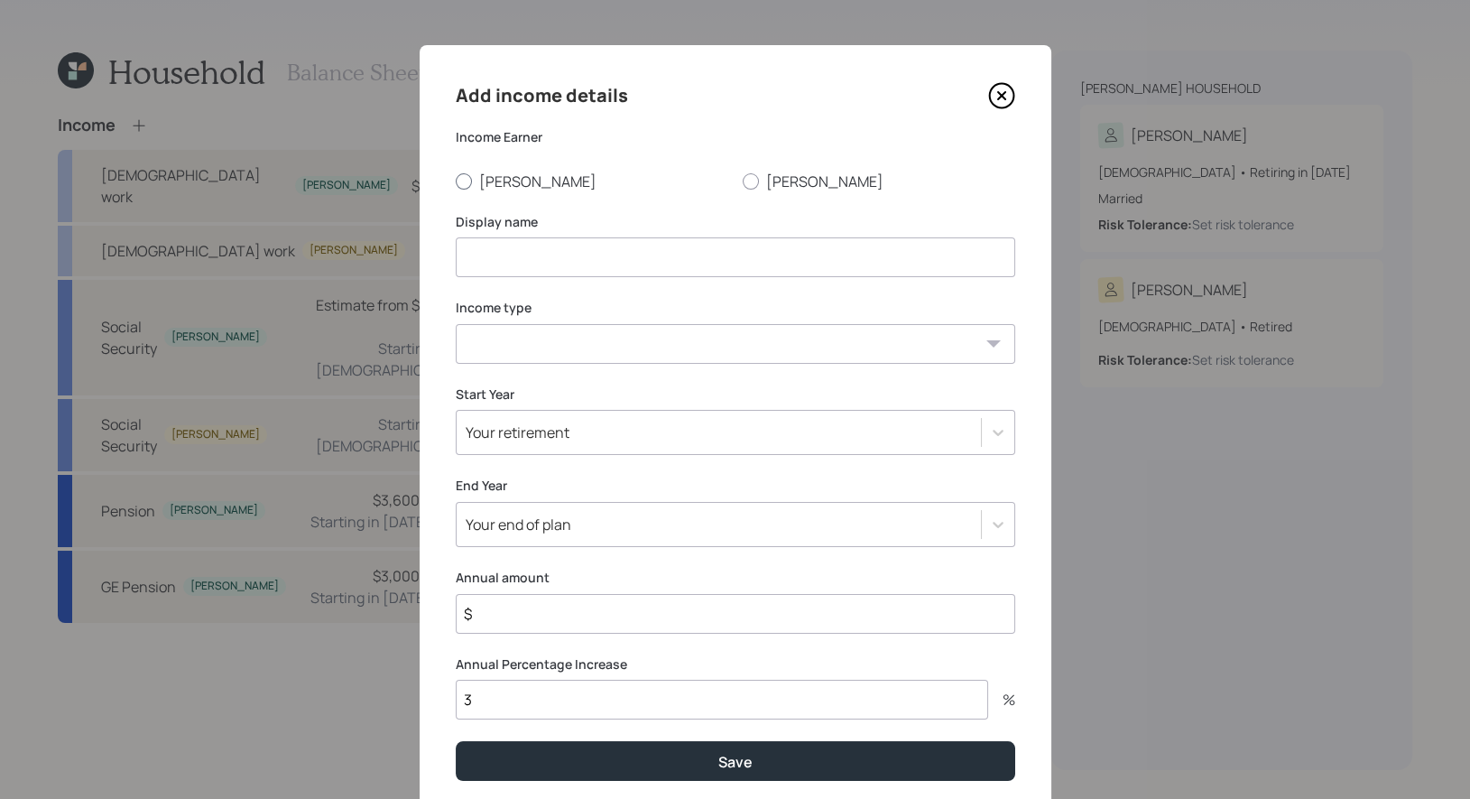
click at [465, 188] on div at bounding box center [464, 181] width 16 height 16
click at [456, 181] on input "[PERSON_NAME]" at bounding box center [455, 180] width 1 height 1
radio input "true"
click at [493, 250] on input at bounding box center [735, 257] width 559 height 40
type input "Bonus"
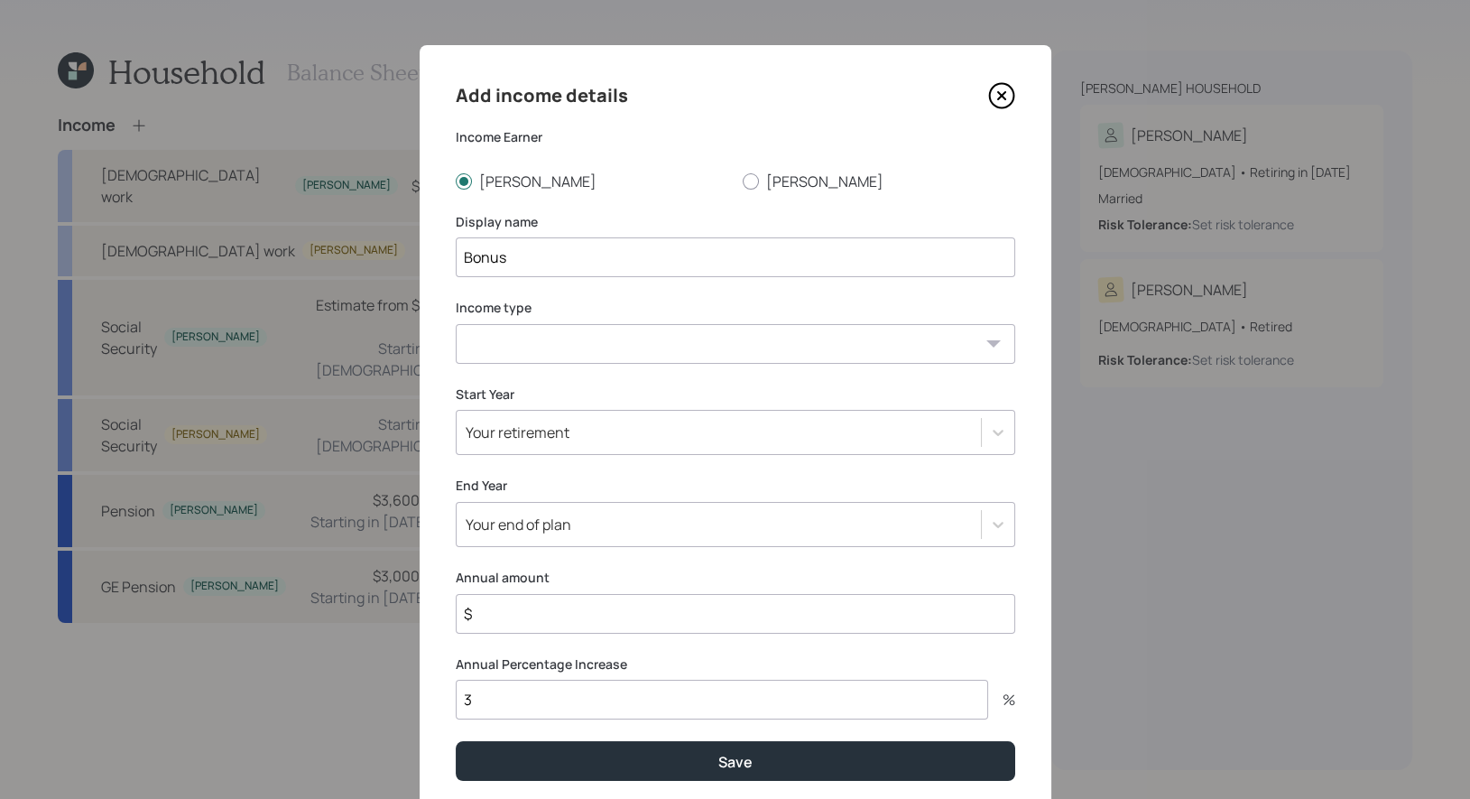
click at [551, 346] on select "Full-time work Part-time work Self employment Other" at bounding box center [735, 344] width 559 height 40
select select "other"
click at [456, 324] on select "Full-time work Part-time work Self employment Other" at bounding box center [735, 344] width 559 height 40
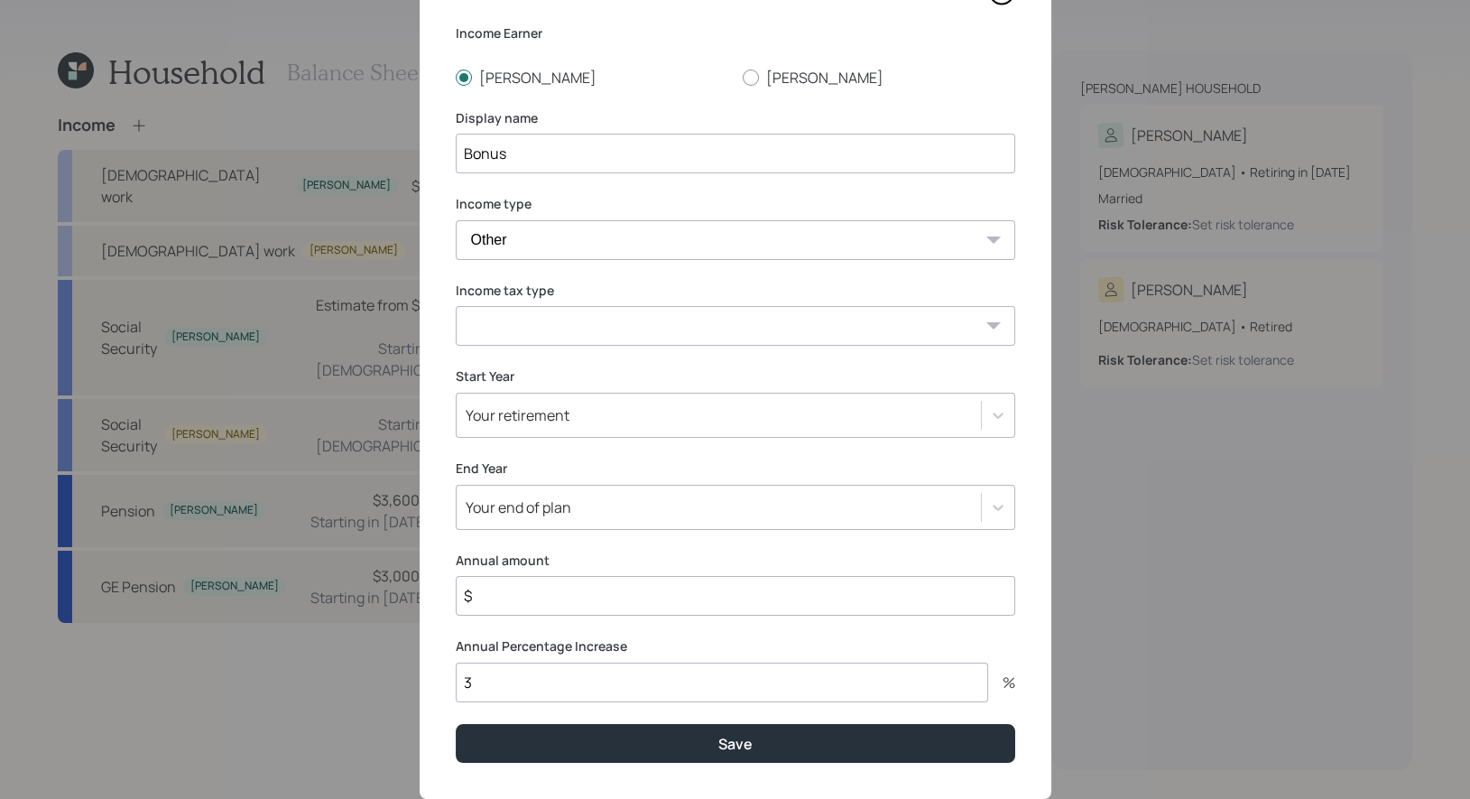
scroll to position [112, 0]
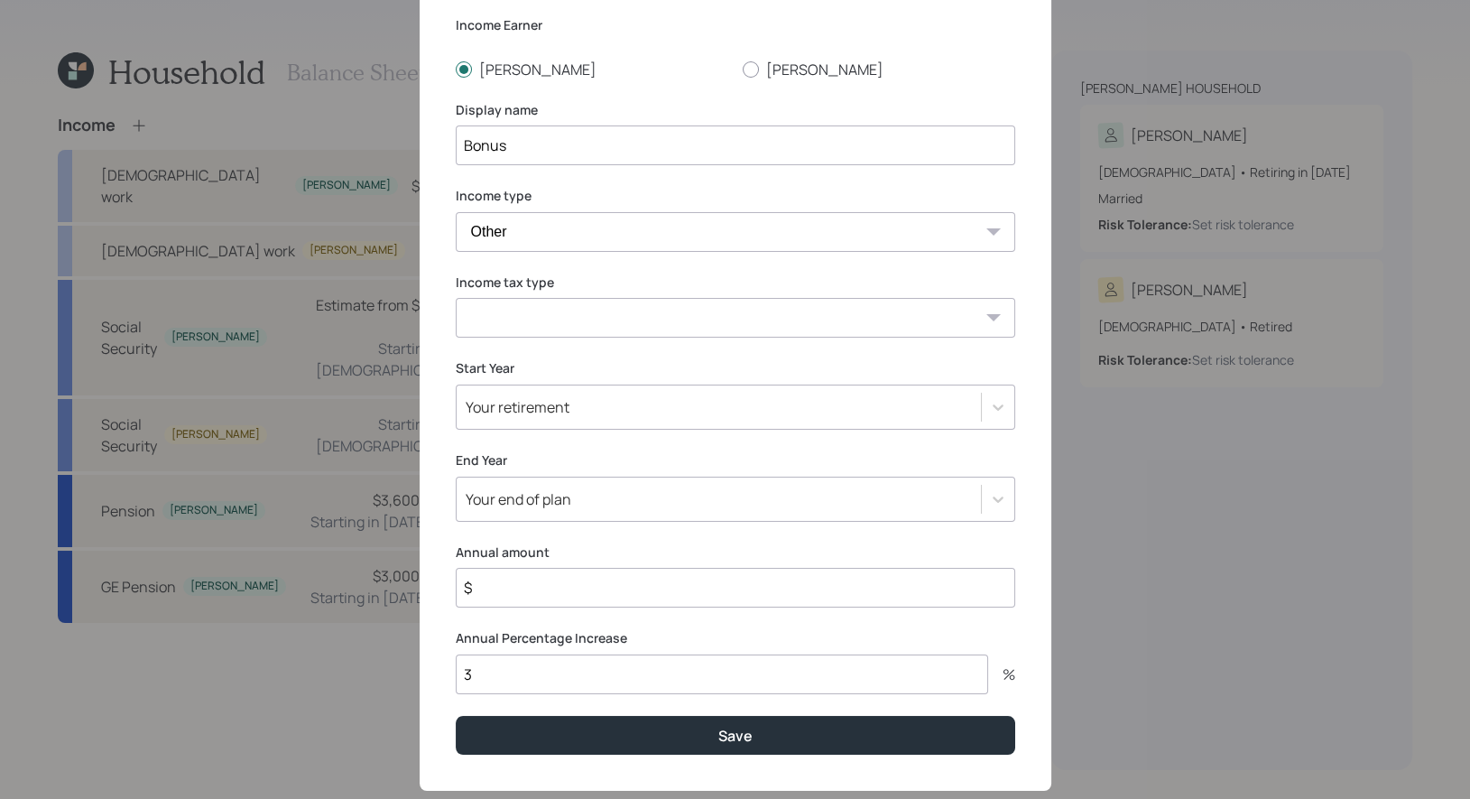
click at [590, 320] on select "Tax-free Earned Self Employment Alimony Royalties Pension / Annuity Interest Di…" at bounding box center [735, 318] width 559 height 40
select select "earned"
click at [456, 298] on select "Tax-free Earned Self Employment Alimony Royalties Pension / Annuity Interest Di…" at bounding box center [735, 318] width 559 height 40
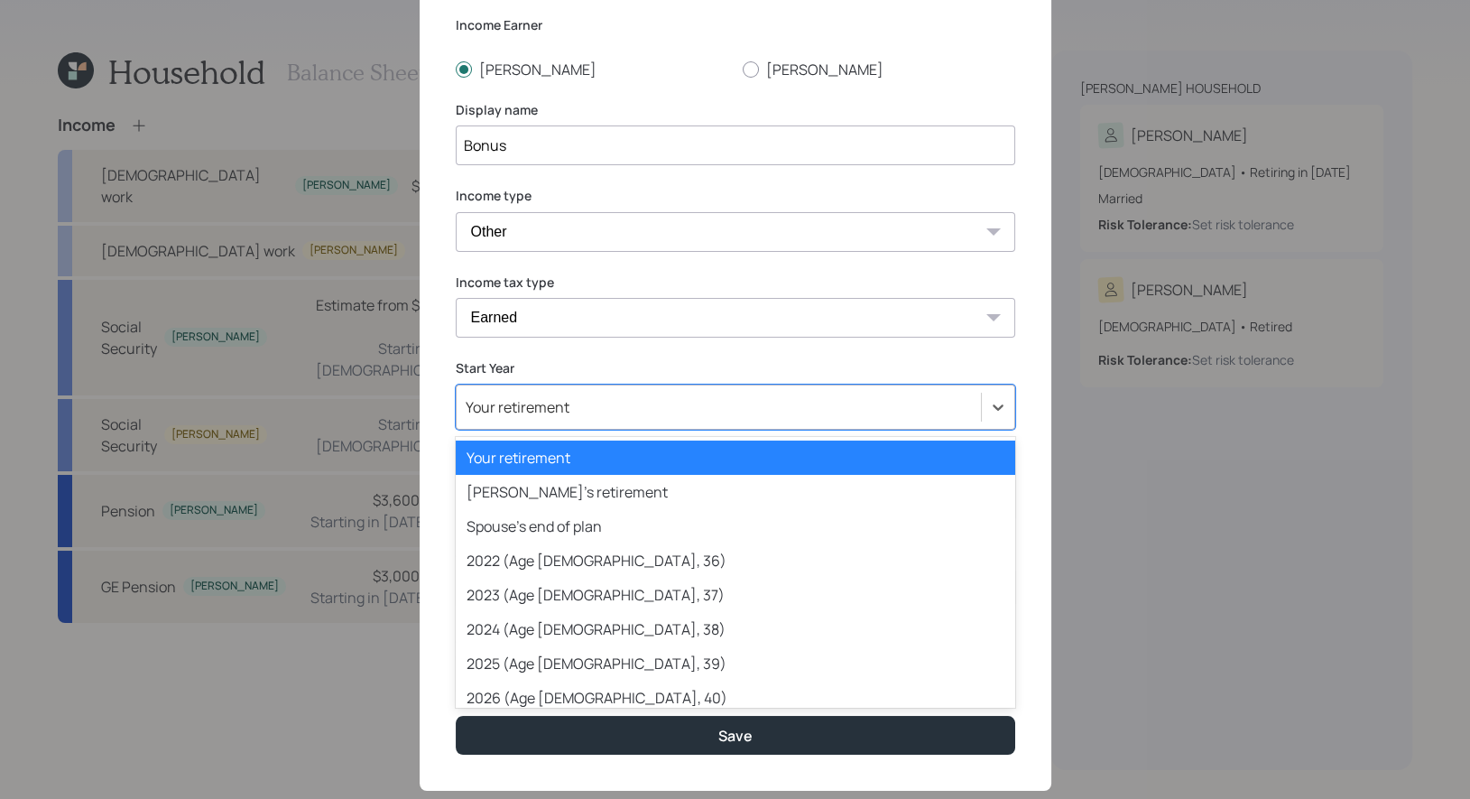
click at [578, 402] on div "Your retirement" at bounding box center [719, 407] width 524 height 31
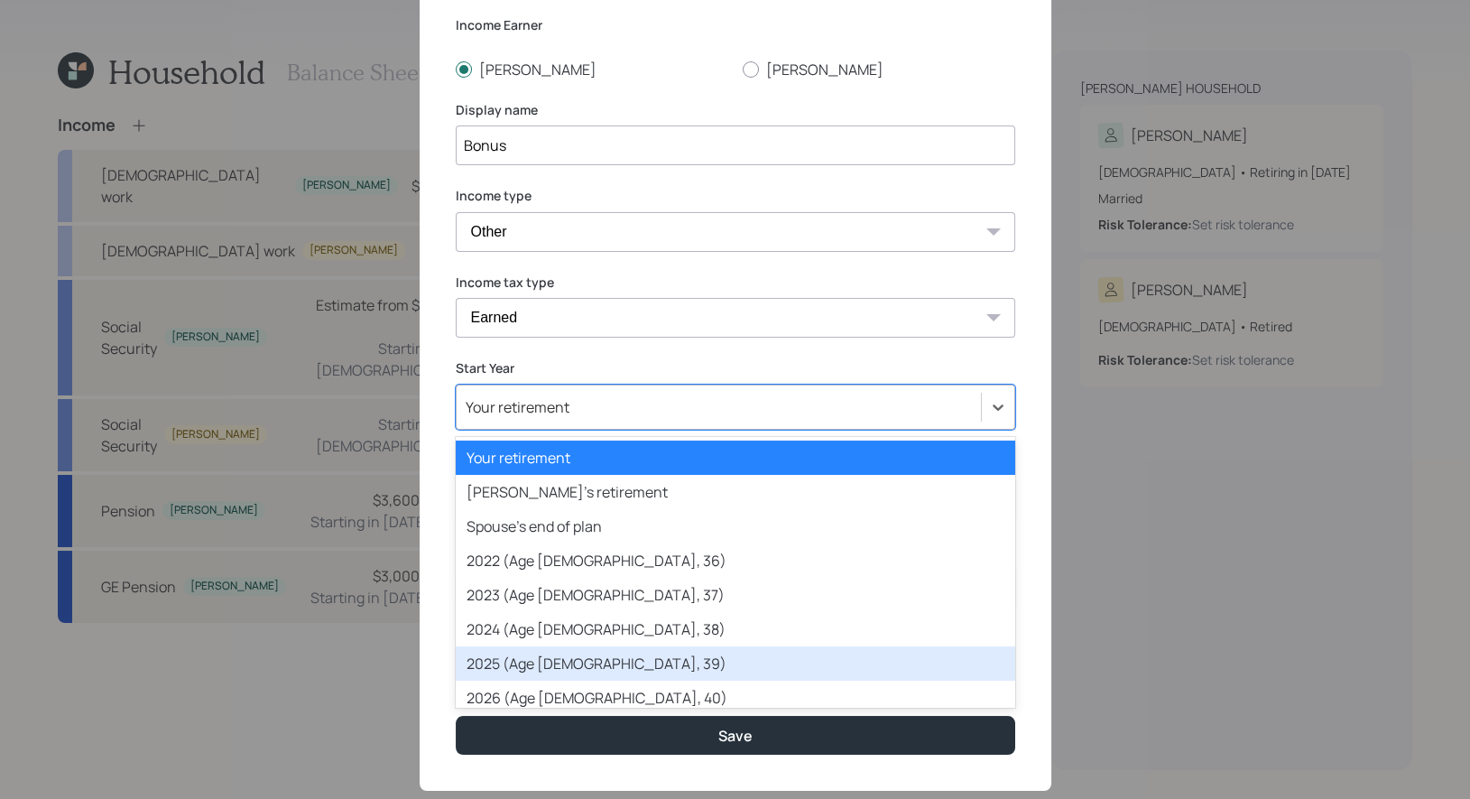
click at [571, 651] on div "2025 (Age 50, 39)" at bounding box center [735, 663] width 559 height 34
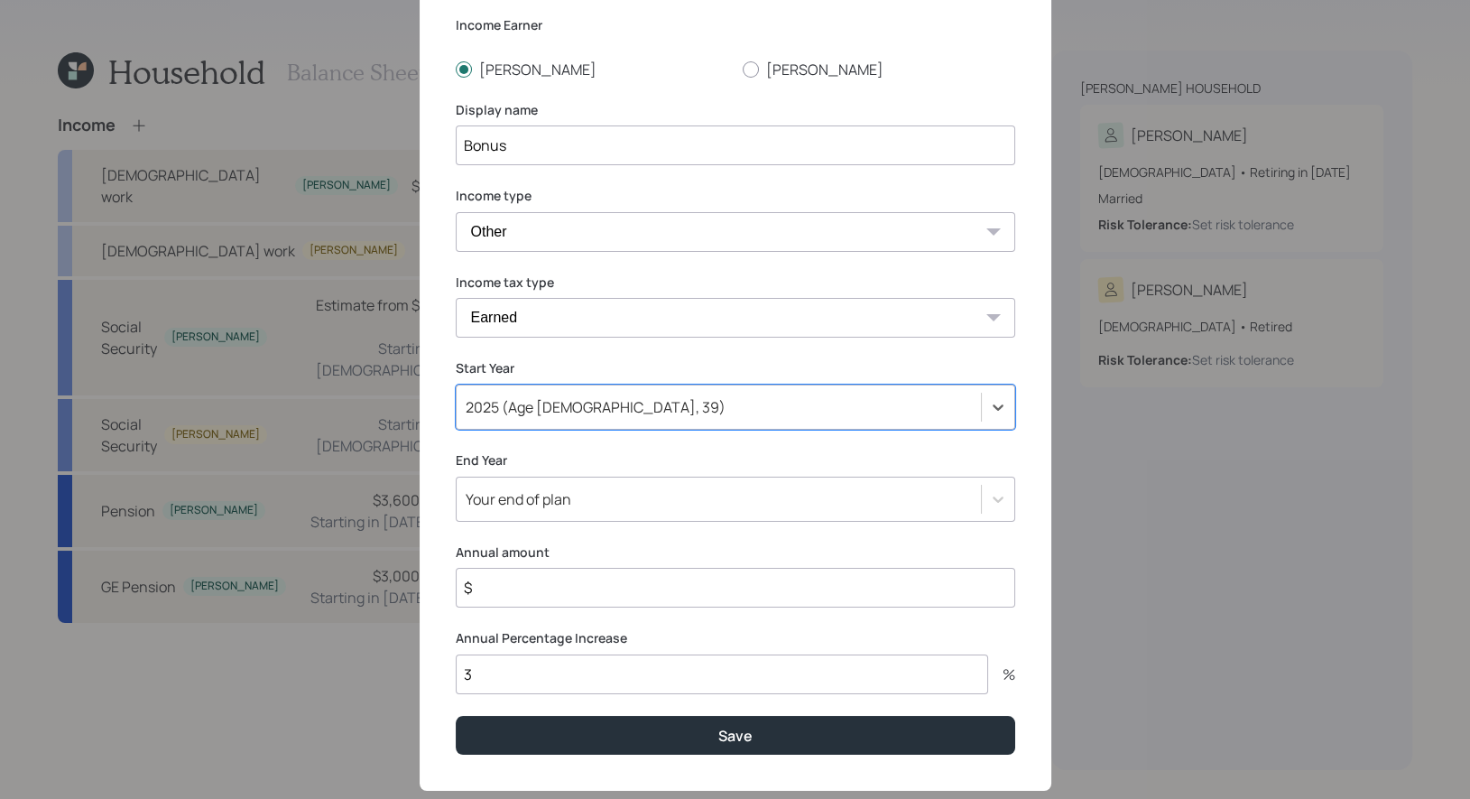
scroll to position [149, 0]
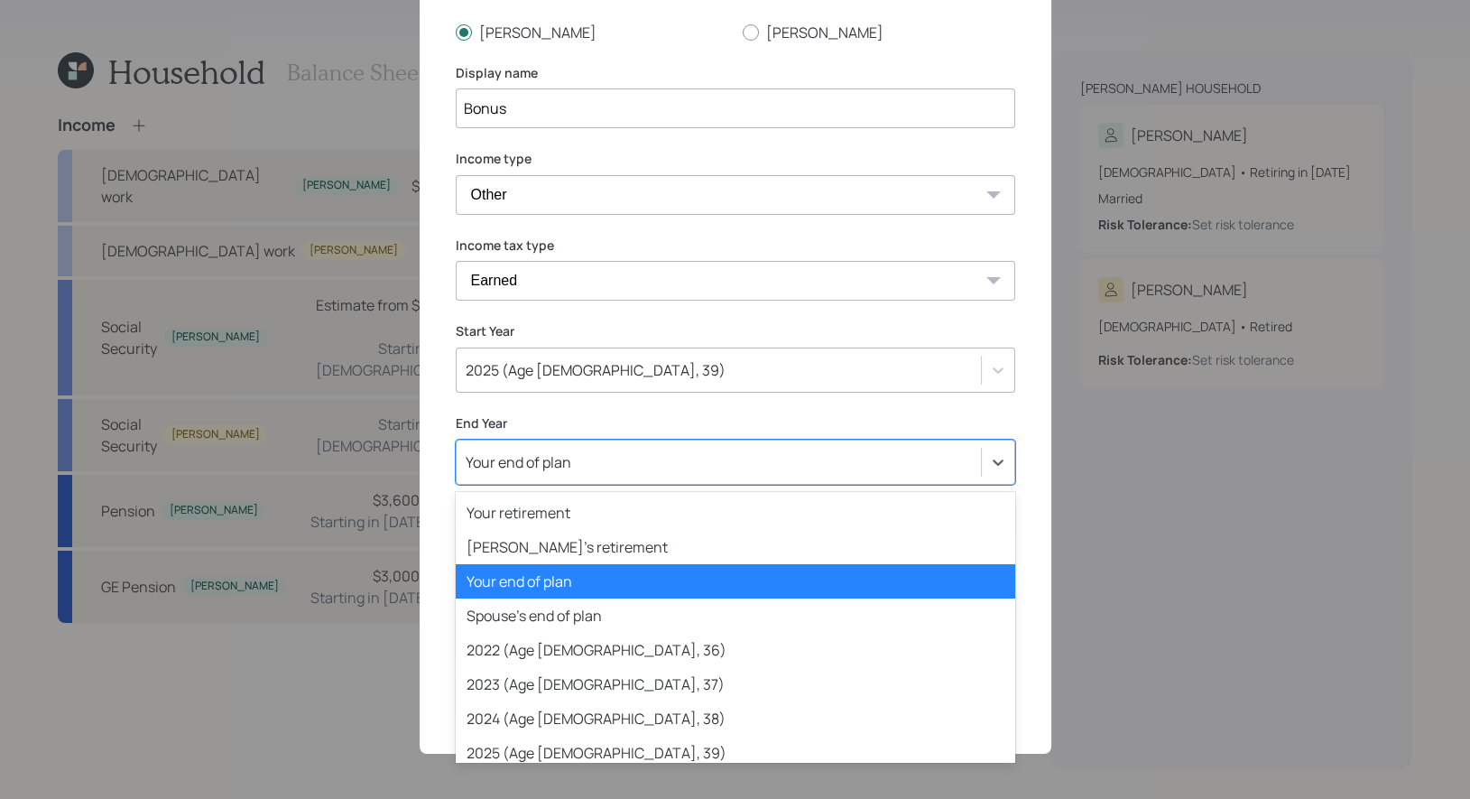
click at [586, 462] on div "Your end of plan" at bounding box center [719, 462] width 524 height 31
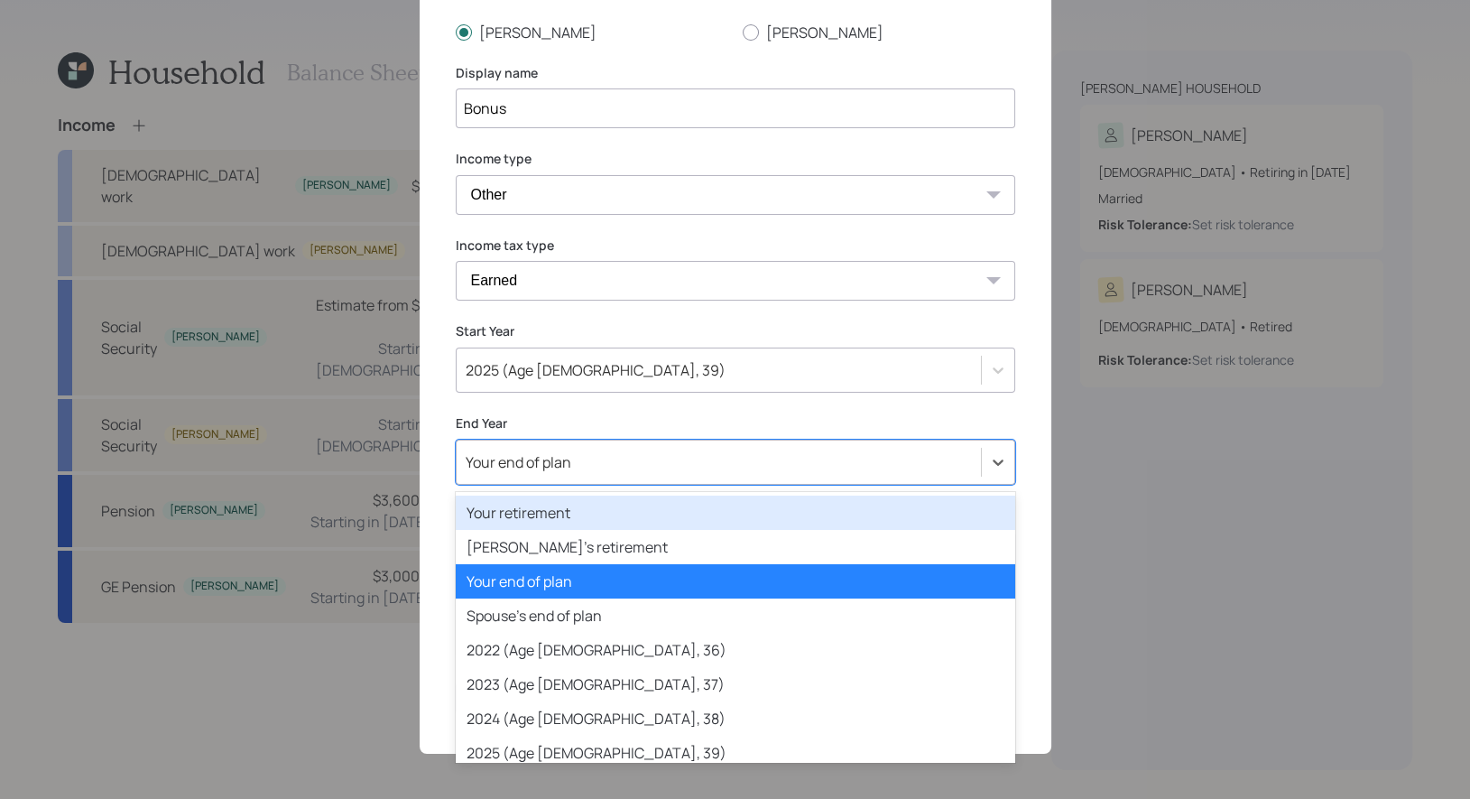
click at [586, 515] on div "Your retirement" at bounding box center [735, 512] width 559 height 34
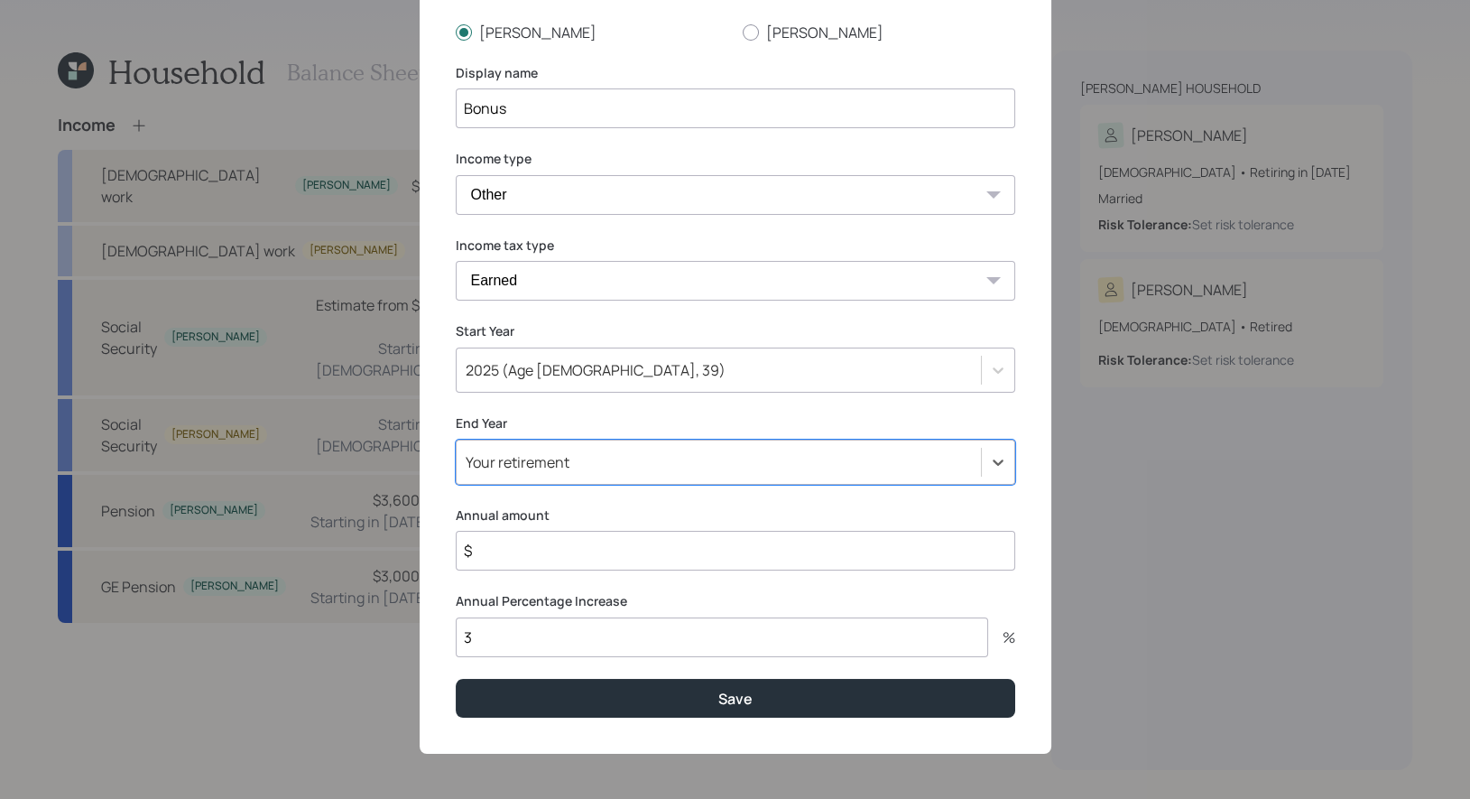
click at [549, 568] on input "$" at bounding box center [735, 551] width 559 height 40
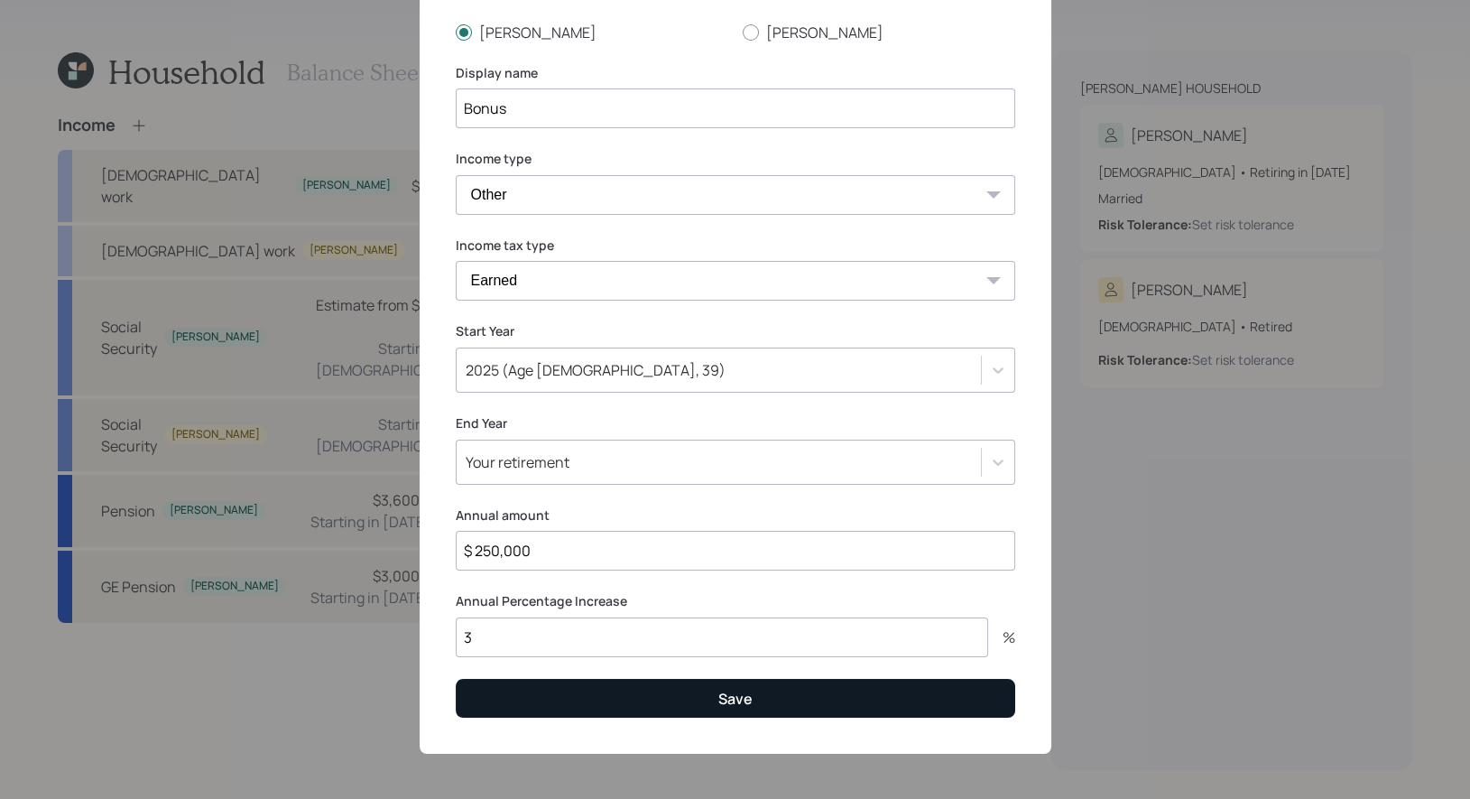
type input "$ 250,000"
click at [548, 702] on button "Save" at bounding box center [735, 698] width 559 height 39
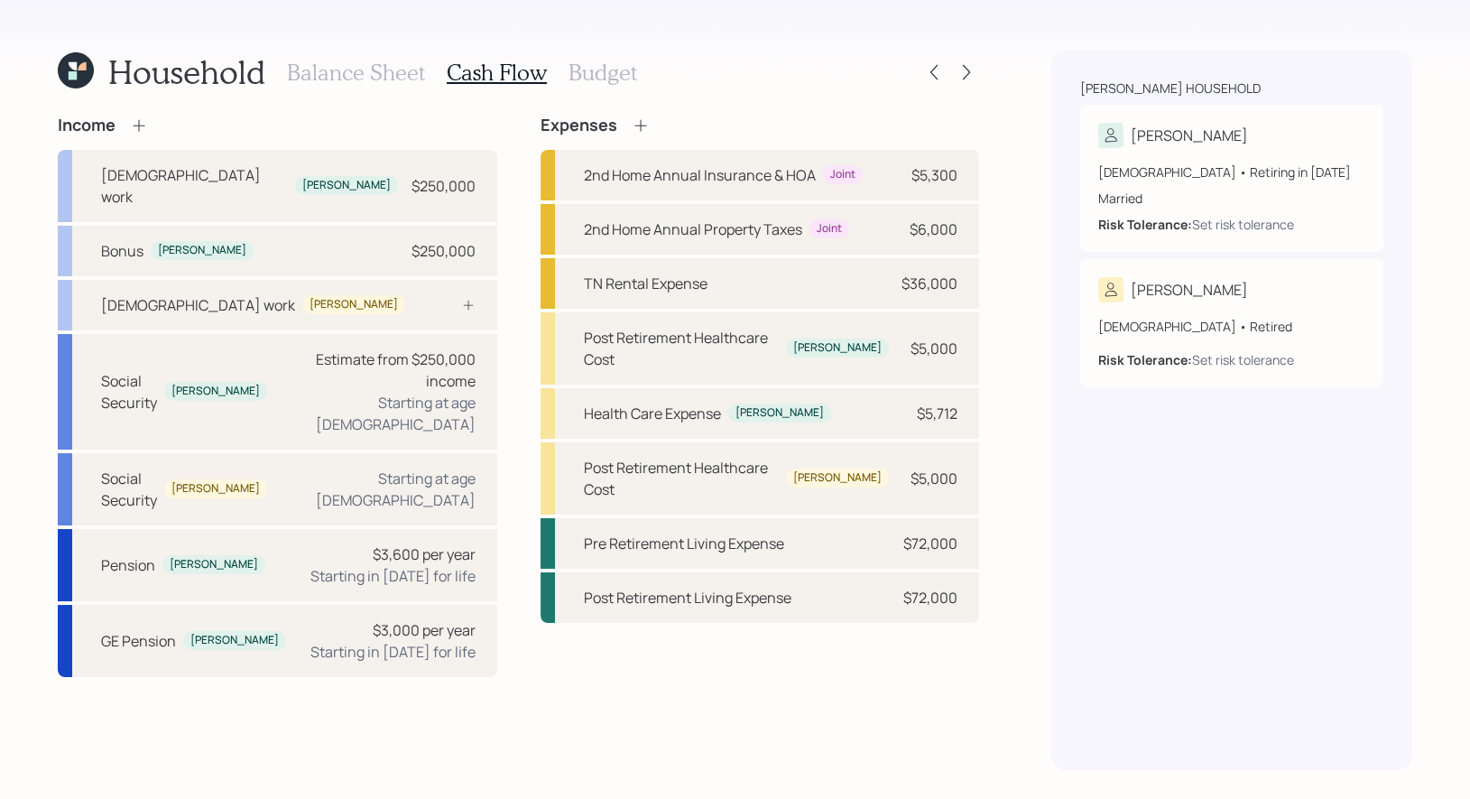
click at [595, 79] on h3 "Budget" at bounding box center [602, 73] width 69 height 26
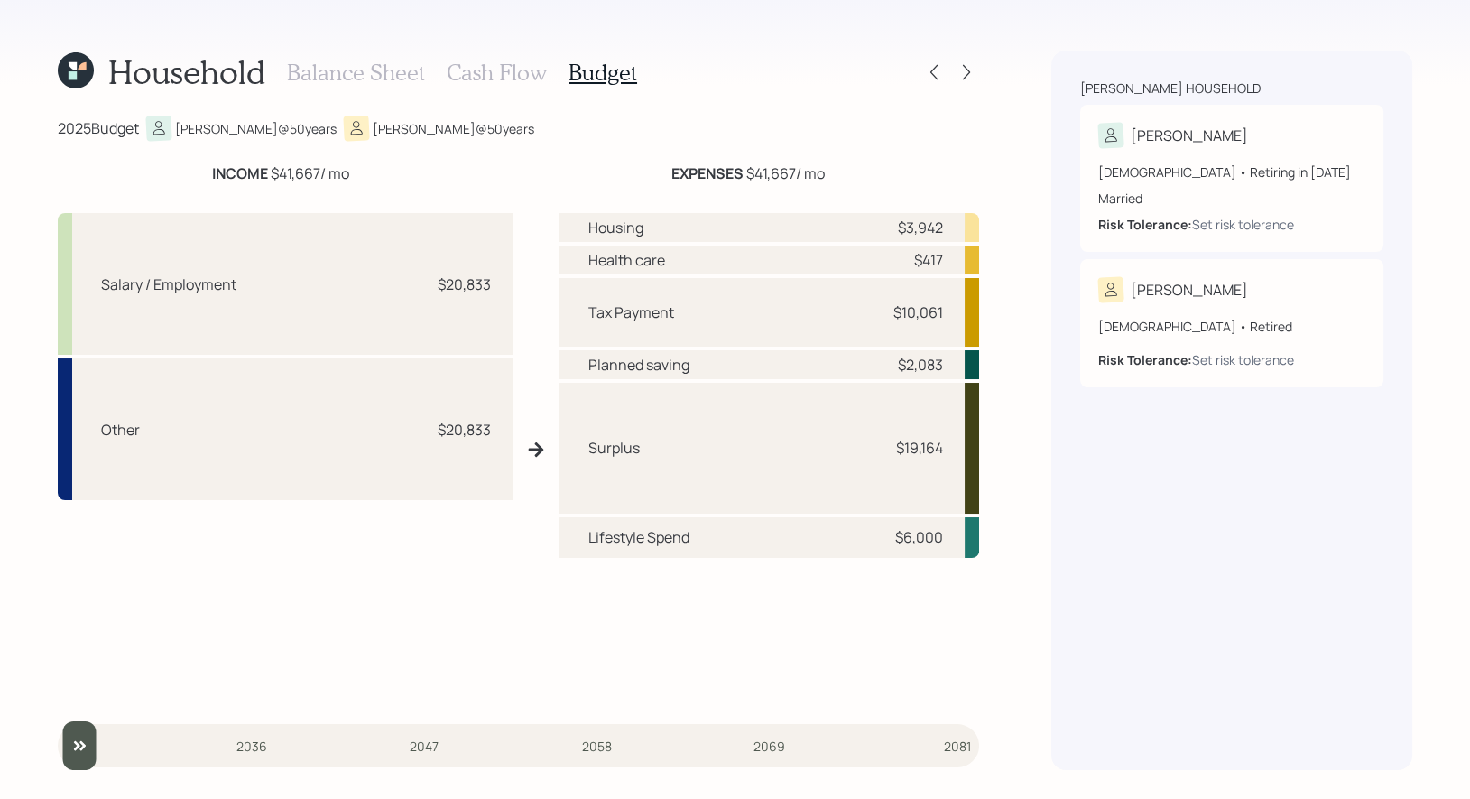
click at [463, 76] on h3 "Cash Flow" at bounding box center [497, 73] width 100 height 26
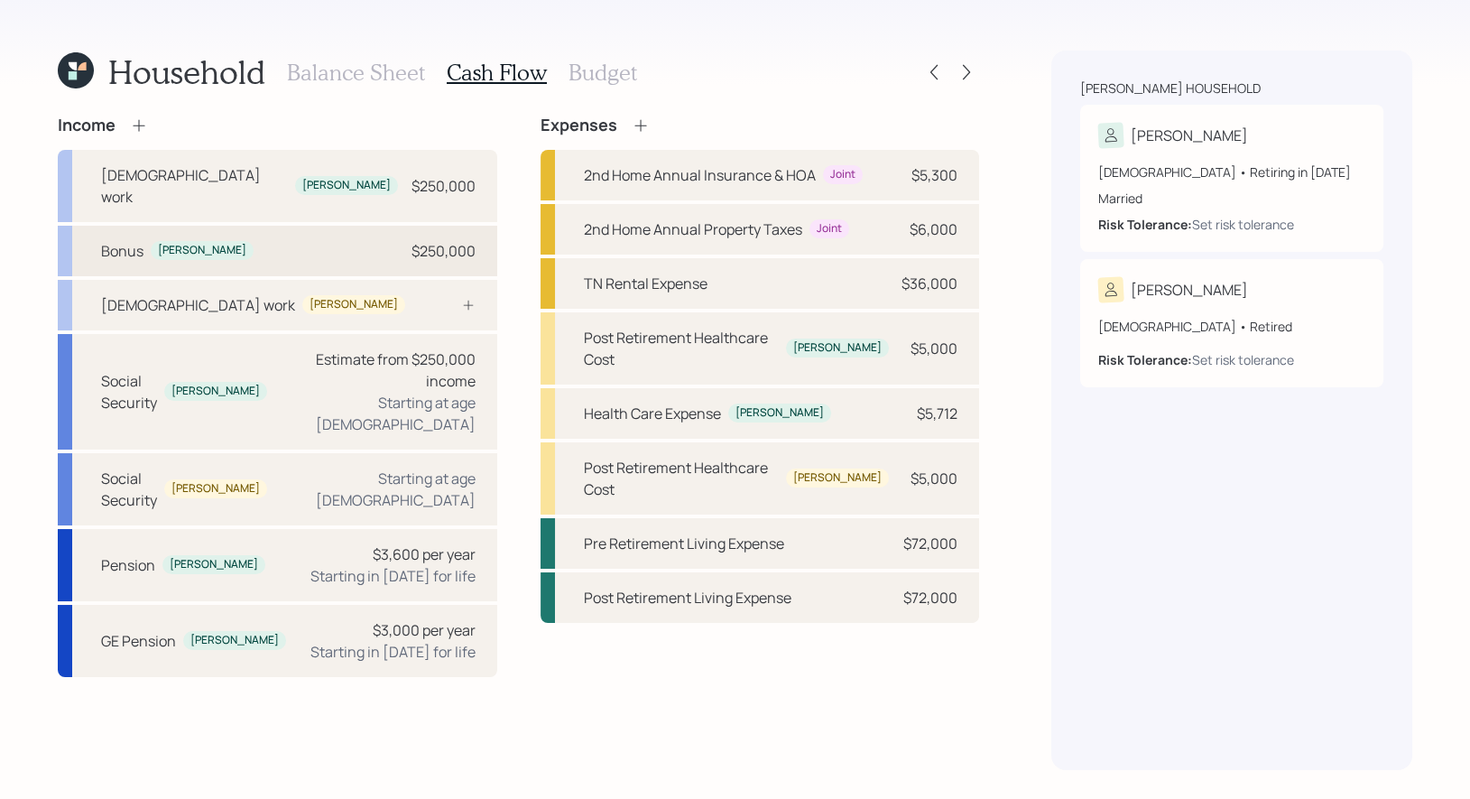
click at [345, 226] on div "Bonus Benjamin $250,000" at bounding box center [277, 251] width 439 height 51
select select "other"
select select "earned"
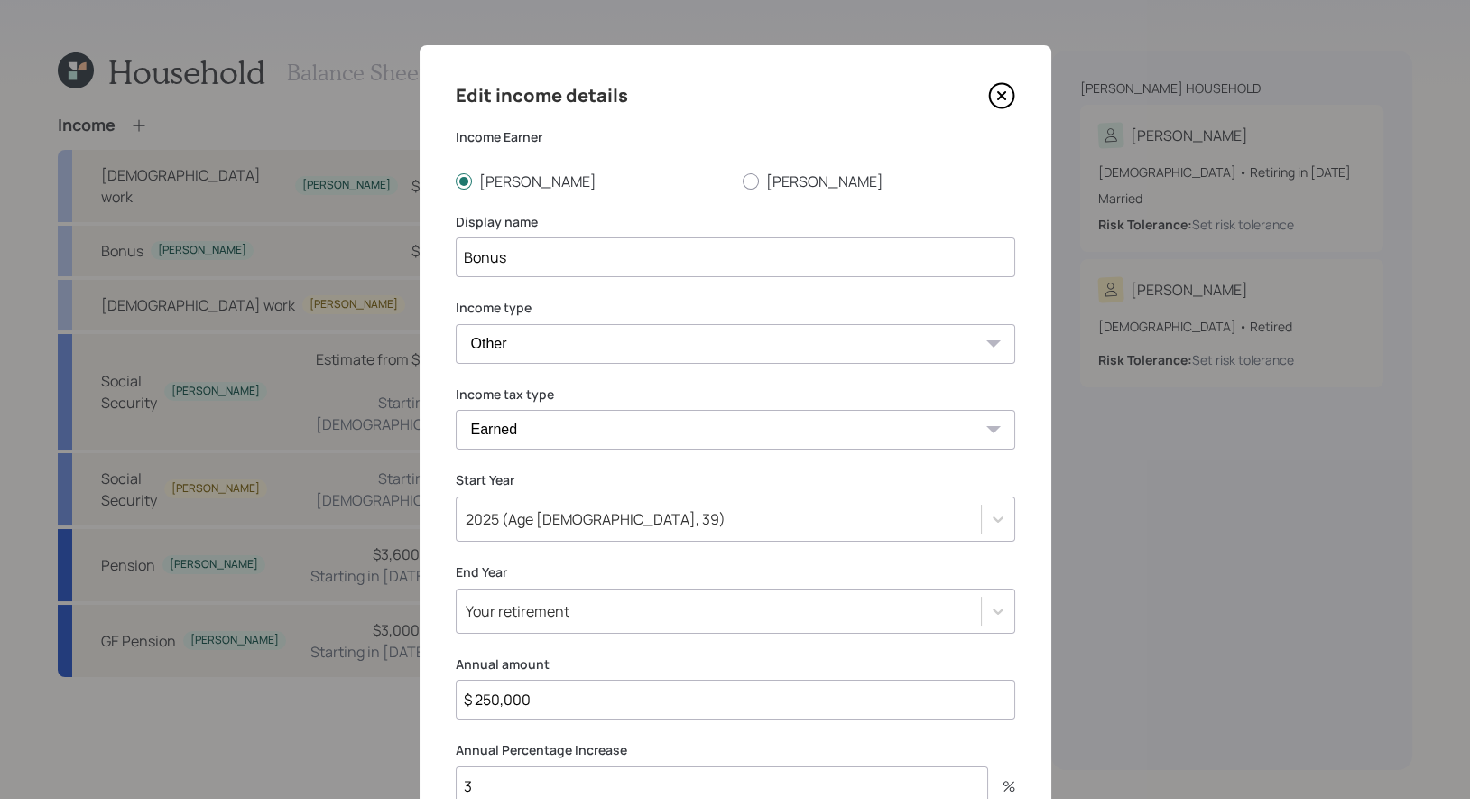
scroll to position [152, 0]
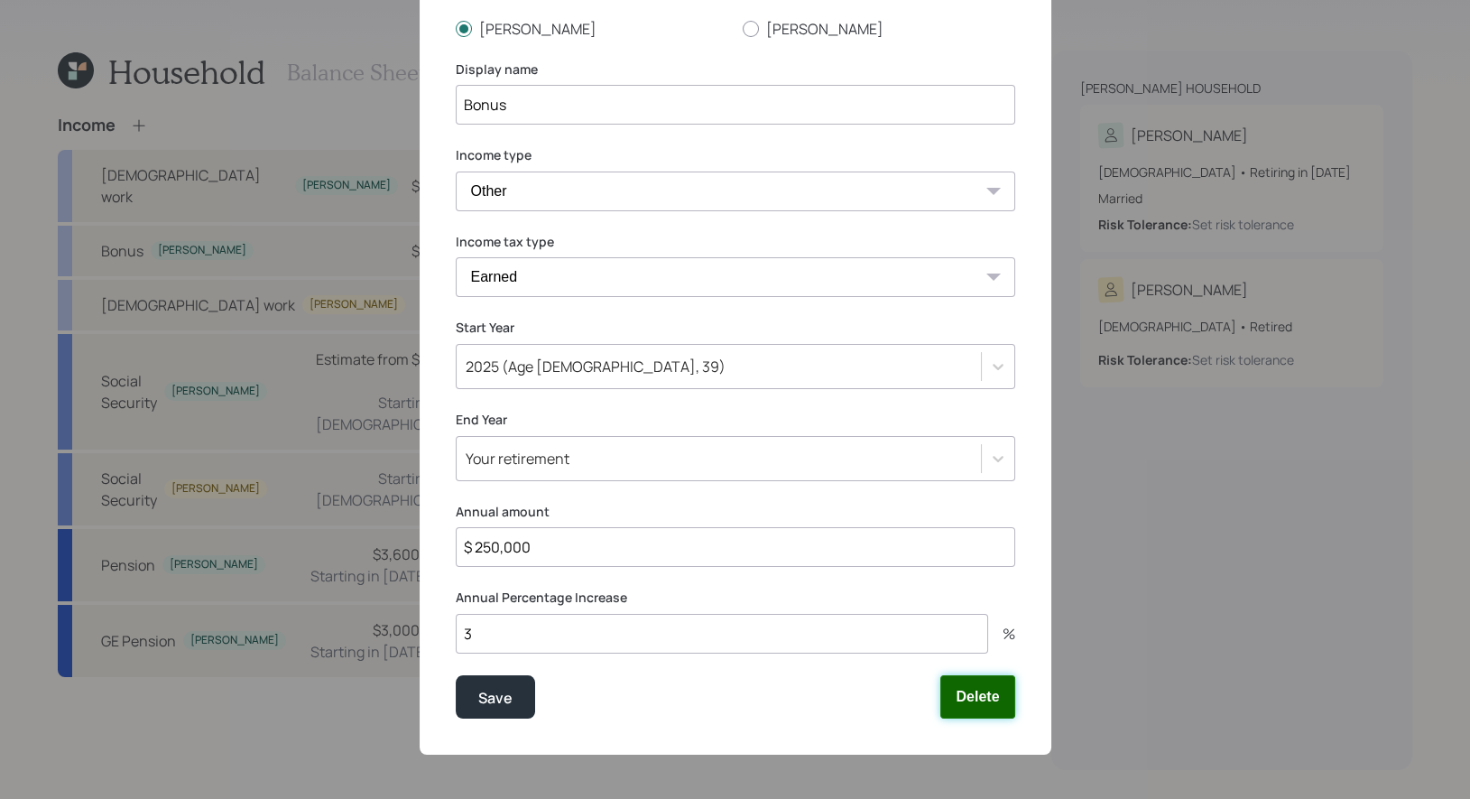
click at [988, 697] on button "Delete" at bounding box center [977, 696] width 74 height 43
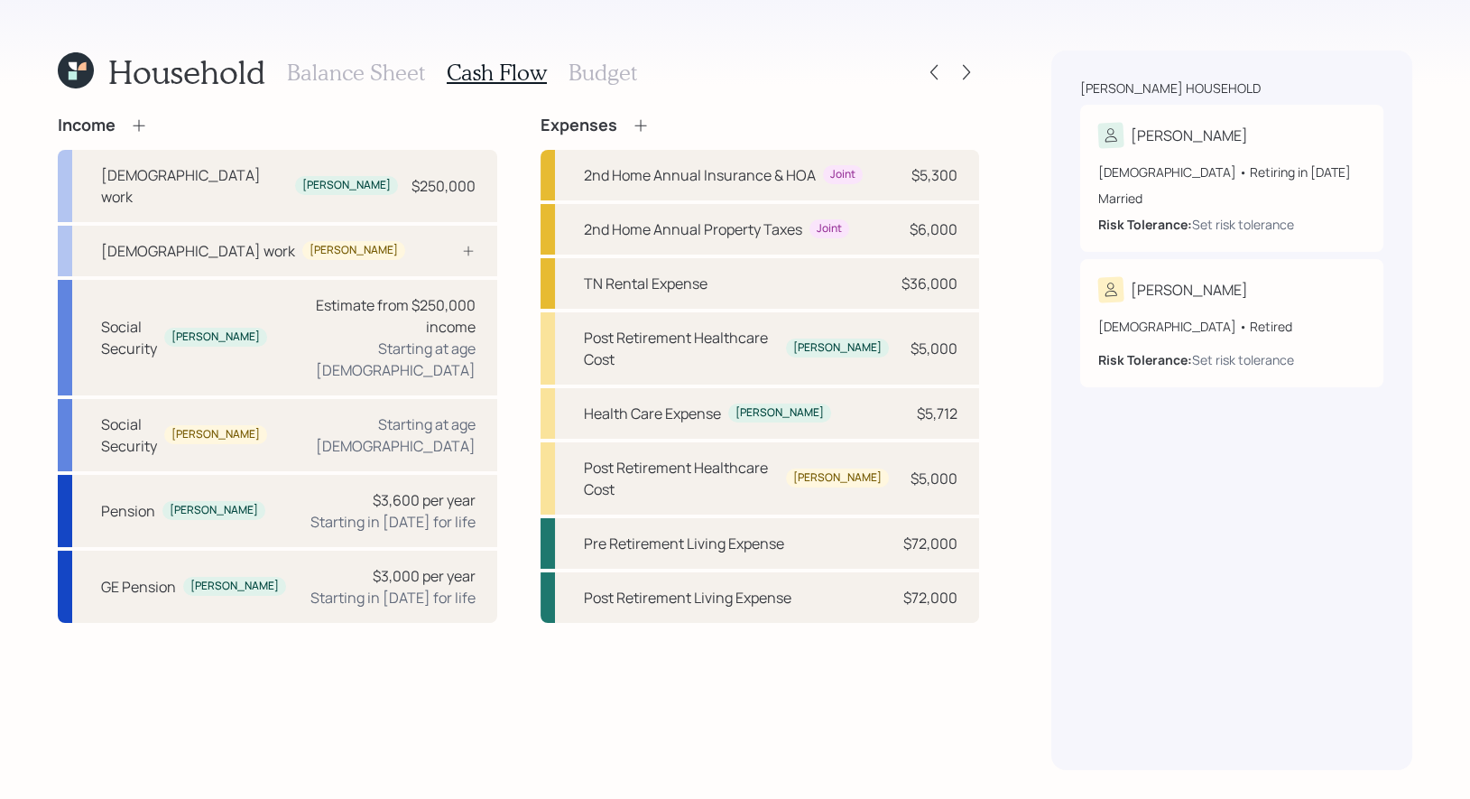
click at [583, 73] on h3 "Budget" at bounding box center [602, 73] width 69 height 26
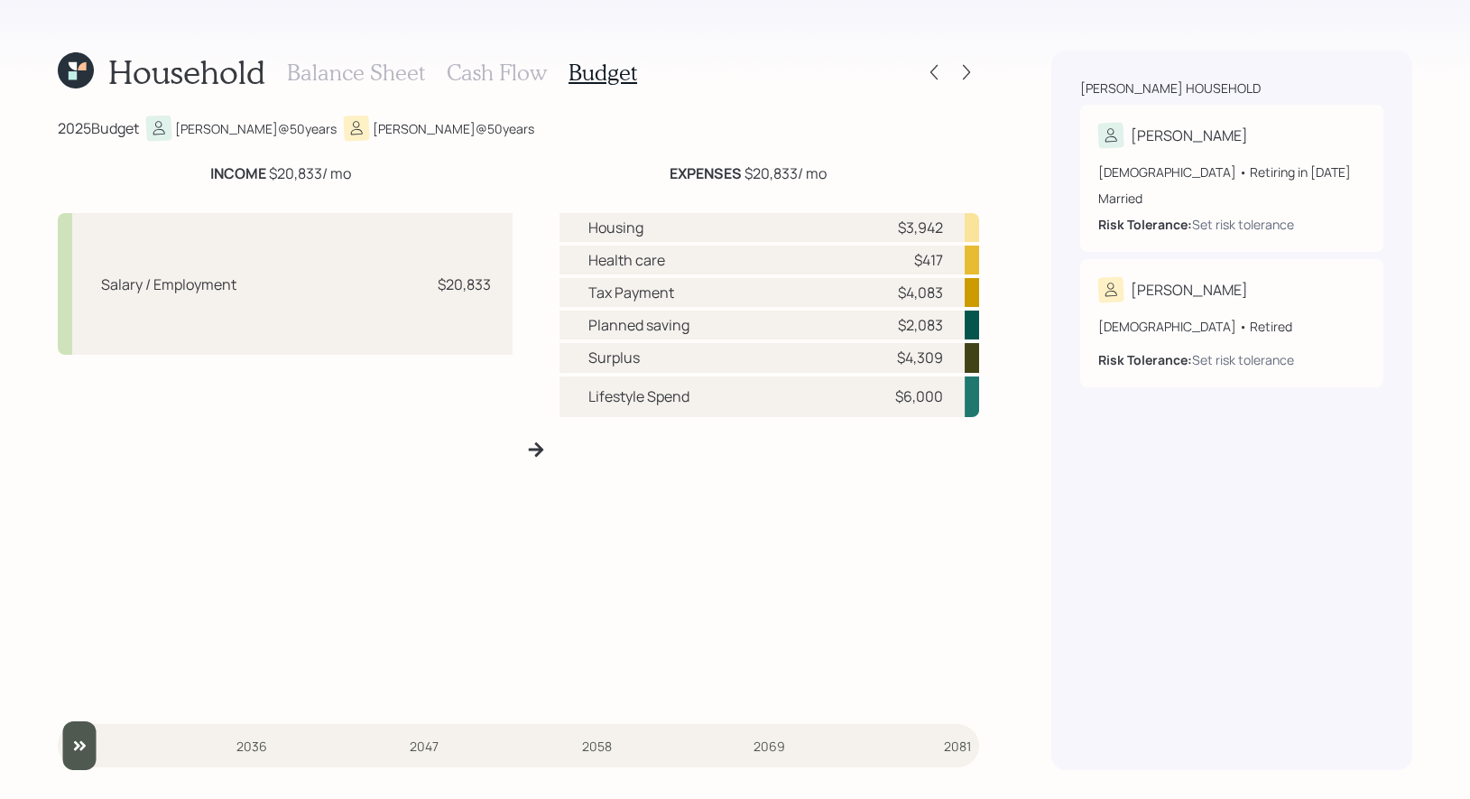
click at [322, 69] on h3 "Balance Sheet" at bounding box center [356, 73] width 138 height 26
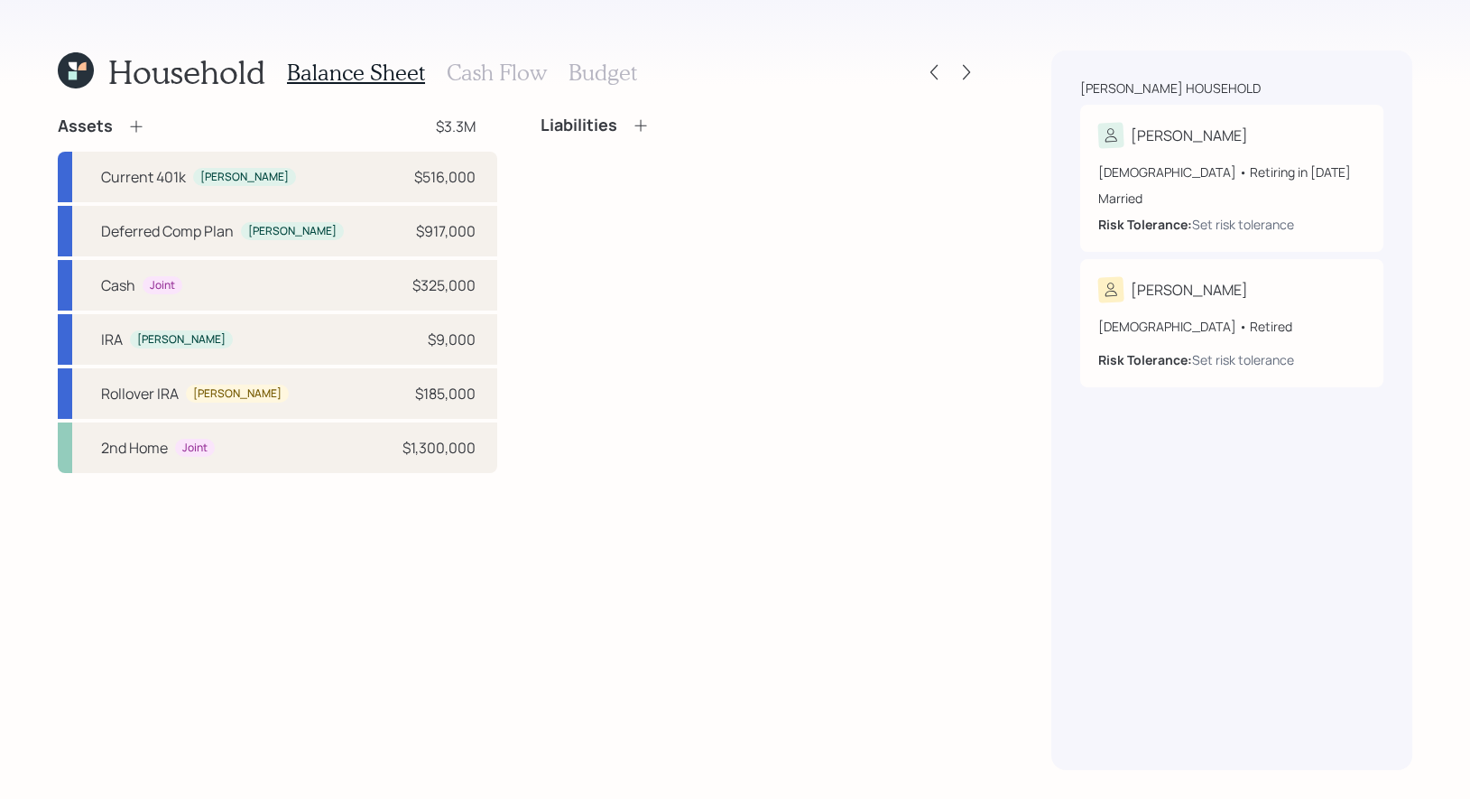
click at [497, 78] on h3 "Cash Flow" at bounding box center [497, 73] width 100 height 26
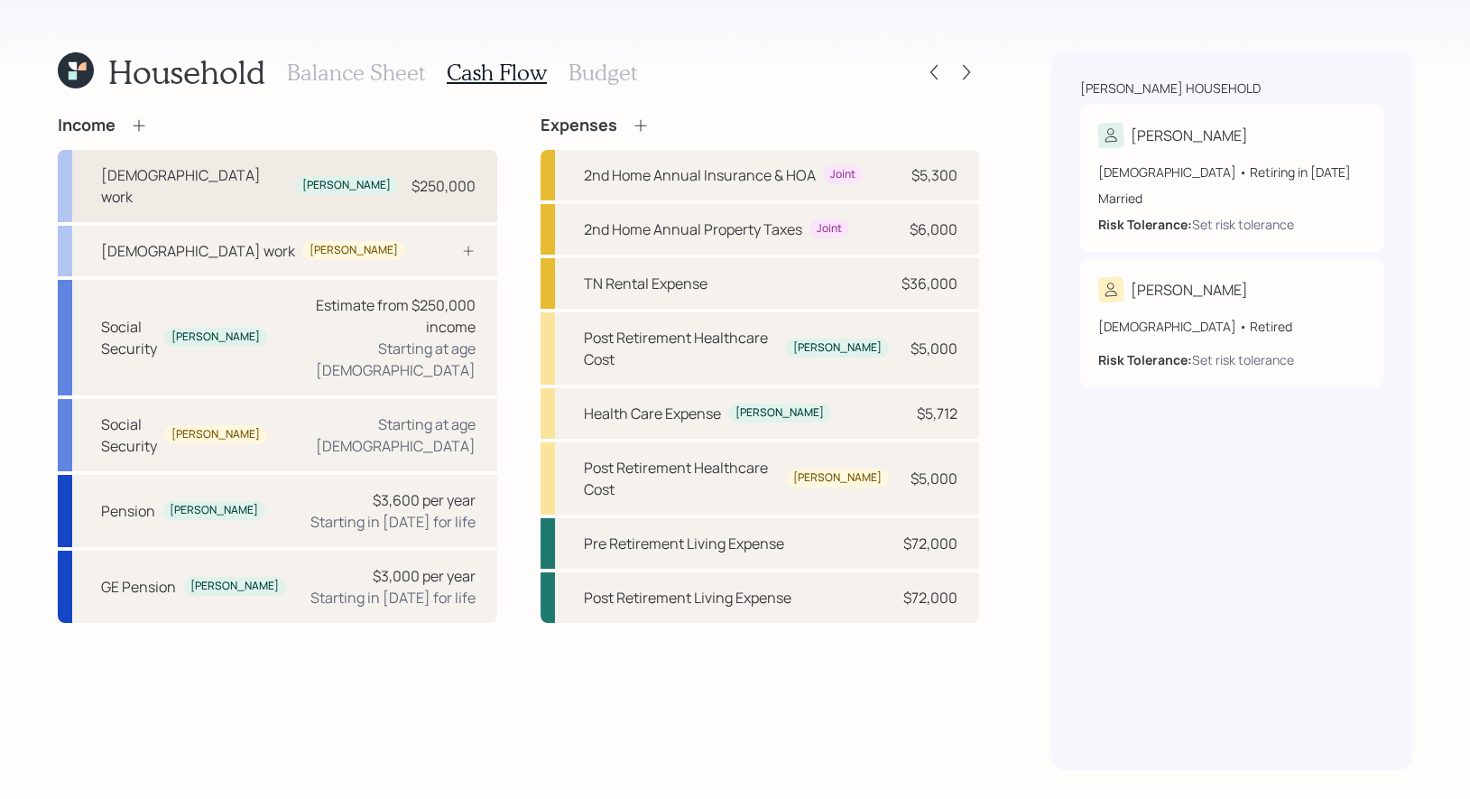
click at [350, 180] on div "[DEMOGRAPHIC_DATA] work [PERSON_NAME] $250,000" at bounding box center [277, 186] width 439 height 72
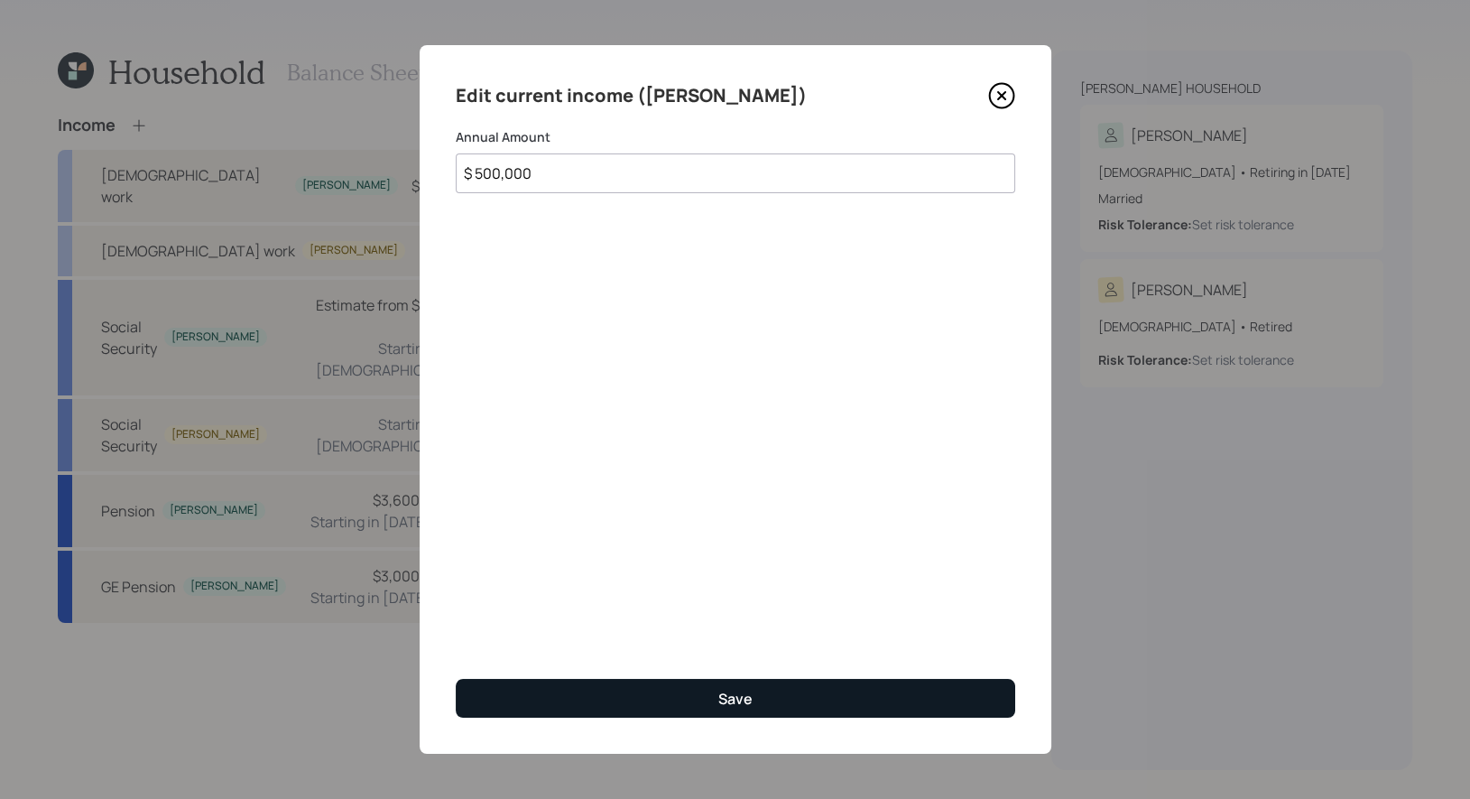
type input "$ 500,000"
click at [702, 694] on button "Save" at bounding box center [735, 698] width 559 height 39
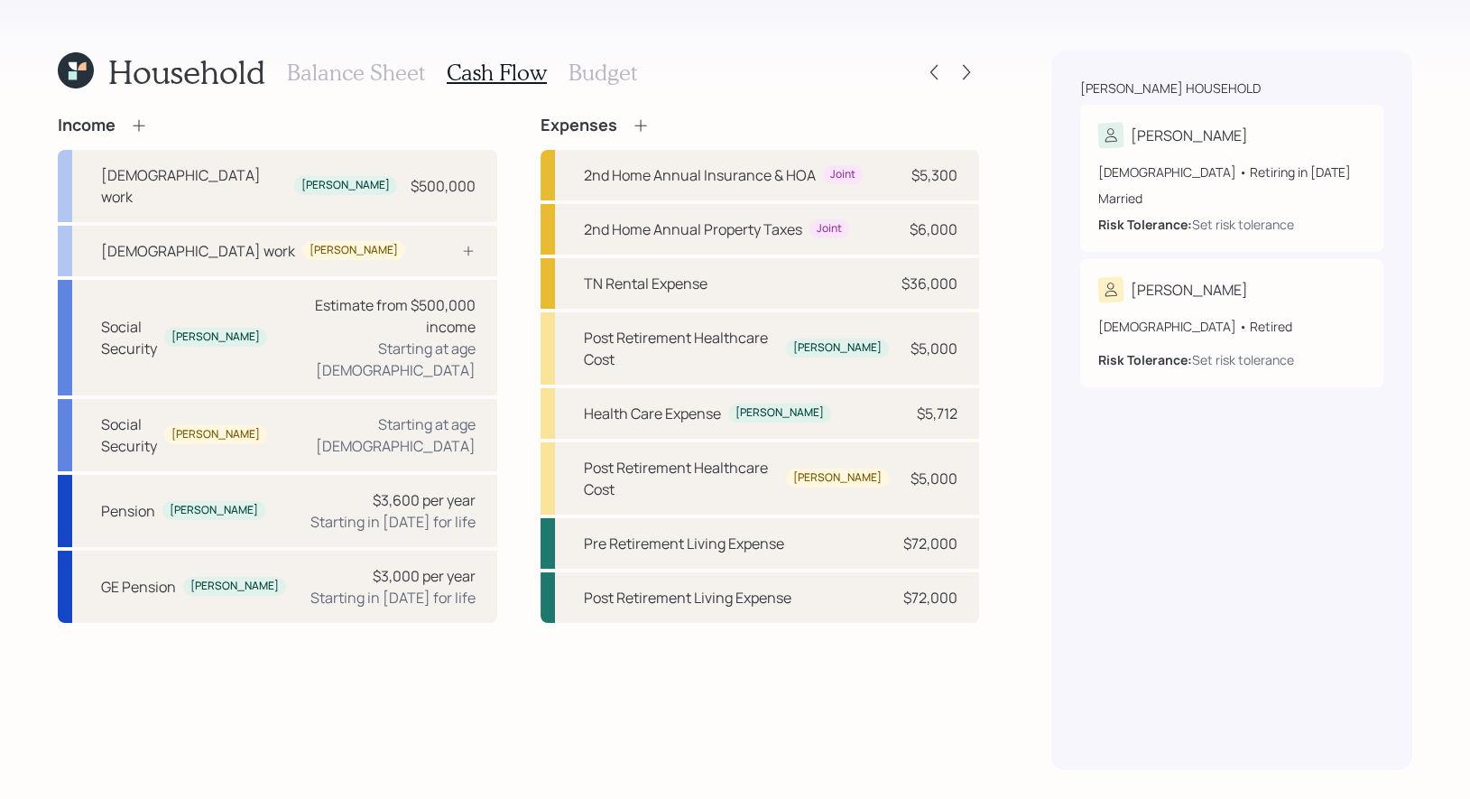
click at [365, 74] on h3 "Balance Sheet" at bounding box center [356, 73] width 138 height 26
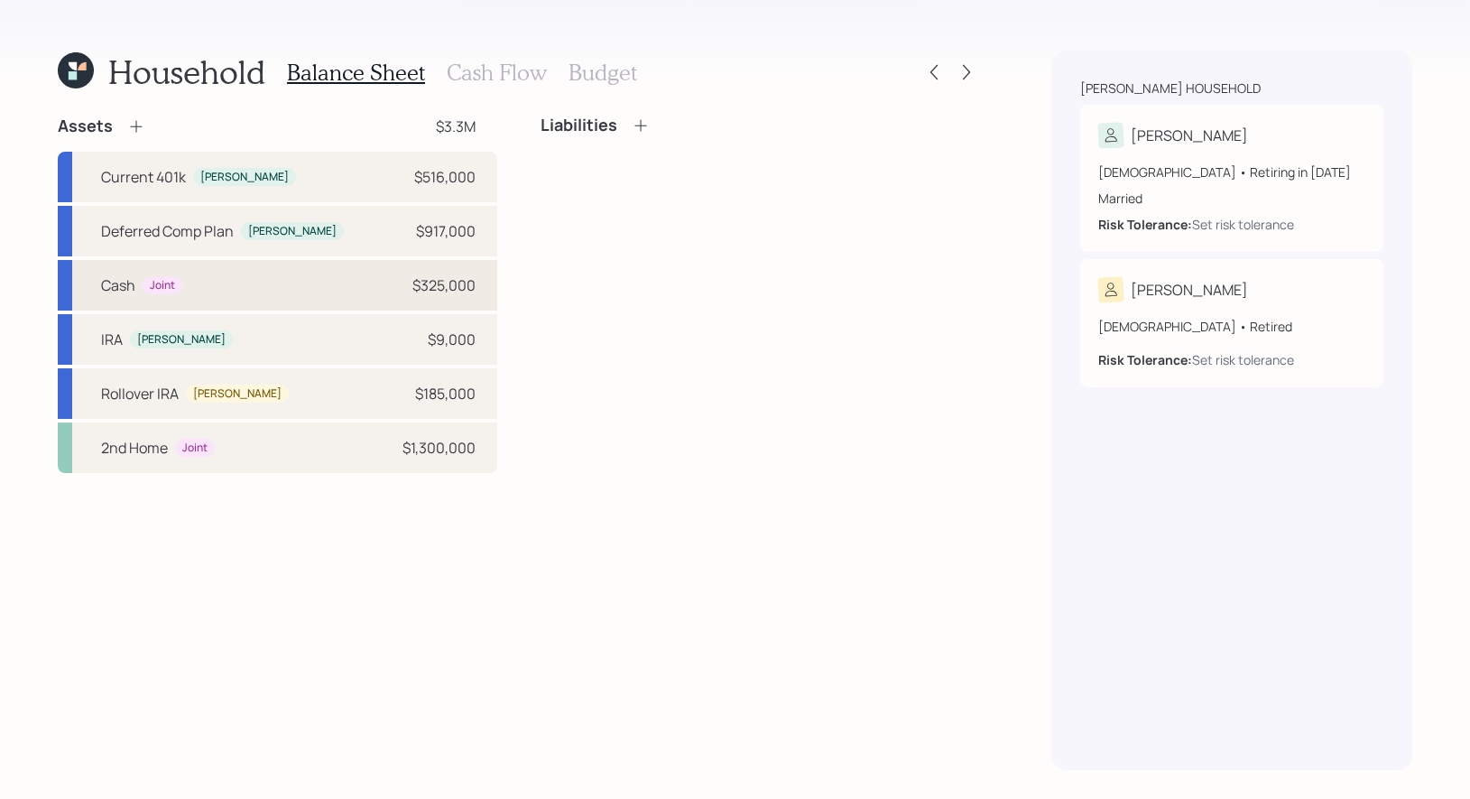
click at [295, 284] on div "Cash Joint $325,000" at bounding box center [277, 285] width 439 height 51
select select "taxable"
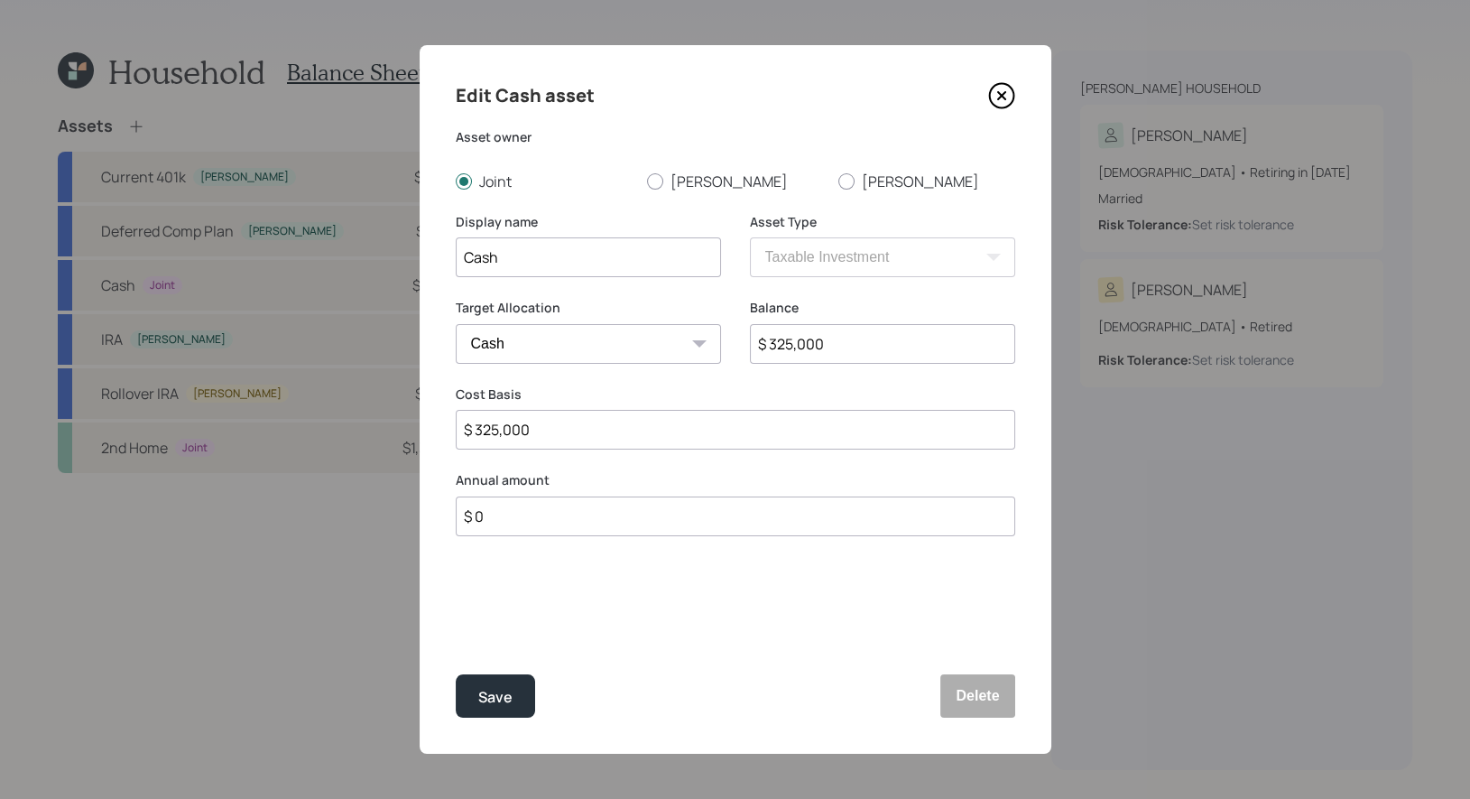
click at [549, 525] on input "$ 0" at bounding box center [735, 516] width 559 height 40
type input "$ 200,000"
click at [535, 614] on div "Select..." at bounding box center [572, 605] width 230 height 31
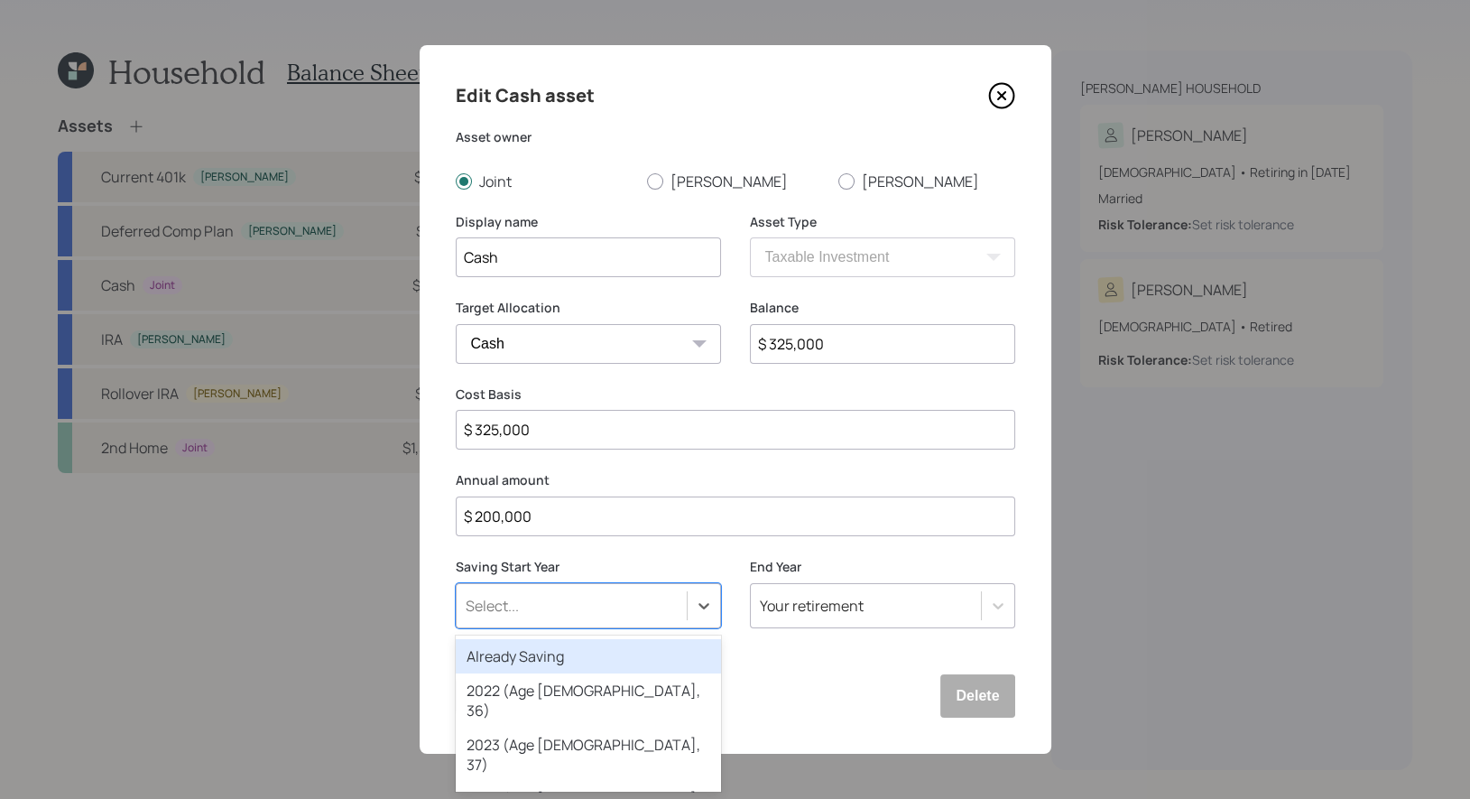
click at [527, 660] on div "Already Saving" at bounding box center [588, 656] width 265 height 34
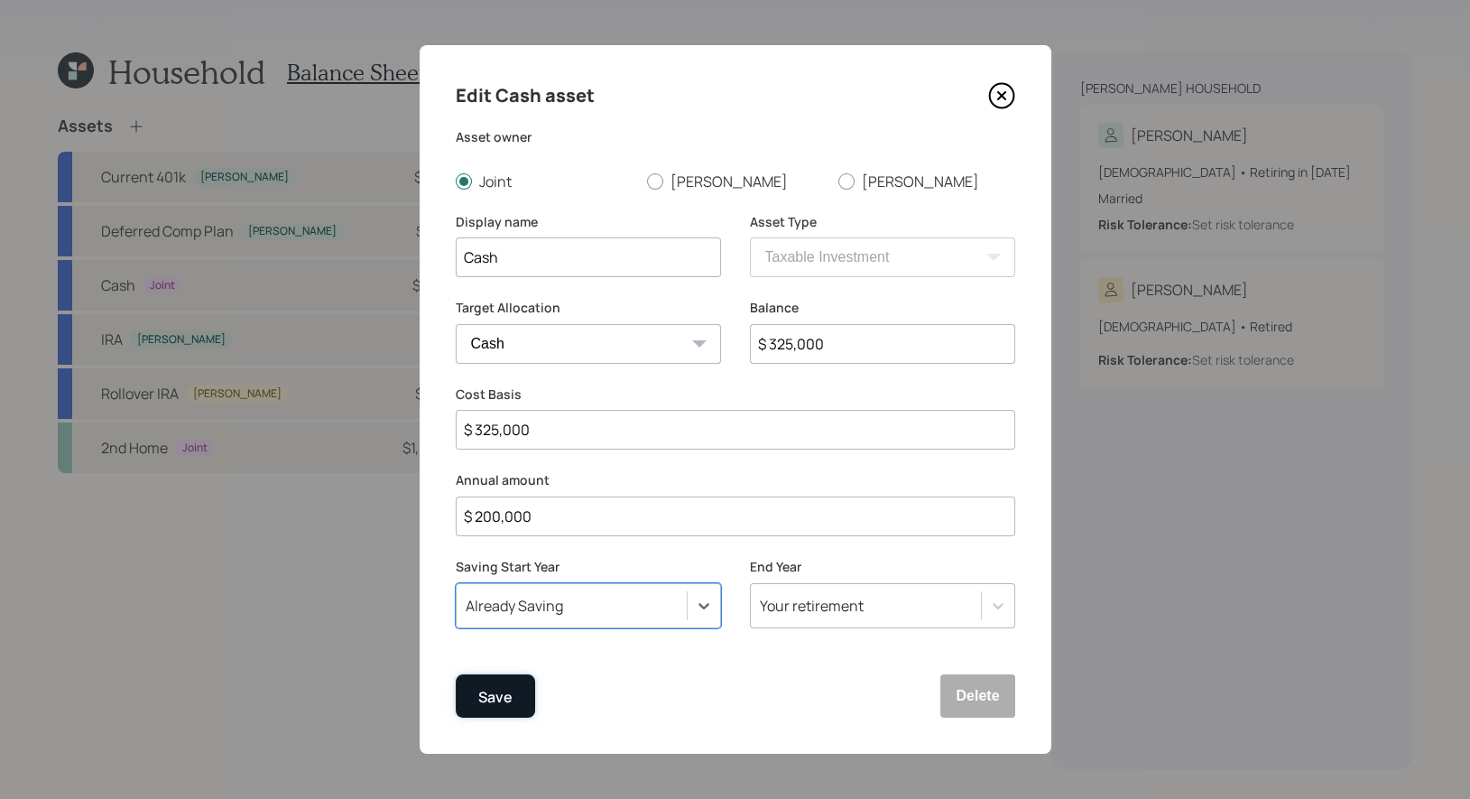
click at [504, 694] on div "Save" at bounding box center [495, 697] width 34 height 24
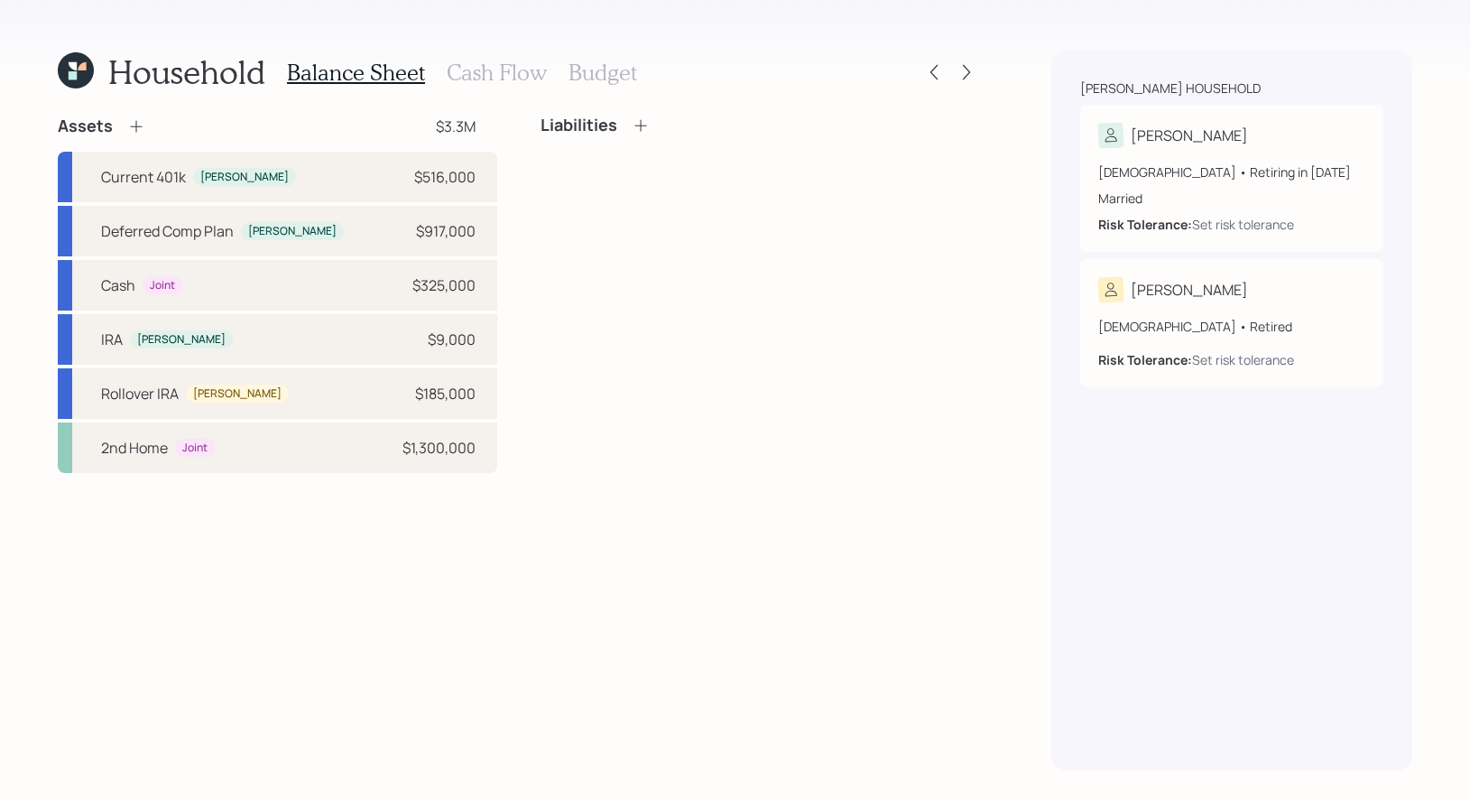
click at [485, 68] on h3 "Cash Flow" at bounding box center [497, 73] width 100 height 26
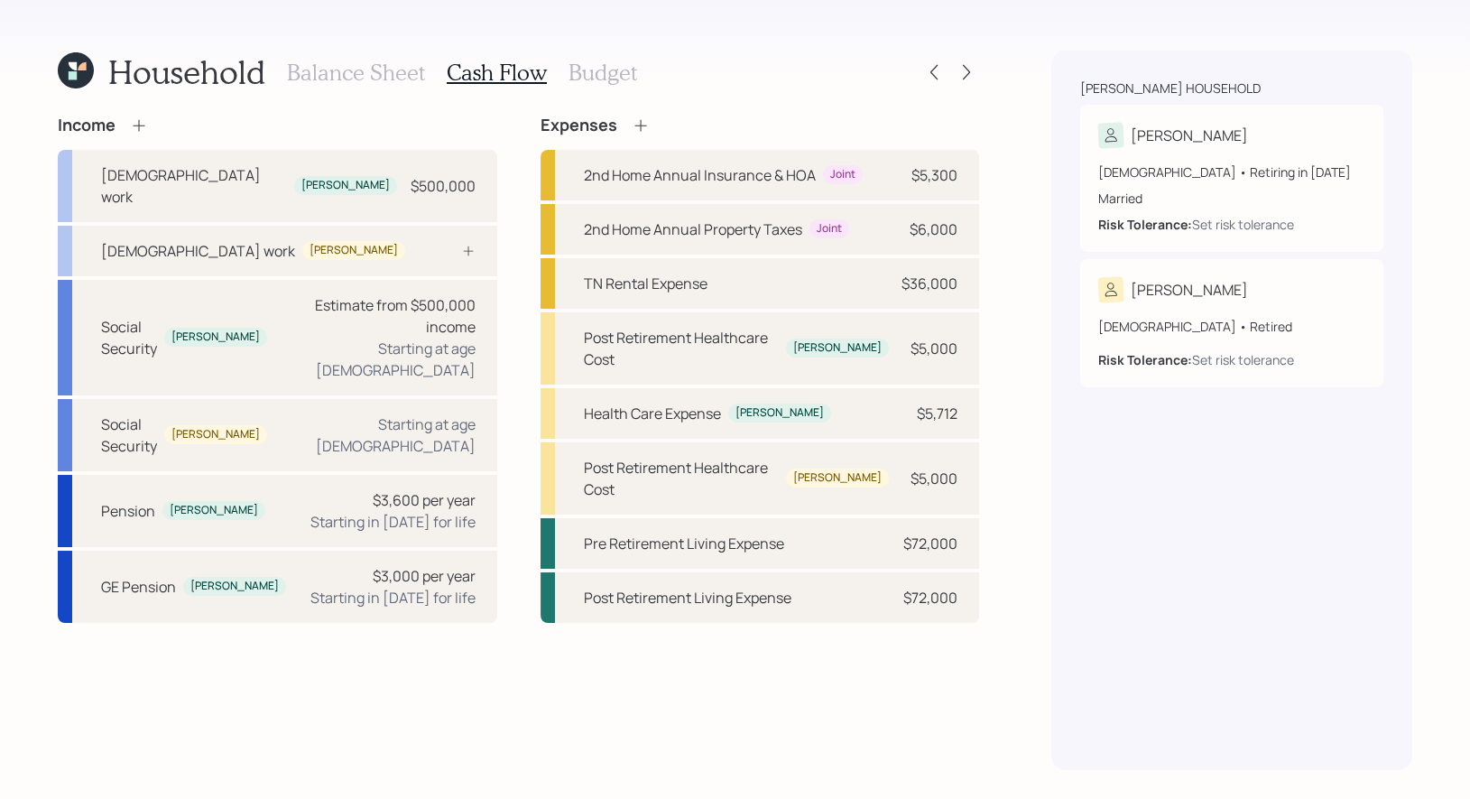
click at [642, 121] on icon at bounding box center [641, 125] width 18 height 18
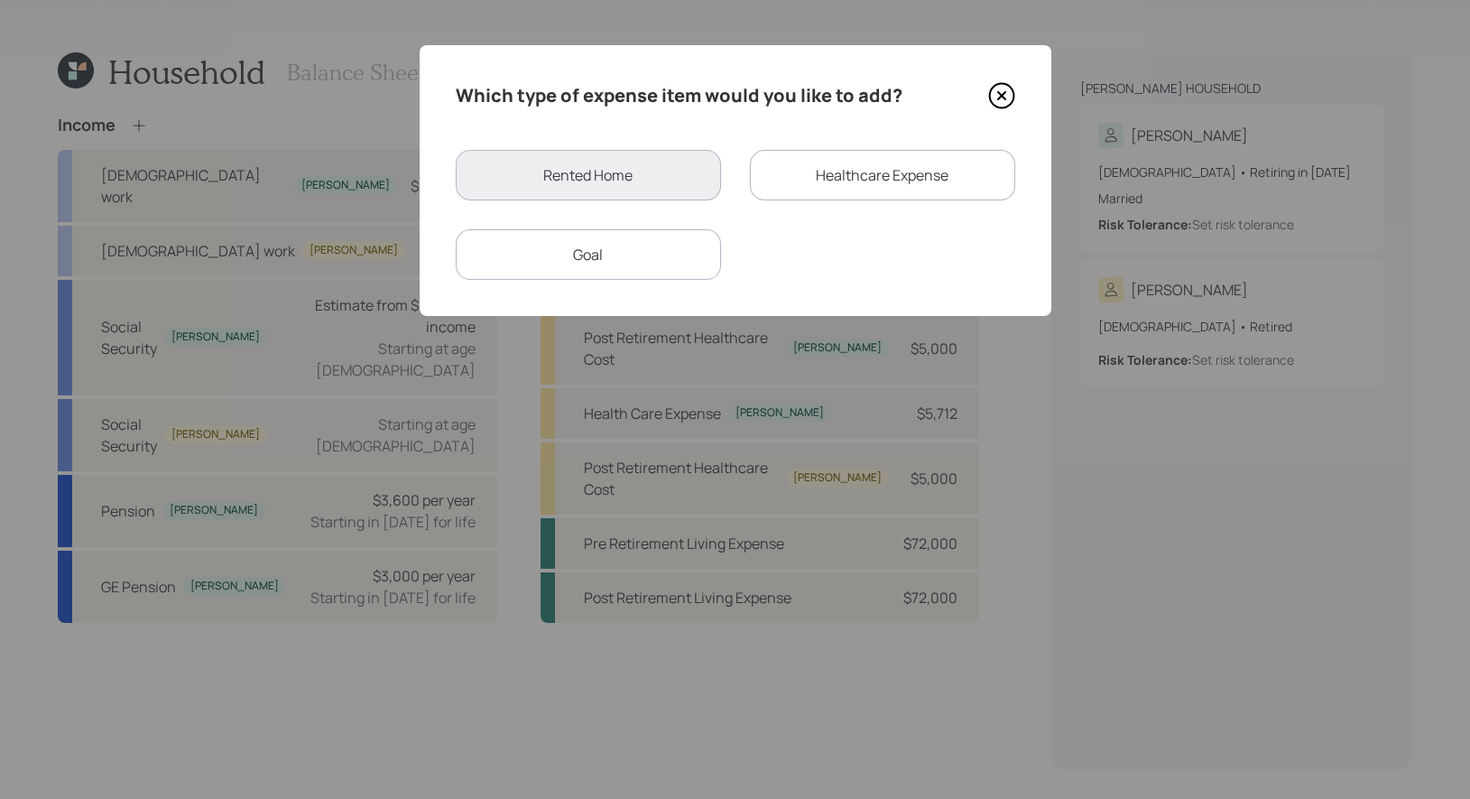
click at [642, 262] on div "Goal" at bounding box center [588, 254] width 265 height 51
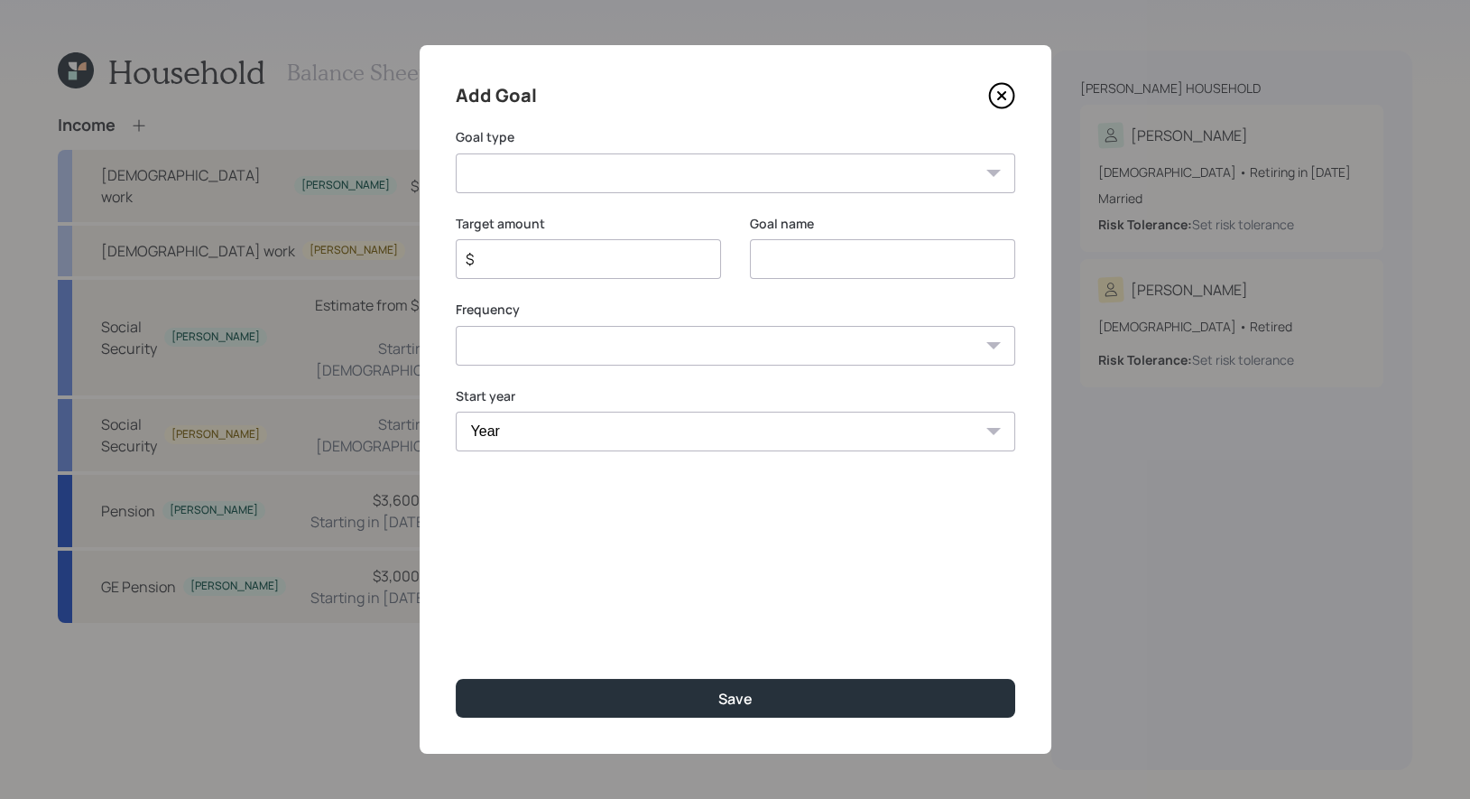
click at [705, 175] on select "Create an emergency fund Donate to charity Purchase a home Make a purchase Supp…" at bounding box center [735, 173] width 559 height 40
select select "charity"
click at [456, 153] on select "Create an emergency fund Donate to charity Purchase a home Make a purchase Supp…" at bounding box center [735, 173] width 559 height 40
click at [897, 254] on input "Donate to charity" at bounding box center [882, 259] width 265 height 40
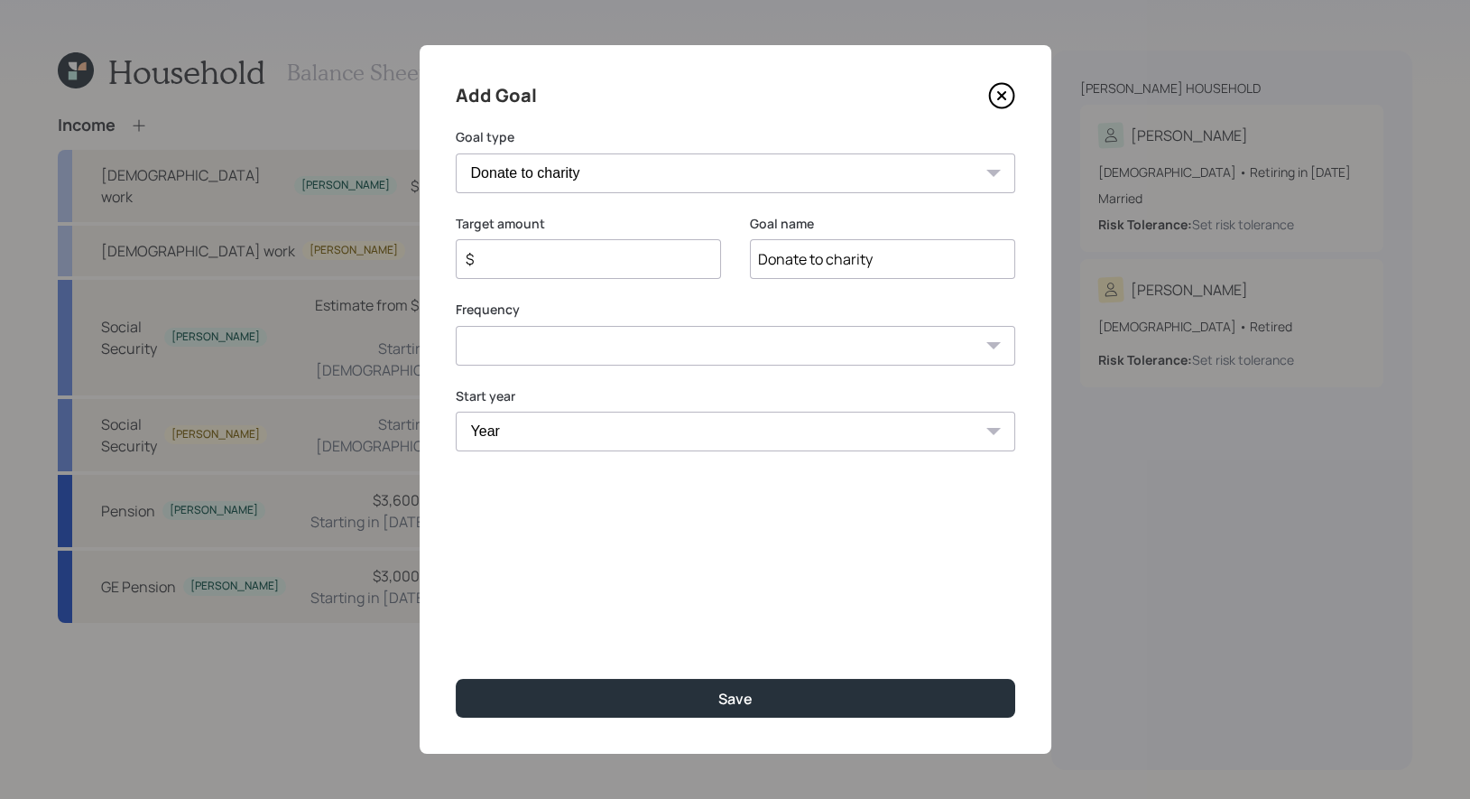
click at [897, 254] on input "Donate to charity" at bounding box center [882, 259] width 265 height 40
type input "Tithing"
click at [647, 256] on input "$" at bounding box center [581, 259] width 235 height 22
type input "$ 50,000"
click at [643, 353] on select "One time Every 1 year Every 2 years Every 3 years Every 4 years Every 5 years E…" at bounding box center [735, 346] width 559 height 40
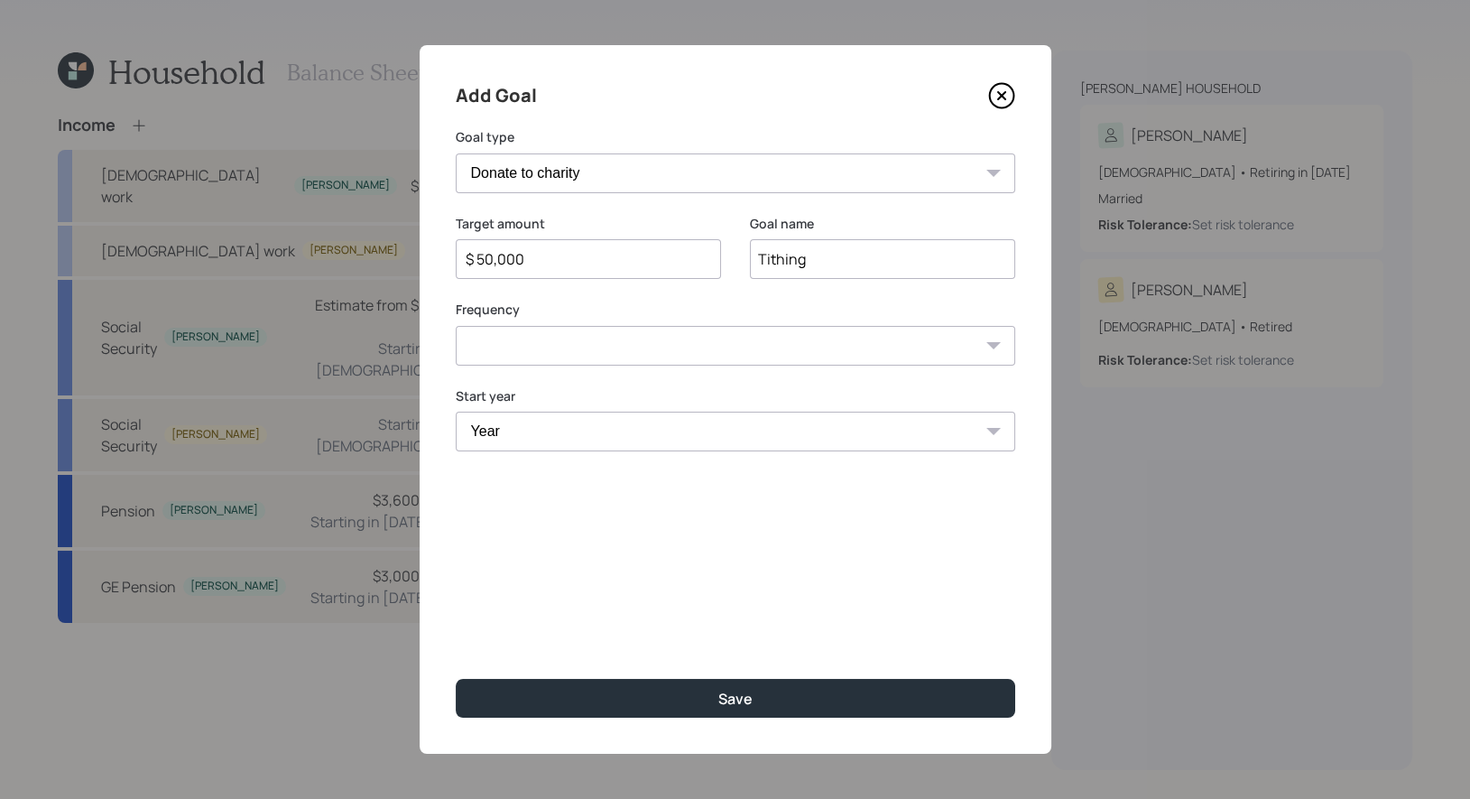
select select "1"
click at [456, 326] on select "One time Every 1 year Every 2 years Every 3 years Every 4 years Every 5 years E…" at bounding box center [735, 346] width 559 height 40
click at [563, 437] on select "Year [DATE] 2026 2027 2028 2029 2030 2031 2032 2033 2034 2035 2036 2037 2038 20…" at bounding box center [588, 431] width 265 height 40
select select "2025"
click at [456, 411] on select "Year [DATE] 2026 2027 2028 2029 2030 2031 2032 2033 2034 2035 2036 2037 2038 20…" at bounding box center [588, 431] width 265 height 40
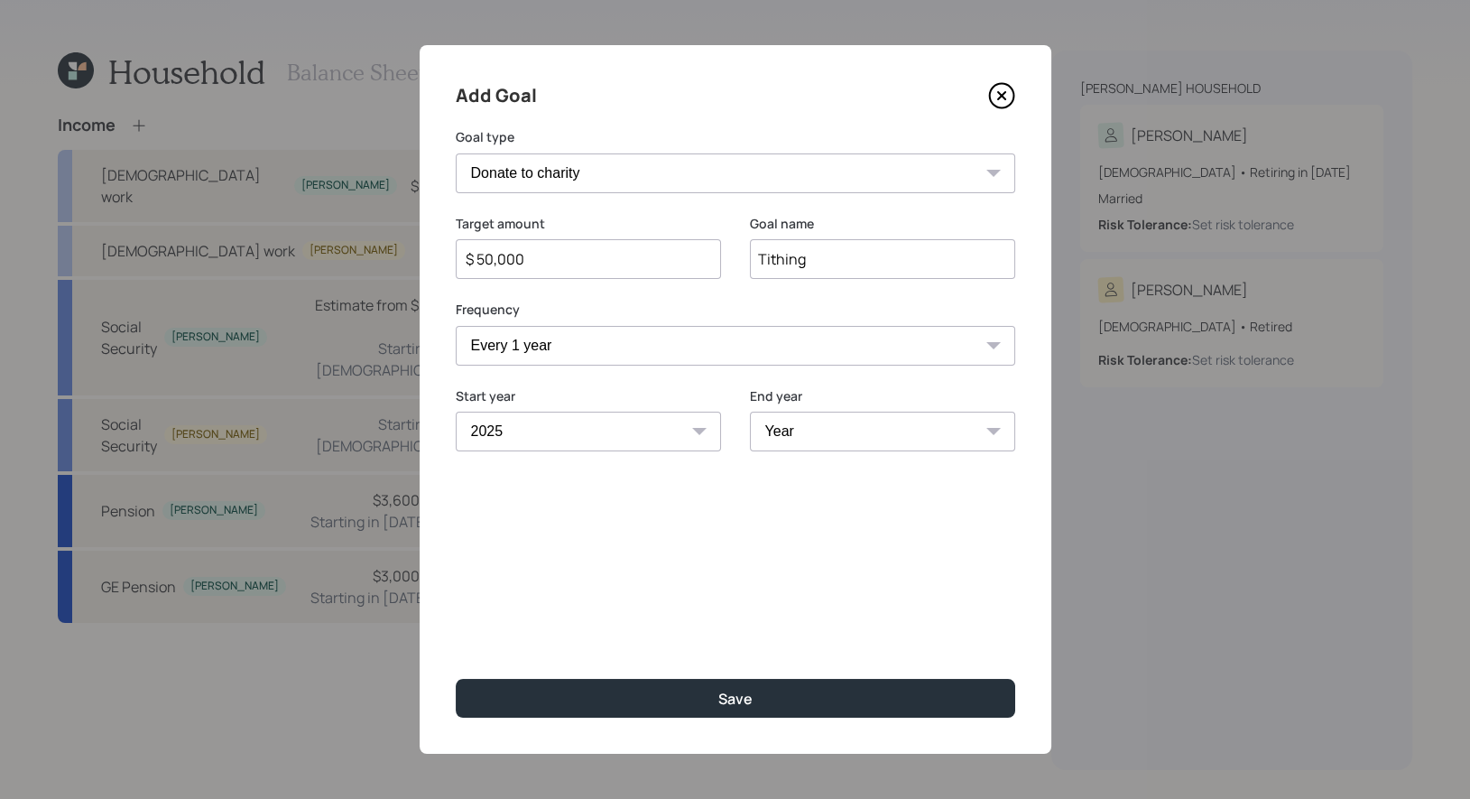
click at [872, 430] on select "Year [DATE] 2026 2027 2028 2029 2030 2031 2032 2033 2034 2035 2036 2037 2038 20…" at bounding box center [882, 431] width 265 height 40
select select "2035"
click at [750, 411] on select "Year [DATE] 2026 2027 2028 2029 2030 2031 2032 2033 2034 2035 2036 2037 2038 20…" at bounding box center [882, 431] width 265 height 40
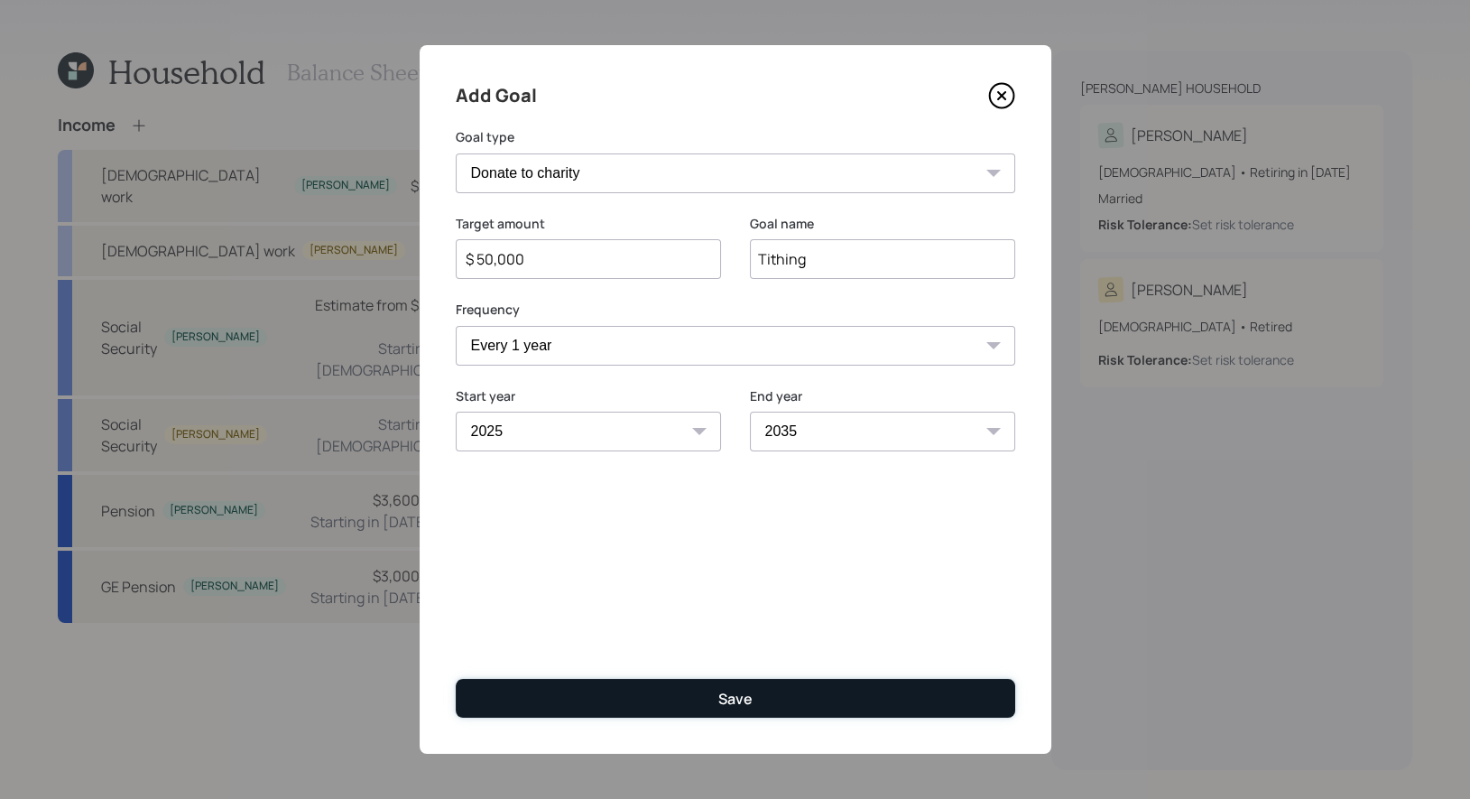
click at [696, 694] on button "Save" at bounding box center [735, 698] width 559 height 39
type input "$"
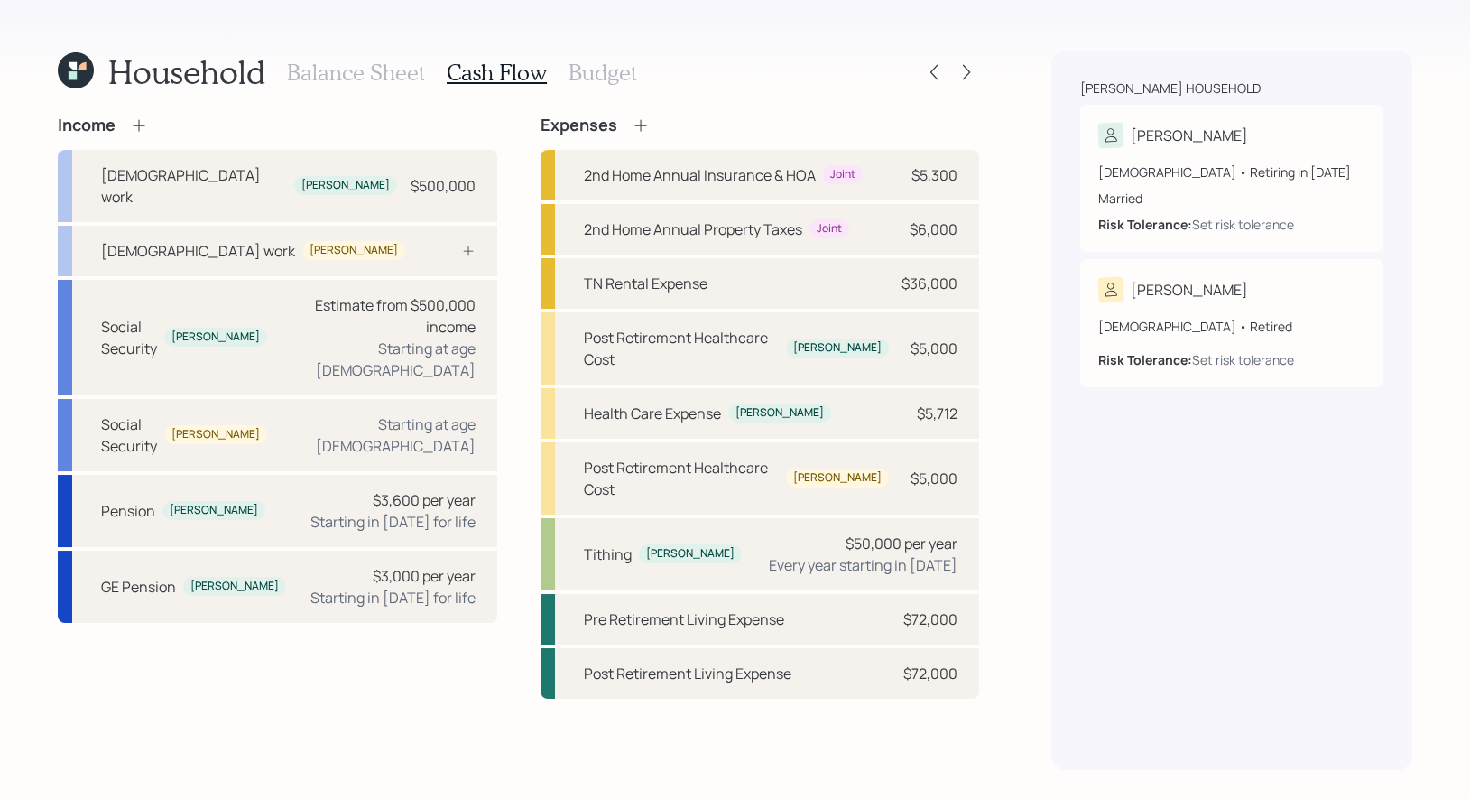
click at [591, 74] on h3 "Budget" at bounding box center [602, 73] width 69 height 26
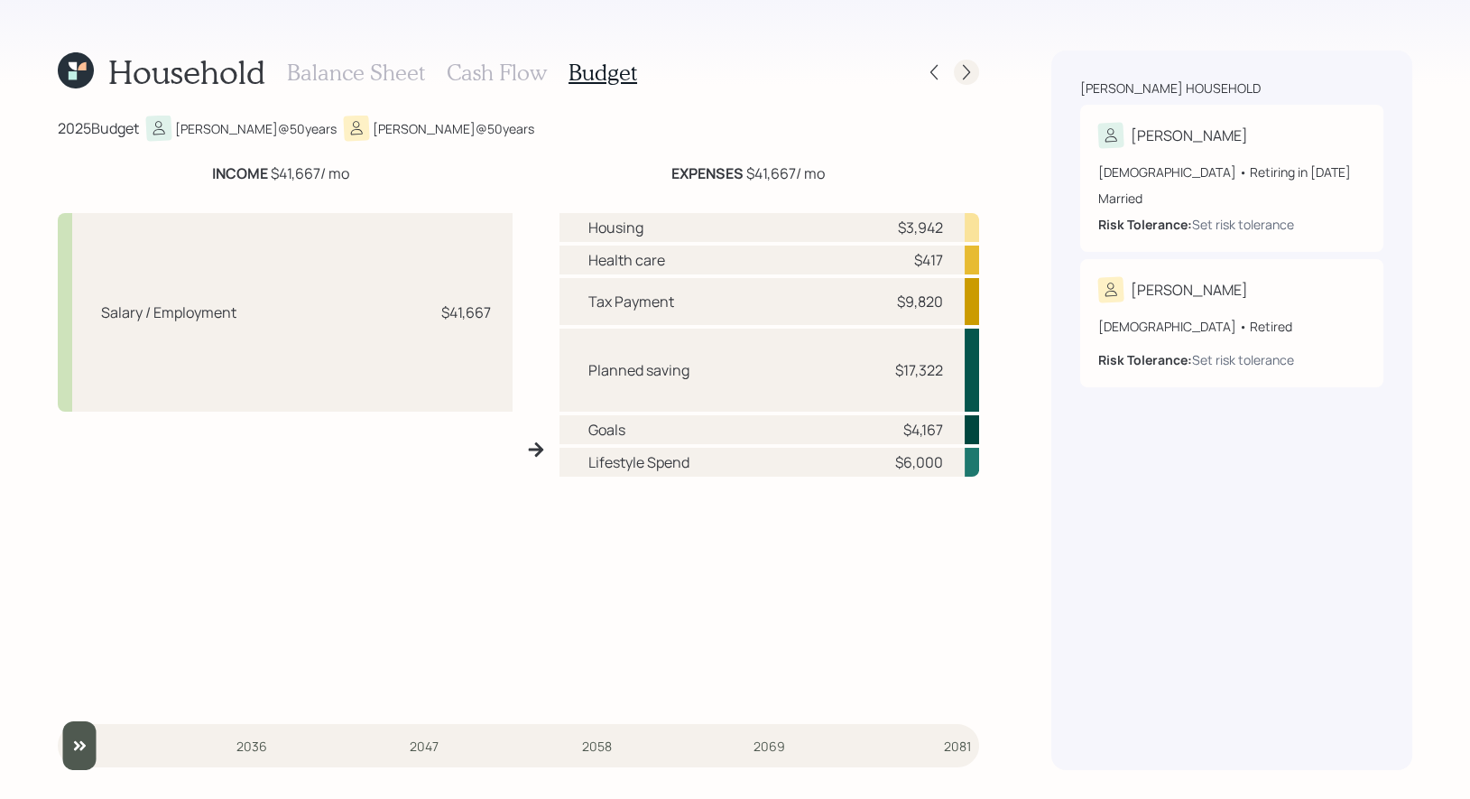
click at [969, 71] on icon at bounding box center [966, 72] width 7 height 15
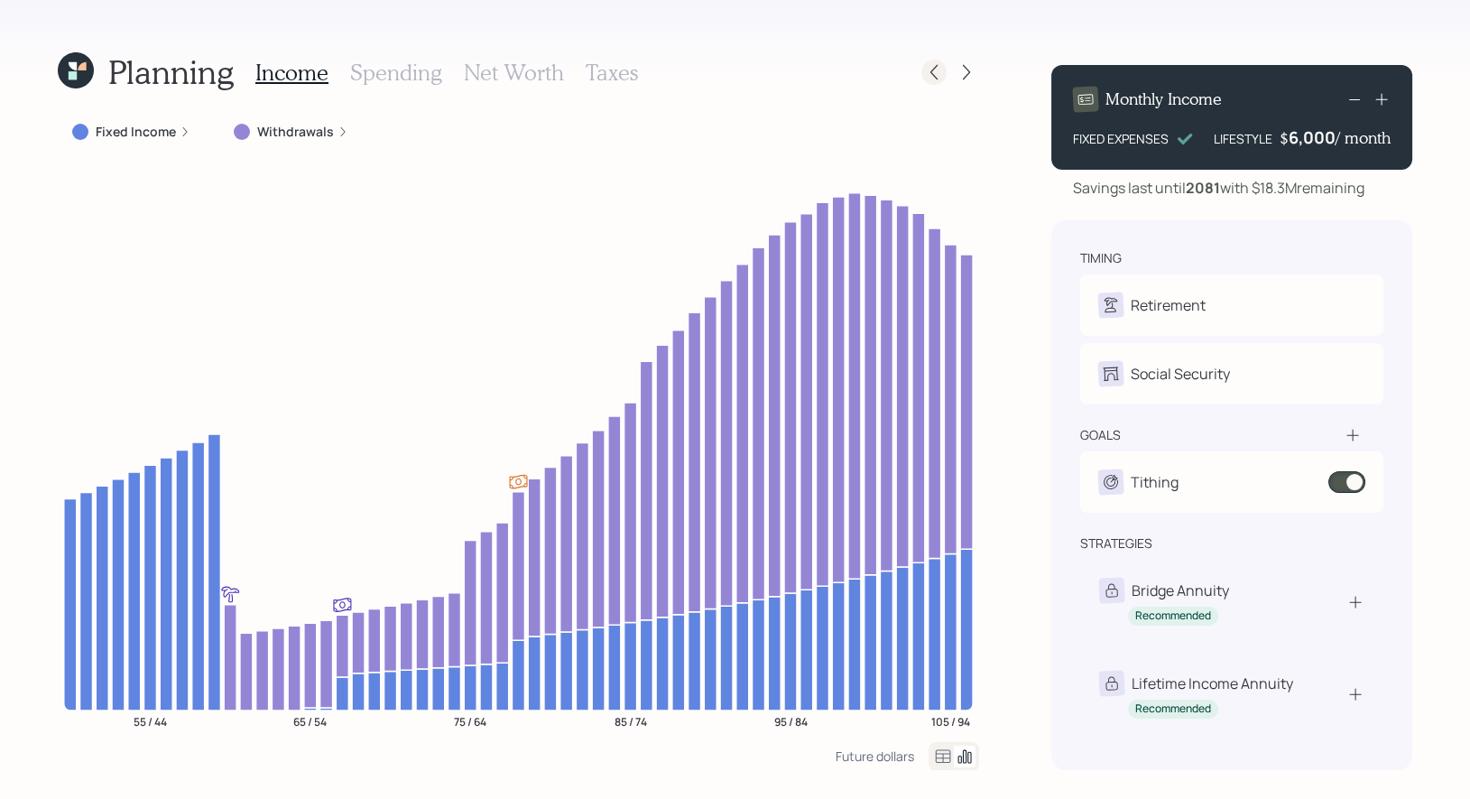
click at [934, 72] on icon at bounding box center [934, 72] width 18 height 18
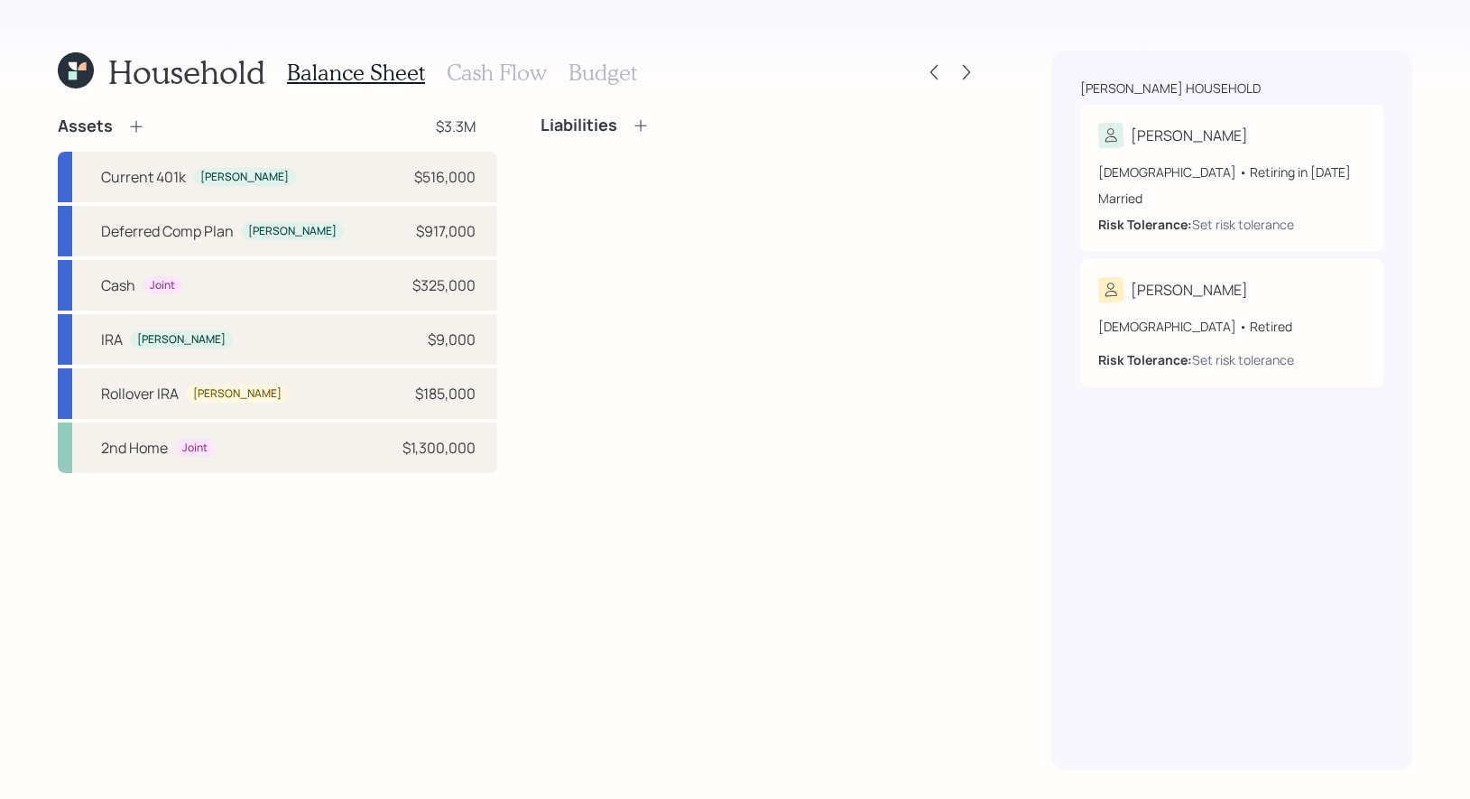
click at [473, 70] on h3 "Cash Flow" at bounding box center [497, 73] width 100 height 26
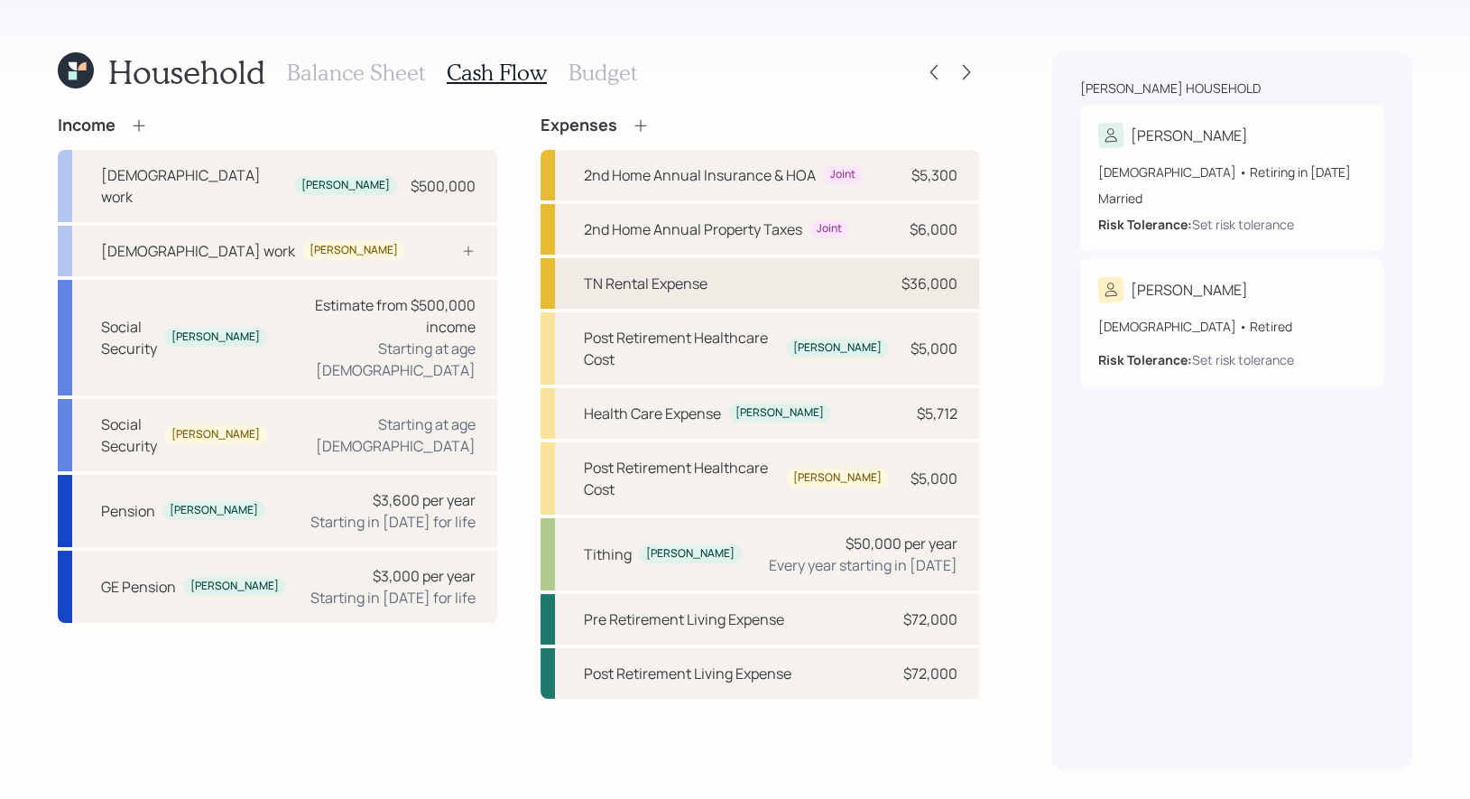
click at [670, 277] on div "TN Rental Expense" at bounding box center [646, 283] width 124 height 22
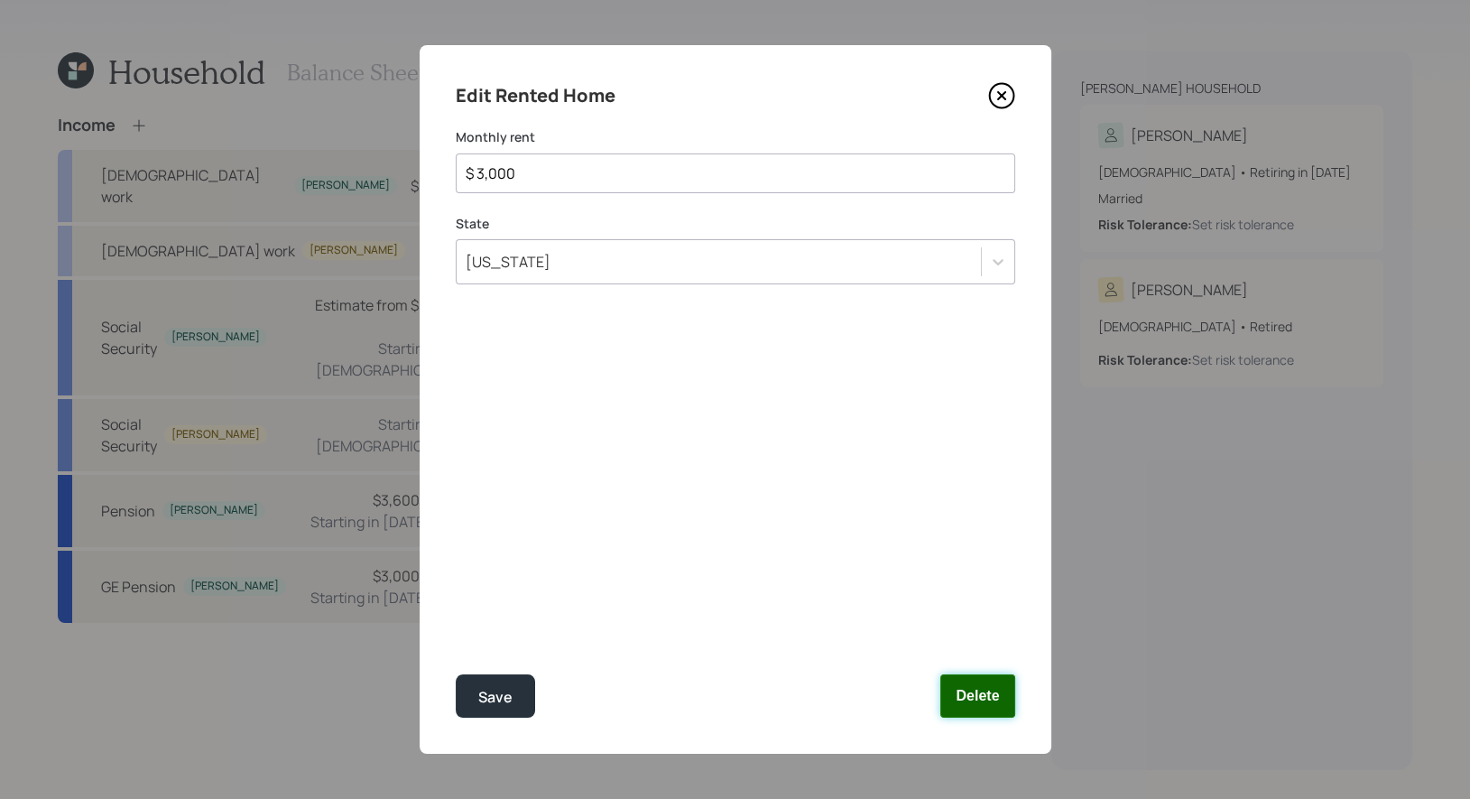
click at [985, 698] on button "Delete" at bounding box center [977, 695] width 74 height 43
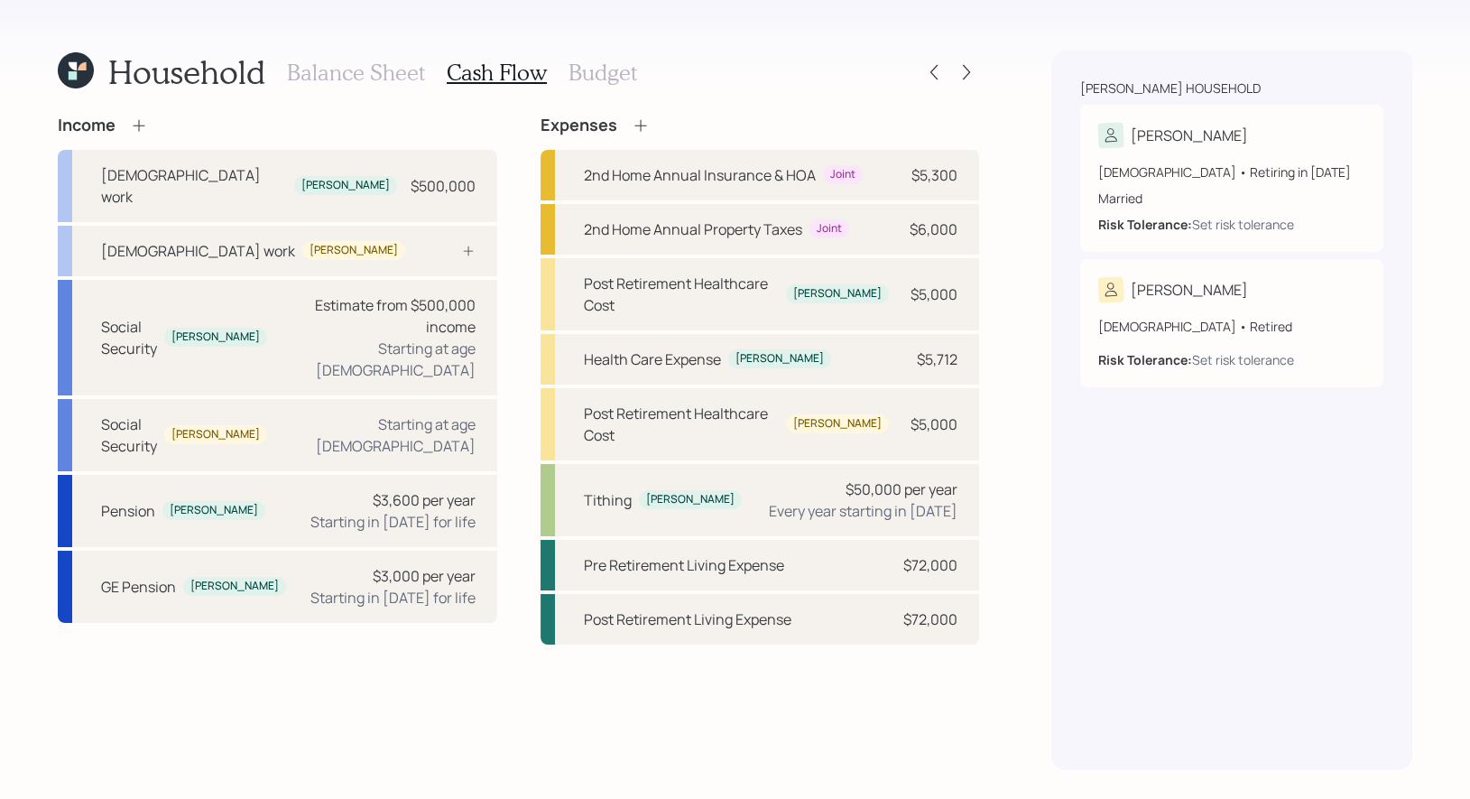
click at [634, 122] on icon at bounding box center [641, 125] width 18 height 18
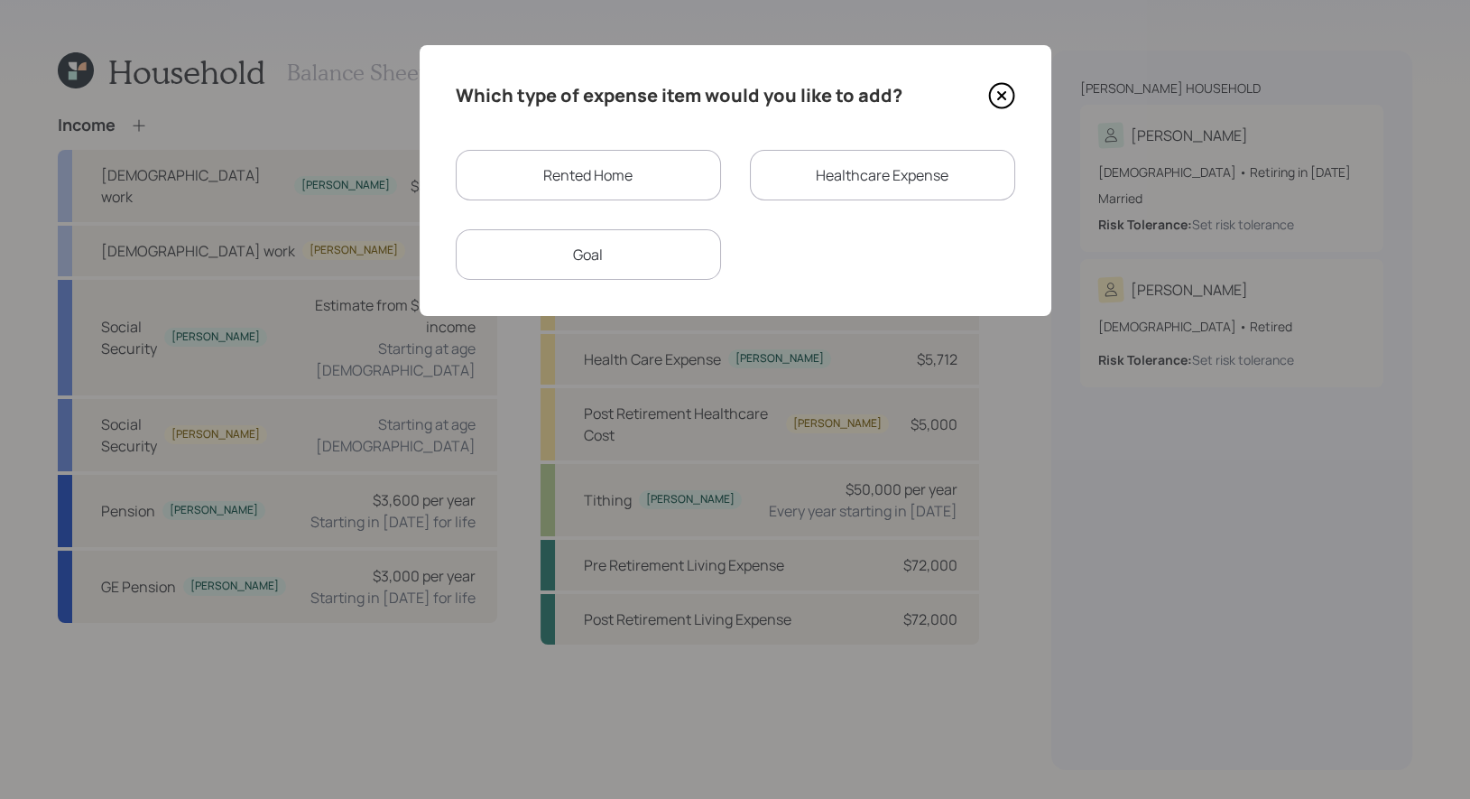
click at [584, 256] on div "Goal" at bounding box center [588, 254] width 265 height 51
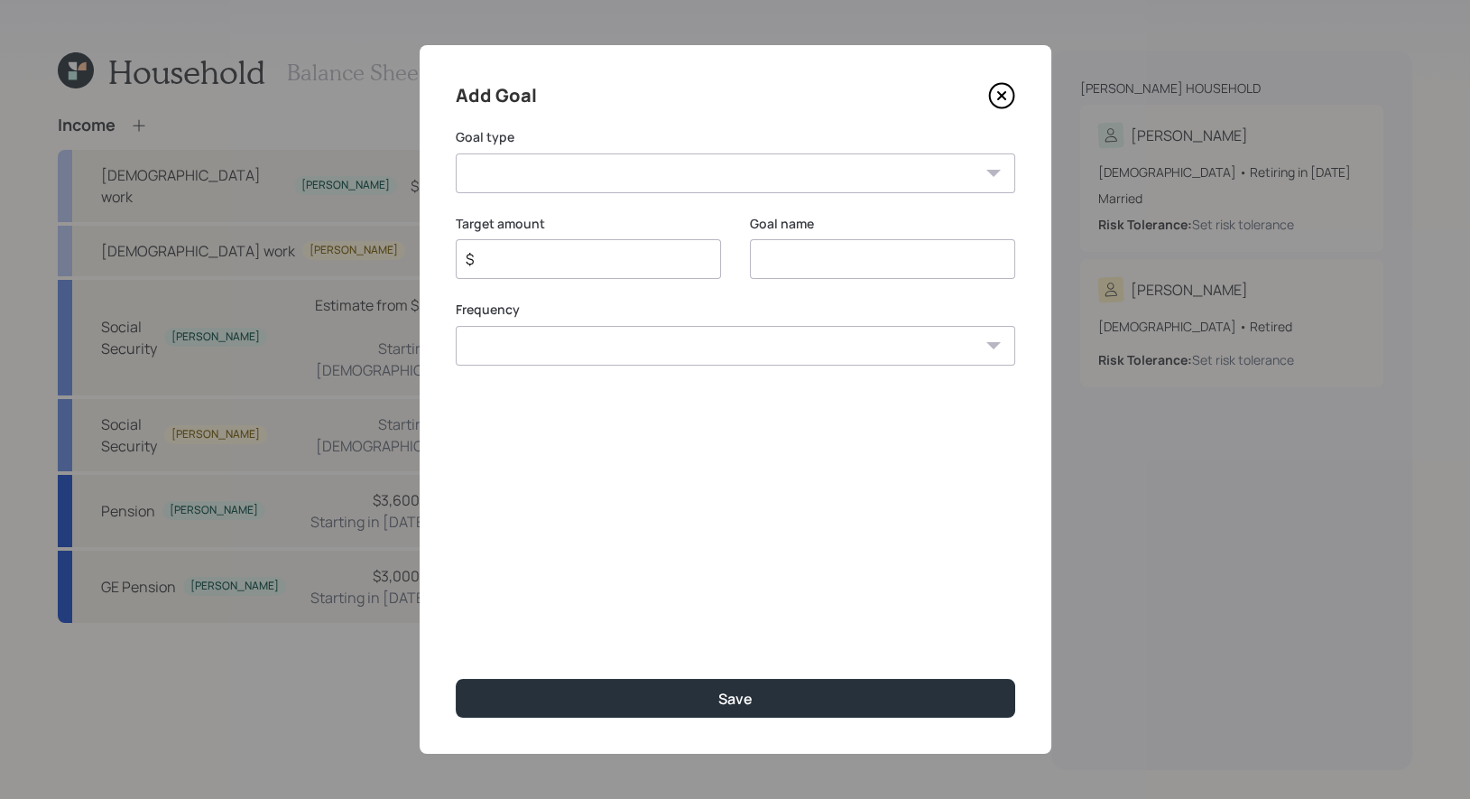
click at [631, 174] on select "Create an emergency fund Donate to charity Purchase a home Make a purchase Supp…" at bounding box center [735, 173] width 559 height 40
select select "other"
click at [456, 153] on select "Create an emergency fund Donate to charity Purchase a home Make a purchase Supp…" at bounding box center [735, 173] width 559 height 40
click at [870, 259] on input "Other" at bounding box center [882, 259] width 265 height 40
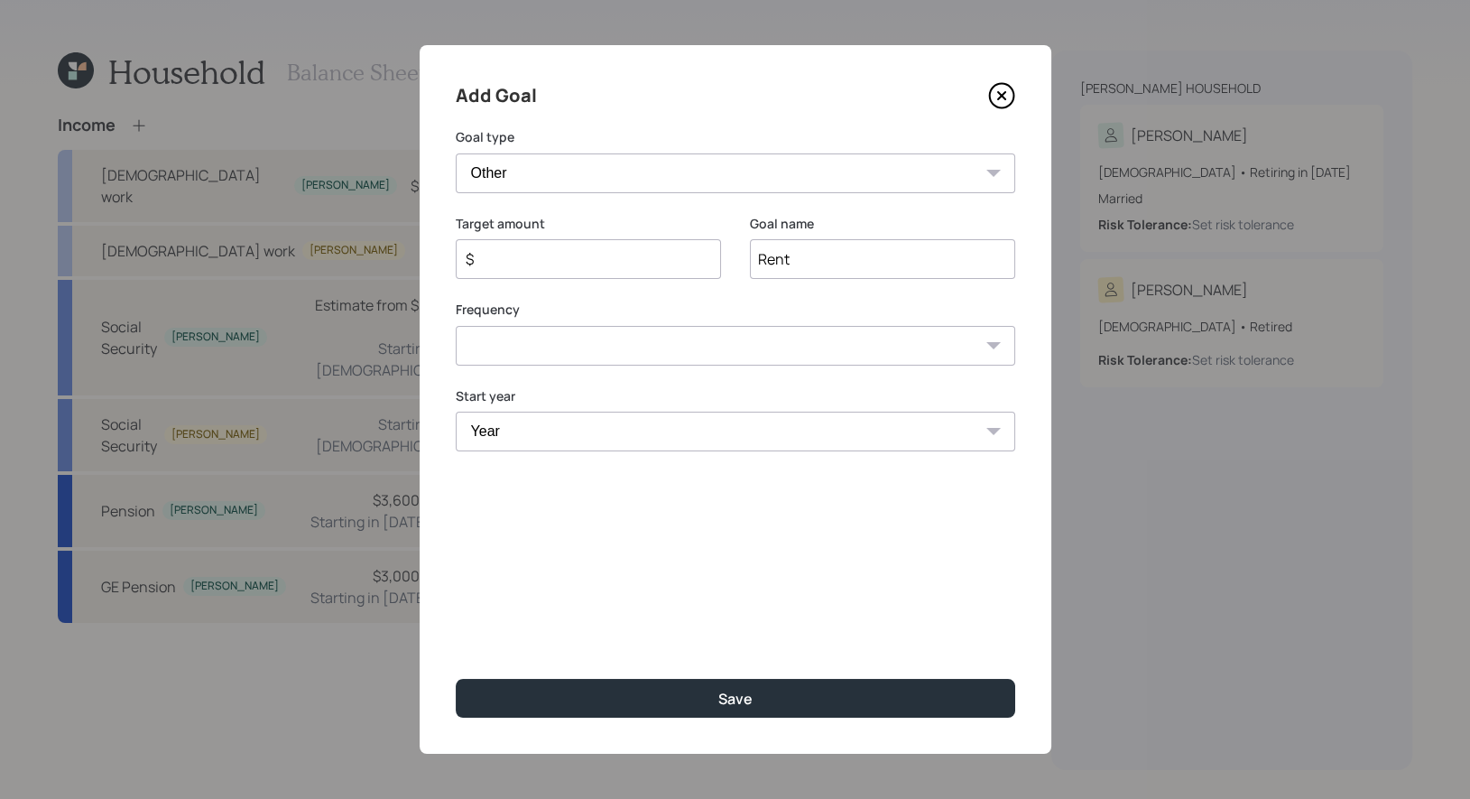
type input "Rent"
click at [522, 264] on input "$" at bounding box center [581, 259] width 235 height 22
type input "$ 36,000"
click at [524, 349] on select "One time Every 1 year Every 2 years Every 3 years Every 4 years Every 5 years E…" at bounding box center [735, 346] width 559 height 40
select select "1"
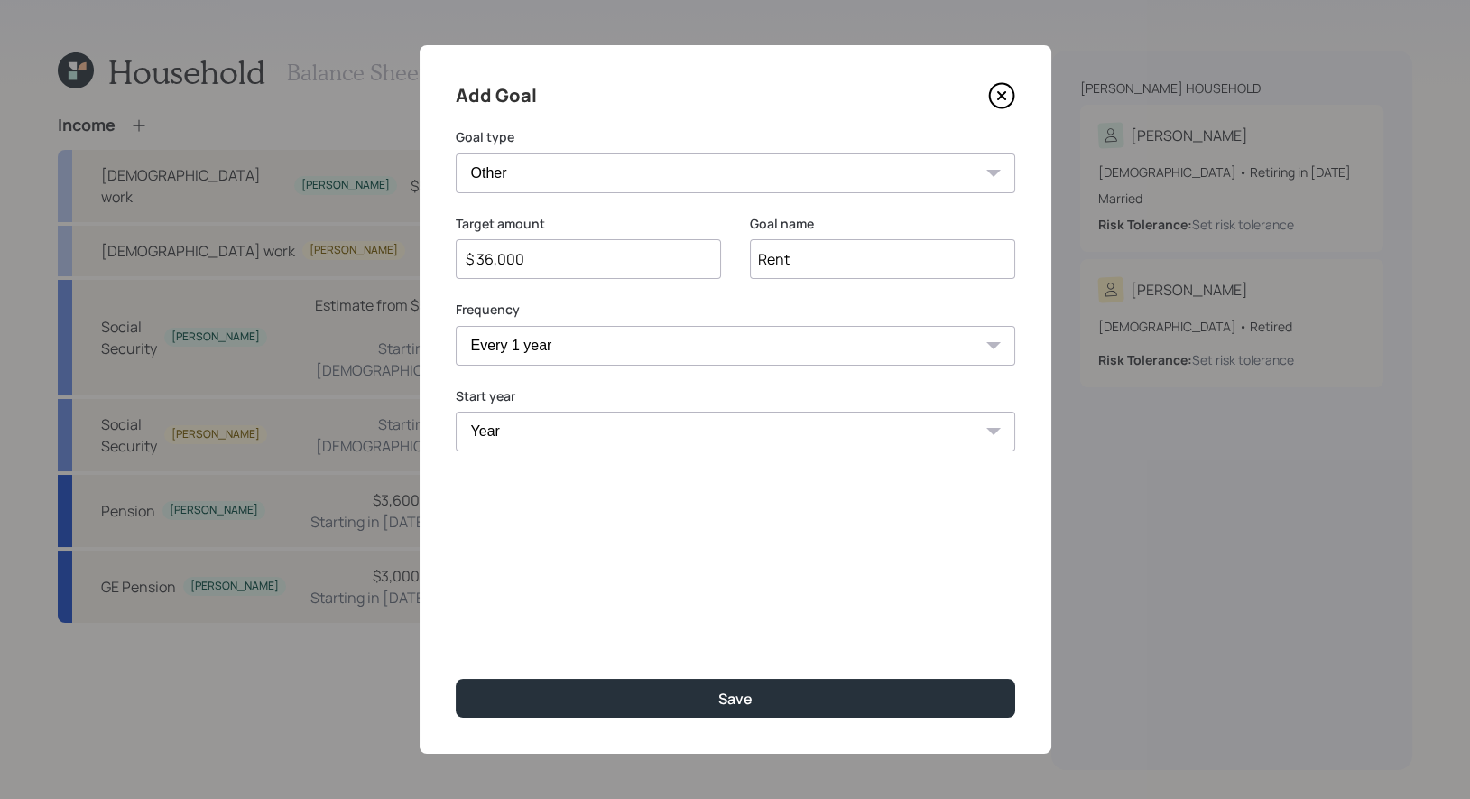
click at [456, 326] on select "One time Every 1 year Every 2 years Every 3 years Every 4 years Every 5 years E…" at bounding box center [735, 346] width 559 height 40
click at [505, 435] on select "Year 2025 2026 2027 2028 2029 2030 2031 2032 2033 2034 2035 2036 2037 2038 2039…" at bounding box center [588, 431] width 265 height 40
select select "2025"
click at [456, 411] on select "Year 2025 2026 2027 2028 2029 2030 2031 2032 2033 2034 2035 2036 2037 2038 2039…" at bounding box center [588, 431] width 265 height 40
click at [849, 433] on select "Year 2025 2026 2027 2028 2029 2030 2031 2032 2033 2034 2035 2036 2037 2038 2039…" at bounding box center [882, 431] width 265 height 40
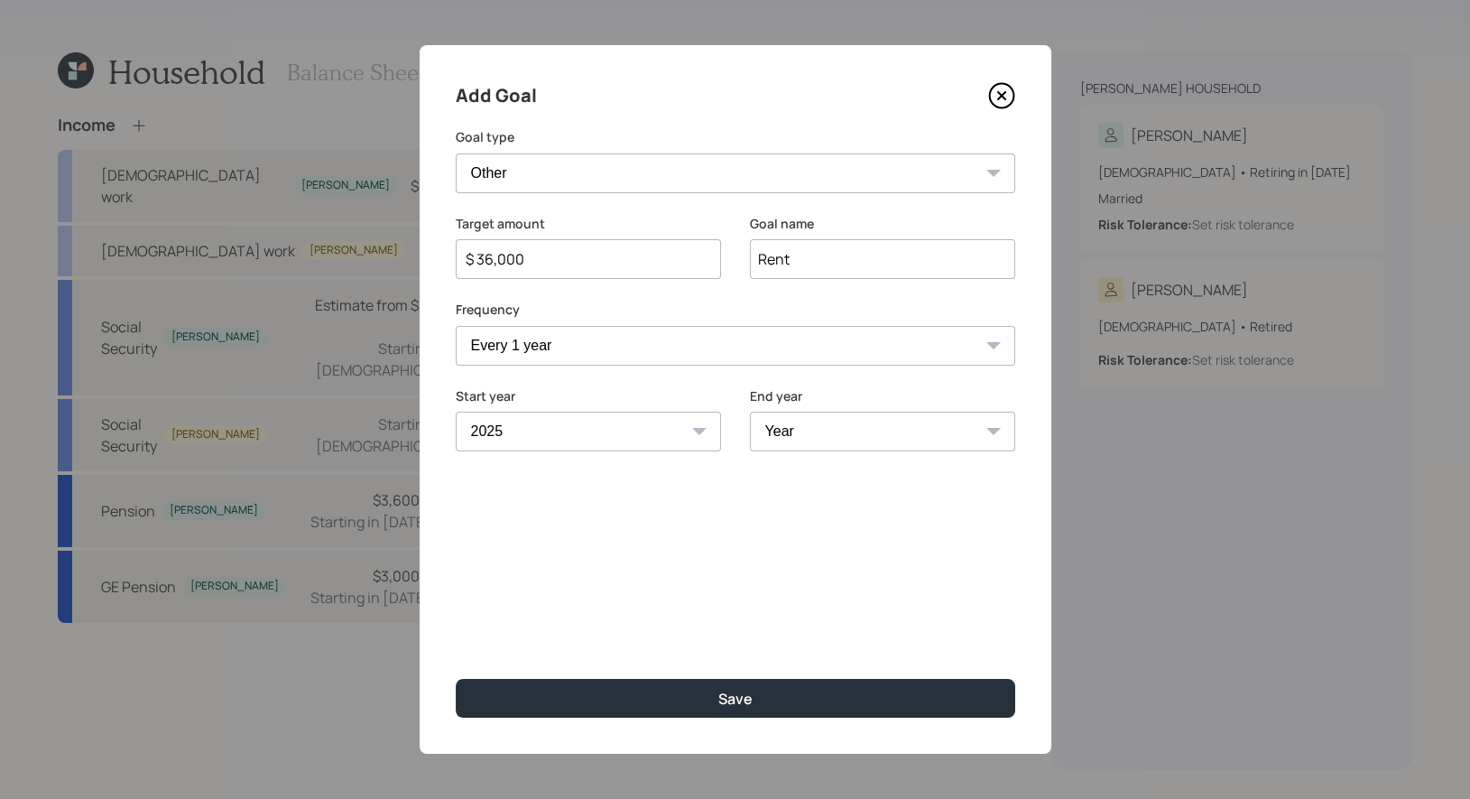
select select "2034"
click at [750, 411] on select "Year 2025 2026 2027 2028 2029 2030 2031 2032 2033 2034 2035 2036 2037 2038 2039…" at bounding box center [882, 431] width 265 height 40
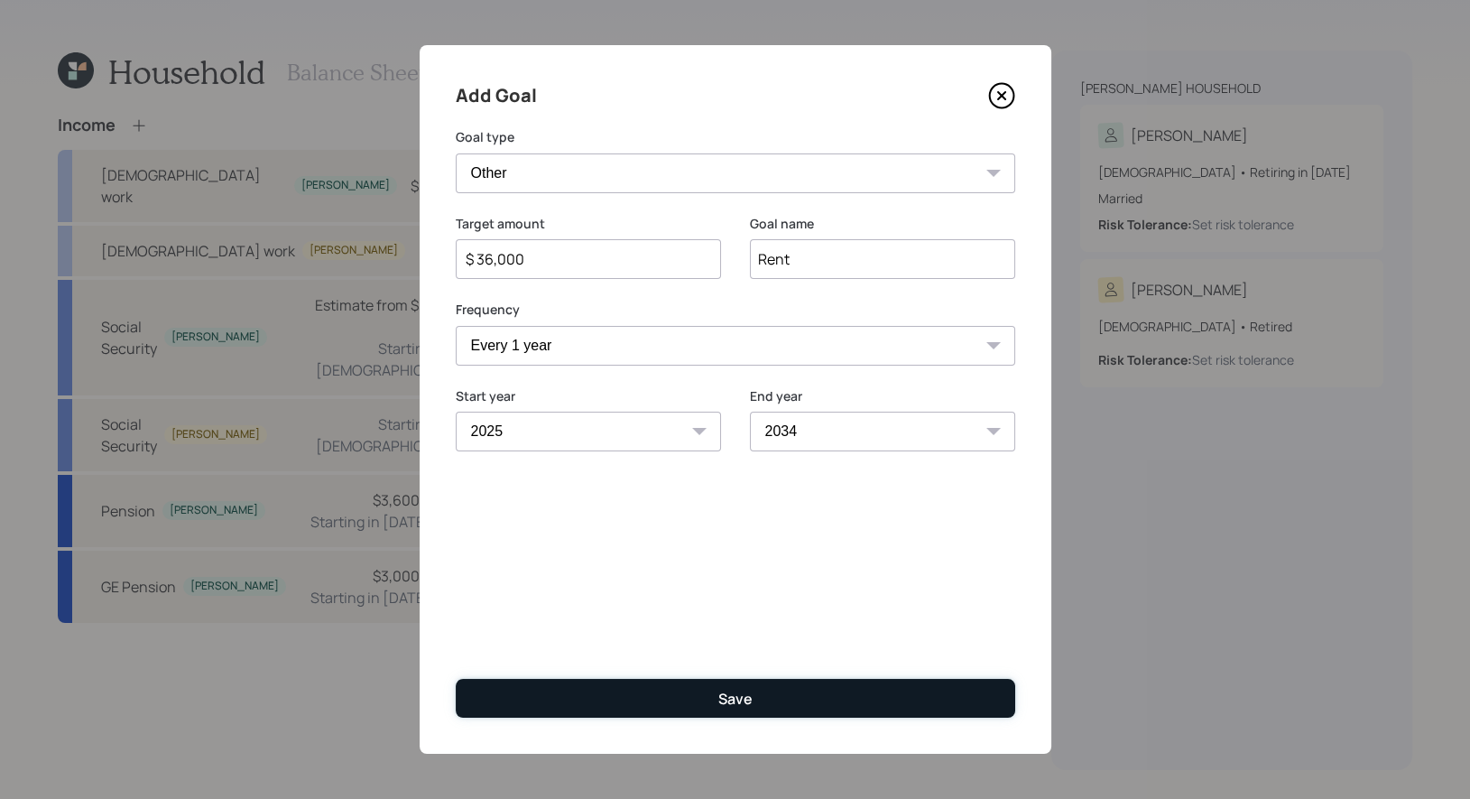
click at [657, 696] on button "Save" at bounding box center [735, 698] width 559 height 39
type input "$"
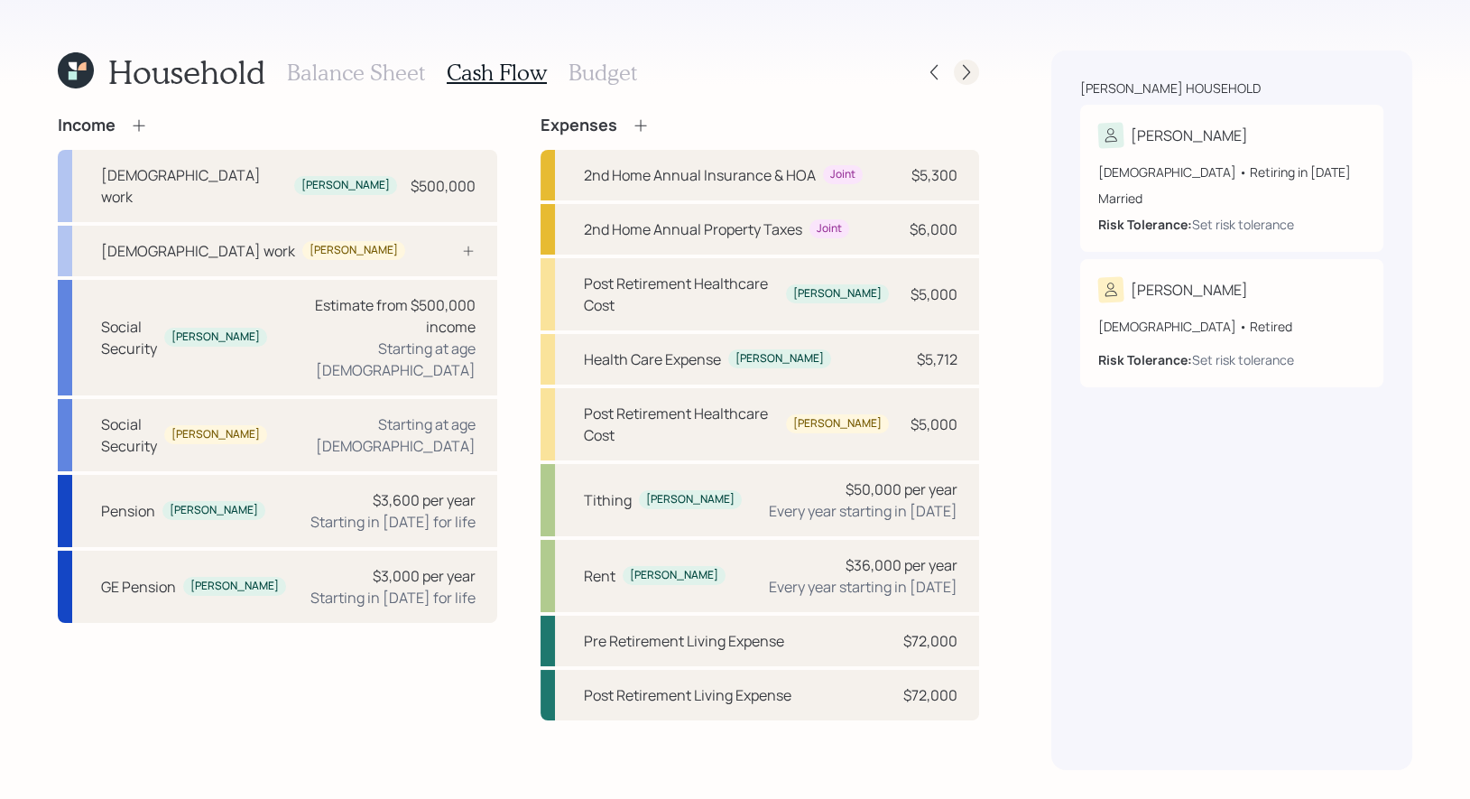
click at [972, 66] on icon at bounding box center [966, 72] width 18 height 18
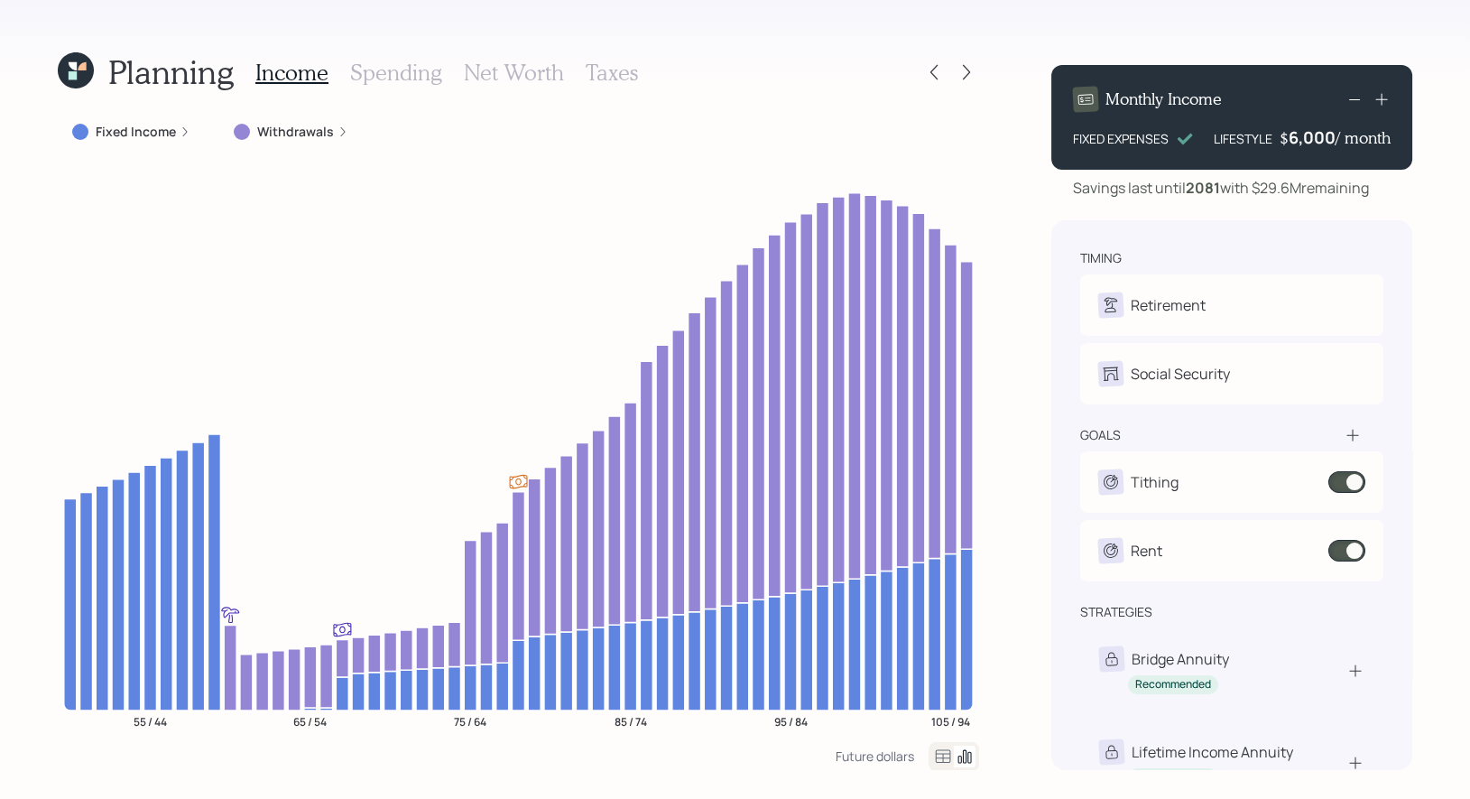
click at [294, 136] on label "Withdrawals" at bounding box center [295, 132] width 77 height 18
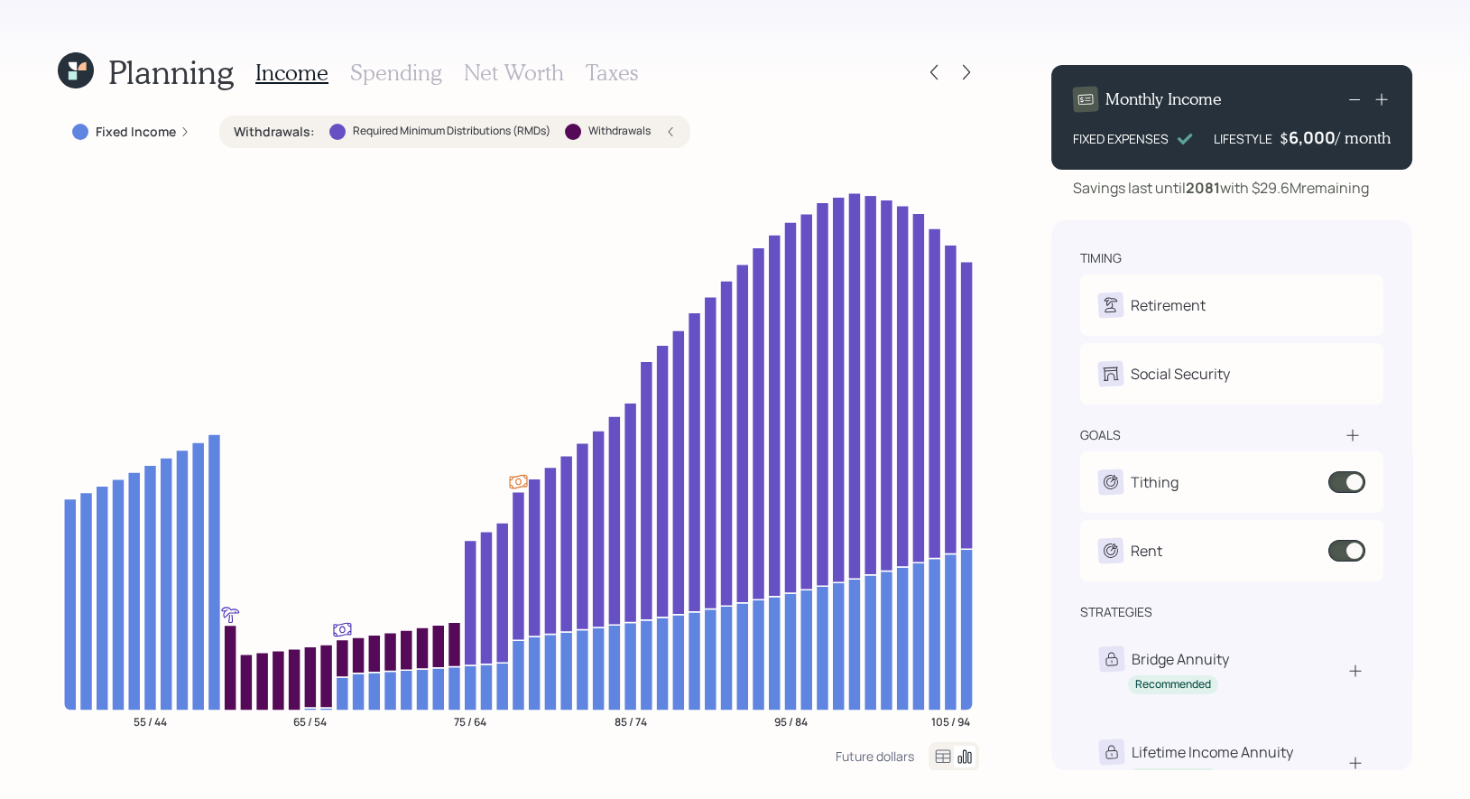
click at [502, 64] on h3 "Net Worth" at bounding box center [514, 73] width 100 height 26
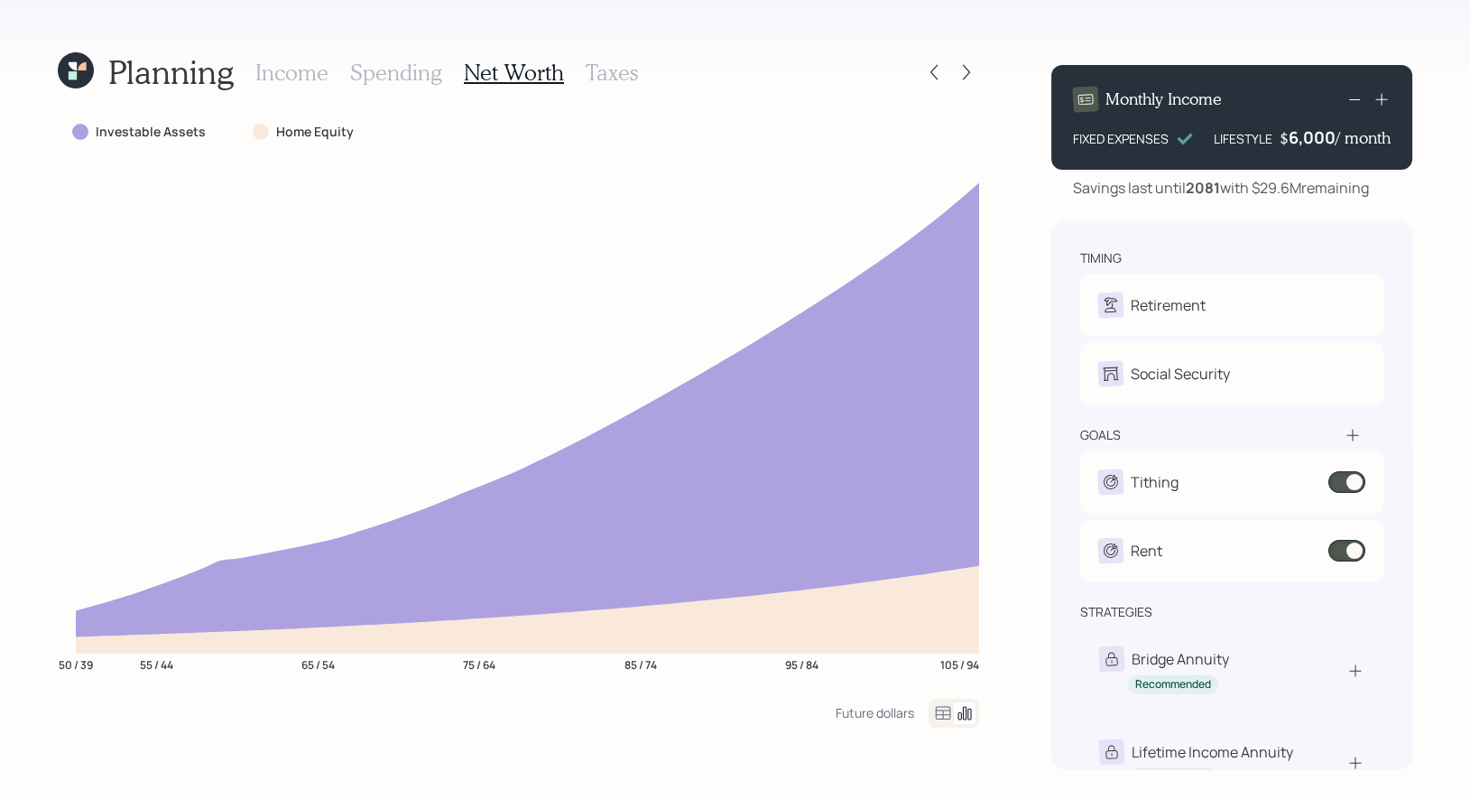
click at [283, 65] on h3 "Income" at bounding box center [291, 73] width 73 height 26
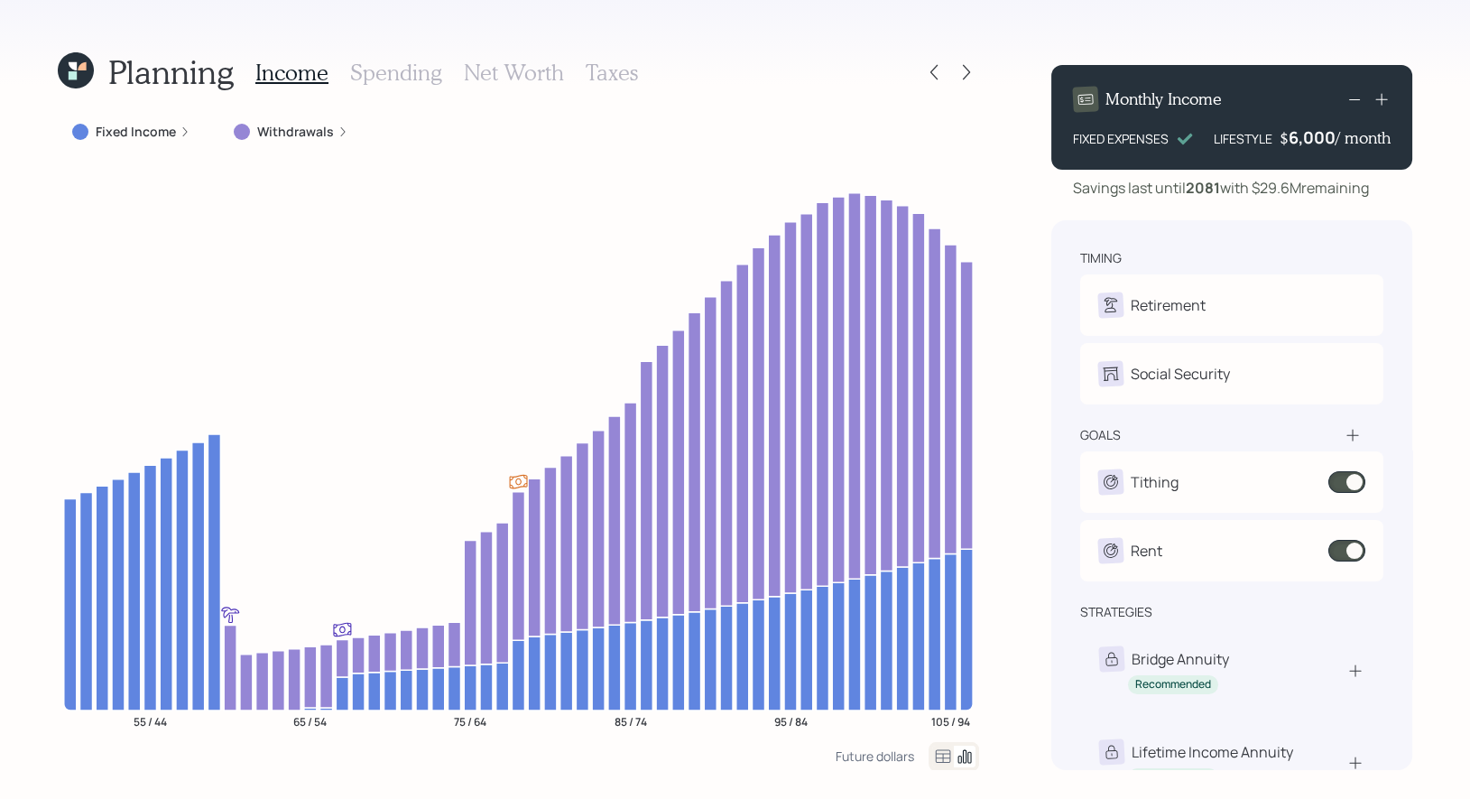
click at [596, 78] on h3 "Taxes" at bounding box center [612, 73] width 52 height 26
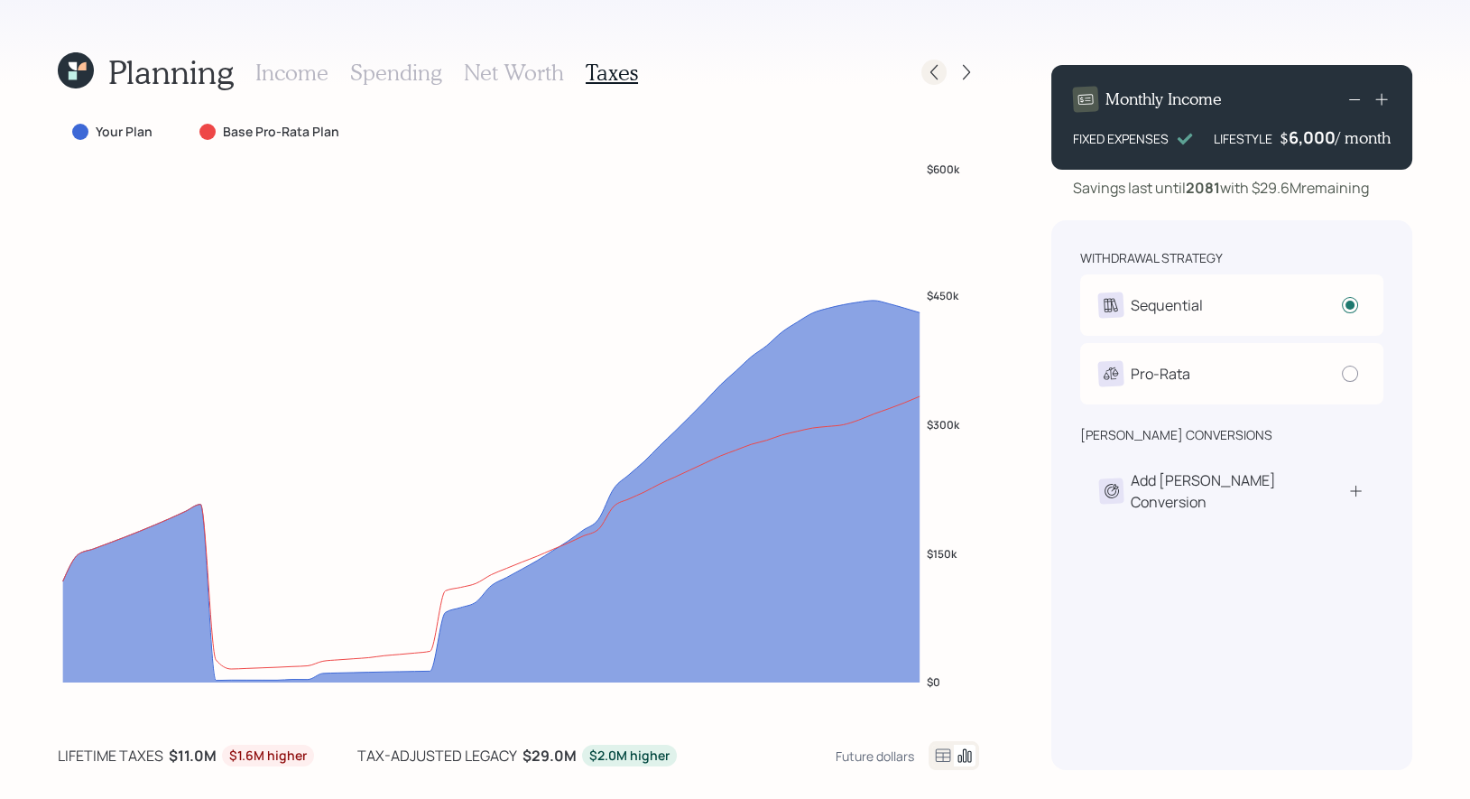
click at [936, 75] on icon at bounding box center [934, 72] width 18 height 18
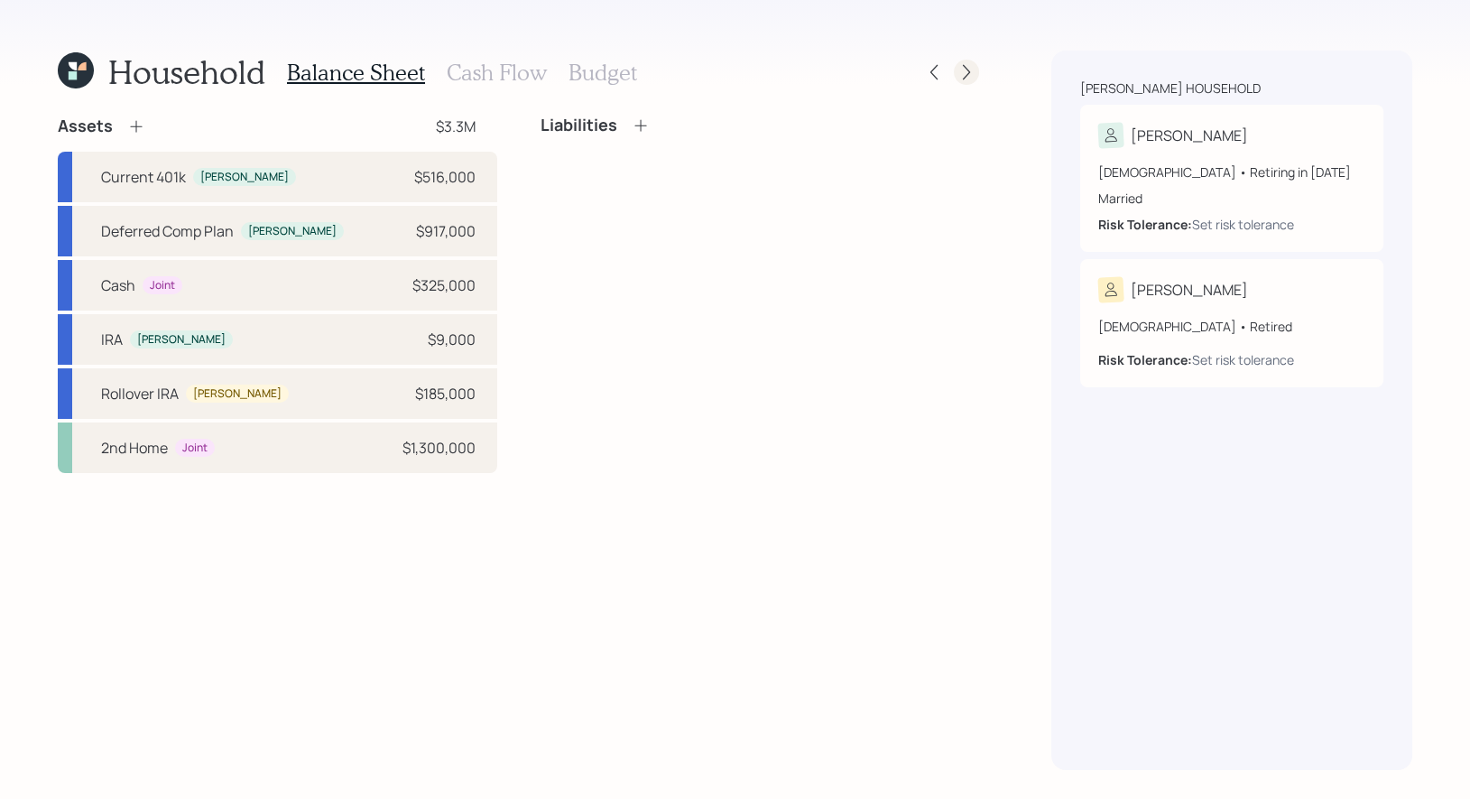
click at [963, 64] on icon at bounding box center [966, 72] width 18 height 18
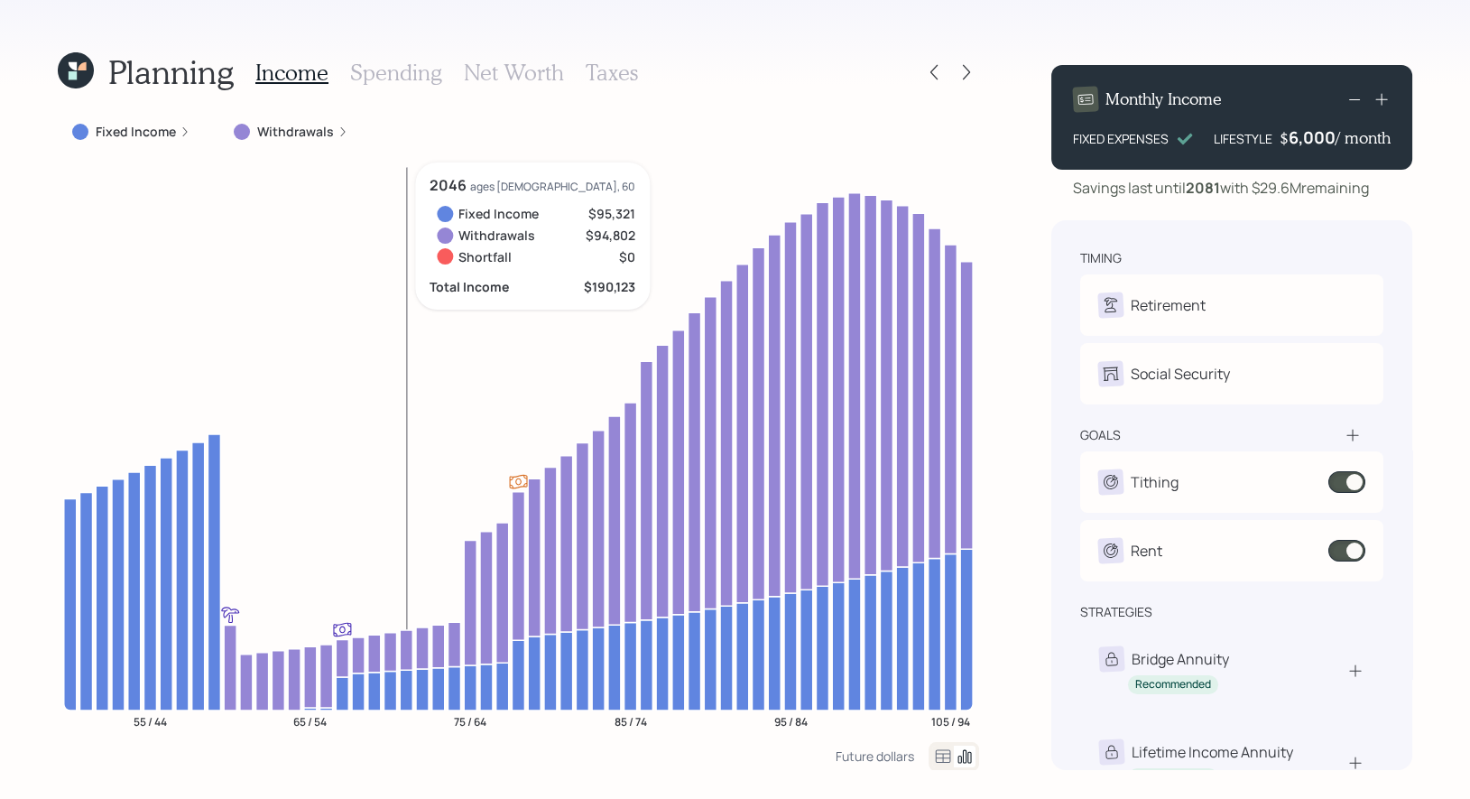
click at [406, 684] on icon at bounding box center [406, 689] width 13 height 41
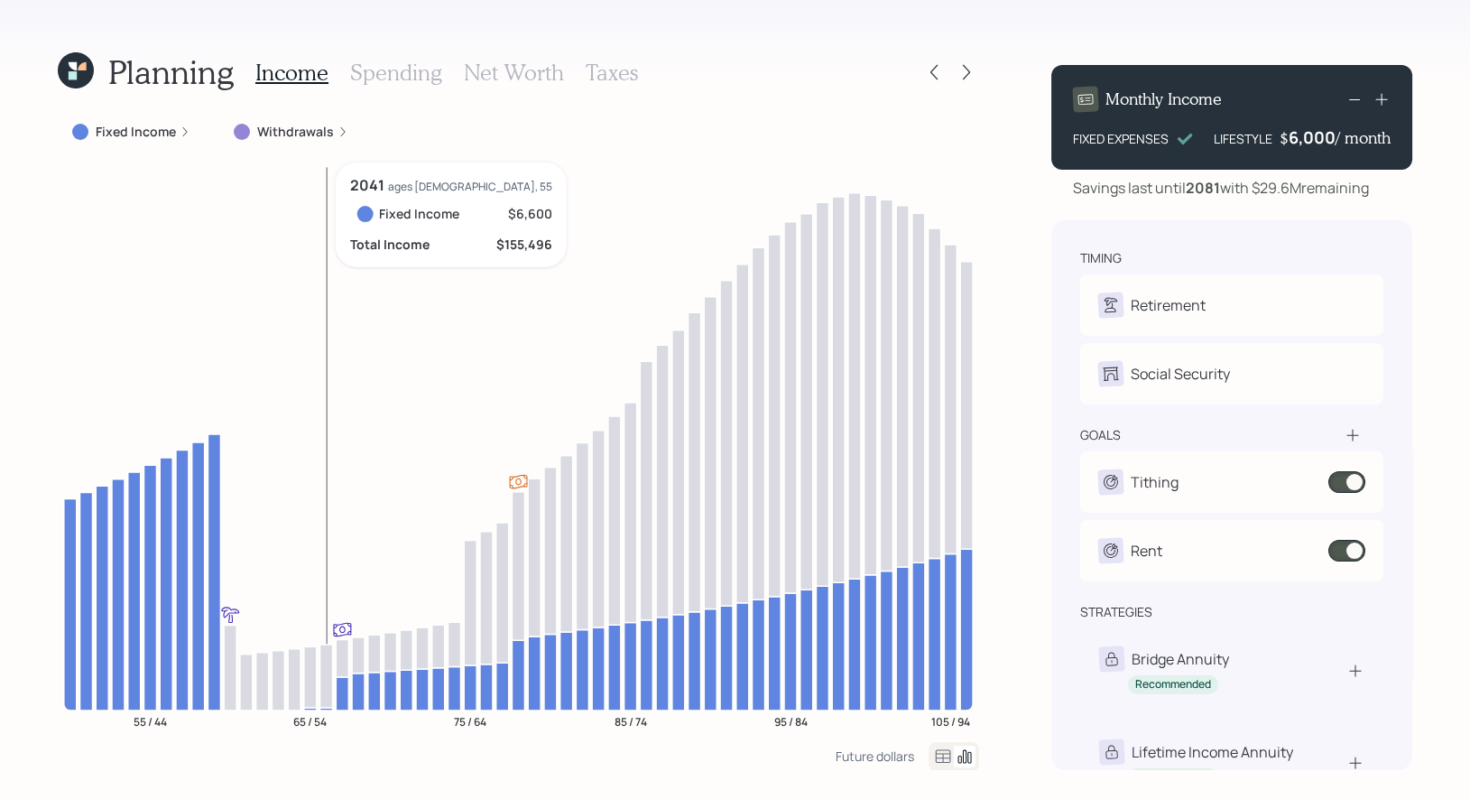
click at [325, 659] on icon at bounding box center [326, 675] width 13 height 63
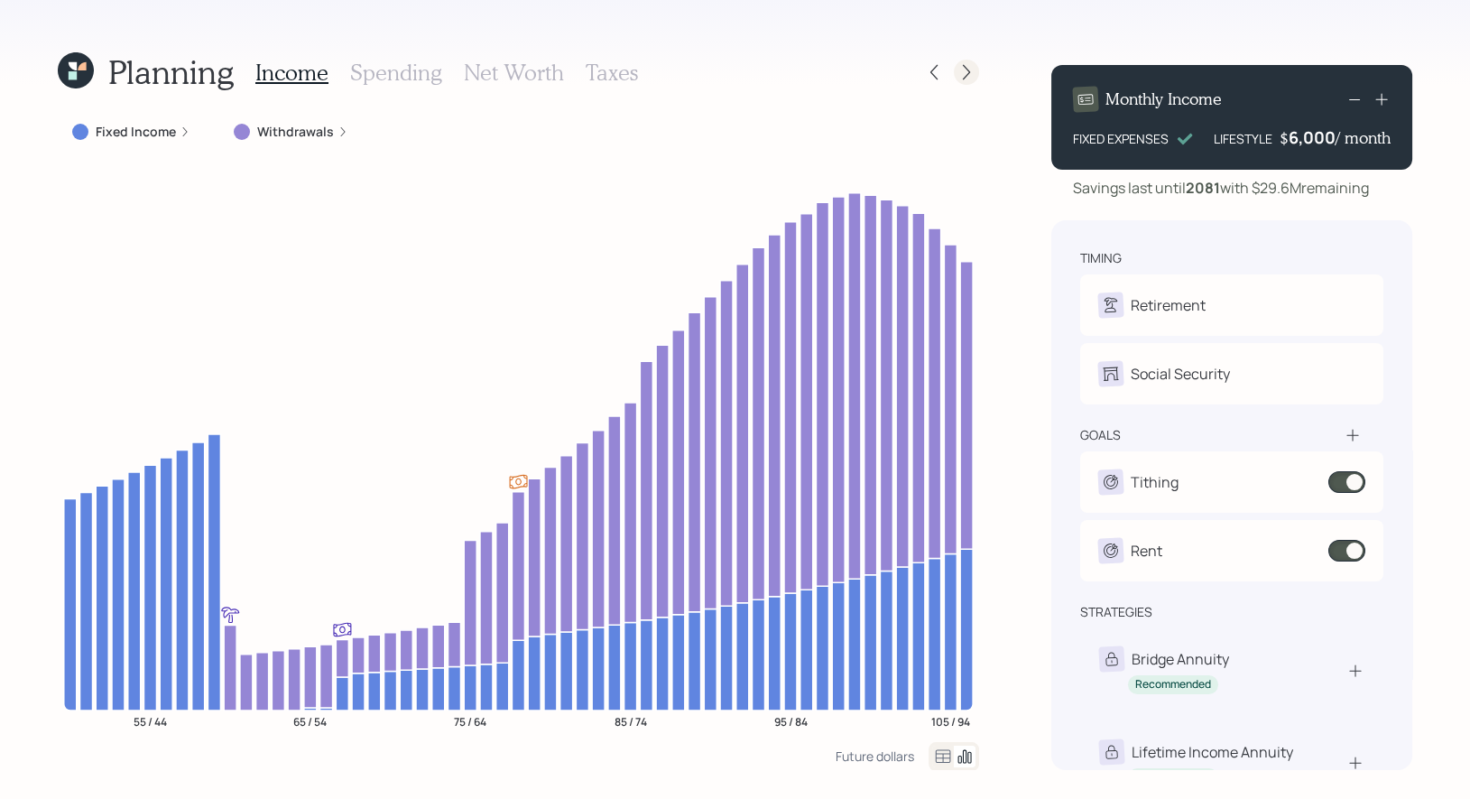
click at [963, 70] on icon at bounding box center [966, 72] width 18 height 18
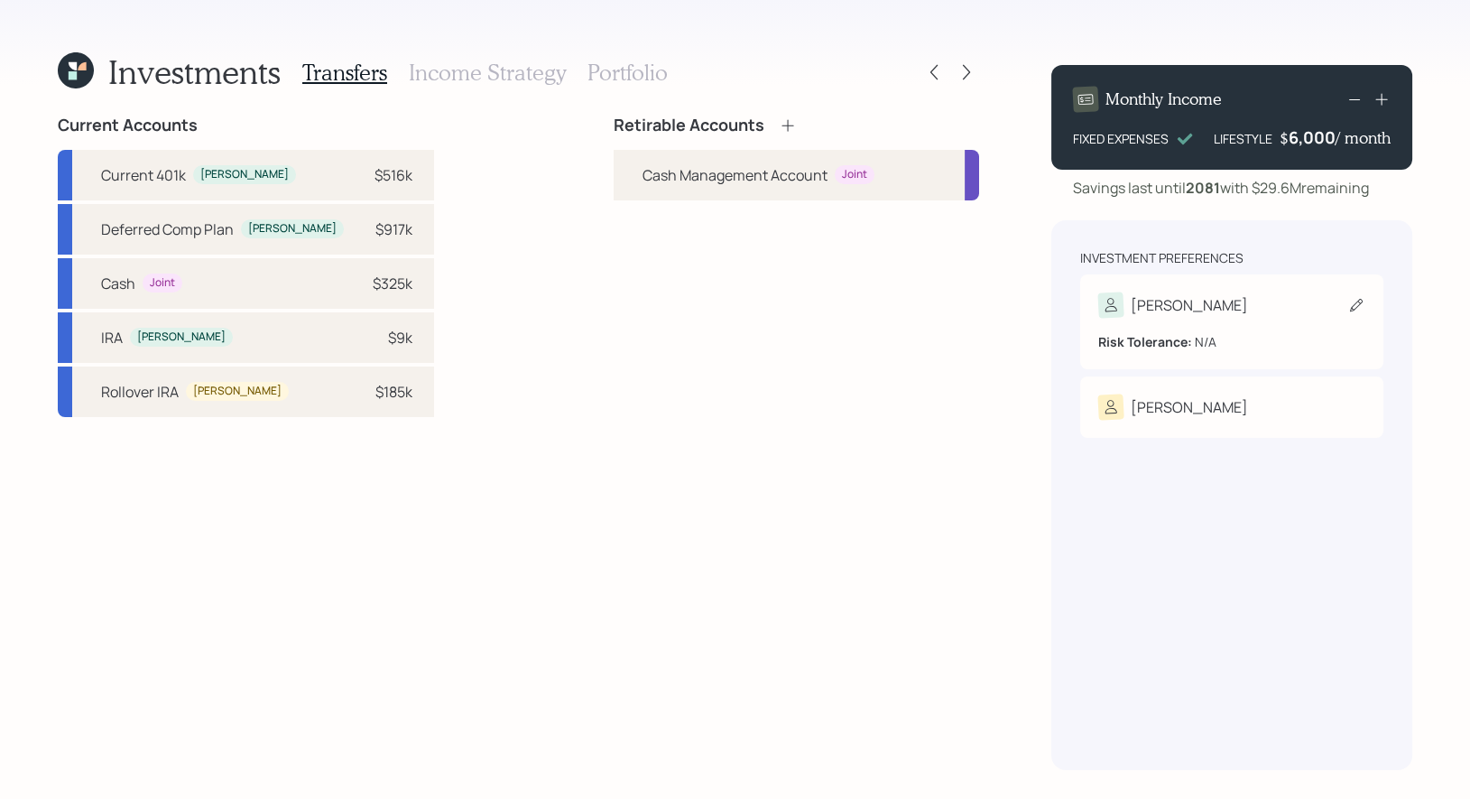
click at [1345, 305] on div "[PERSON_NAME]" at bounding box center [1231, 304] width 267 height 25
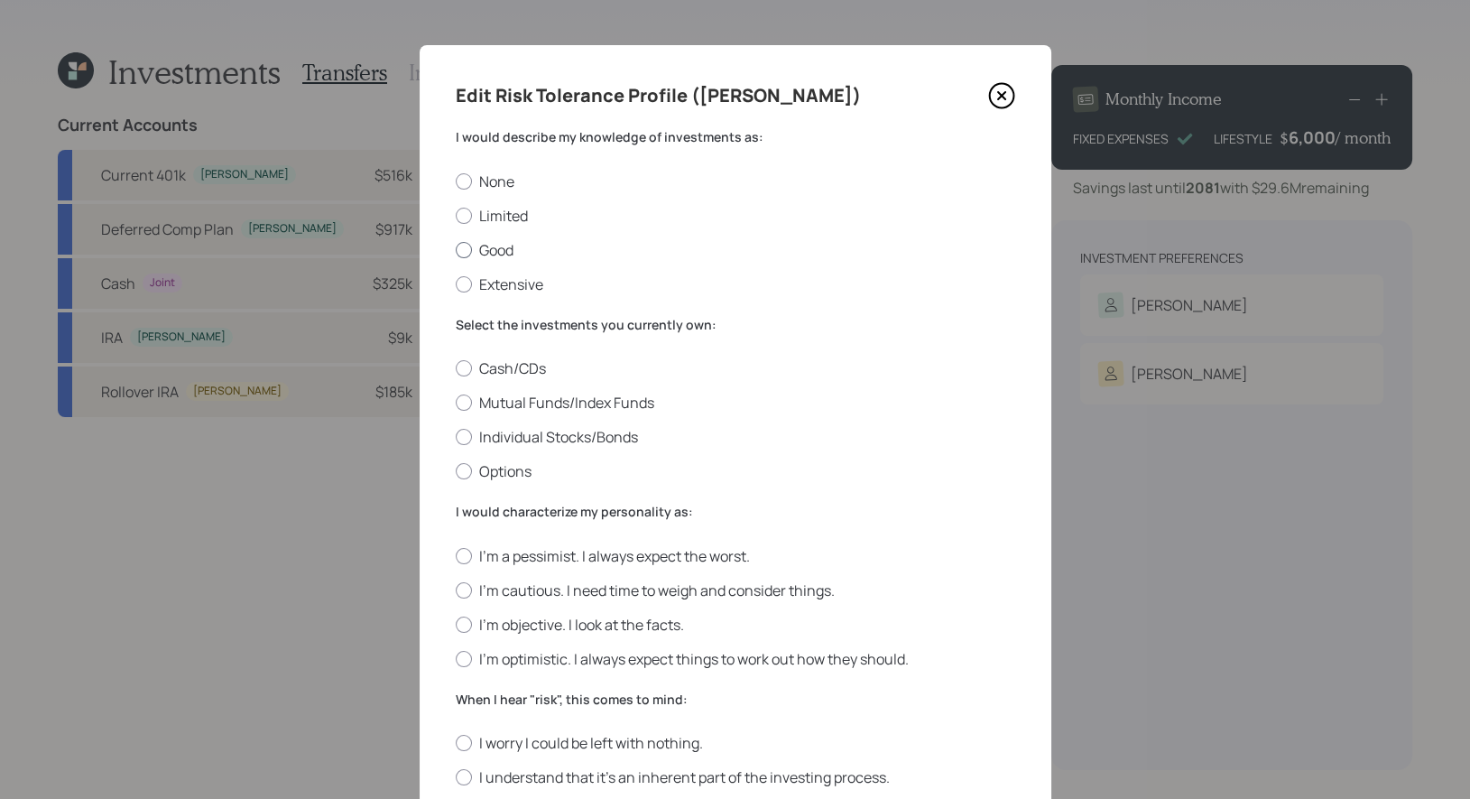
click at [498, 249] on label "Good" at bounding box center [735, 250] width 559 height 20
click at [456, 249] on input "Good" at bounding box center [455, 249] width 1 height 1
radio input "true"
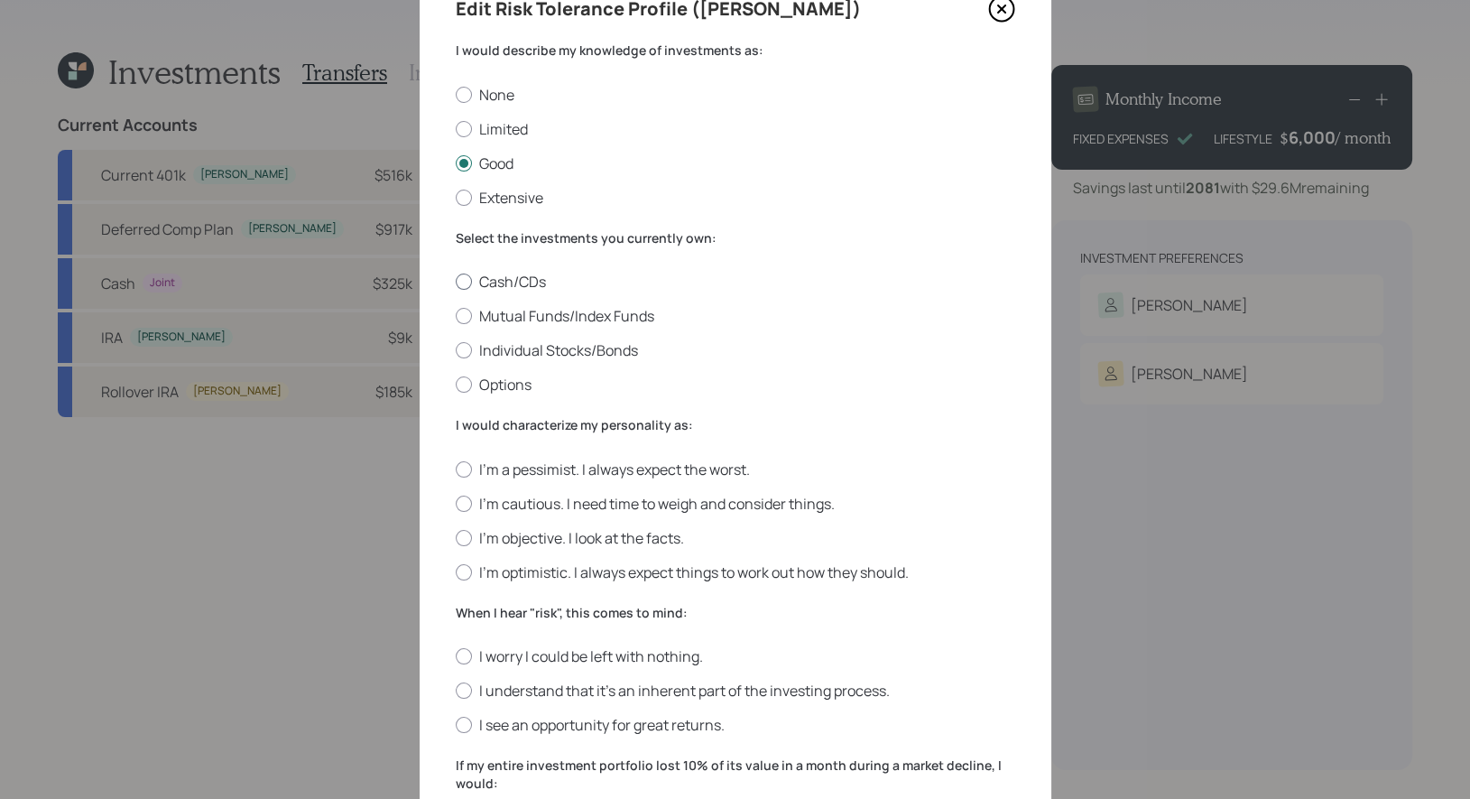
scroll to position [102, 0]
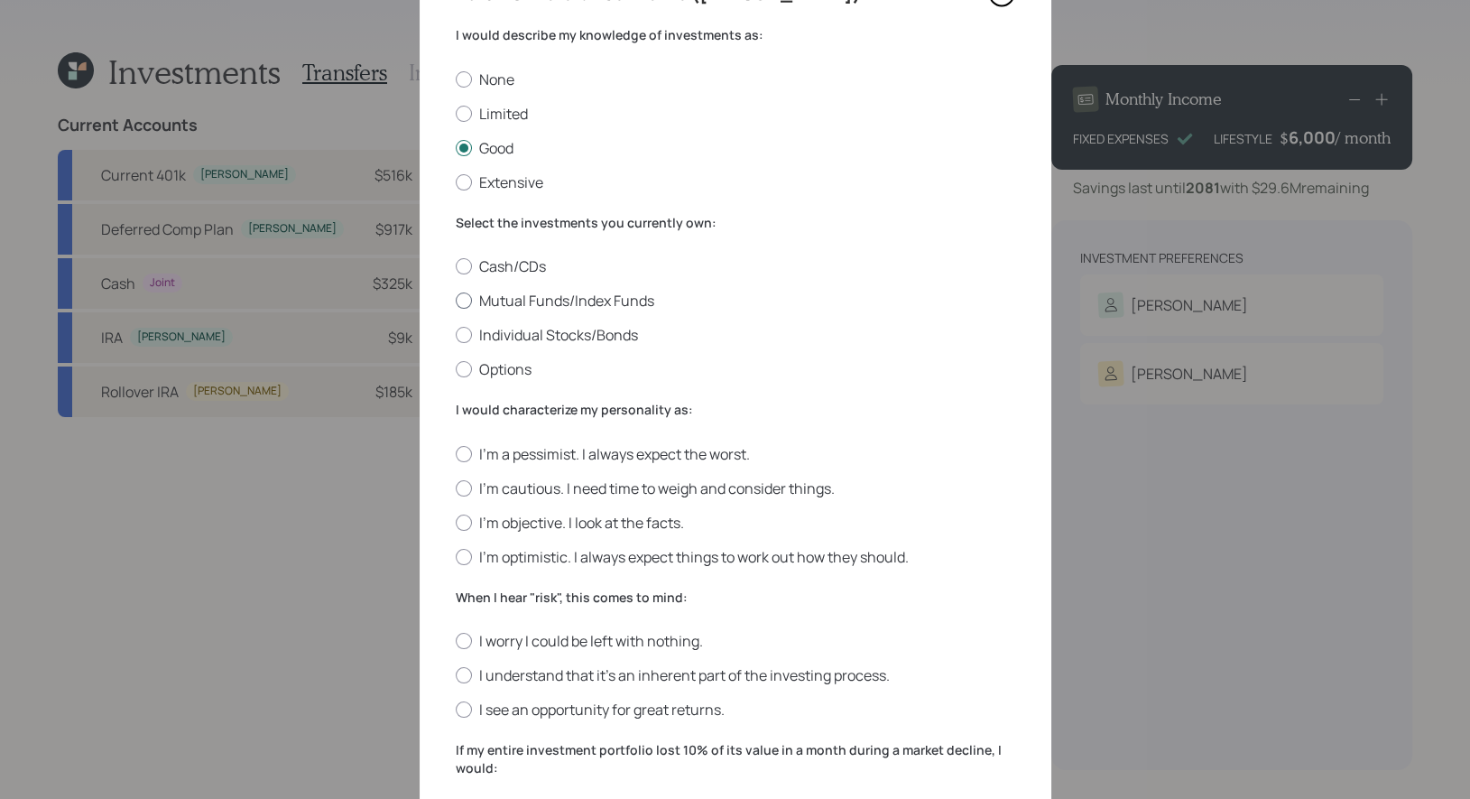
click at [627, 295] on label "Mutual Funds/Index Funds" at bounding box center [735, 301] width 559 height 20
click at [456, 300] on input "Mutual Funds/Index Funds" at bounding box center [455, 300] width 1 height 1
radio input "true"
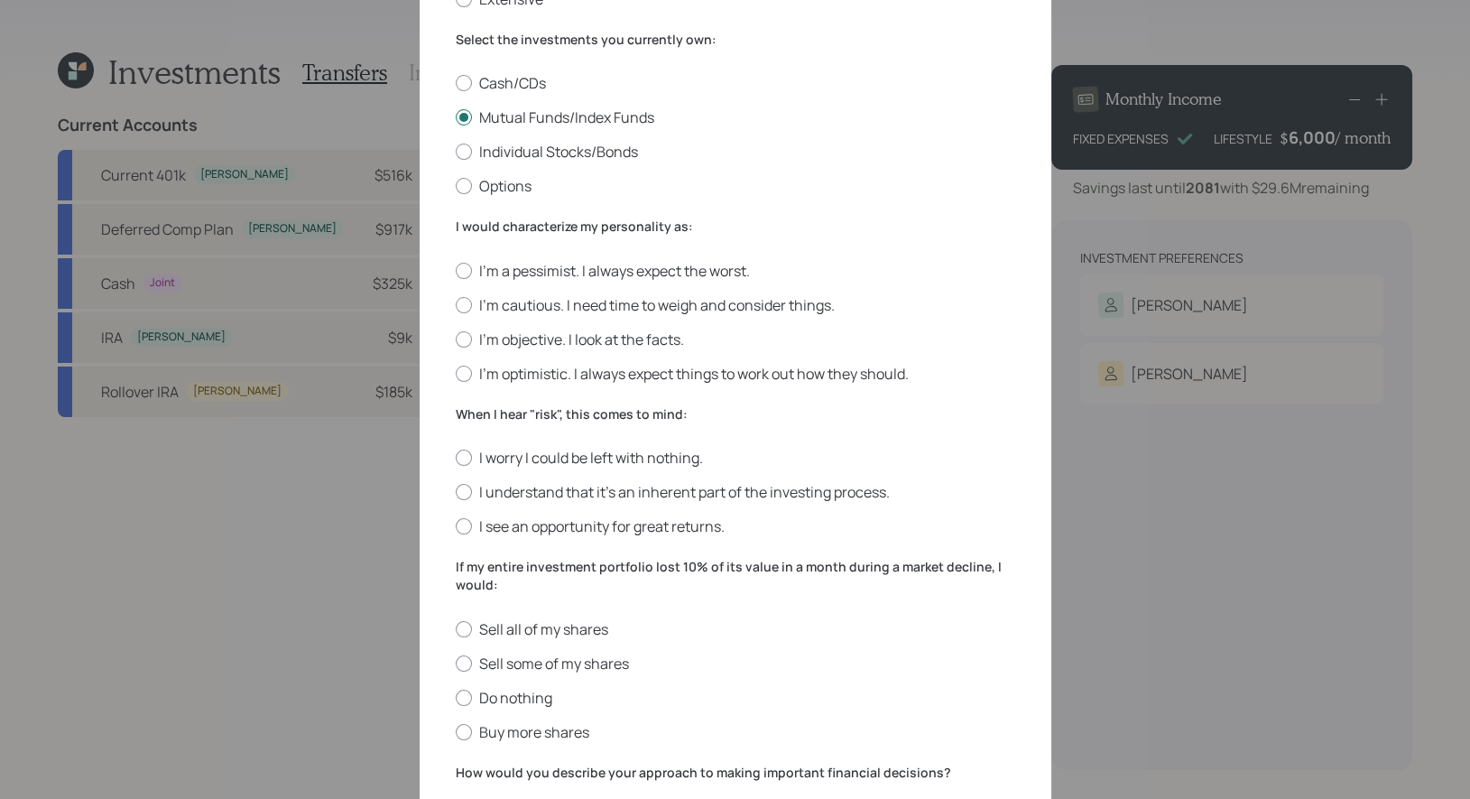
scroll to position [290, 0]
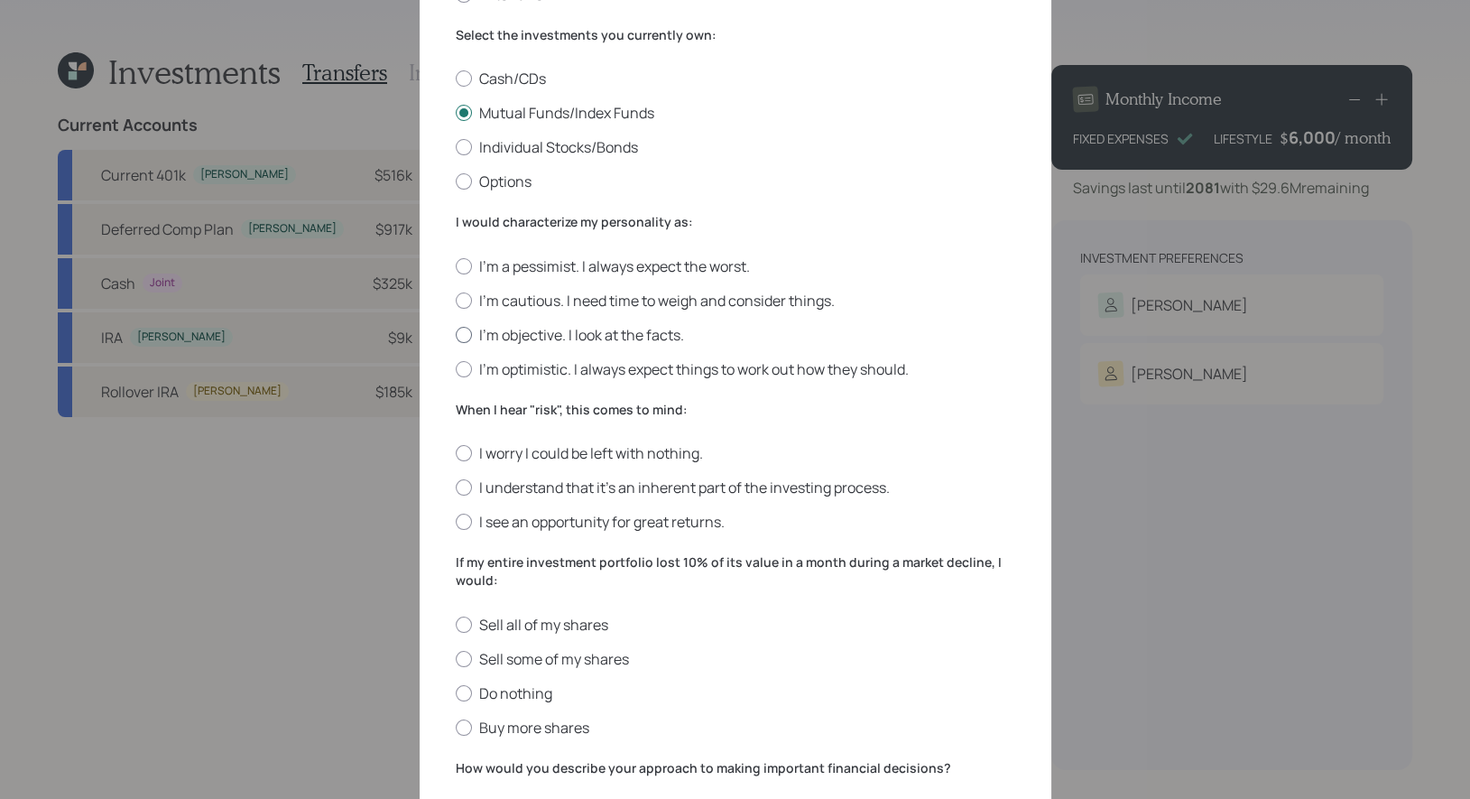
click at [657, 328] on label "I'm objective. I look at the facts." at bounding box center [735, 335] width 559 height 20
click at [456, 334] on input "I'm objective. I look at the facts." at bounding box center [455, 334] width 1 height 1
radio input "true"
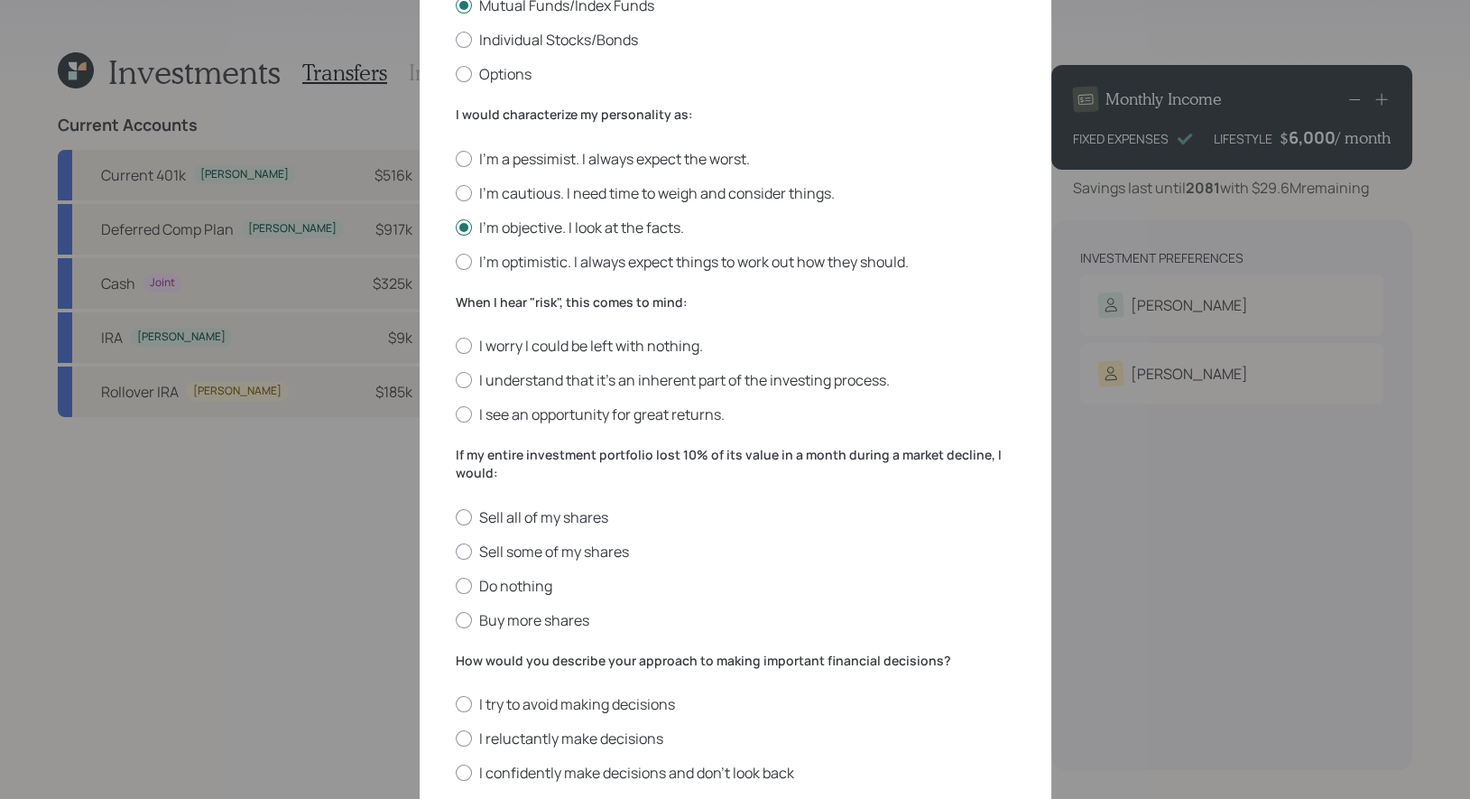
scroll to position [402, 0]
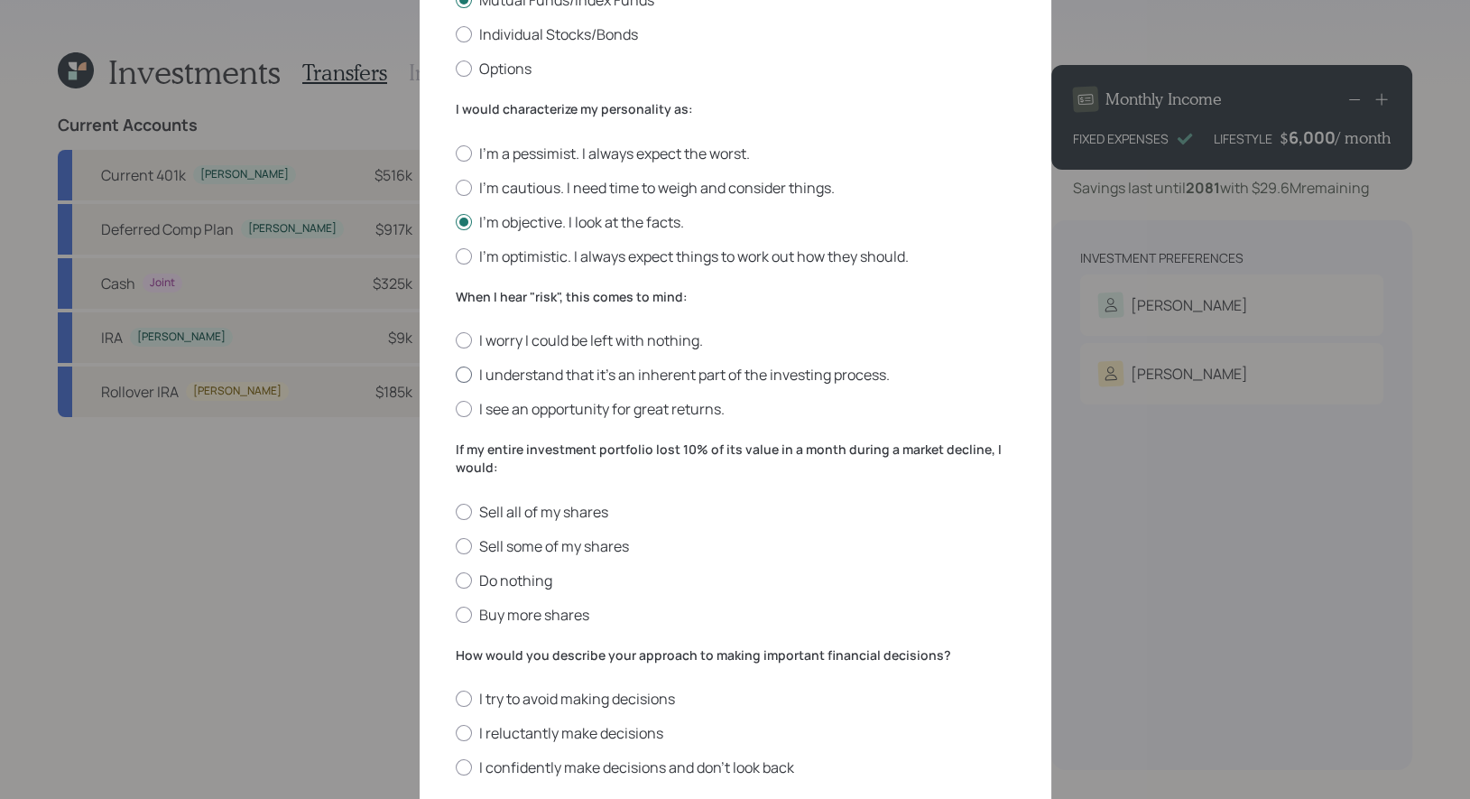
click at [771, 373] on label "I understand that it’s an inherent part of the investing process." at bounding box center [735, 375] width 559 height 20
click at [456, 374] on input "I understand that it’s an inherent part of the investing process." at bounding box center [455, 374] width 1 height 1
radio input "true"
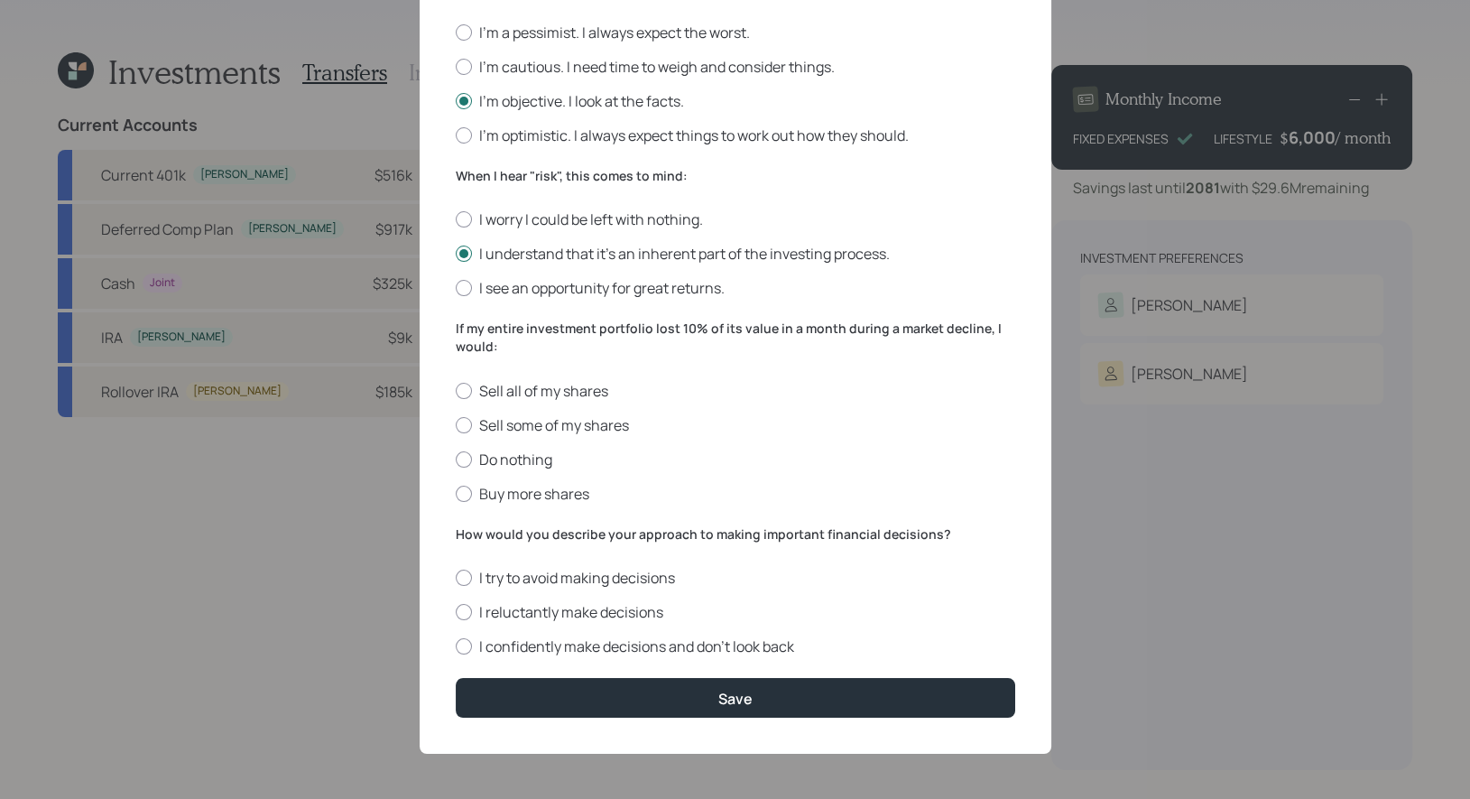
scroll to position [526, 0]
click at [494, 458] on label "Do nothing" at bounding box center [735, 459] width 559 height 20
click at [456, 458] on input "Do nothing" at bounding box center [455, 458] width 1 height 1
radio input "true"
click at [605, 613] on label "I reluctantly make decisions" at bounding box center [735, 612] width 559 height 20
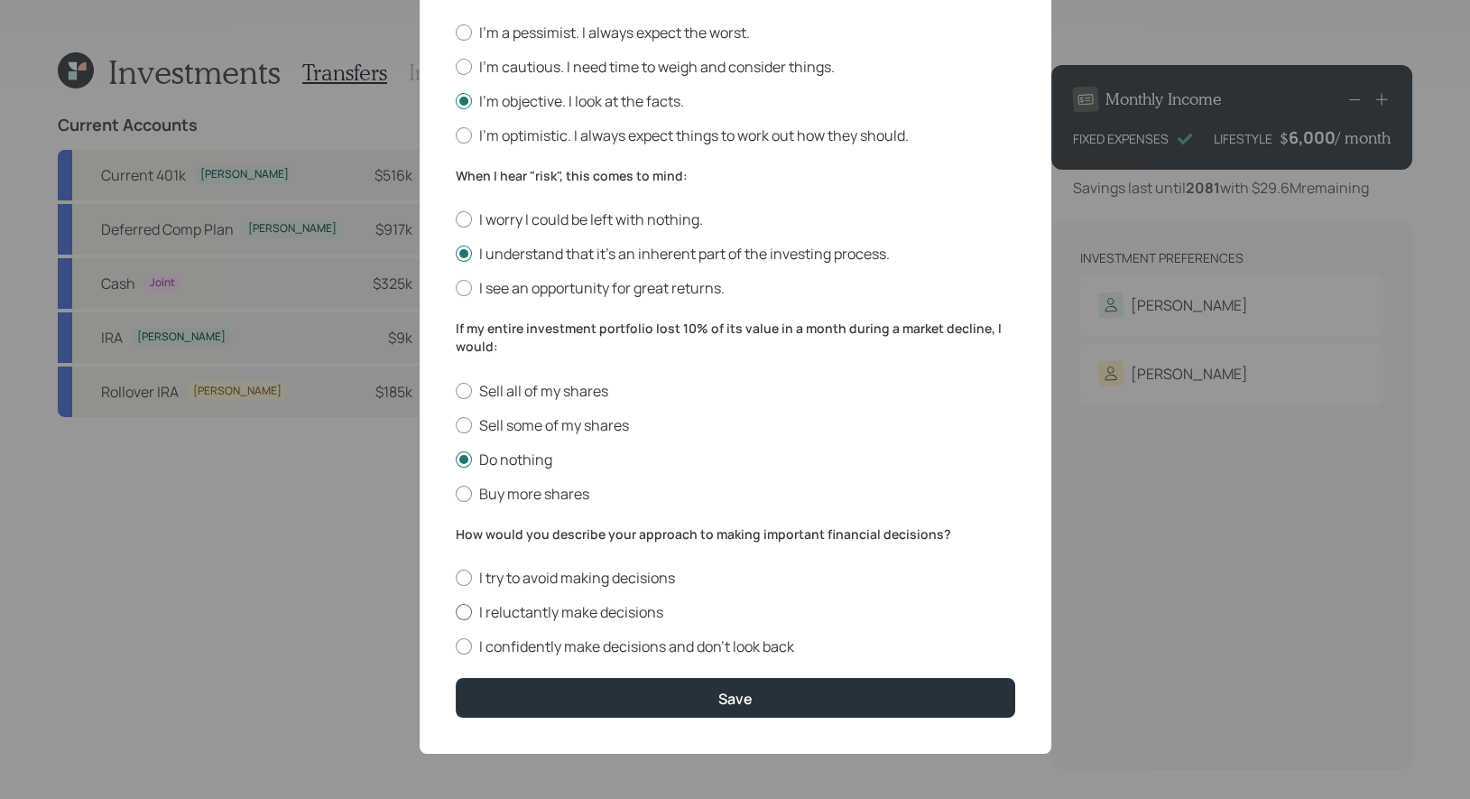
click at [456, 613] on input "I reluctantly make decisions" at bounding box center [455, 612] width 1 height 1
radio input "true"
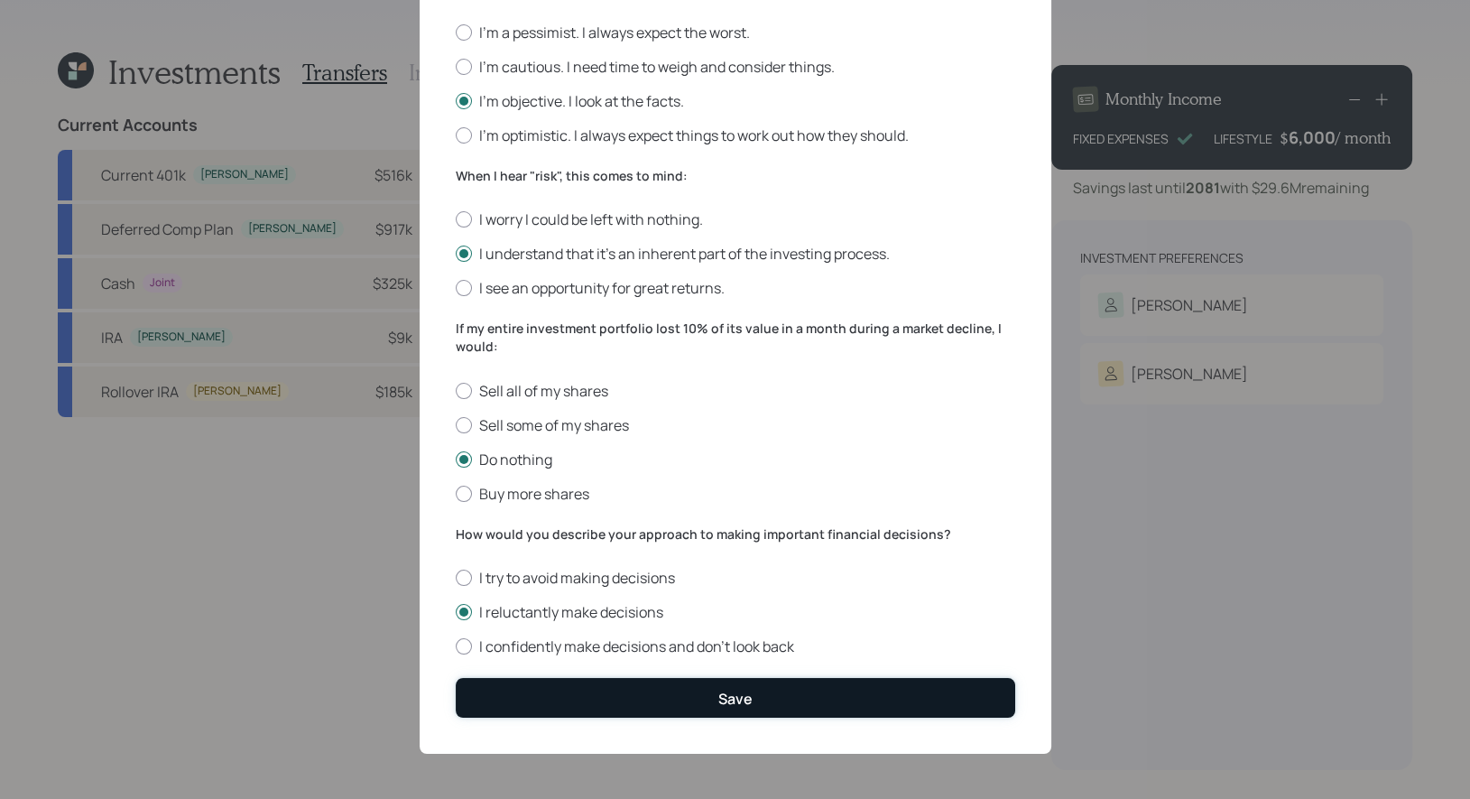
click at [662, 702] on button "Save" at bounding box center [735, 697] width 559 height 39
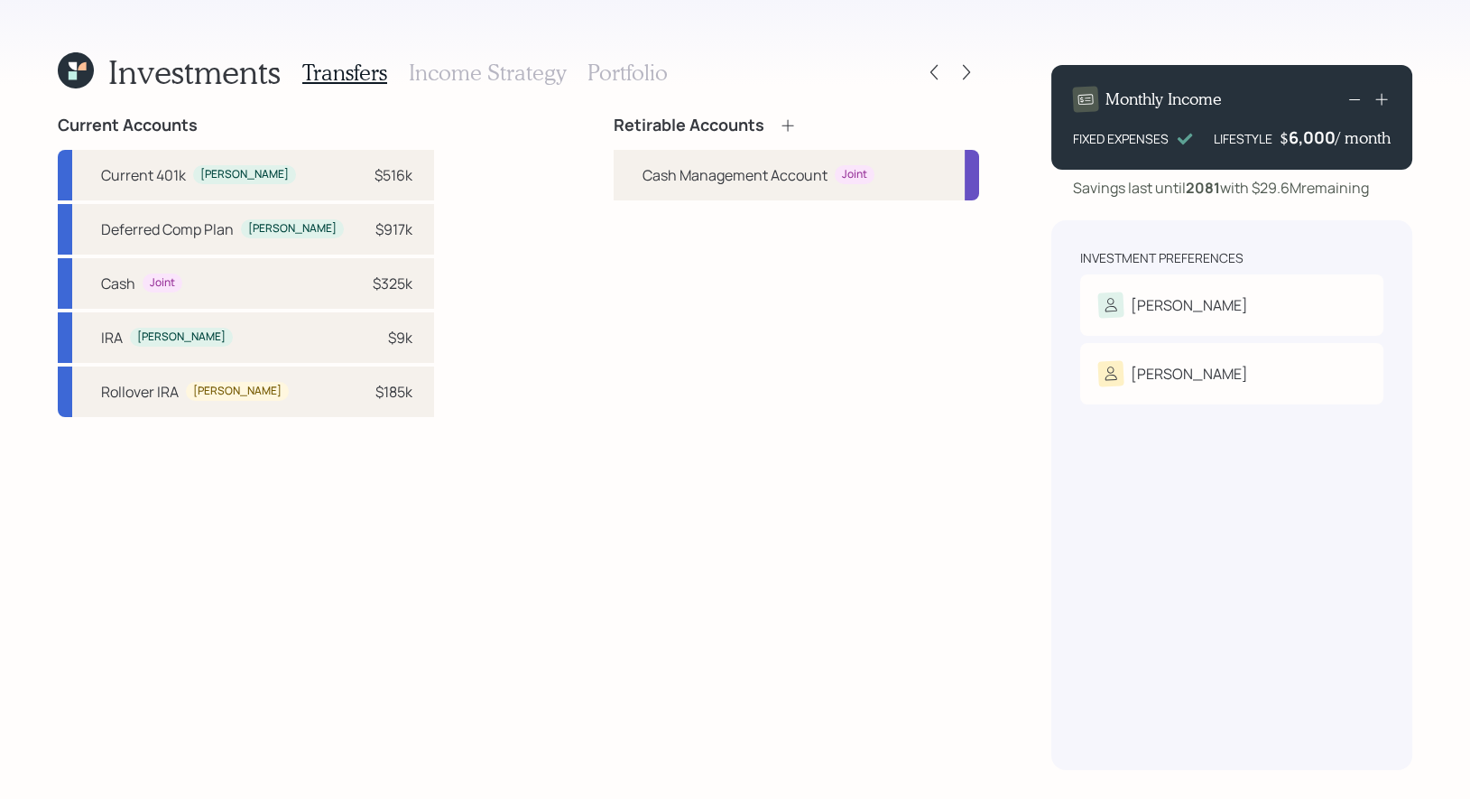
click at [787, 125] on icon at bounding box center [787, 125] width 12 height 12
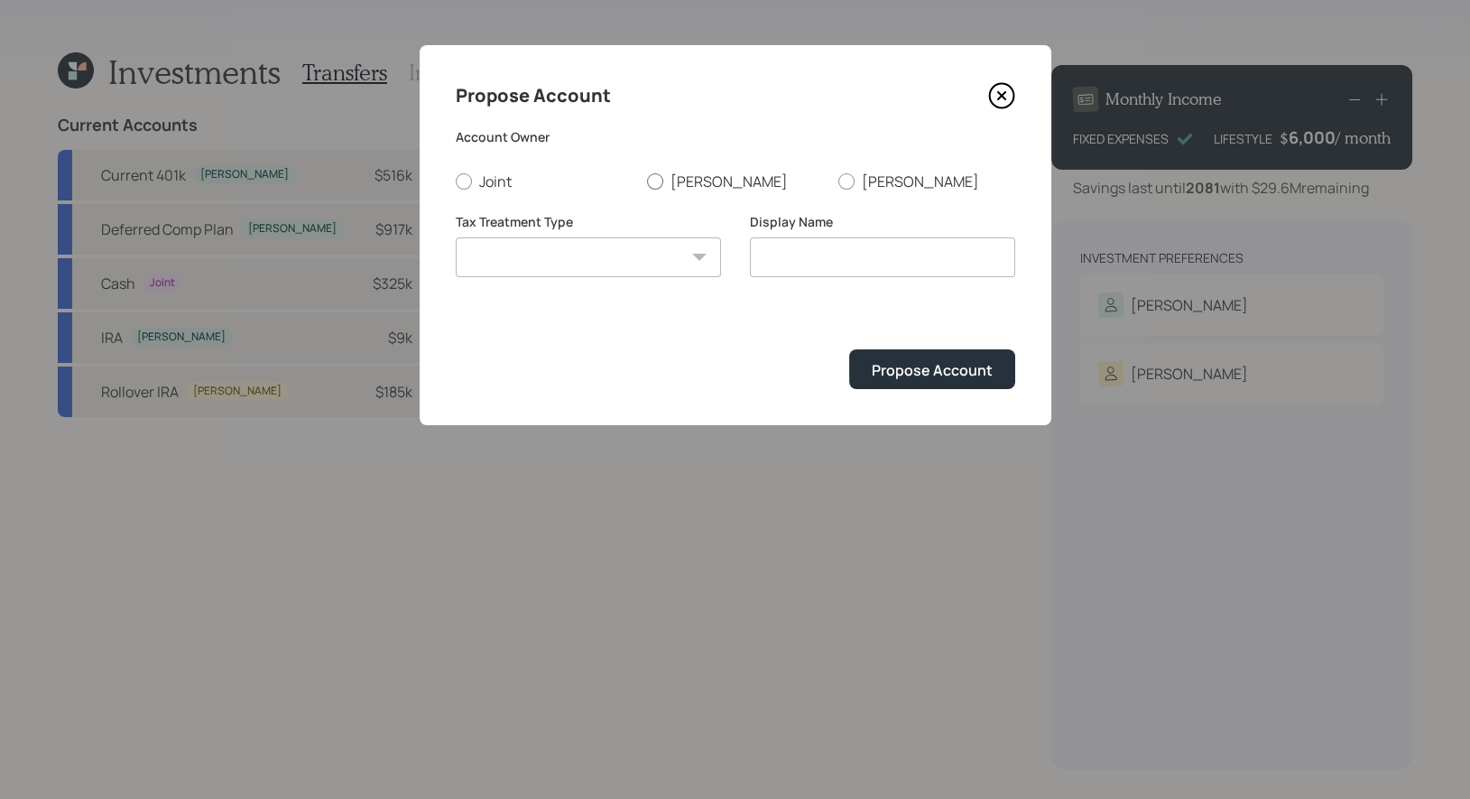
click at [656, 183] on div at bounding box center [655, 181] width 16 height 16
click at [647, 181] on input "[PERSON_NAME]" at bounding box center [646, 180] width 1 height 1
radio input "true"
click at [642, 261] on select "[PERSON_NAME] Taxable Traditional" at bounding box center [588, 257] width 265 height 40
select select "taxable"
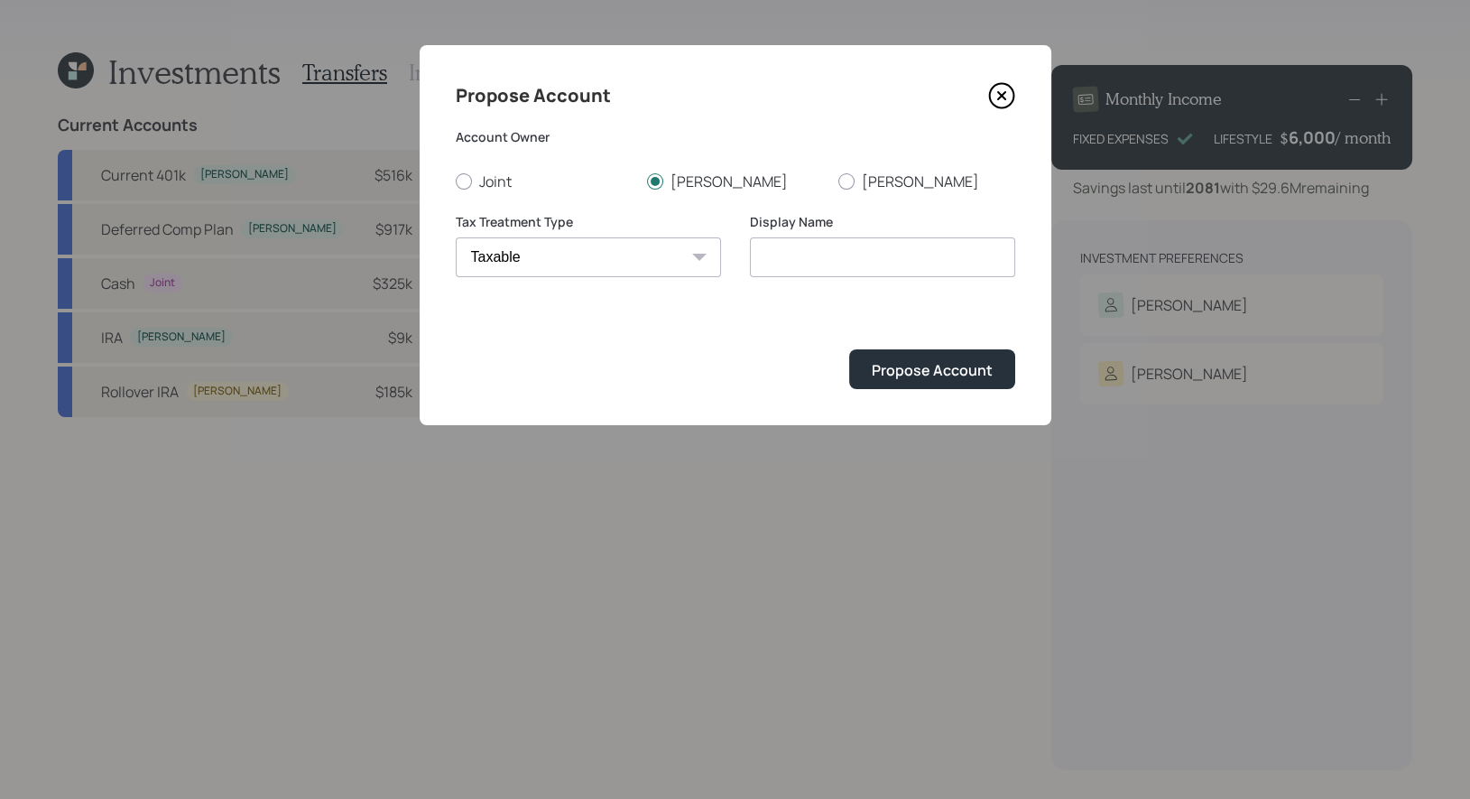
click at [456, 237] on select "[PERSON_NAME] Taxable Traditional" at bounding box center [588, 257] width 265 height 40
click at [863, 258] on input "Taxable" at bounding box center [882, 257] width 265 height 40
type input "Taxable Brokerage"
click at [901, 371] on div "Propose Account" at bounding box center [932, 370] width 121 height 20
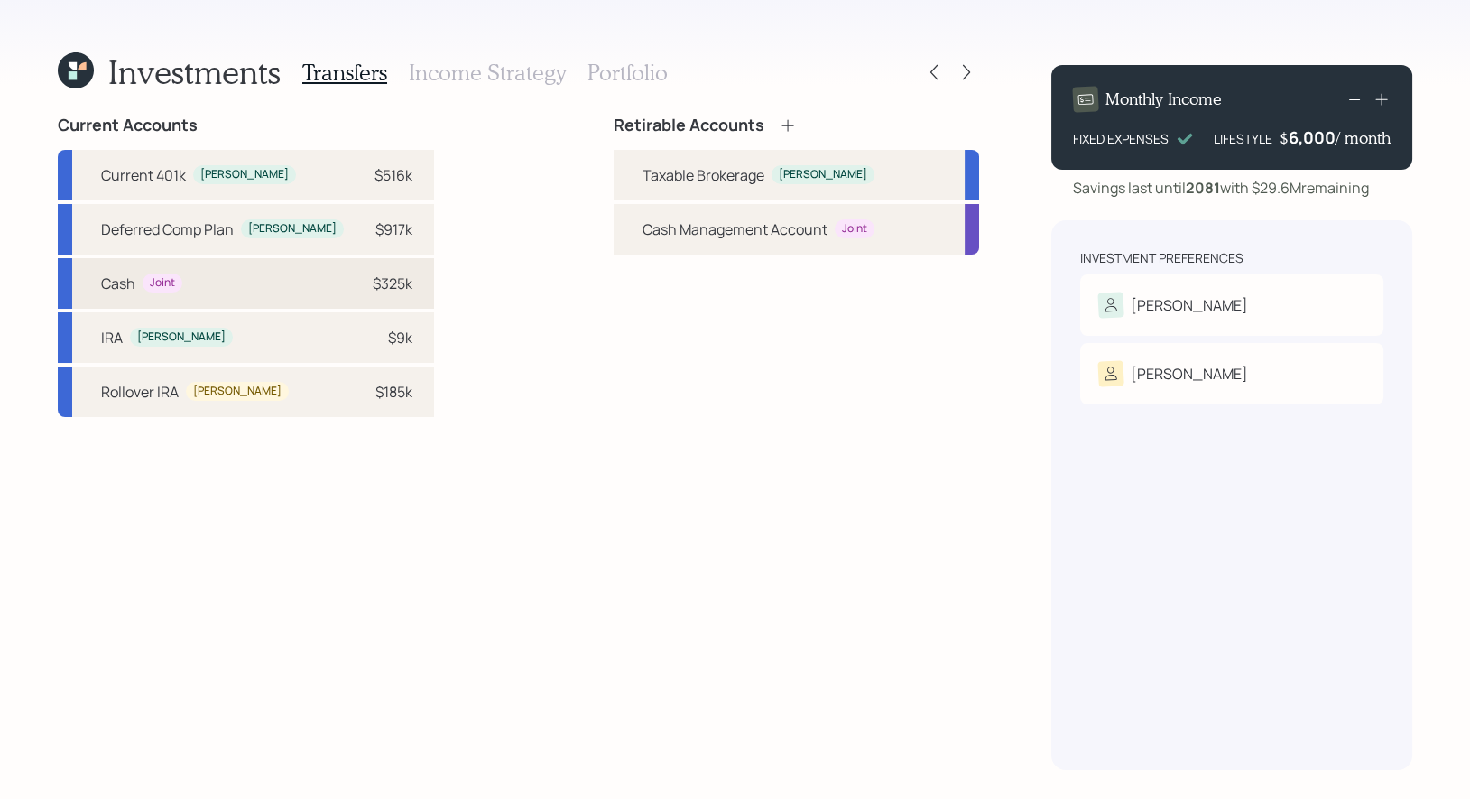
click at [300, 284] on div "Cash Joint $325k" at bounding box center [246, 283] width 376 height 51
click at [664, 178] on div "Taxable Brokerage" at bounding box center [703, 175] width 122 height 22
select select "9d913f34-f549-4b38-b881-21b2bfc33dea"
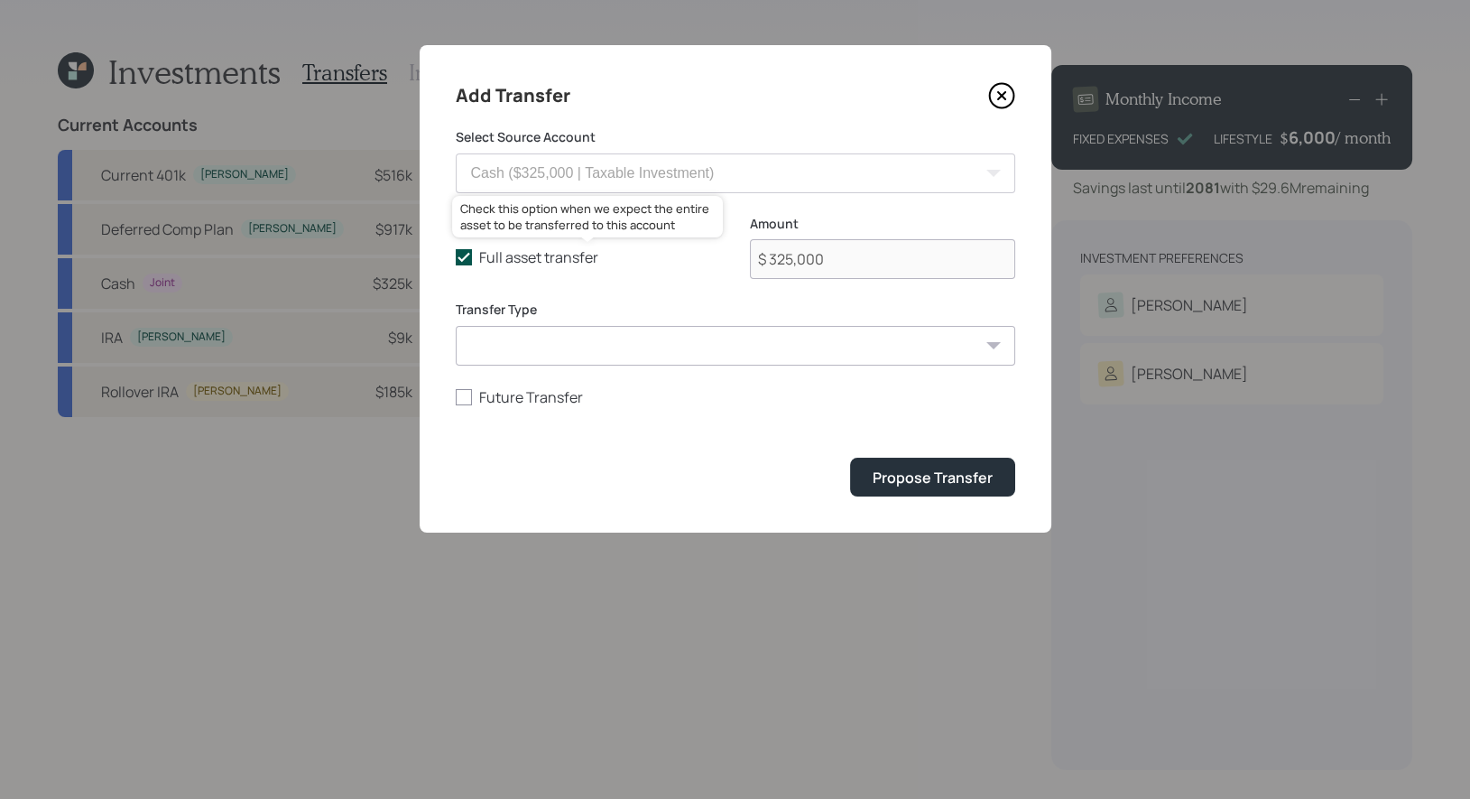
click at [466, 251] on icon at bounding box center [464, 257] width 16 height 16
click at [456, 257] on input "Full asset transfer" at bounding box center [455, 257] width 1 height 1
checkbox input "false"
click at [890, 274] on input "$ 325,000" at bounding box center [882, 259] width 265 height 40
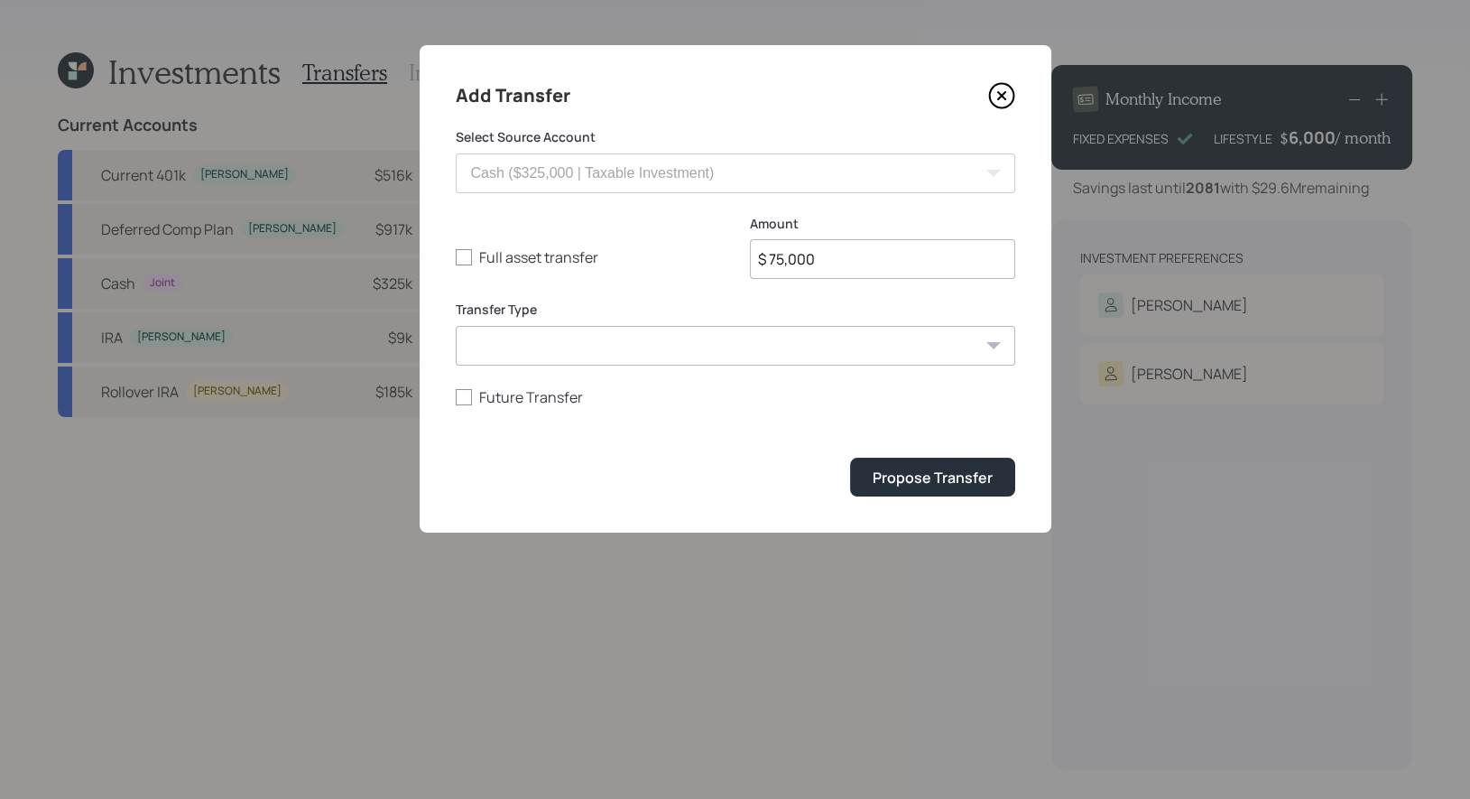
click at [687, 353] on select "ACAT Transfer Non ACAT Transfer Capitalize Rollover Rollover Deposit" at bounding box center [735, 346] width 559 height 40
click at [828, 261] on input "$ 75,000" at bounding box center [882, 259] width 265 height 40
type input "$ 150,000"
click at [607, 358] on select "ACAT Transfer Non ACAT Transfer Capitalize Rollover Rollover Deposit" at bounding box center [735, 346] width 559 height 40
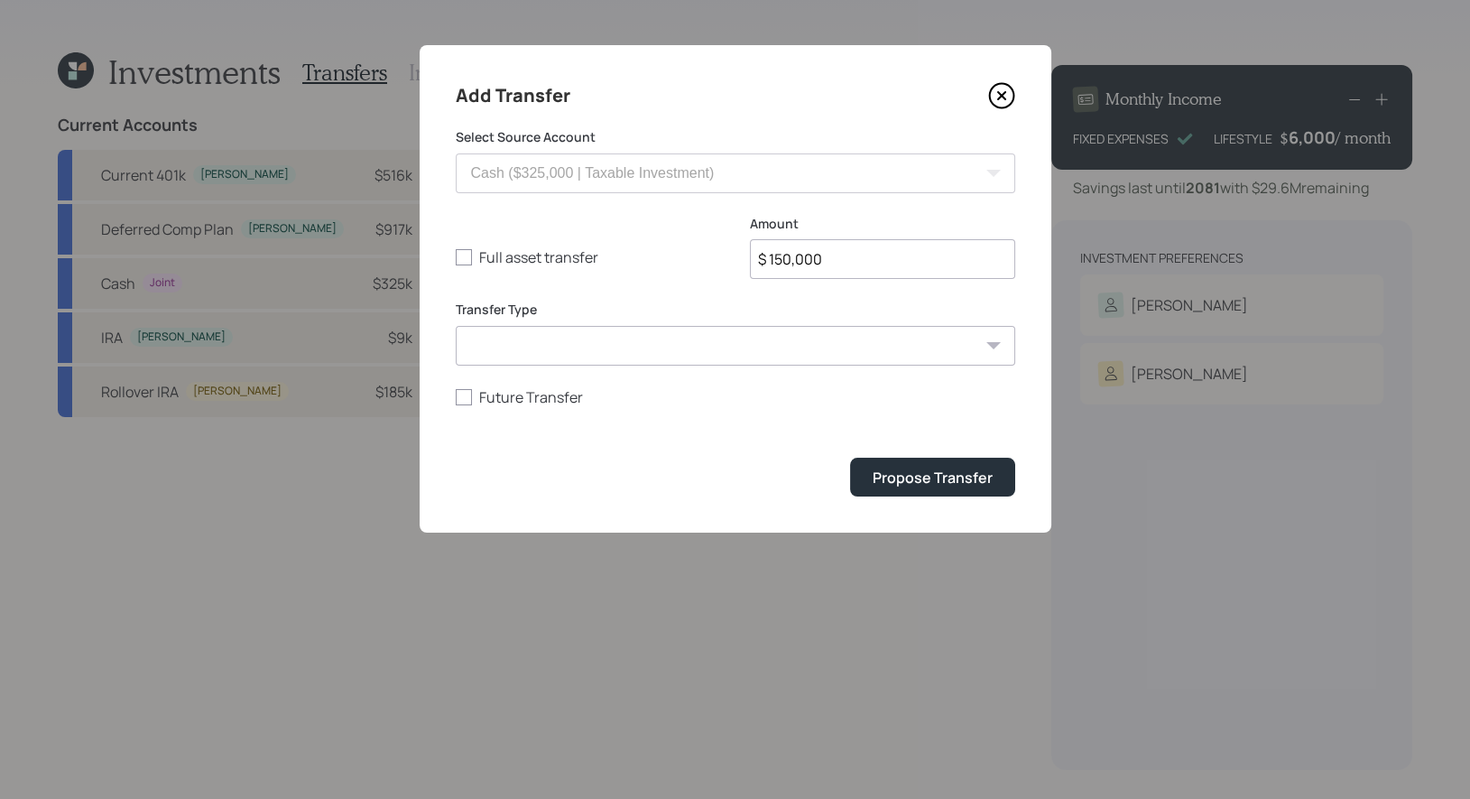
select select "acat_transfer"
click at [456, 326] on select "ACAT Transfer Non ACAT Transfer Capitalize Rollover Rollover Deposit" at bounding box center [735, 346] width 559 height 40
click at [970, 483] on div "Propose Transfer" at bounding box center [932, 477] width 120 height 20
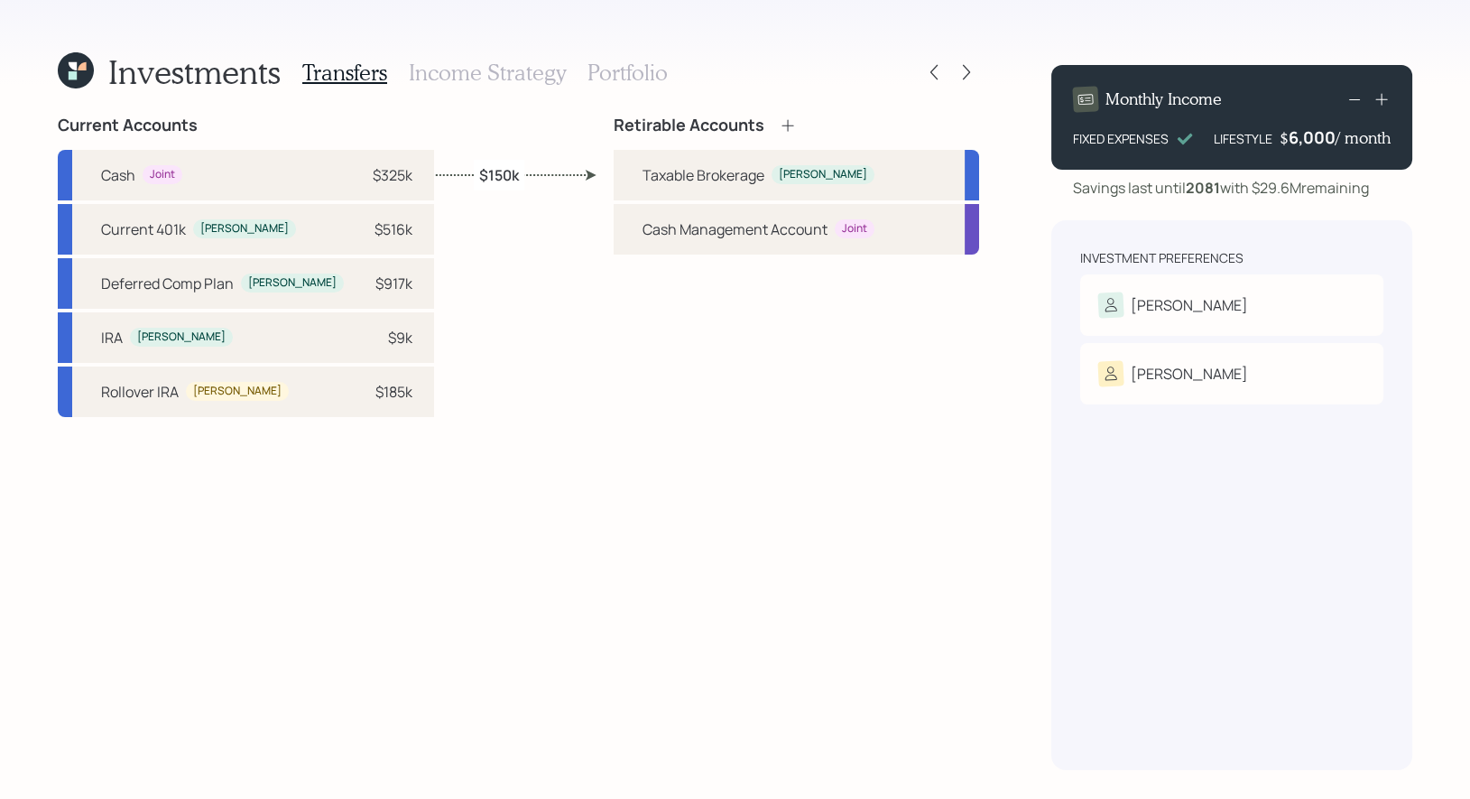
click at [794, 122] on icon at bounding box center [788, 125] width 18 height 18
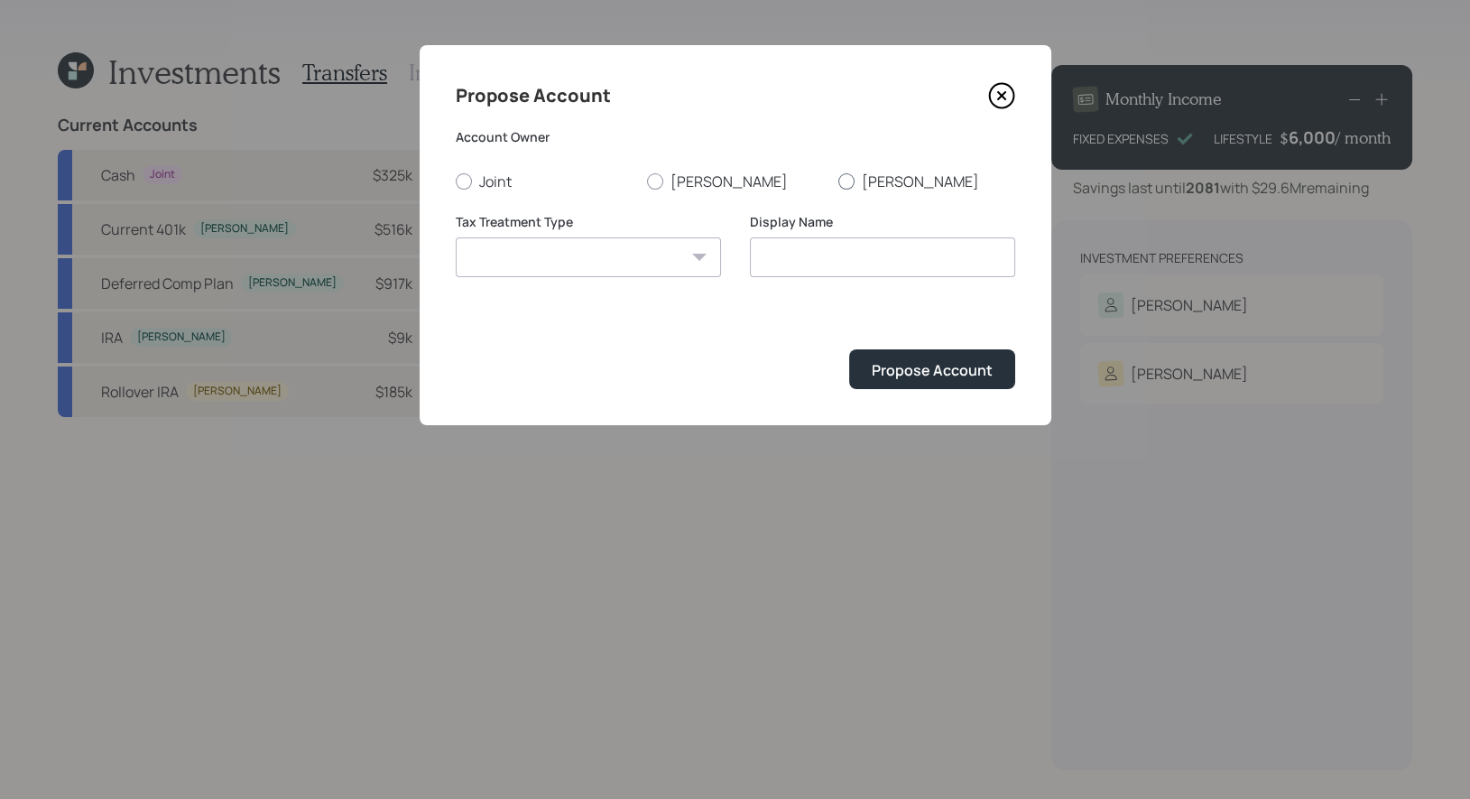
click at [845, 178] on div at bounding box center [846, 181] width 16 height 16
click at [838, 180] on input "[PERSON_NAME]" at bounding box center [837, 180] width 1 height 1
radio input "true"
click at [656, 179] on div at bounding box center [655, 181] width 16 height 16
click at [647, 180] on input "[PERSON_NAME]" at bounding box center [646, 180] width 1 height 1
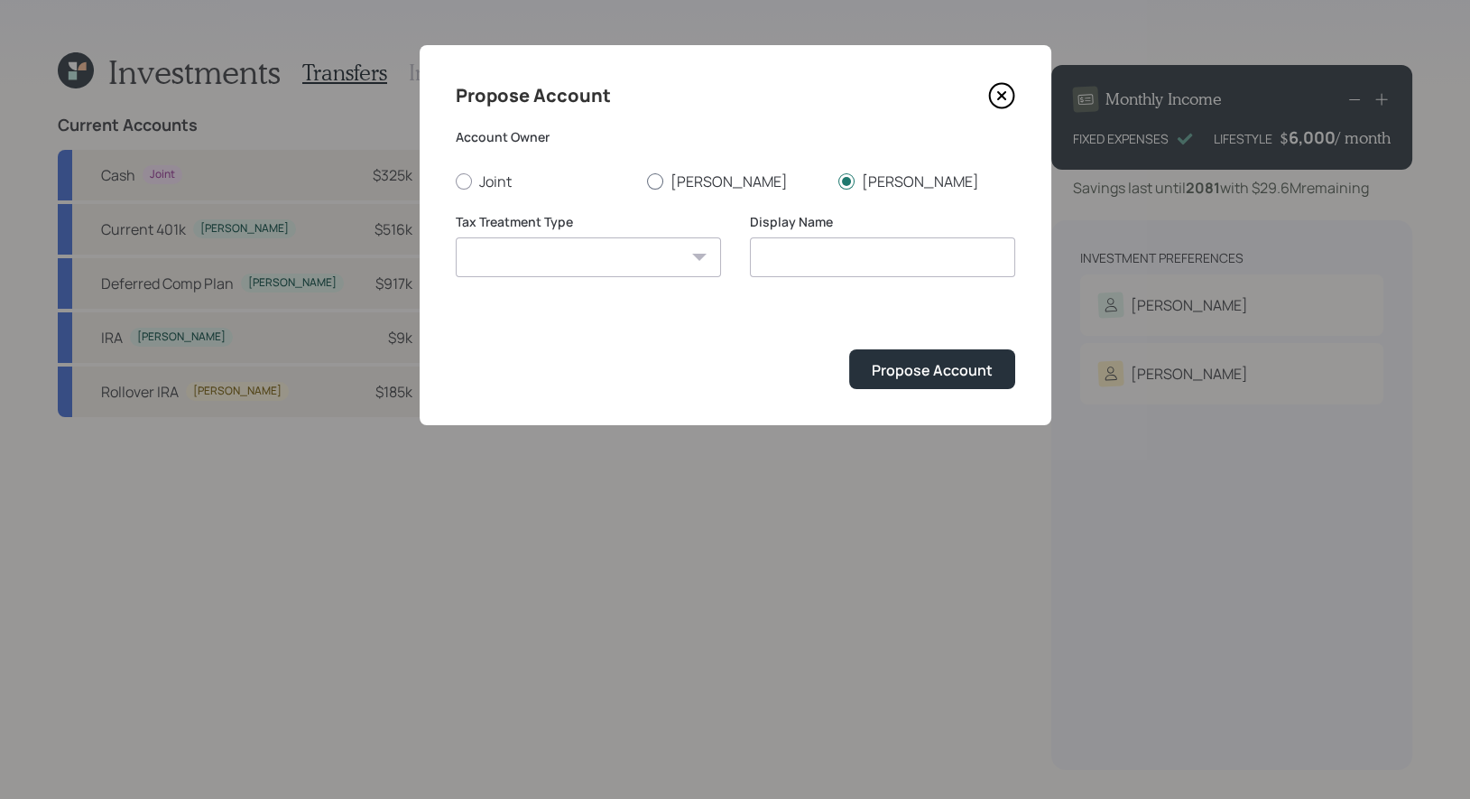
radio input "true"
click at [997, 97] on icon at bounding box center [1000, 95] width 7 height 7
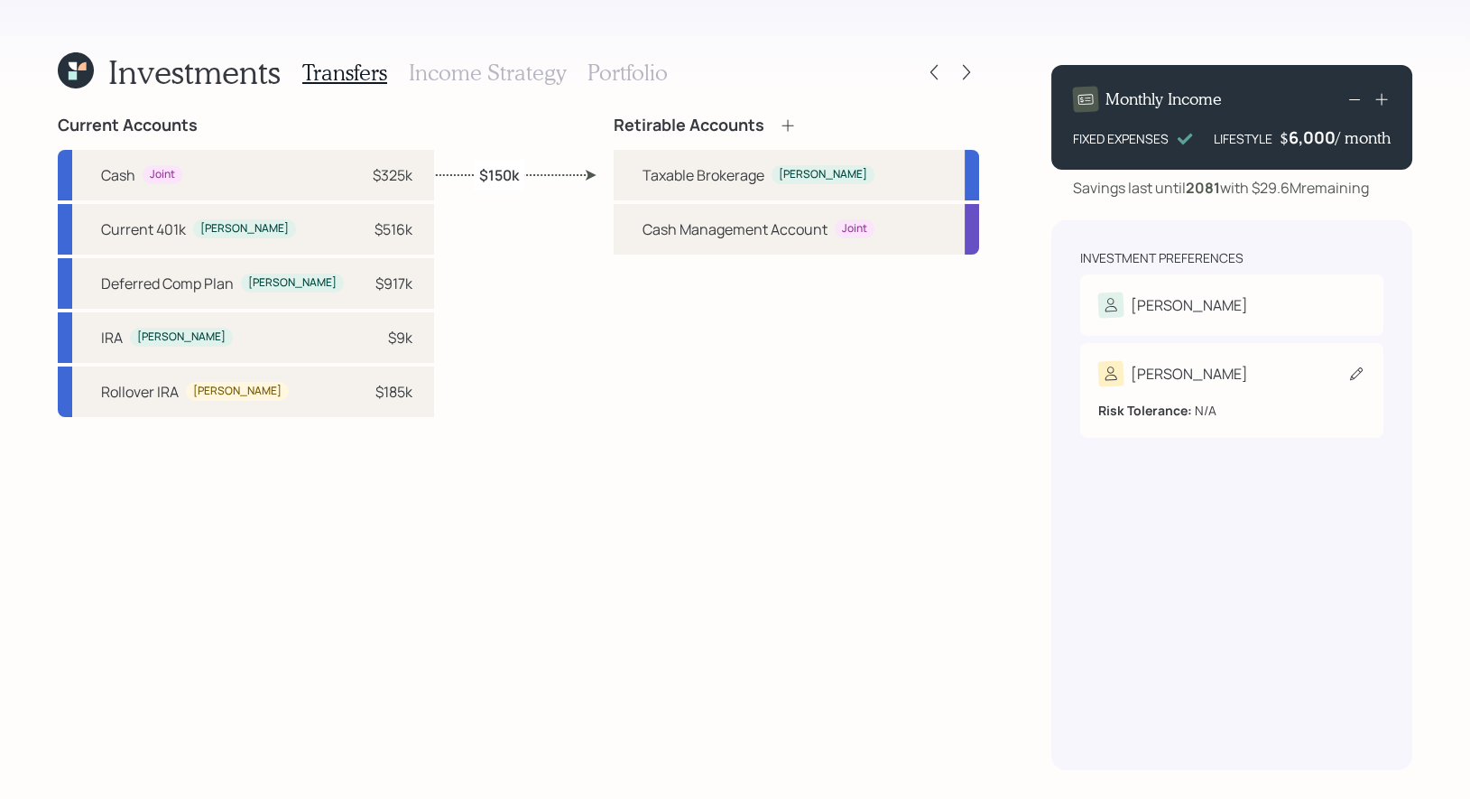
click at [1206, 415] on div "Risk Tolerance: N/A" at bounding box center [1231, 402] width 267 height 33
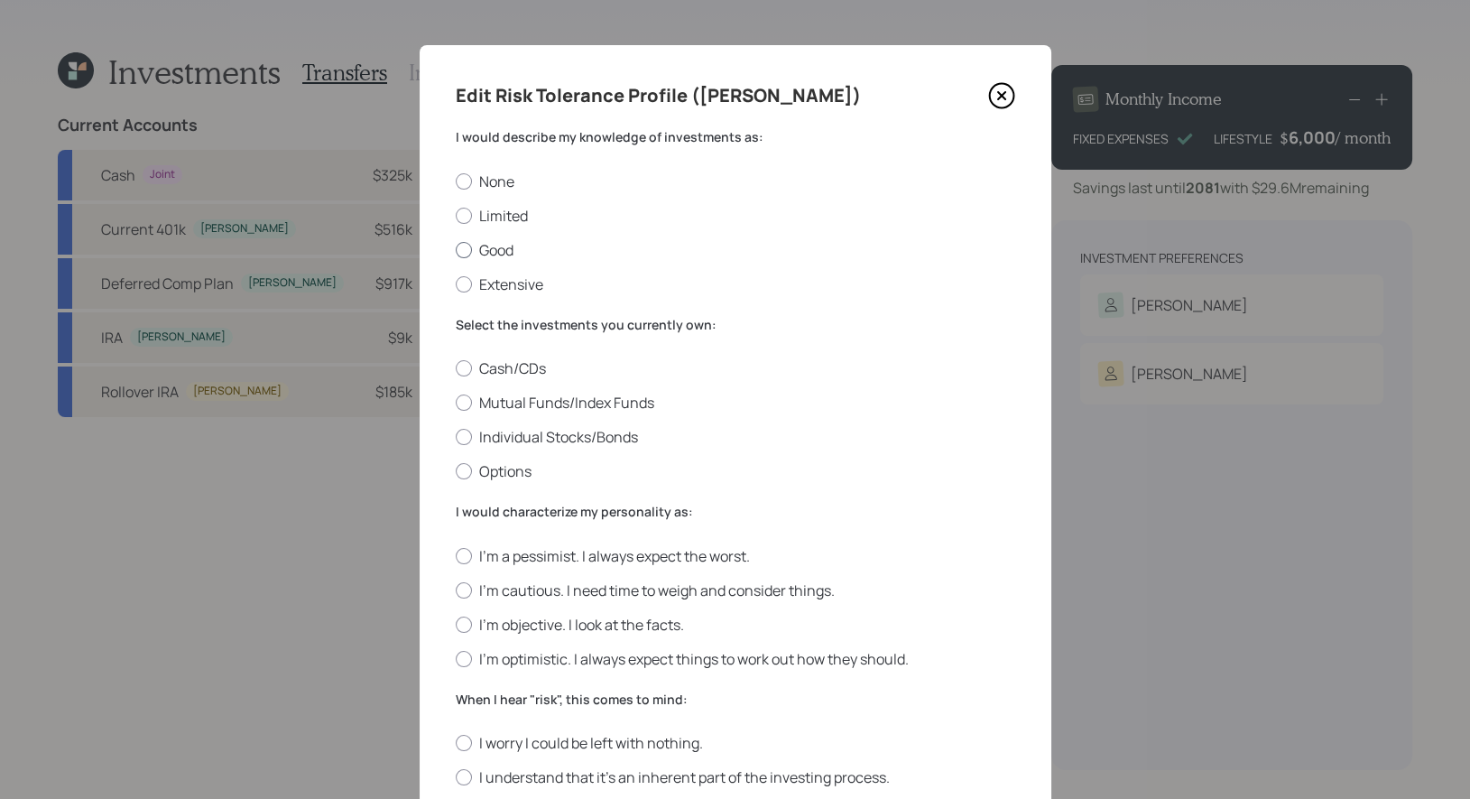
click at [463, 254] on div at bounding box center [464, 250] width 16 height 16
click at [456, 250] on input "Good" at bounding box center [455, 249] width 1 height 1
radio input "true"
click at [468, 404] on div at bounding box center [464, 402] width 16 height 16
click at [456, 403] on input "Mutual Funds/Index Funds" at bounding box center [455, 402] width 1 height 1
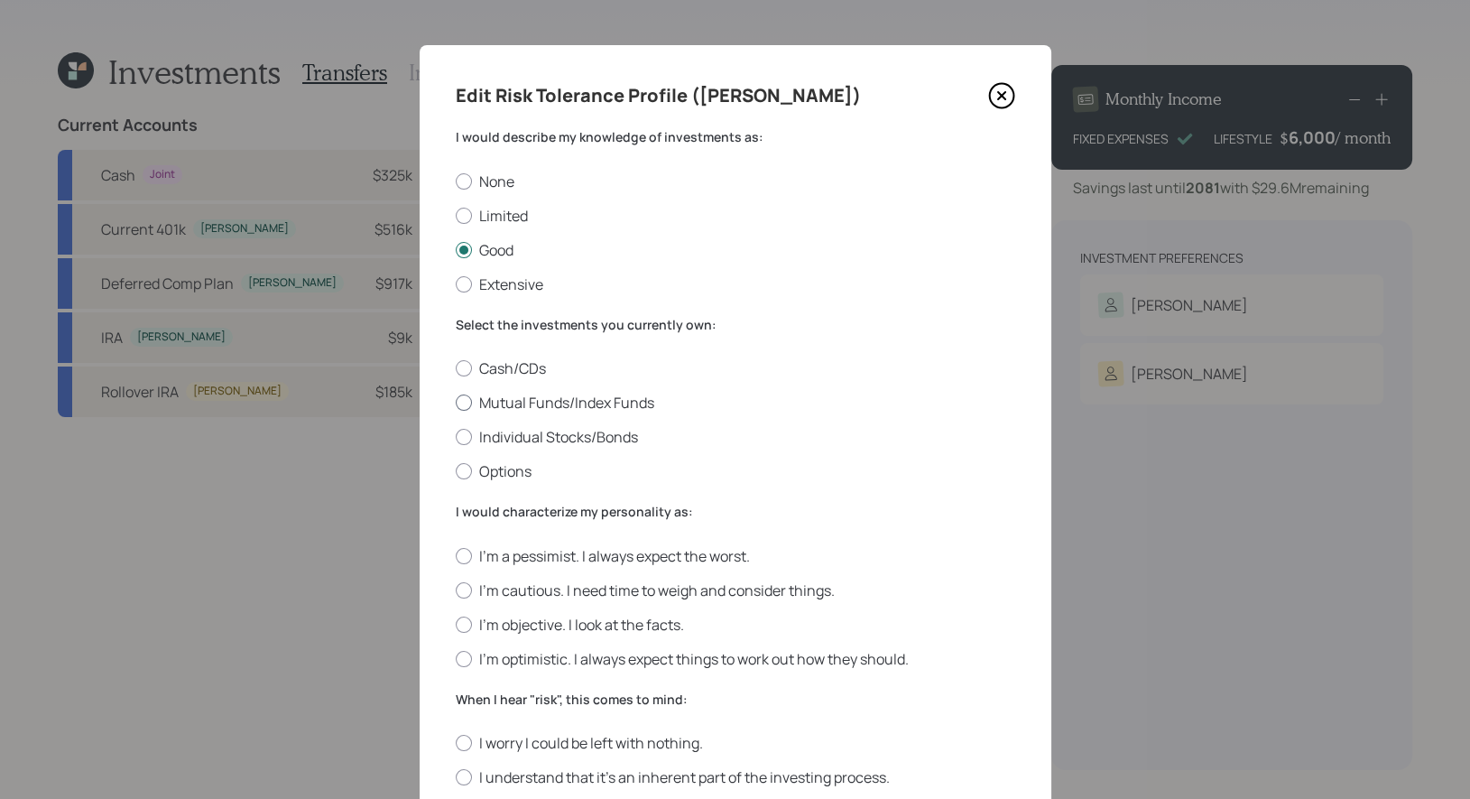
radio input "true"
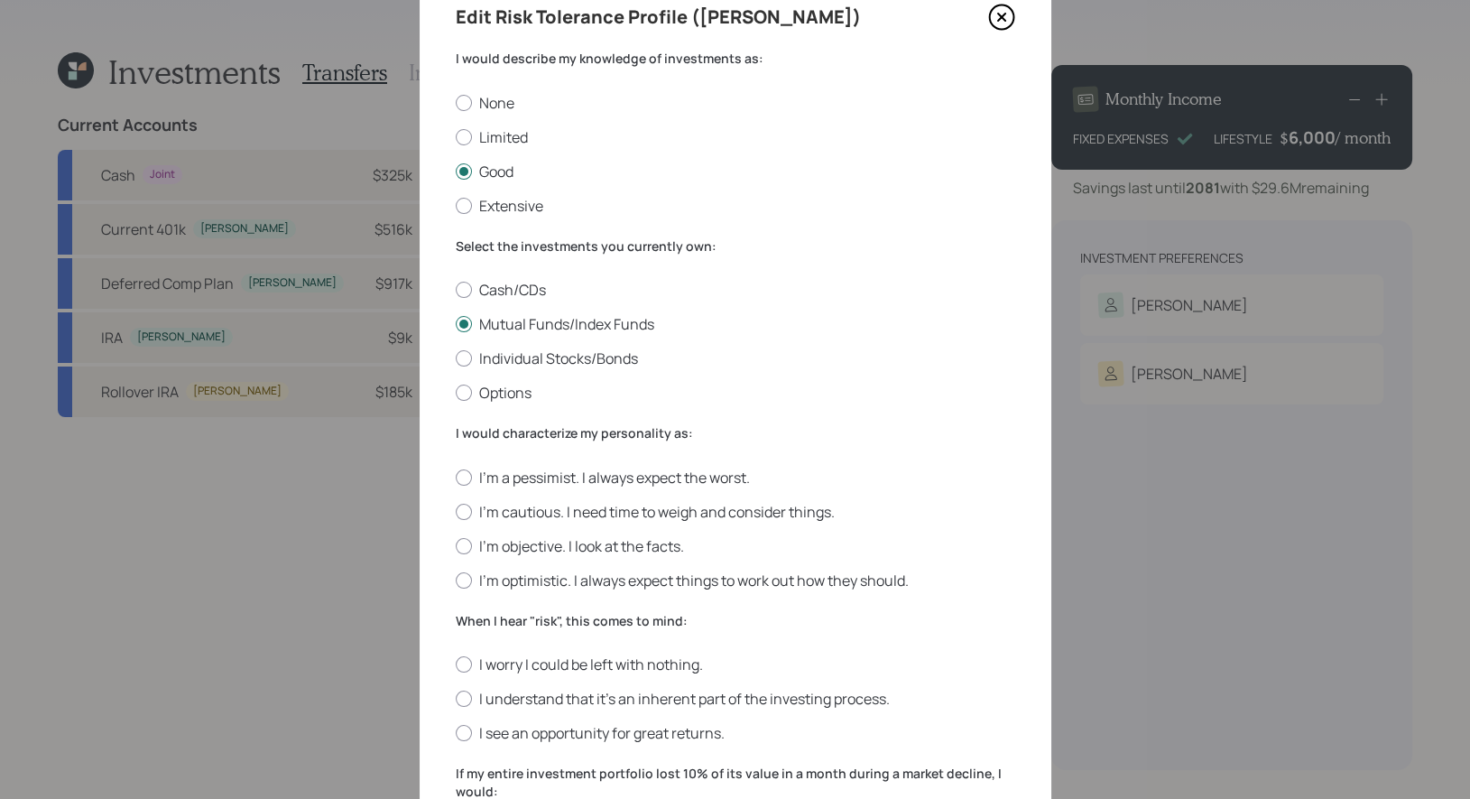
scroll to position [129, 0]
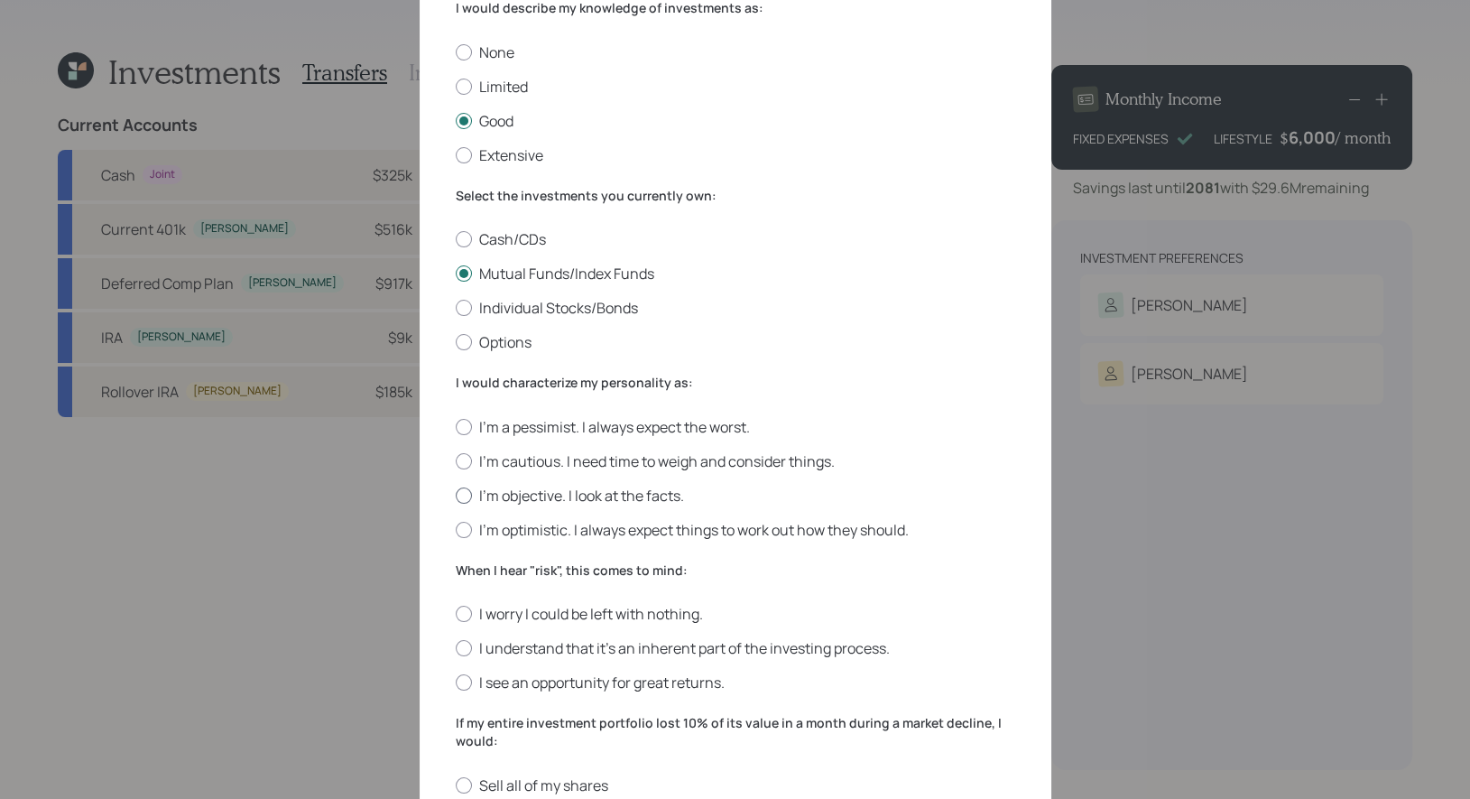
click at [465, 500] on div at bounding box center [464, 495] width 16 height 16
click at [456, 495] on input "I'm objective. I look at the facts." at bounding box center [455, 494] width 1 height 1
radio input "true"
click at [465, 651] on div at bounding box center [464, 648] width 16 height 16
click at [456, 649] on input "I understand that it’s an inherent part of the investing process." at bounding box center [455, 648] width 1 height 1
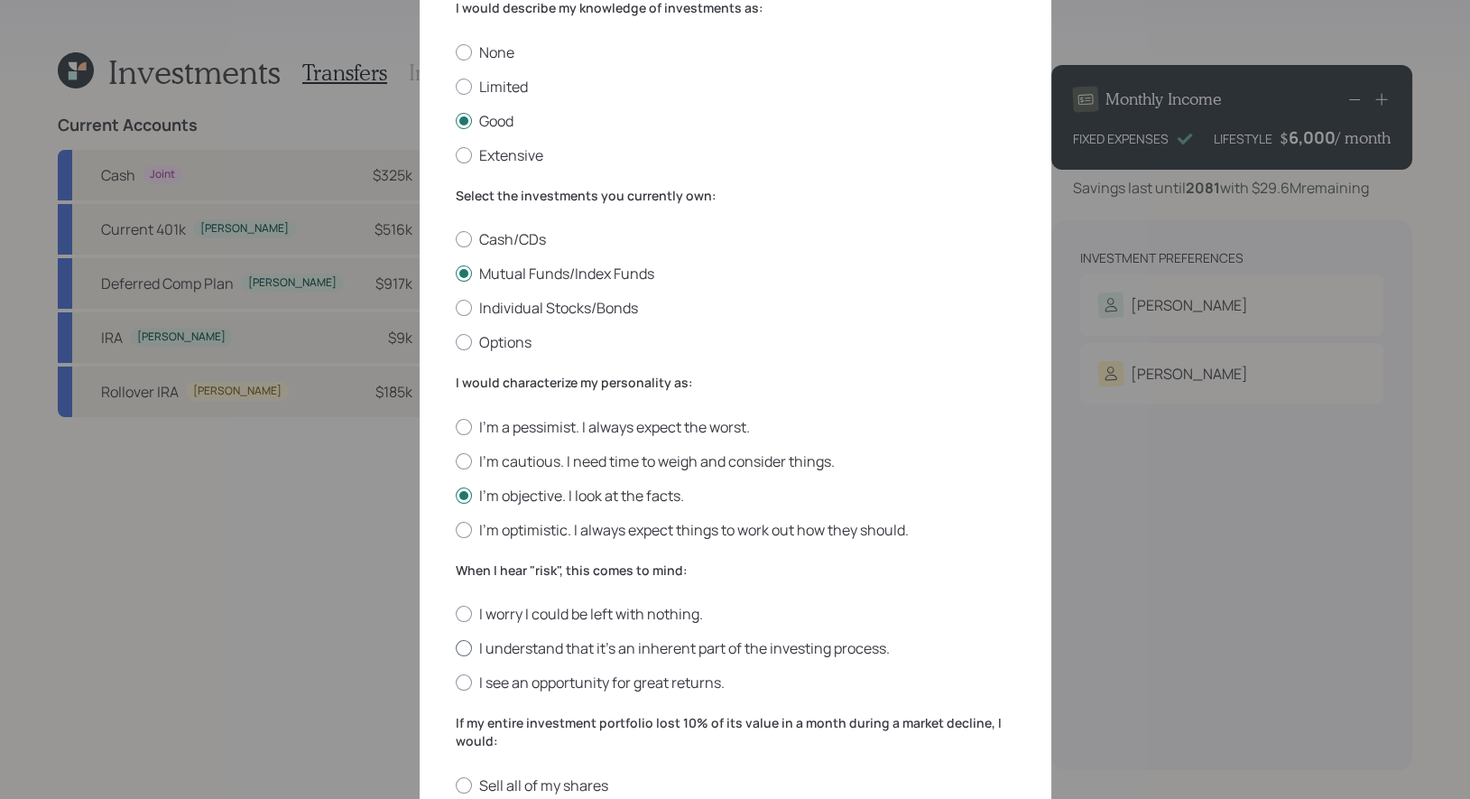
radio input "true"
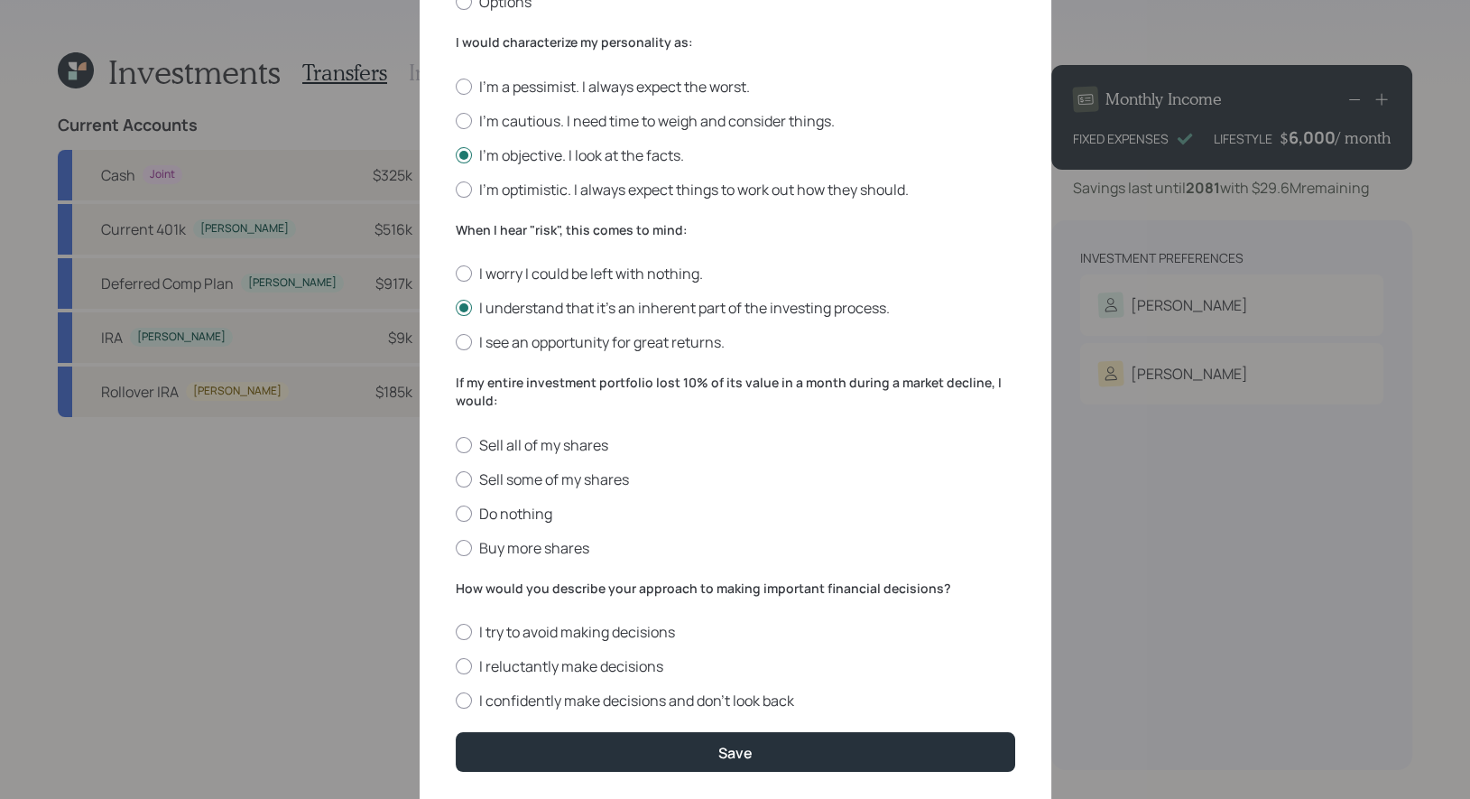
scroll to position [526, 0]
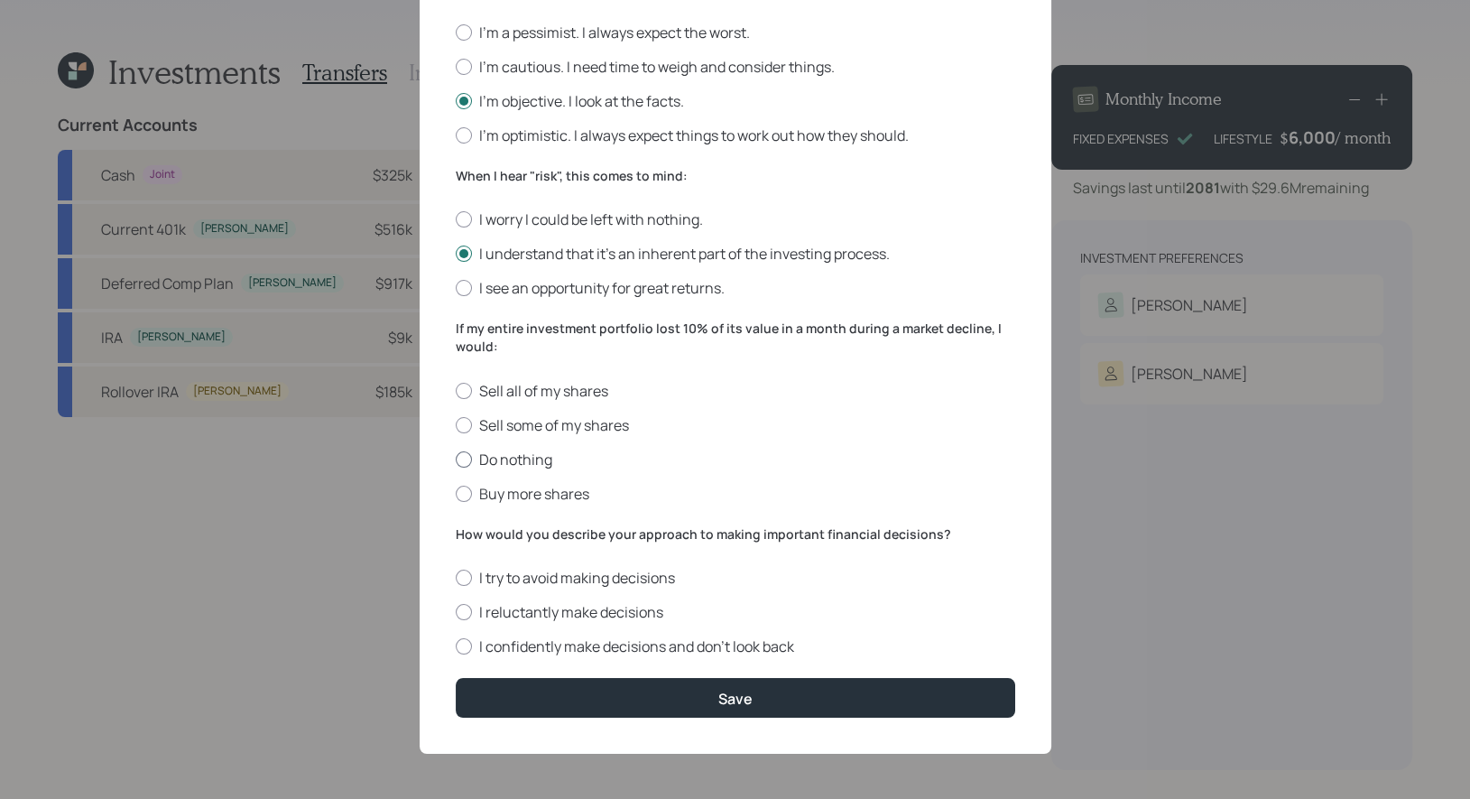
click at [467, 457] on div at bounding box center [464, 459] width 16 height 16
click at [456, 458] on input "Do nothing" at bounding box center [455, 458] width 1 height 1
radio input "true"
click at [462, 612] on div at bounding box center [464, 612] width 16 height 16
click at [456, 612] on input "I reluctantly make decisions" at bounding box center [455, 612] width 1 height 1
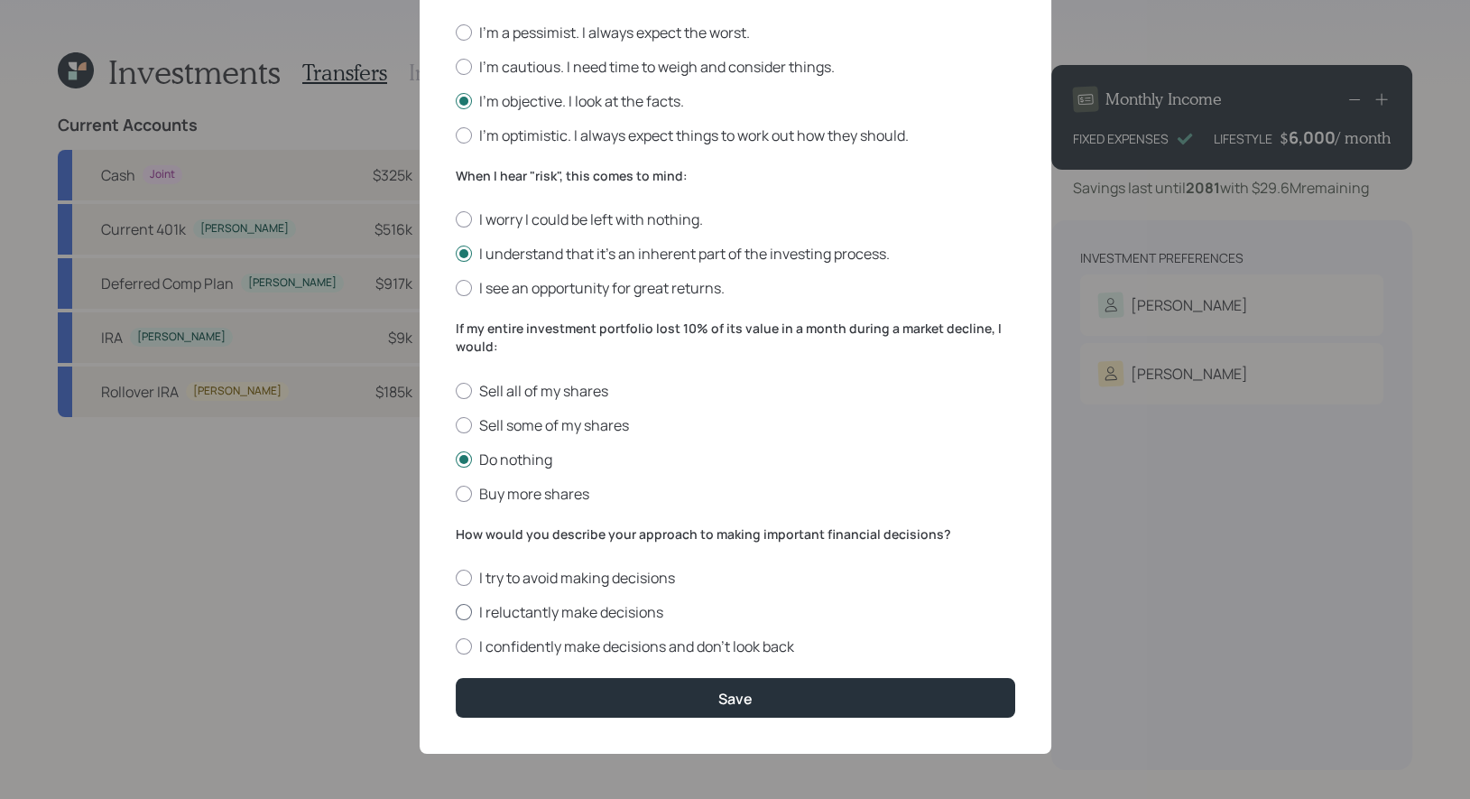
radio input "true"
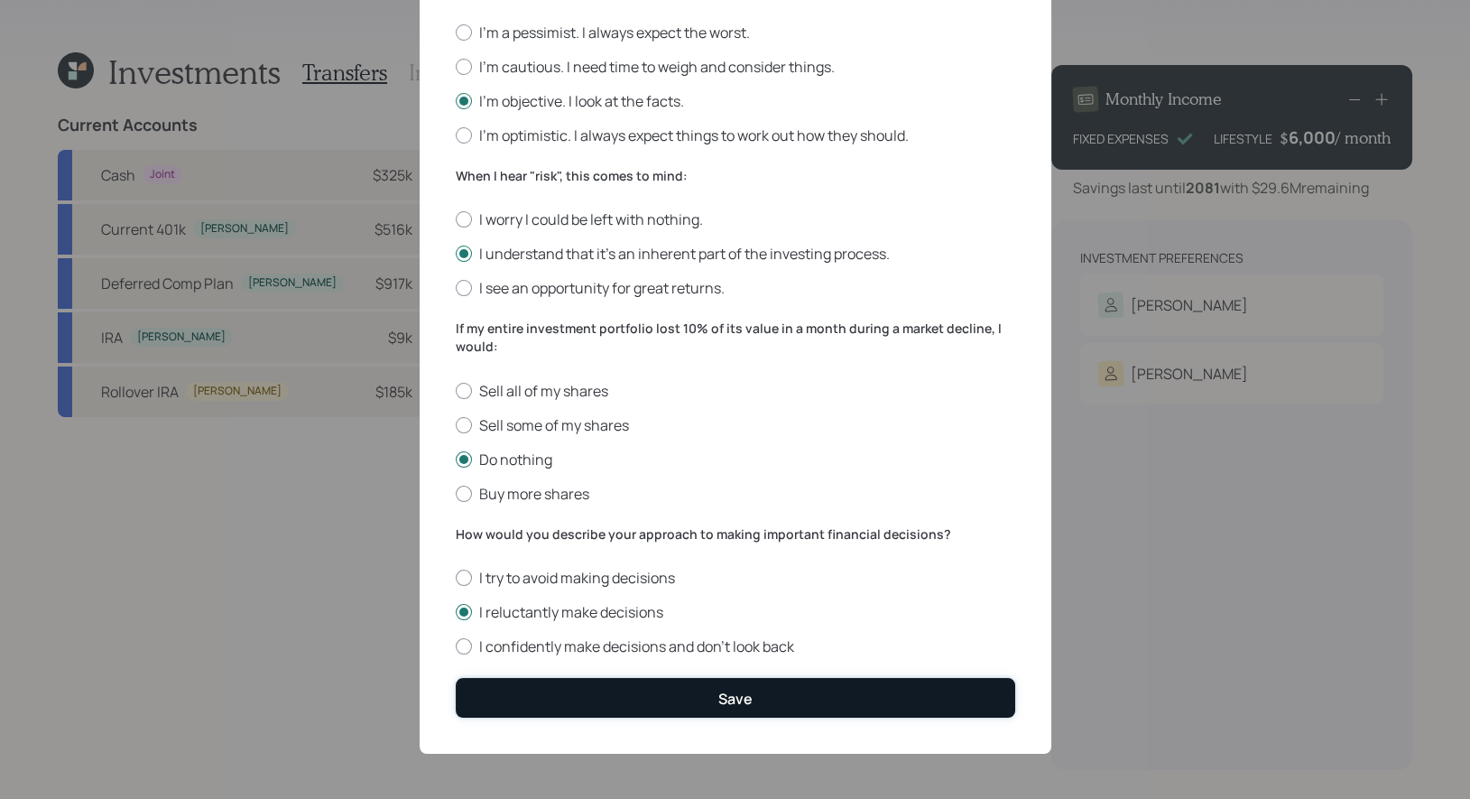
click at [598, 704] on button "Save" at bounding box center [735, 697] width 559 height 39
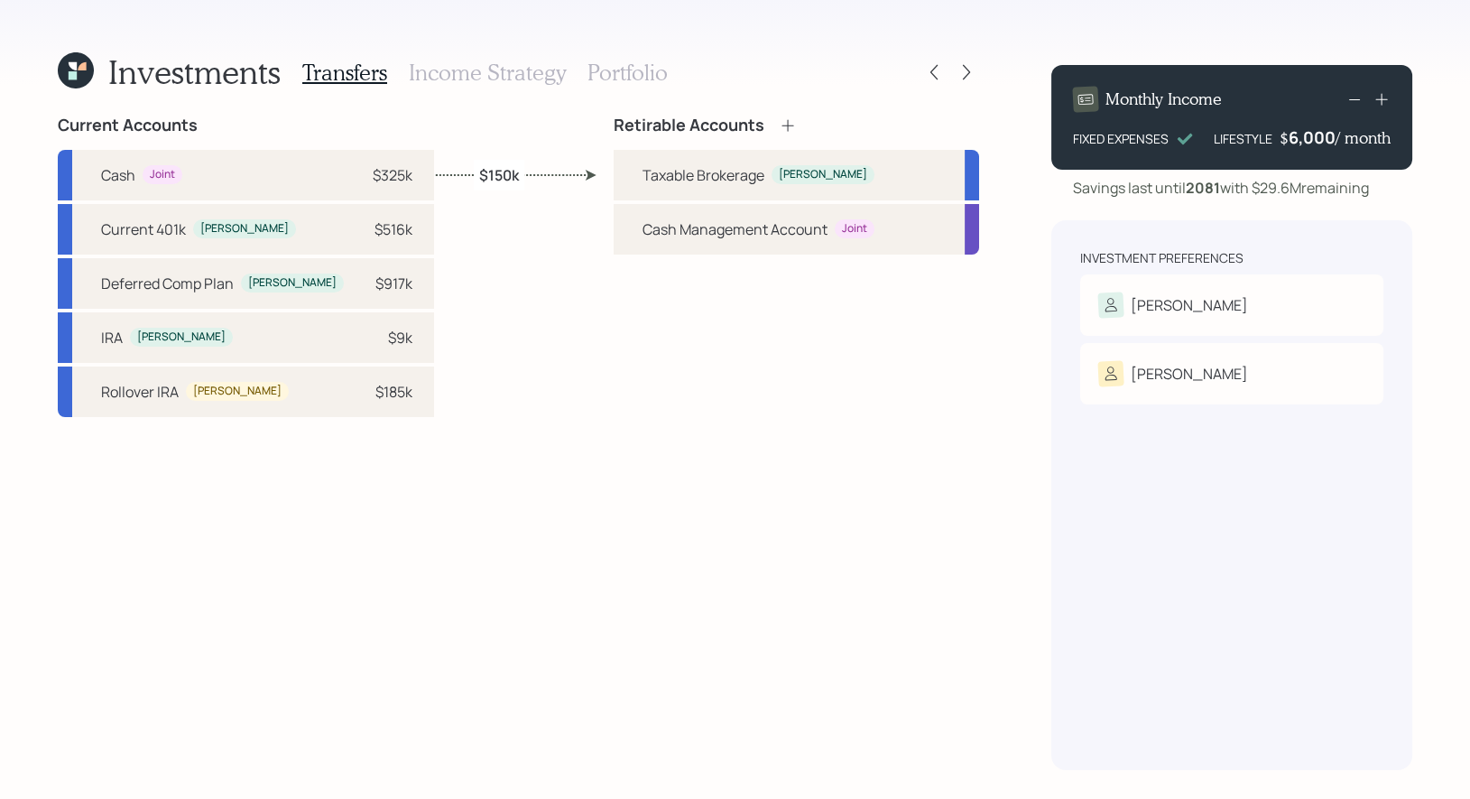
click at [785, 133] on icon at bounding box center [788, 125] width 18 height 18
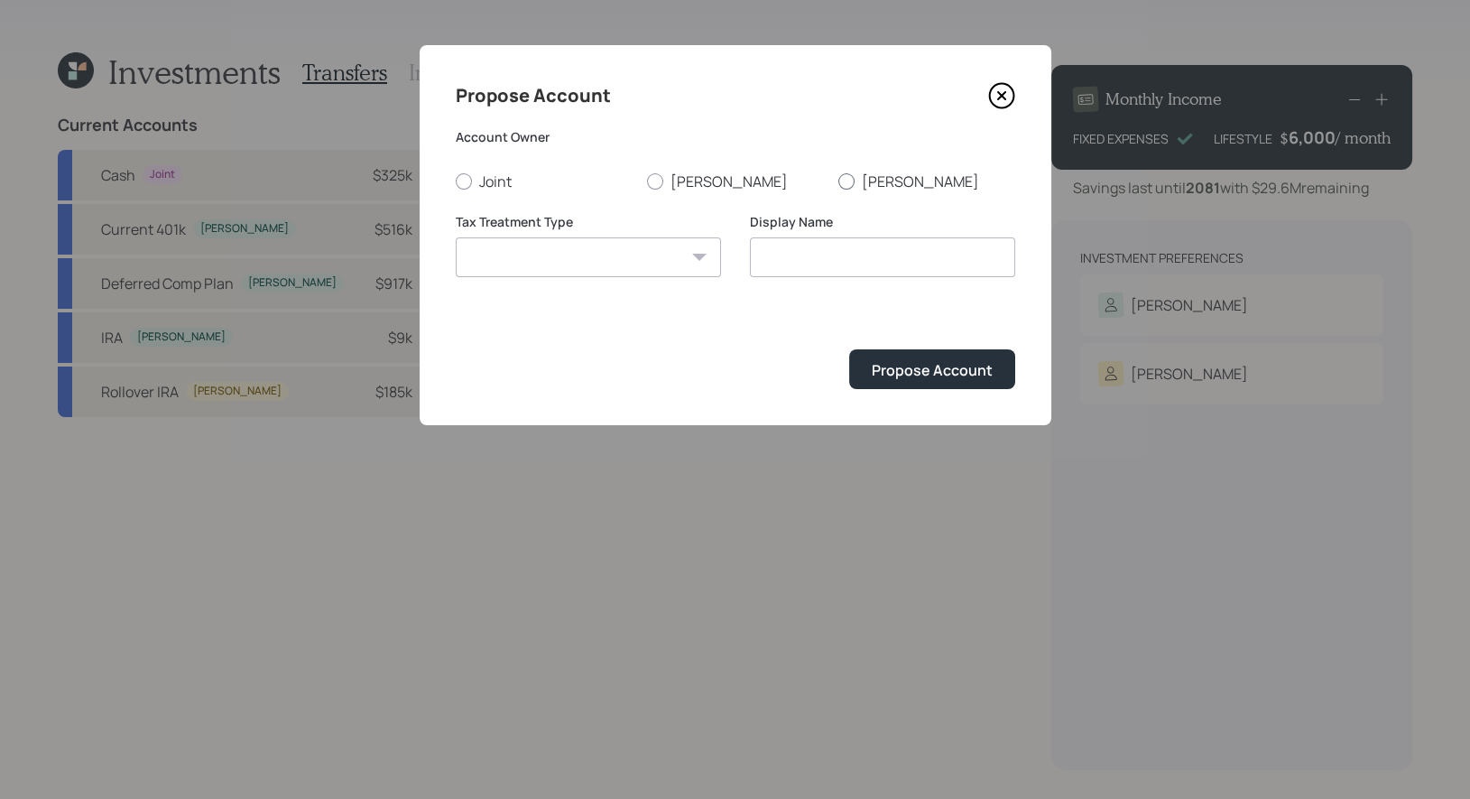
click at [853, 176] on label "[PERSON_NAME]" at bounding box center [926, 181] width 177 height 20
click at [838, 180] on input "[PERSON_NAME]" at bounding box center [837, 180] width 1 height 1
radio input "true"
click at [669, 254] on select "[PERSON_NAME] Taxable Traditional" at bounding box center [588, 257] width 265 height 40
select select "traditional"
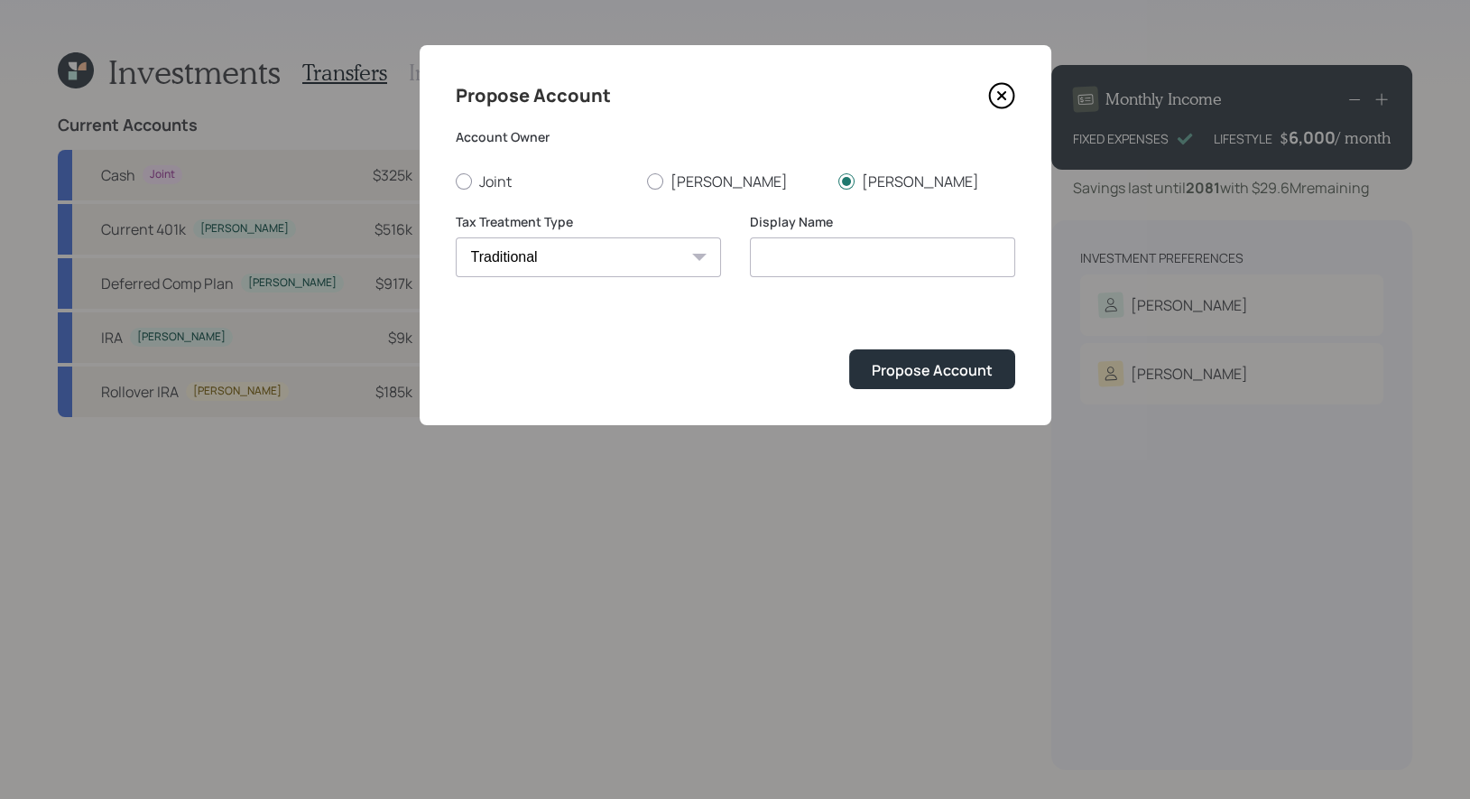
click at [456, 237] on select "[PERSON_NAME] Taxable Traditional" at bounding box center [588, 257] width 265 height 40
click at [895, 269] on input "Traditional" at bounding box center [882, 257] width 265 height 40
type input "T"
type input "Rollover IRA"
click at [965, 368] on div "Propose Account" at bounding box center [932, 370] width 121 height 20
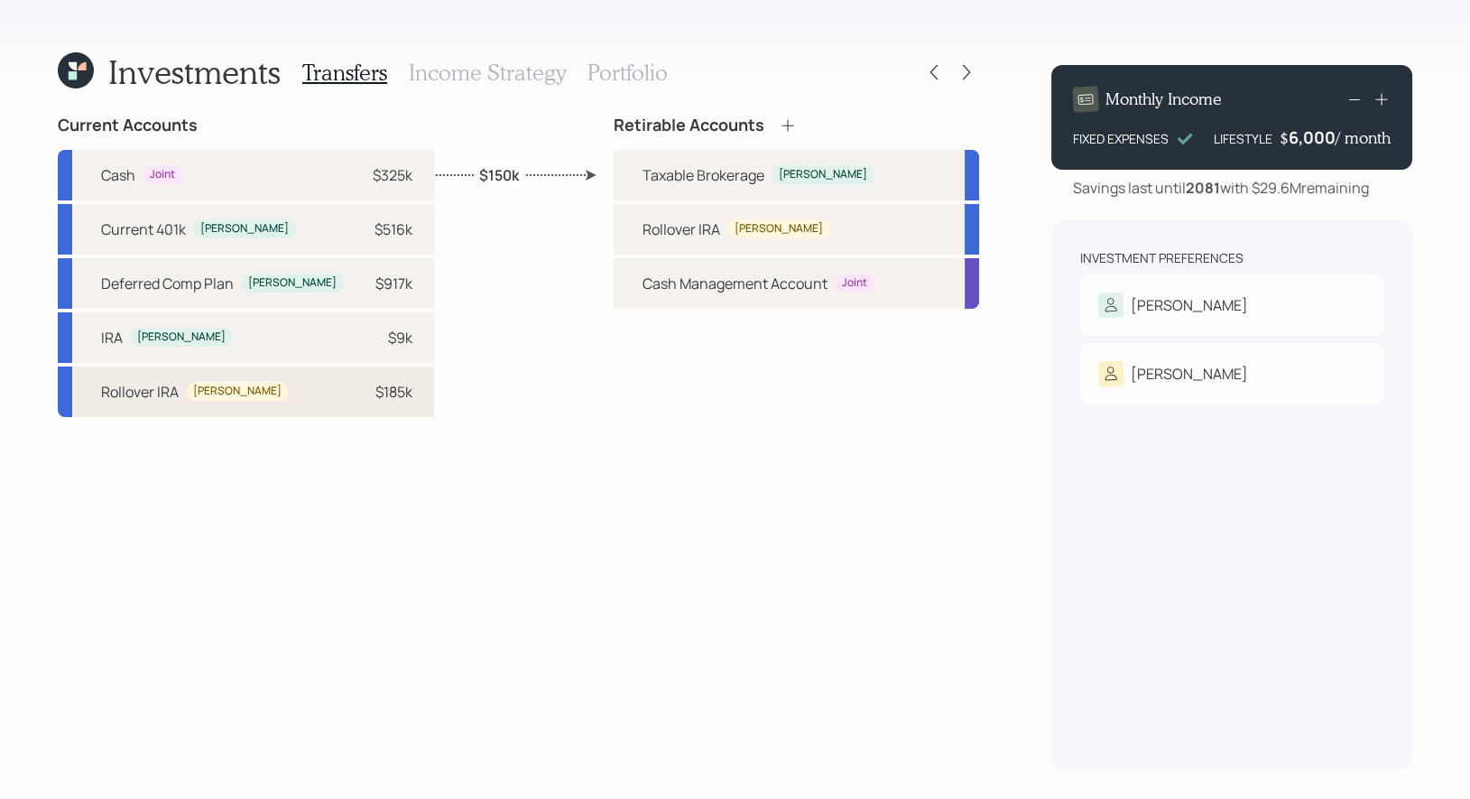
click at [288, 382] on div "Rollover IRA [PERSON_NAME] $185k" at bounding box center [246, 391] width 376 height 51
click at [781, 235] on div "Rollover [PERSON_NAME] [PERSON_NAME]" at bounding box center [796, 229] width 365 height 51
select select "48fffb7e-abca-456a-9e03-2fa7e25734c8"
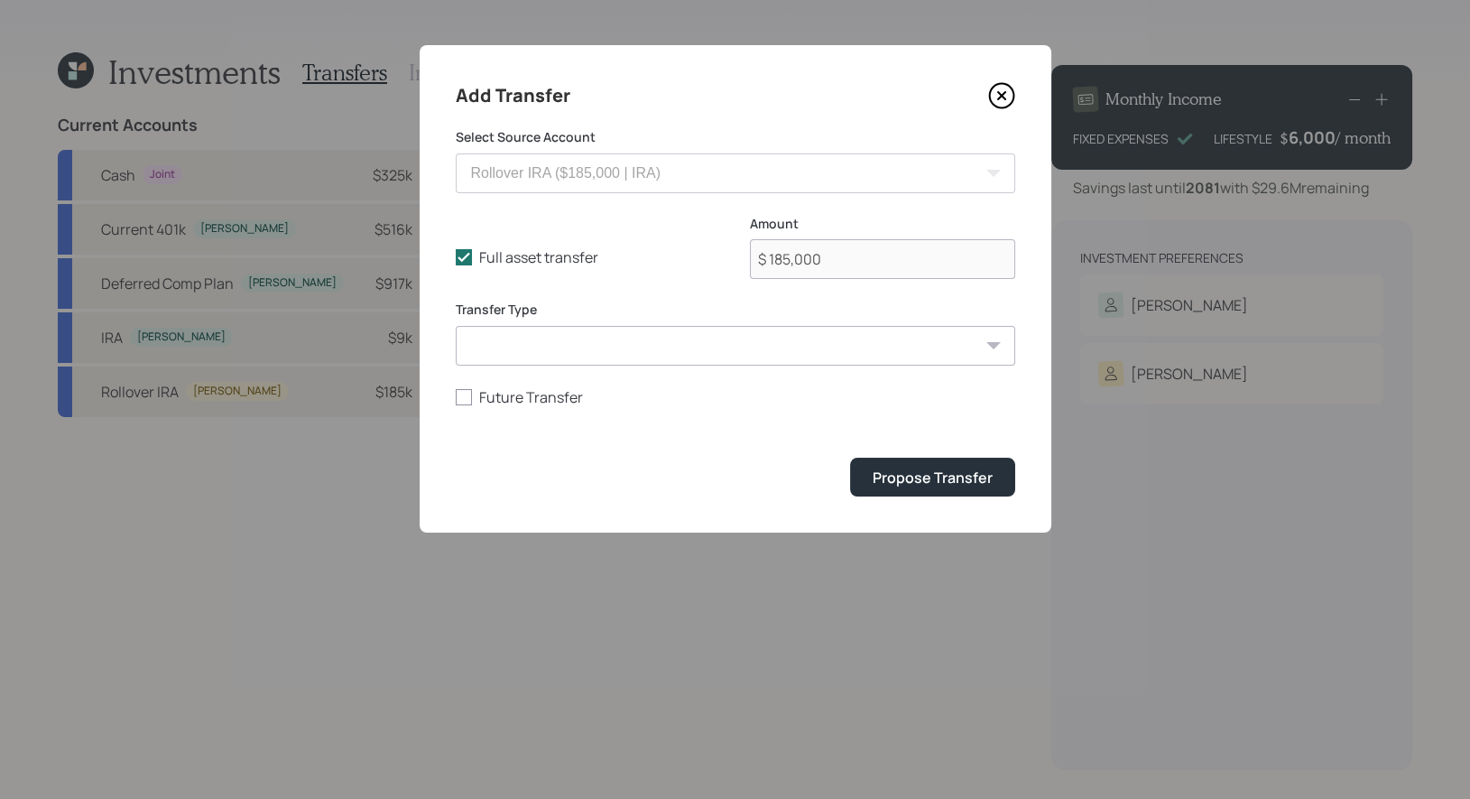
click at [635, 352] on select "ACAT Transfer Non ACAT Transfer Capitalize Rollover Rollover Deposit" at bounding box center [735, 346] width 559 height 40
select select "acat_transfer"
click at [456, 326] on select "ACAT Transfer Non ACAT Transfer Capitalize Rollover Rollover Deposit" at bounding box center [735, 346] width 559 height 40
click at [897, 475] on div "Propose Transfer" at bounding box center [932, 477] width 120 height 20
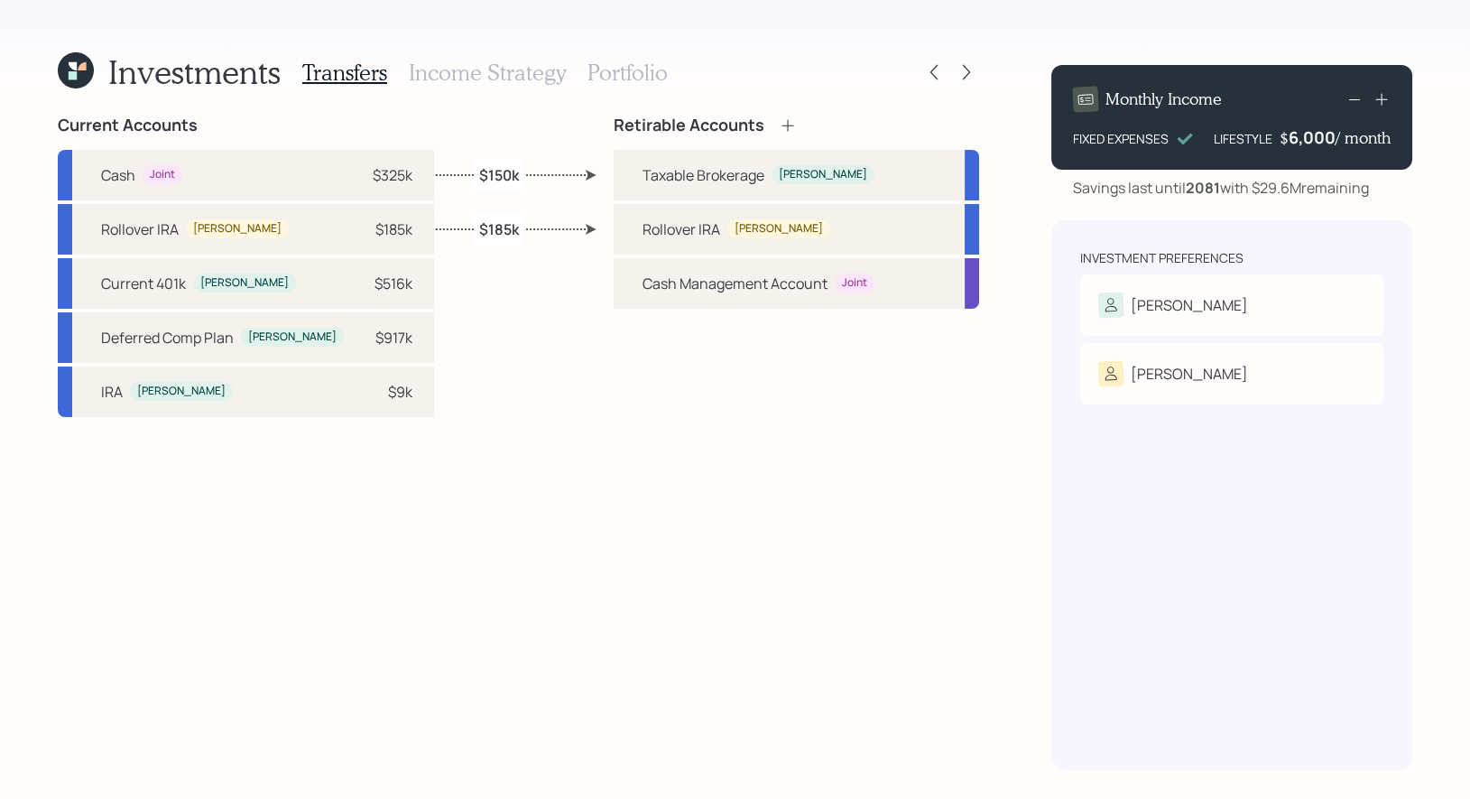
click at [785, 122] on icon at bounding box center [788, 125] width 18 height 18
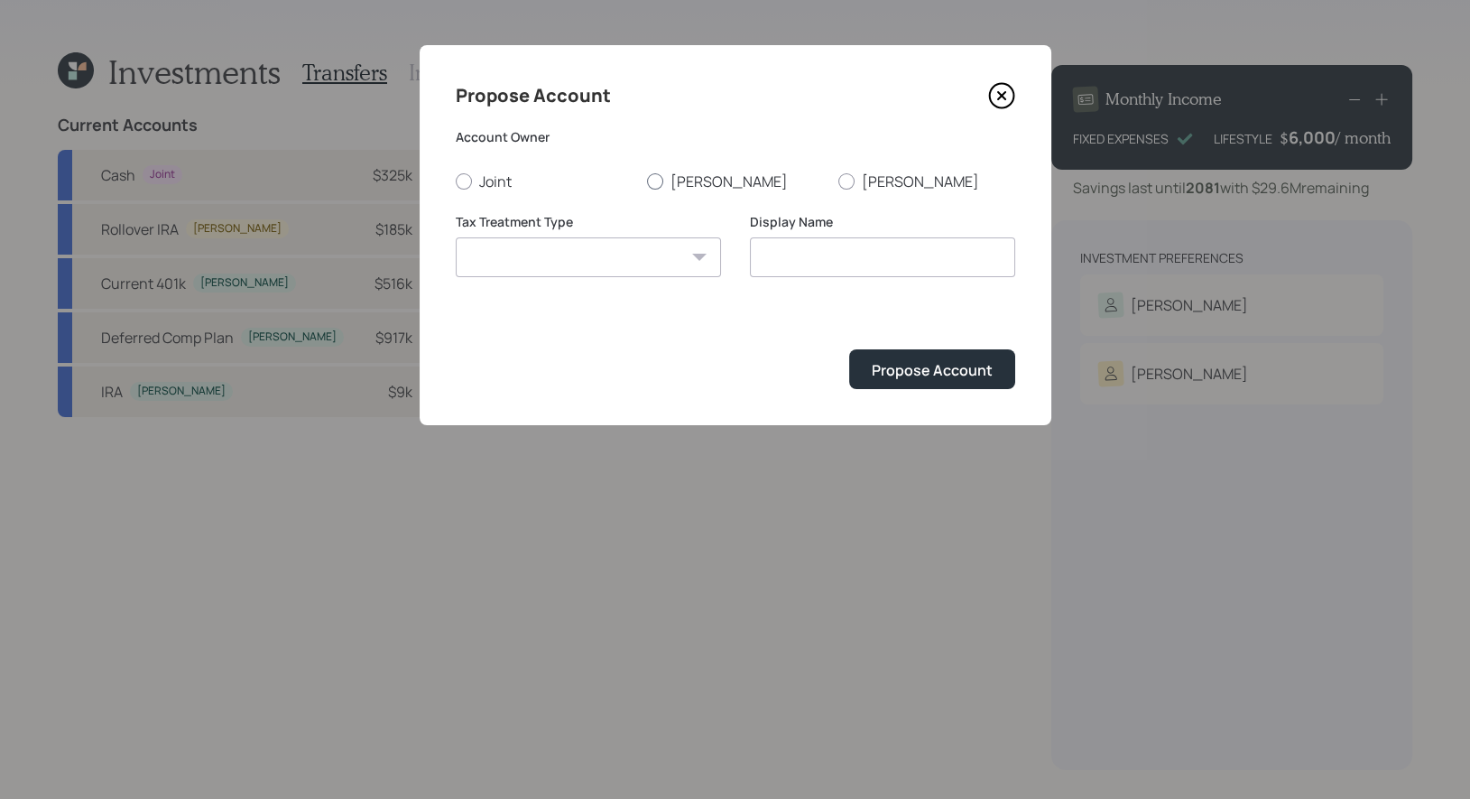
click at [656, 182] on div at bounding box center [655, 181] width 16 height 16
click at [647, 181] on input "[PERSON_NAME]" at bounding box center [646, 180] width 1 height 1
radio input "true"
click at [651, 263] on select "[PERSON_NAME] Taxable Traditional" at bounding box center [588, 257] width 265 height 40
select select "traditional"
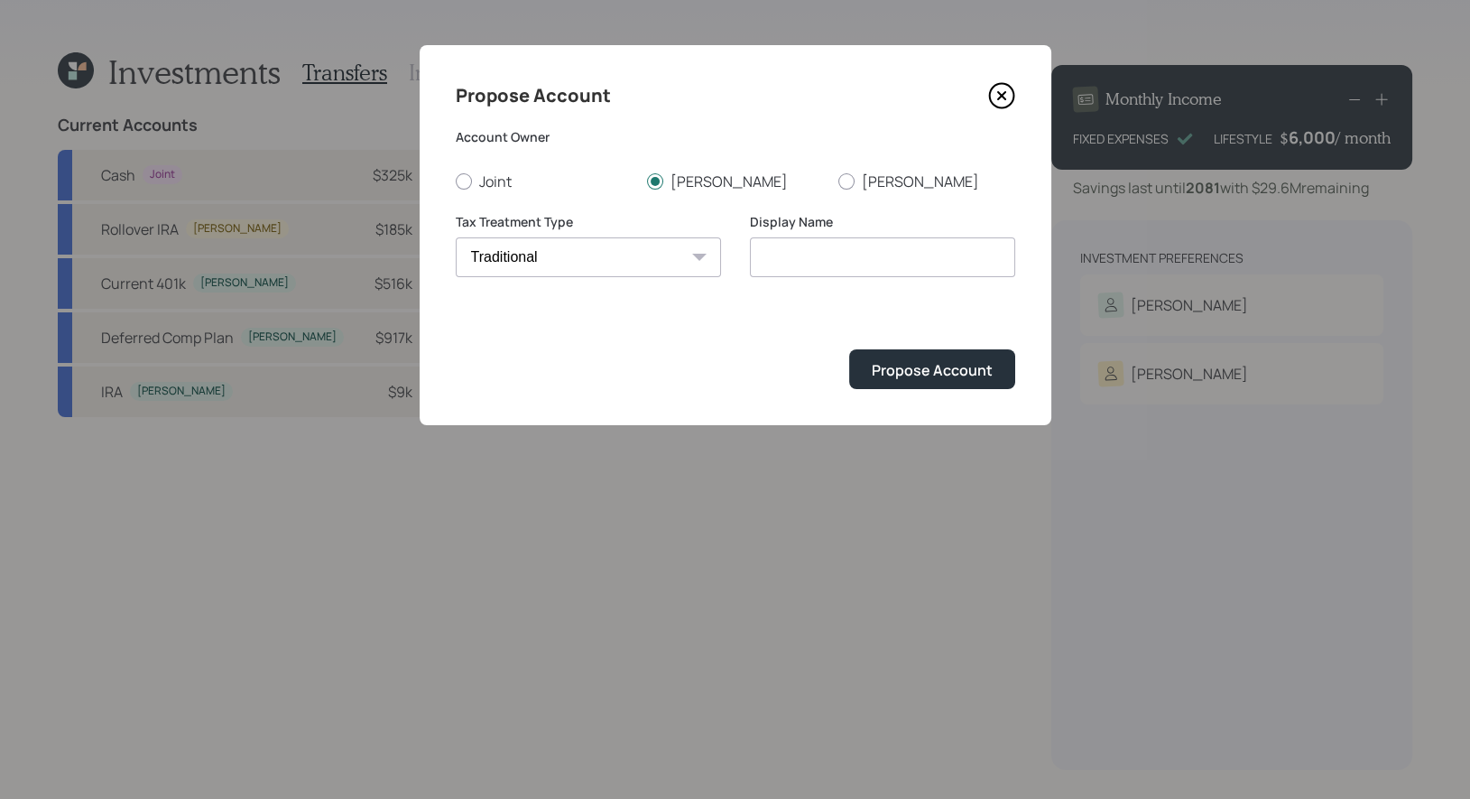
click at [456, 237] on select "[PERSON_NAME] Taxable Traditional" at bounding box center [588, 257] width 265 height 40
click at [873, 266] on input "Traditional" at bounding box center [882, 257] width 265 height 40
type input "Traditional IRA"
click at [946, 371] on div "Propose Account" at bounding box center [932, 370] width 121 height 20
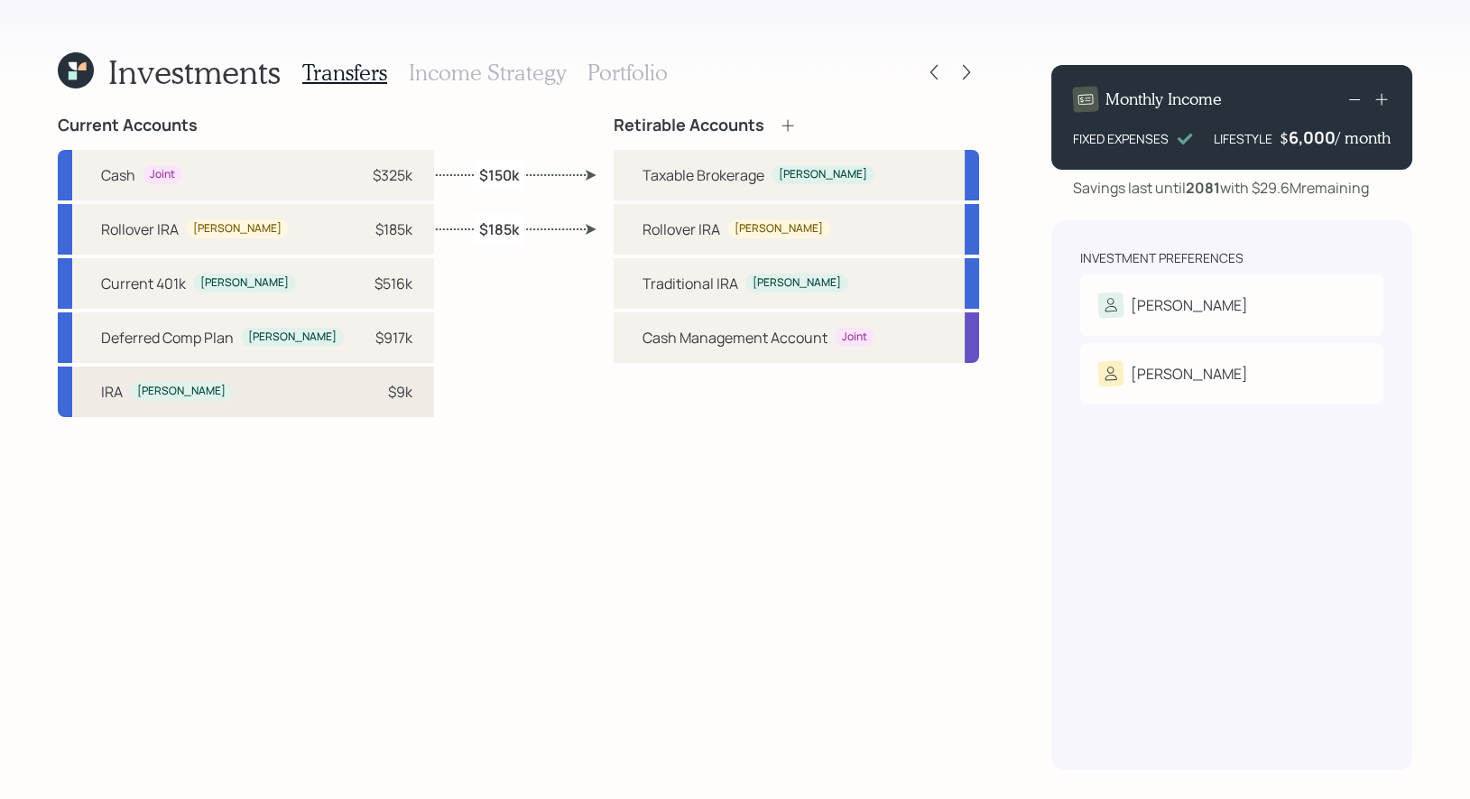
click at [310, 394] on div "[PERSON_NAME] $9k" at bounding box center [246, 391] width 376 height 51
click at [669, 289] on div "Traditional IRA" at bounding box center [690, 283] width 96 height 22
select select "affb3bd5-76fe-4cf3-a943-b819404d55c2"
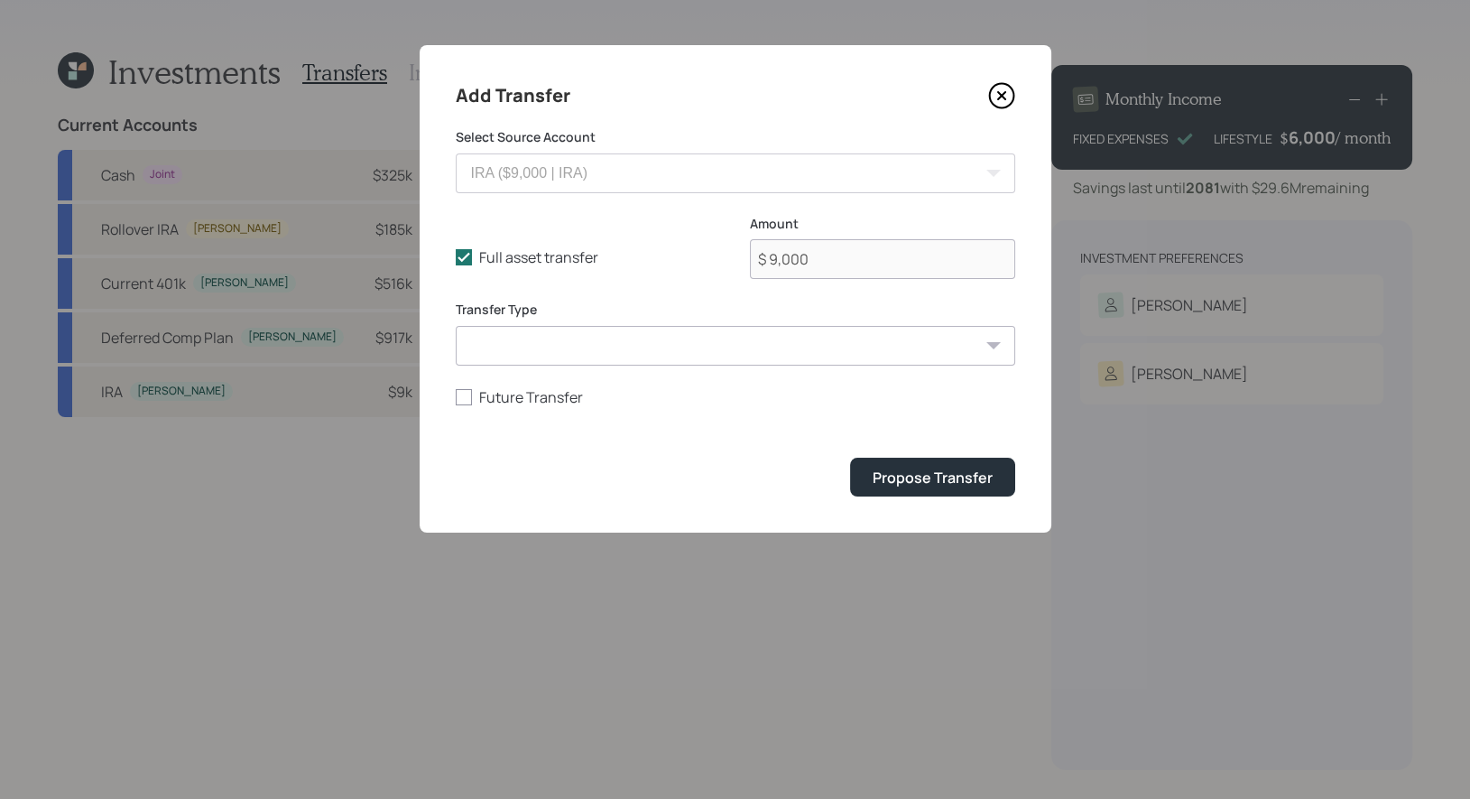
click at [586, 341] on select "ACAT Transfer Non ACAT Transfer Capitalize Rollover Rollover Deposit" at bounding box center [735, 346] width 559 height 40
select select "acat_transfer"
click at [456, 326] on select "ACAT Transfer Non ACAT Transfer Capitalize Rollover Rollover Deposit" at bounding box center [735, 346] width 559 height 40
click at [918, 470] on div "Propose Transfer" at bounding box center [932, 477] width 120 height 20
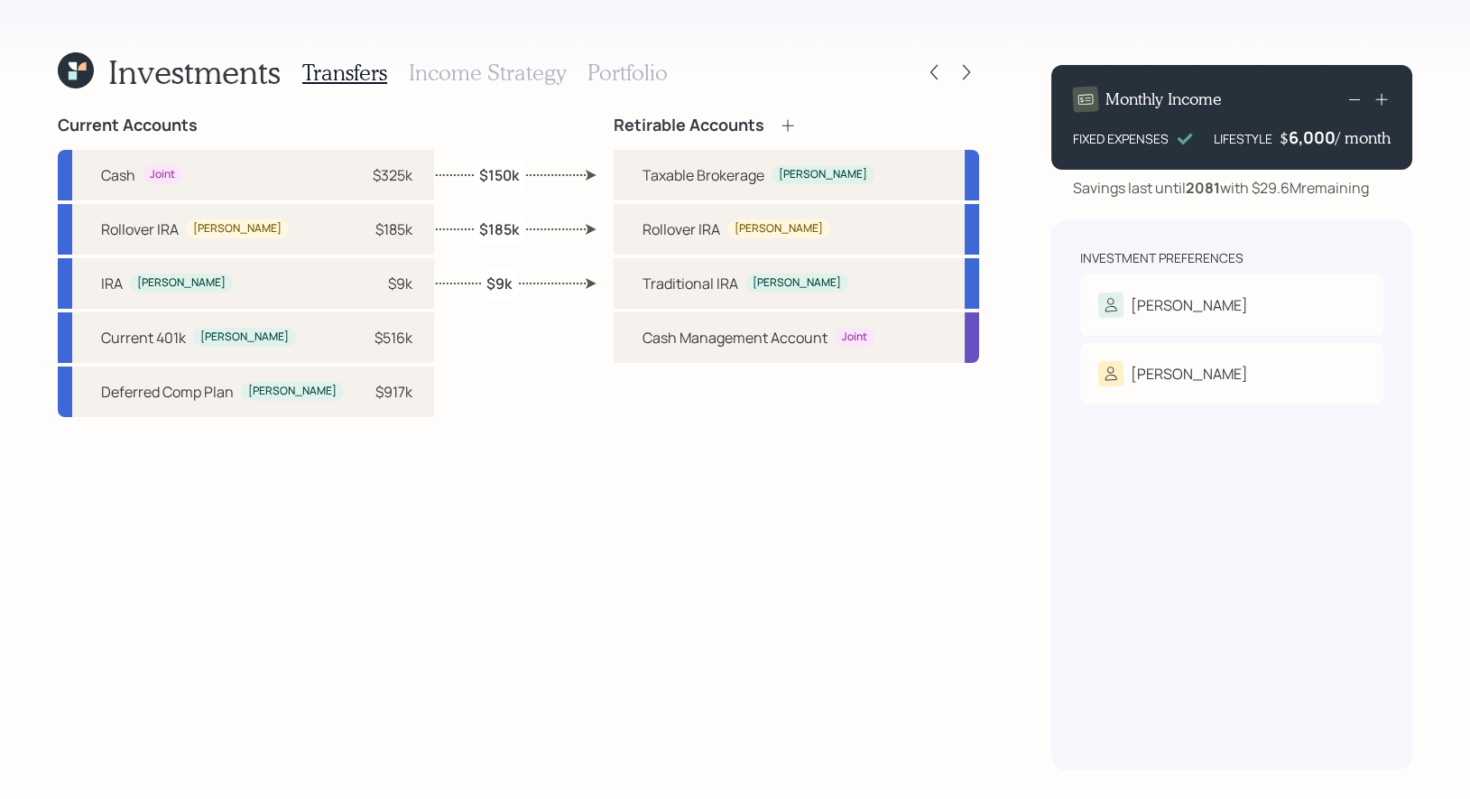
click at [503, 75] on h3 "Income Strategy" at bounding box center [487, 73] width 157 height 26
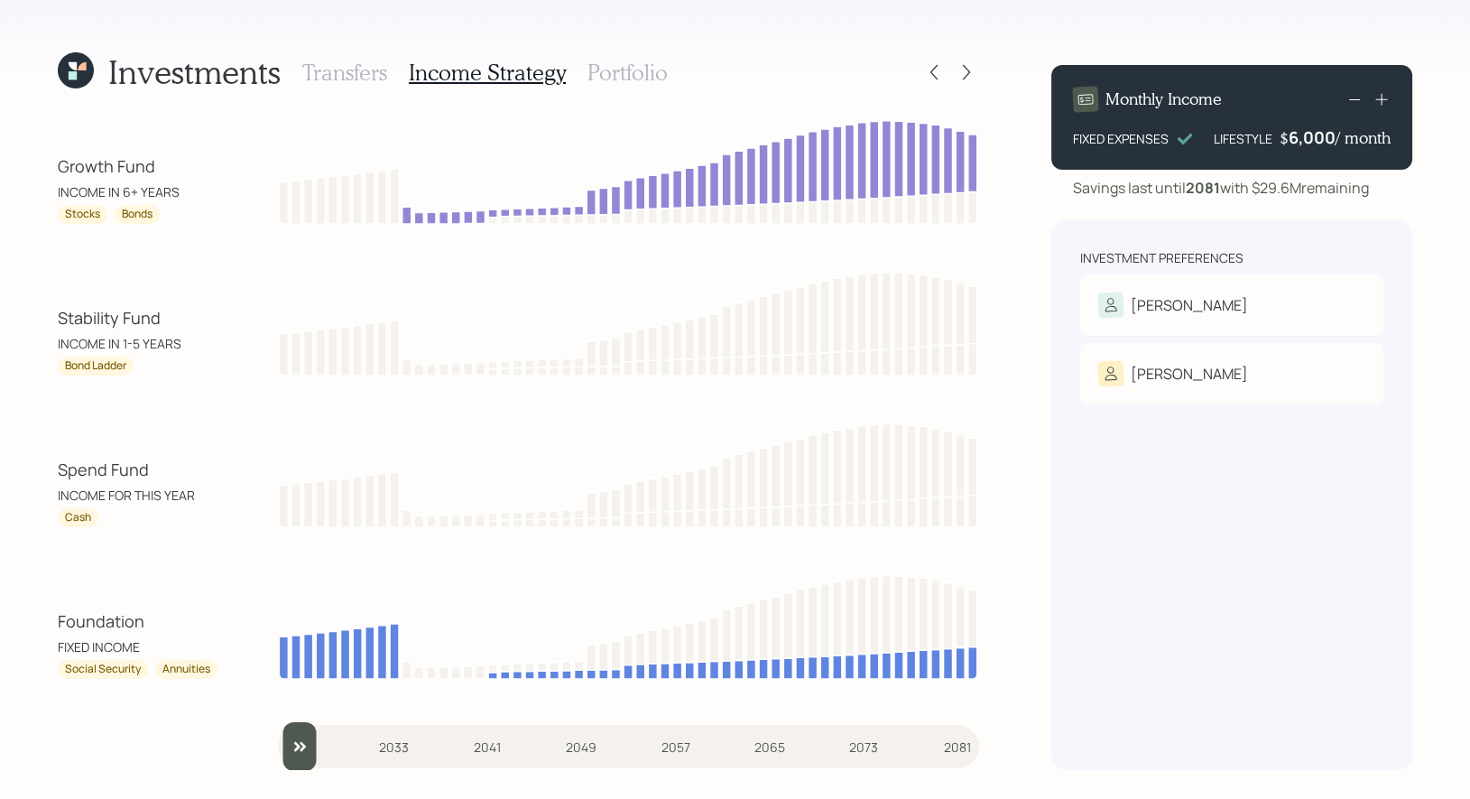
click at [650, 78] on h3 "Portfolio" at bounding box center [627, 73] width 80 height 26
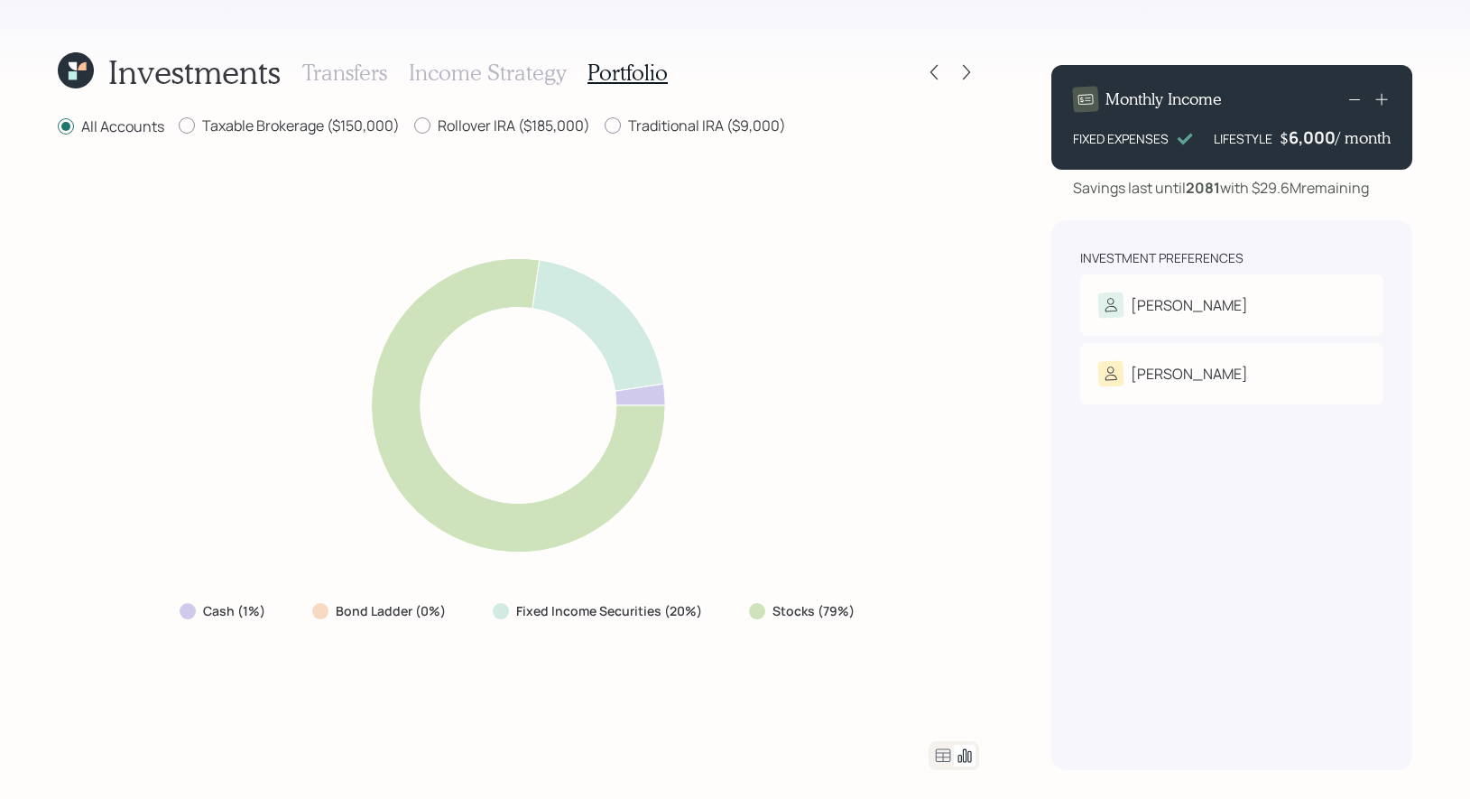
click at [457, 78] on h3 "Income Strategy" at bounding box center [487, 73] width 157 height 26
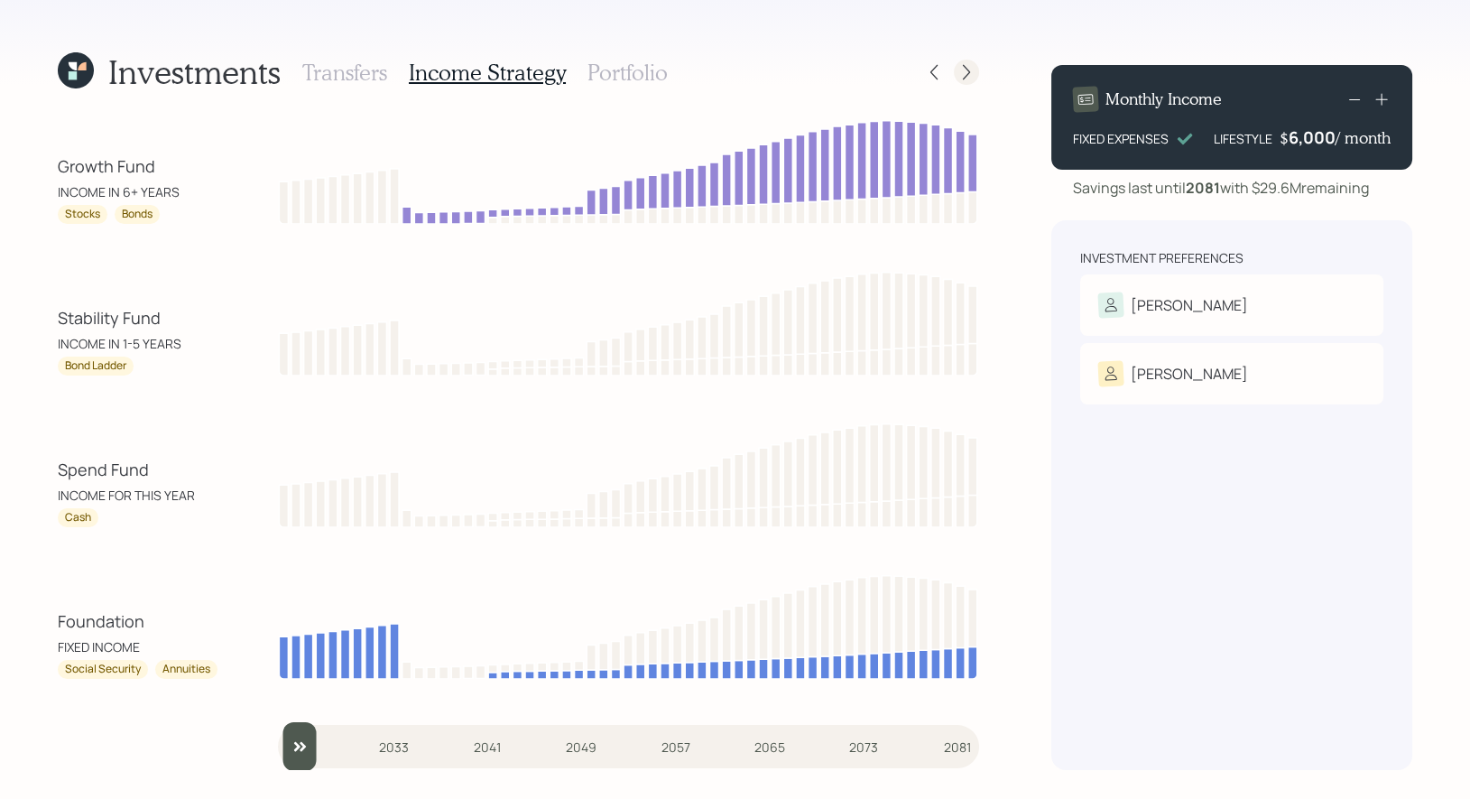
click at [965, 68] on icon at bounding box center [966, 72] width 7 height 15
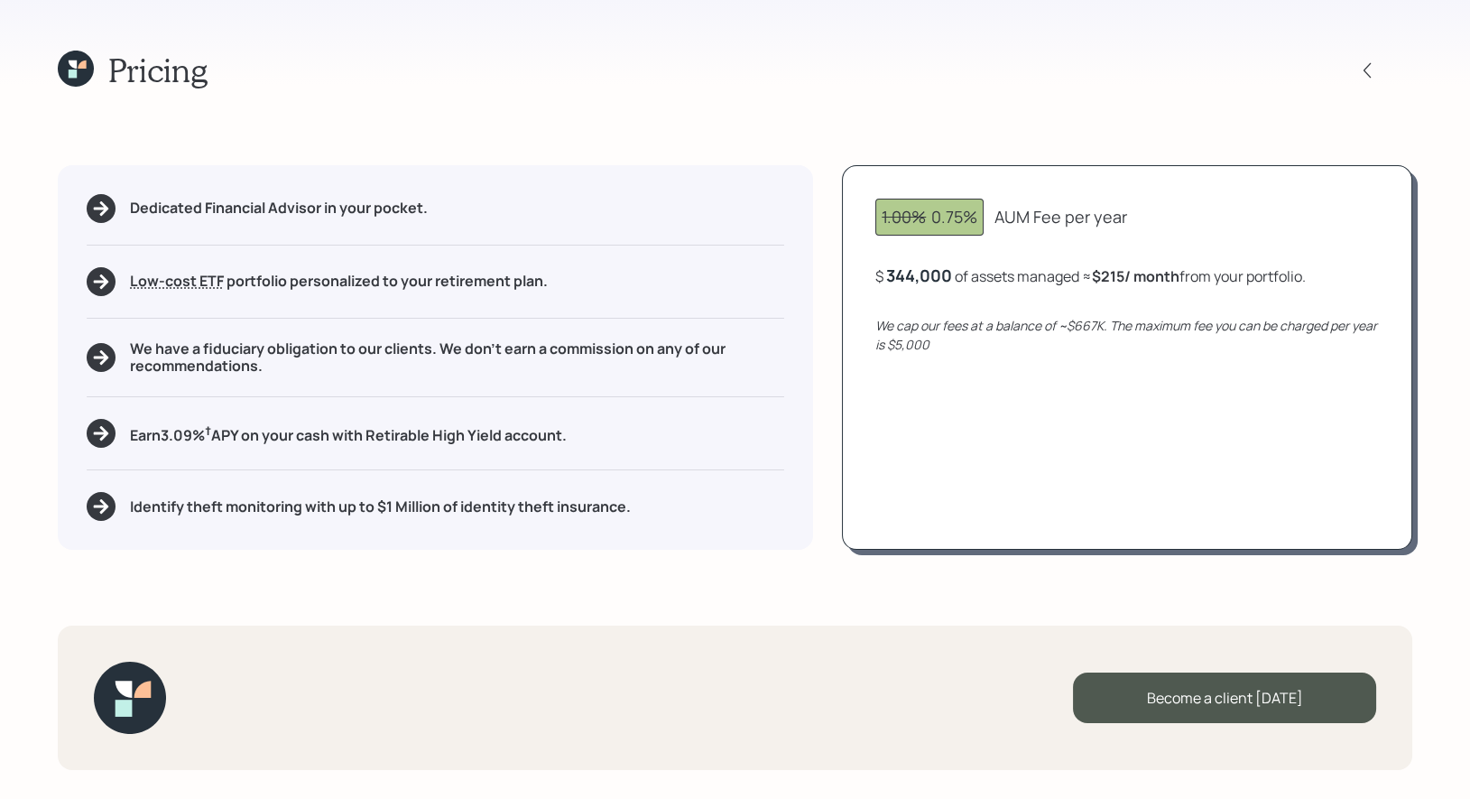
click at [92, 69] on icon at bounding box center [76, 69] width 36 height 36
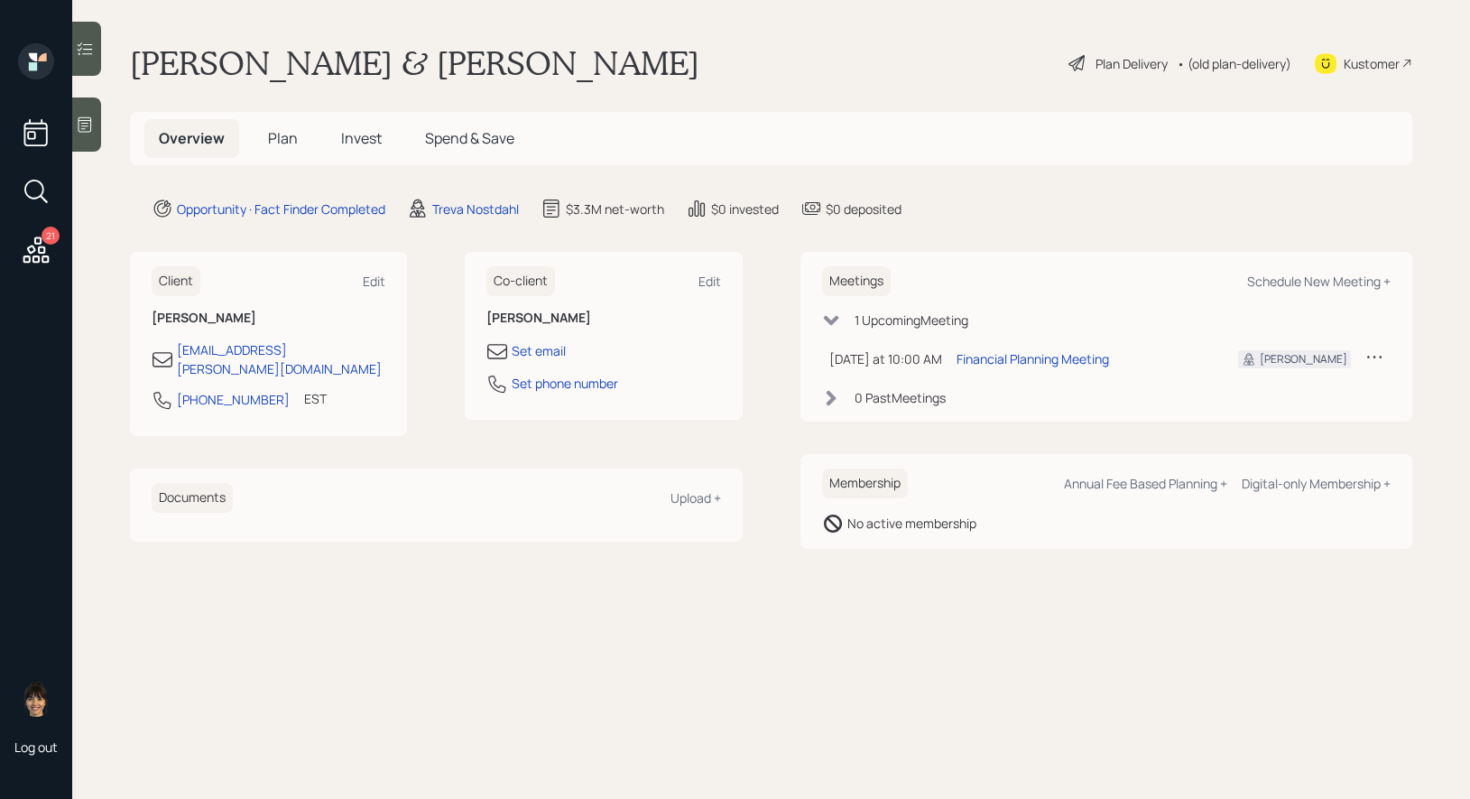
click at [277, 134] on span "Plan" at bounding box center [283, 138] width 30 height 20
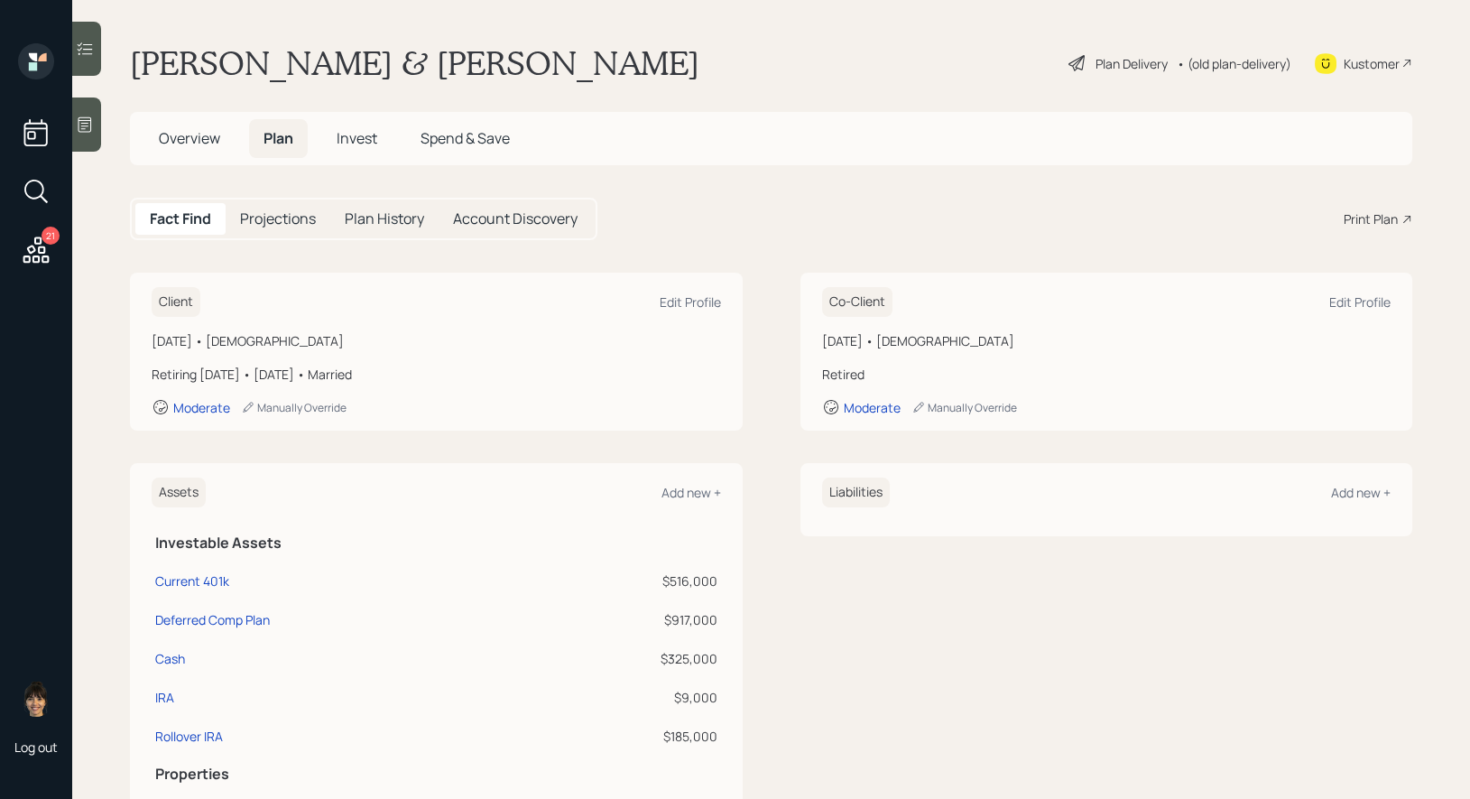
click at [1369, 220] on div "Print Plan" at bounding box center [1370, 218] width 54 height 19
